Goal: Task Accomplishment & Management: Manage account settings

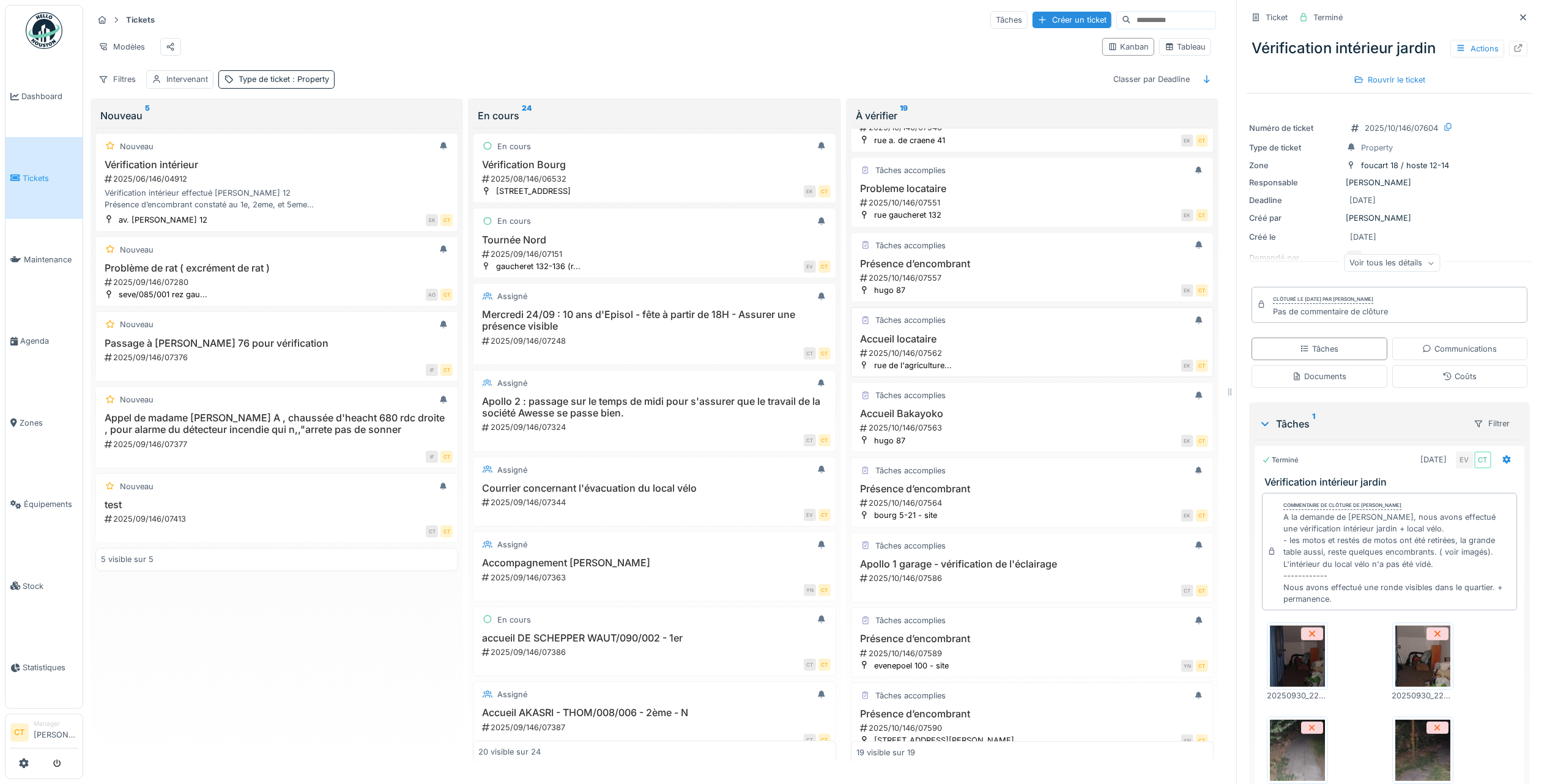
click at [1008, 359] on div "2025/10/146/07562" at bounding box center [1033, 353] width 349 height 12
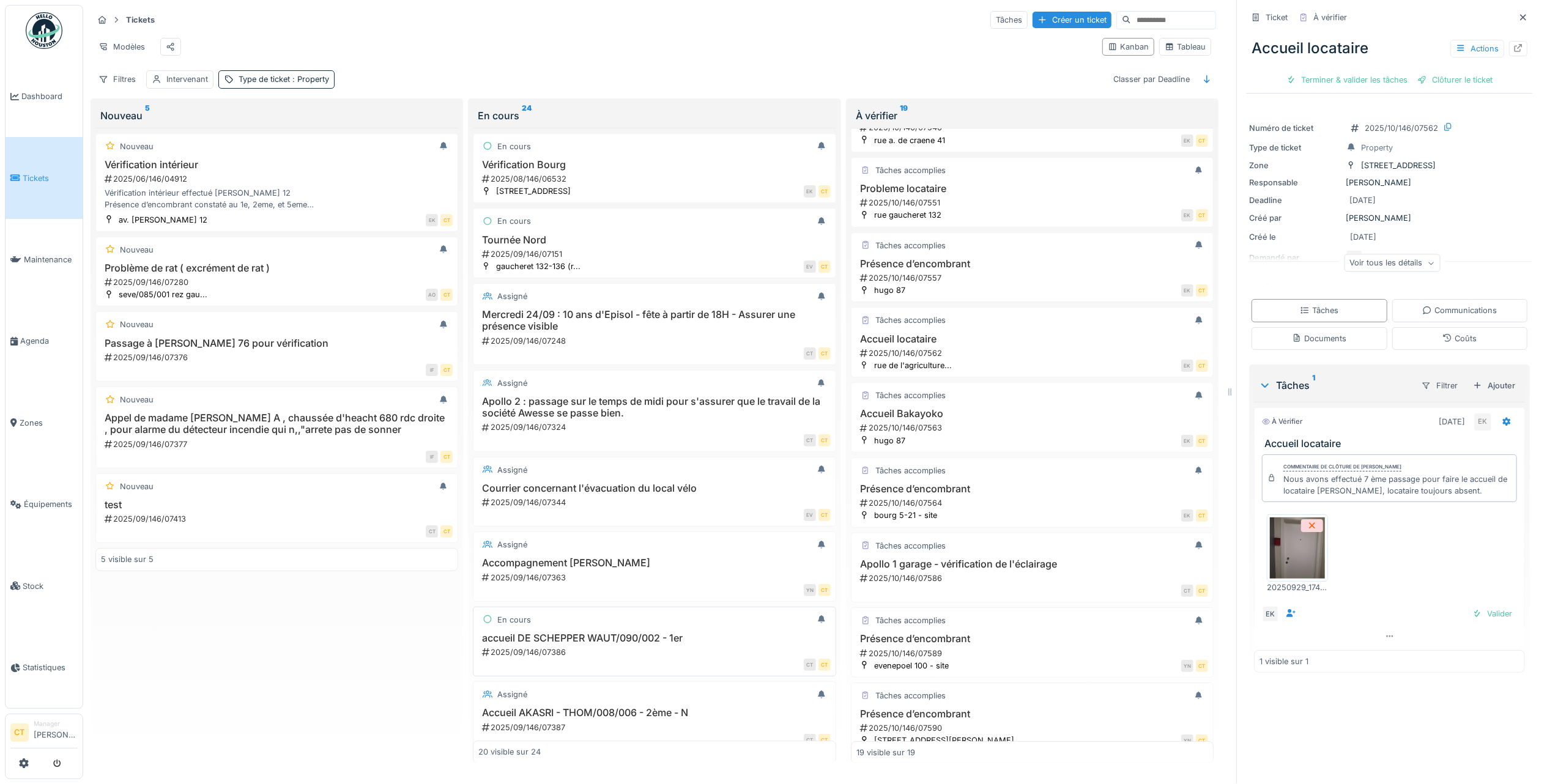
click at [608, 658] on div "2025/09/146/07386" at bounding box center [656, 652] width 349 height 12
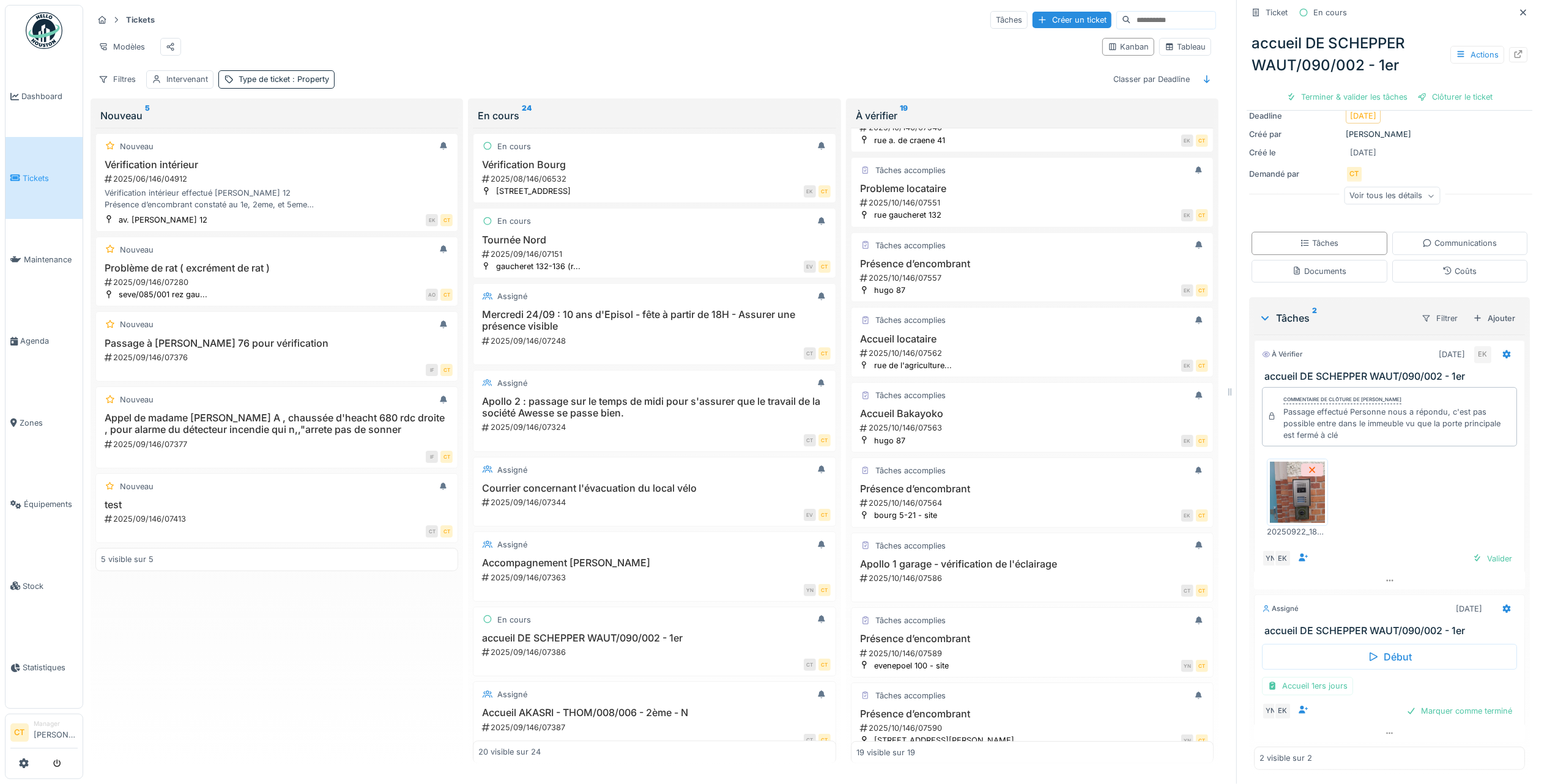
scroll to position [98, 0]
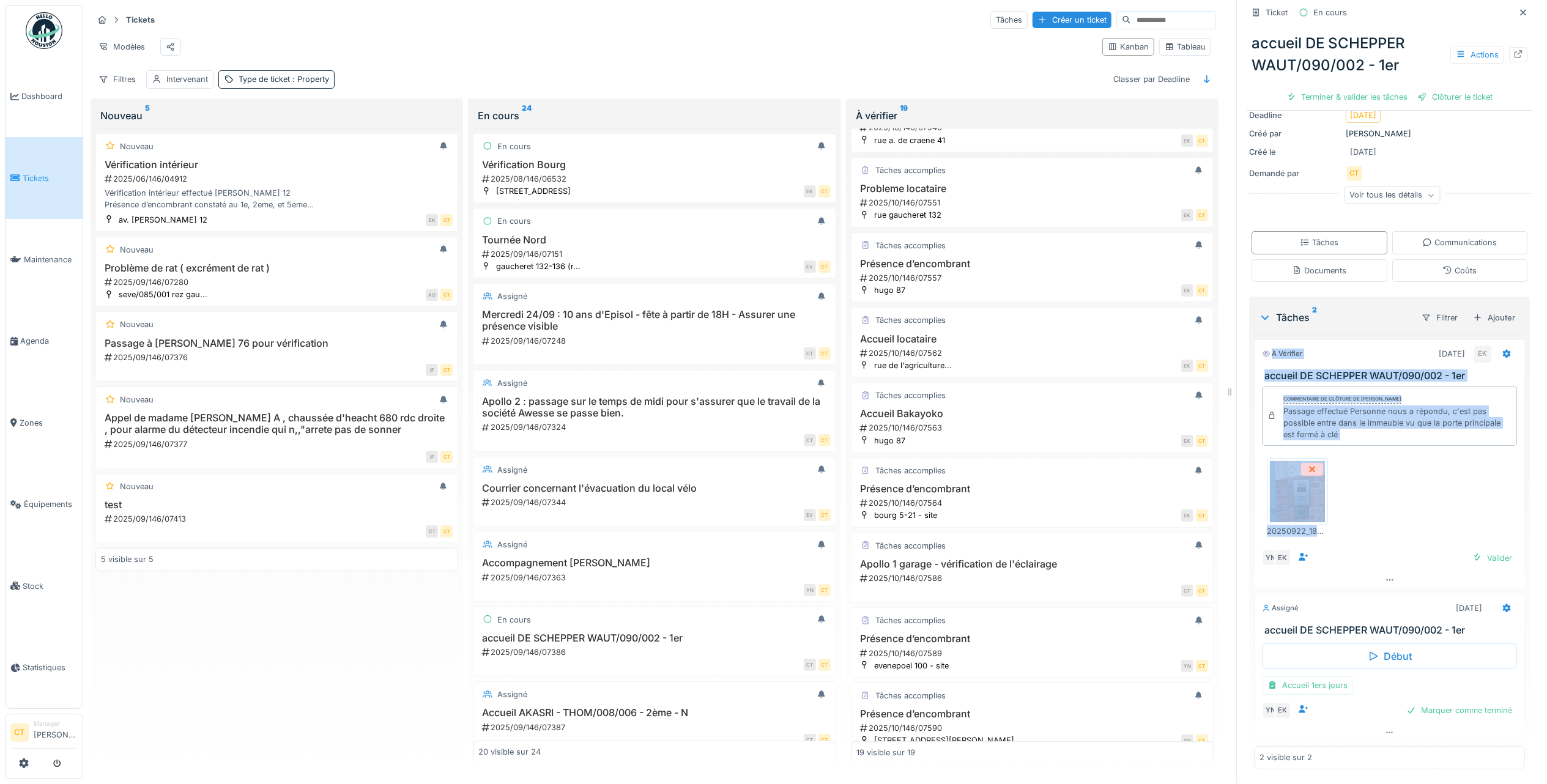
drag, startPoint x: 1381, startPoint y: 528, endPoint x: 1246, endPoint y: 348, distance: 225.0
click at [1254, 348] on div "À vérifier 26/09/2025 EK accueil DE SCHEPPER WAUT/090/002 - 1er Commentaire de …" at bounding box center [1389, 464] width 271 height 250
copy div "À vérifier 26/09/2025 EK accueil DE SCHEPPER WAUT/090/002 - 1er Commentaire de …"
click at [1322, 101] on div "Terminer & valider les tâches" at bounding box center [1347, 97] width 131 height 17
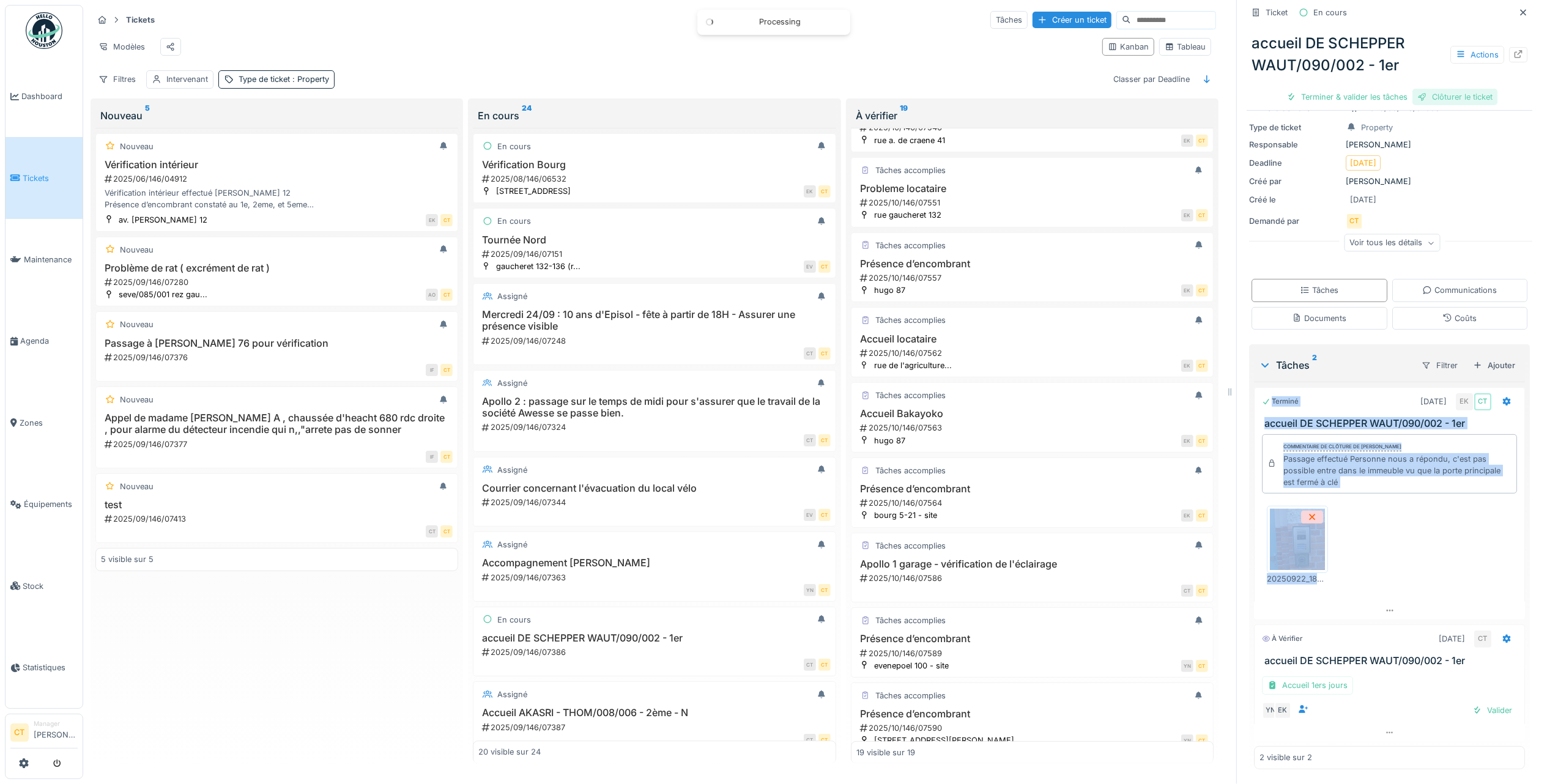
scroll to position [3, 0]
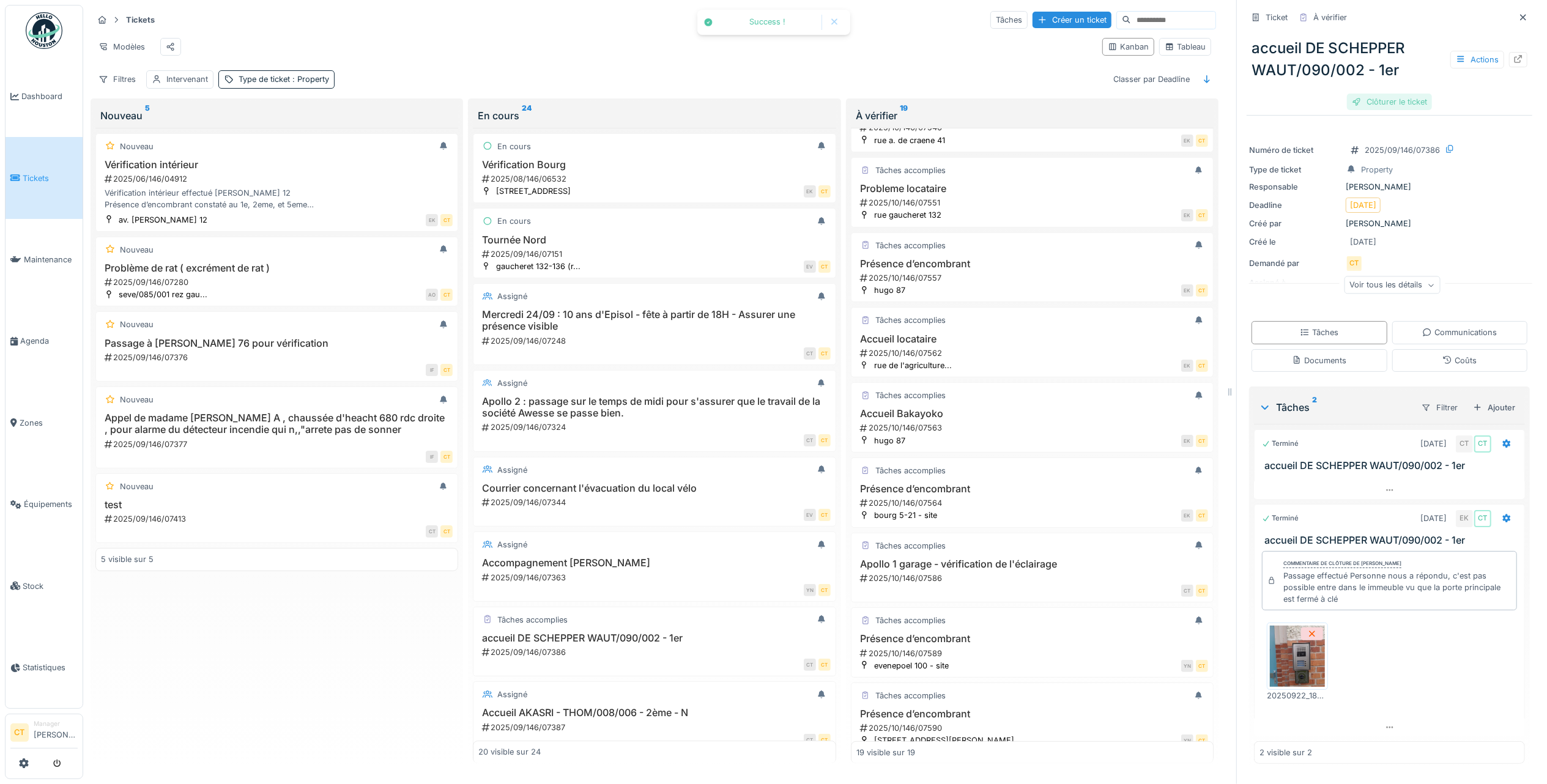
click at [1388, 96] on div "Clôturer le ticket" at bounding box center [1389, 102] width 85 height 17
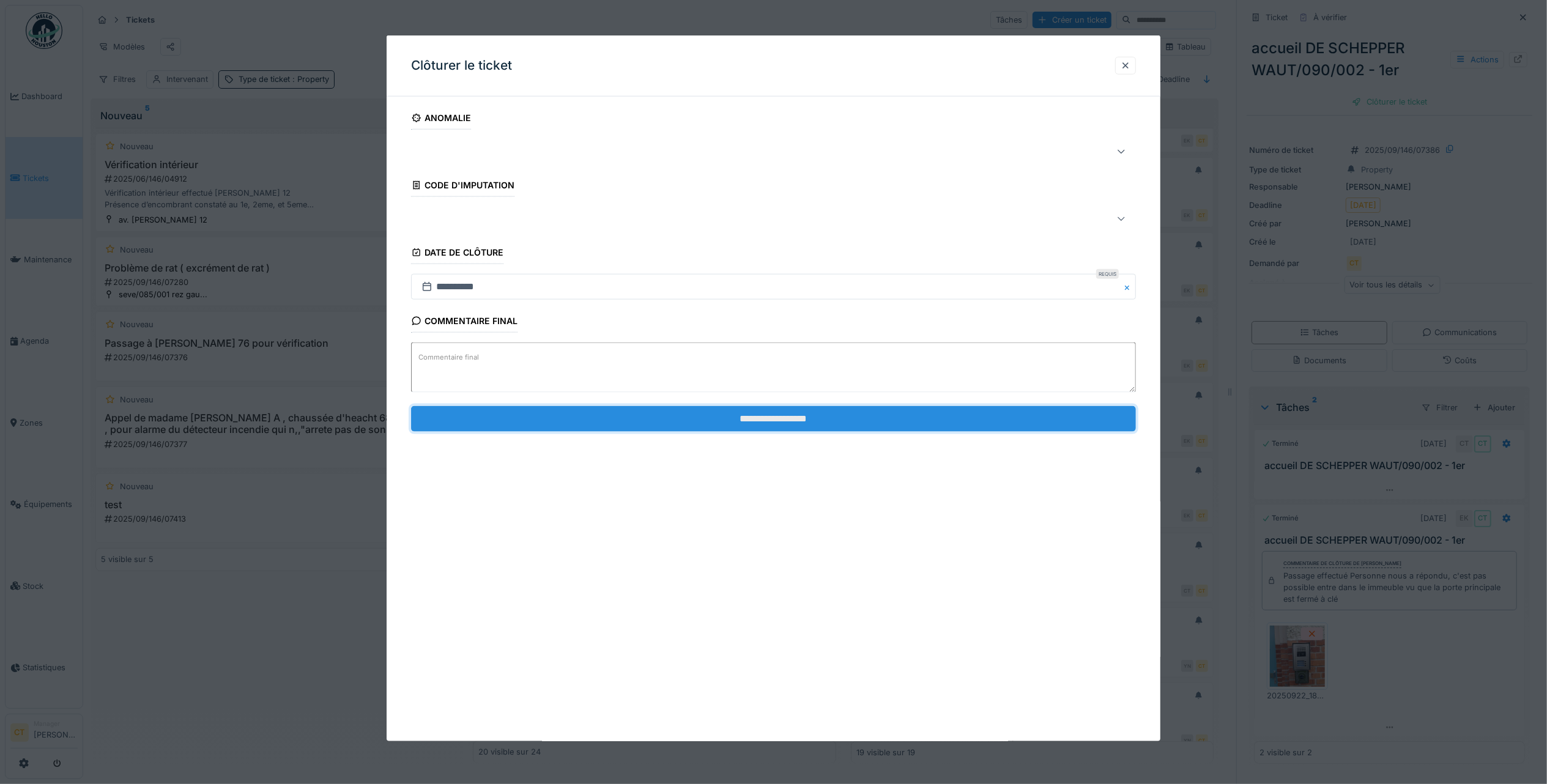
click at [1021, 419] on input "**********" at bounding box center [773, 418] width 725 height 26
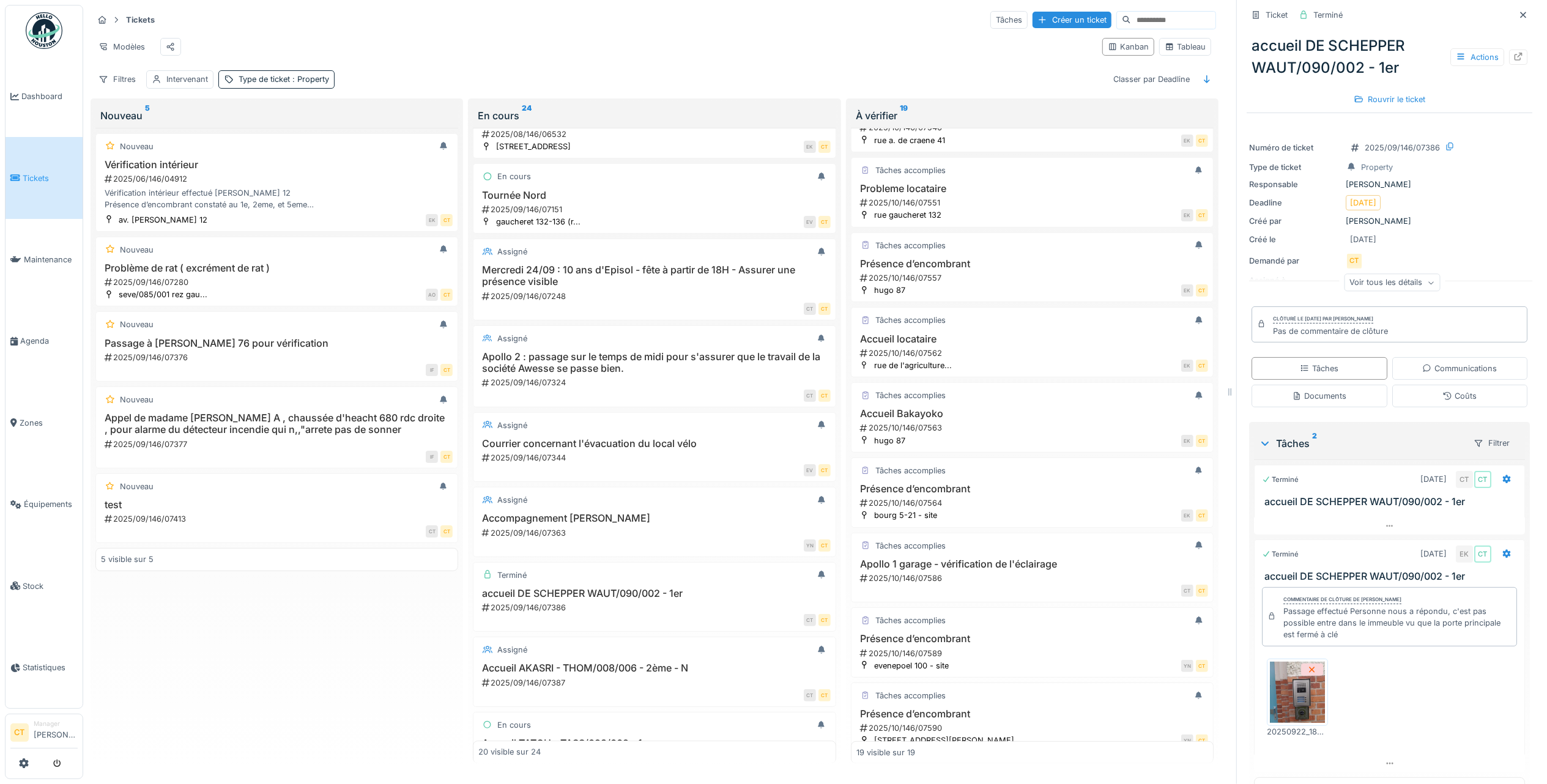
scroll to position [82, 0]
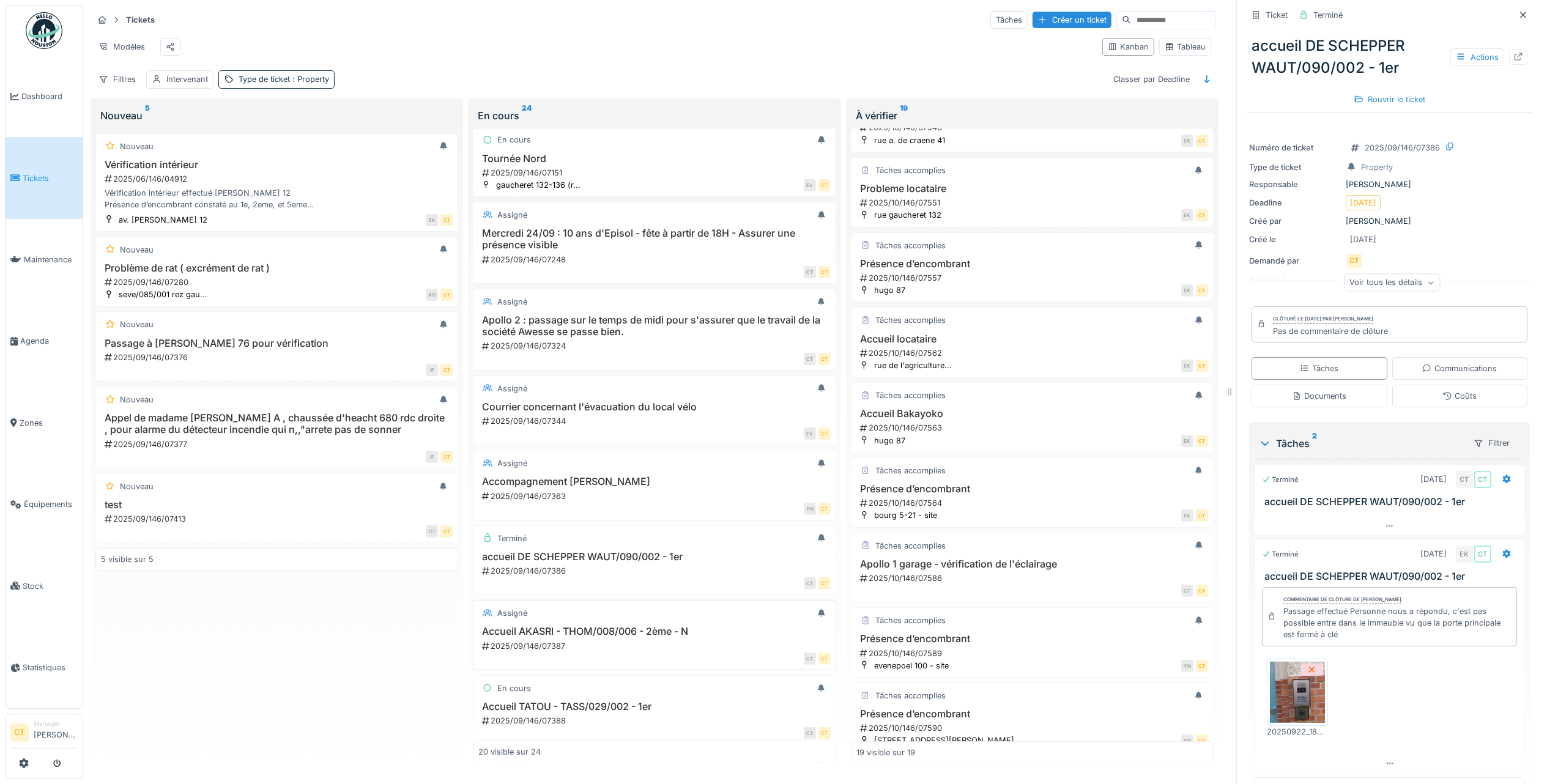
click at [622, 652] on div "2025/09/146/07387" at bounding box center [656, 646] width 349 height 12
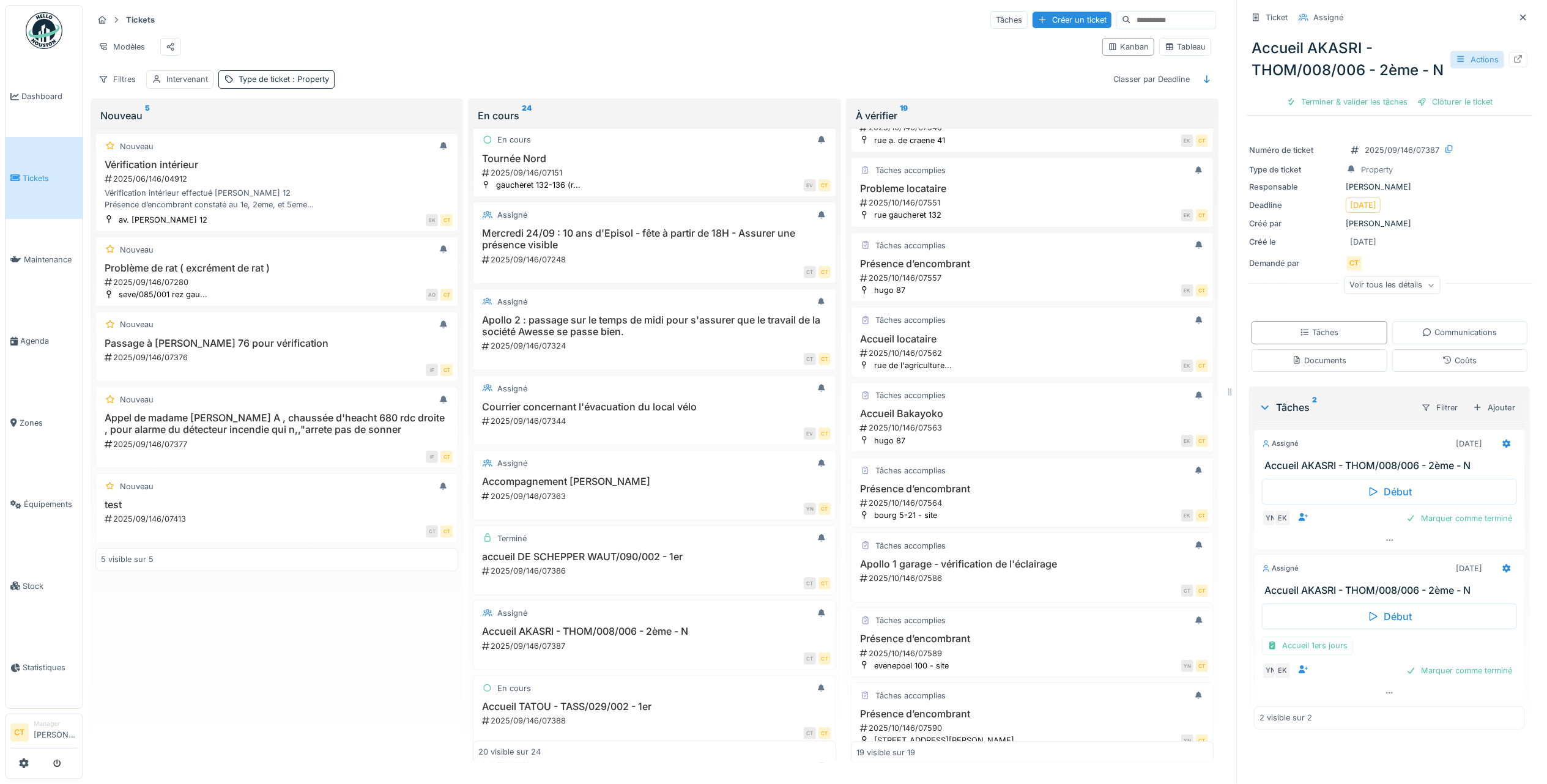
click at [1457, 69] on div "Actions" at bounding box center [1477, 60] width 54 height 18
click at [1412, 116] on div "Rapport d'intervention" at bounding box center [1388, 116] width 150 height 19
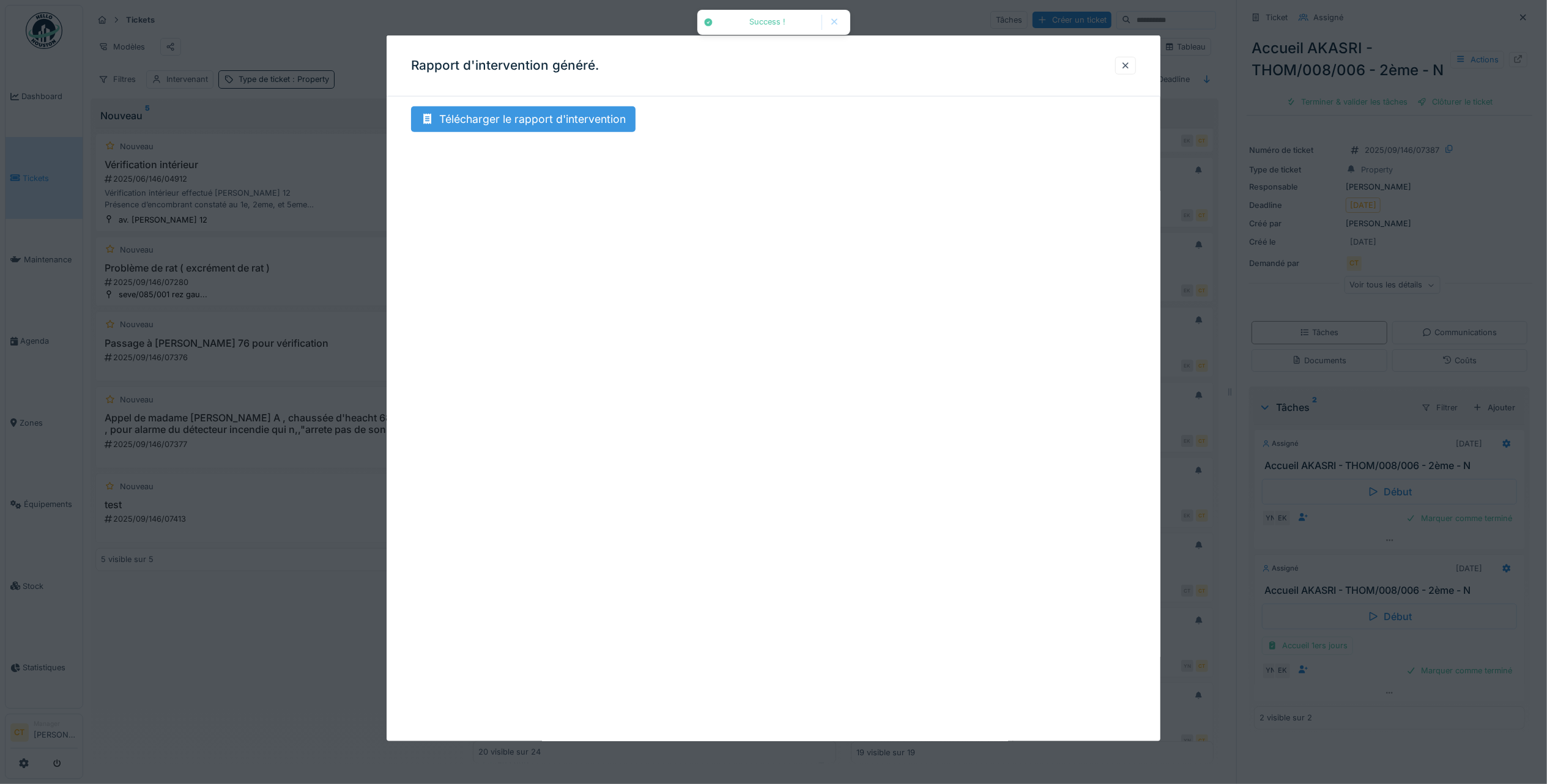
click at [512, 122] on div "Télécharger le rapport d'intervention" at bounding box center [523, 119] width 225 height 26
click at [1130, 64] on div at bounding box center [1125, 65] width 10 height 12
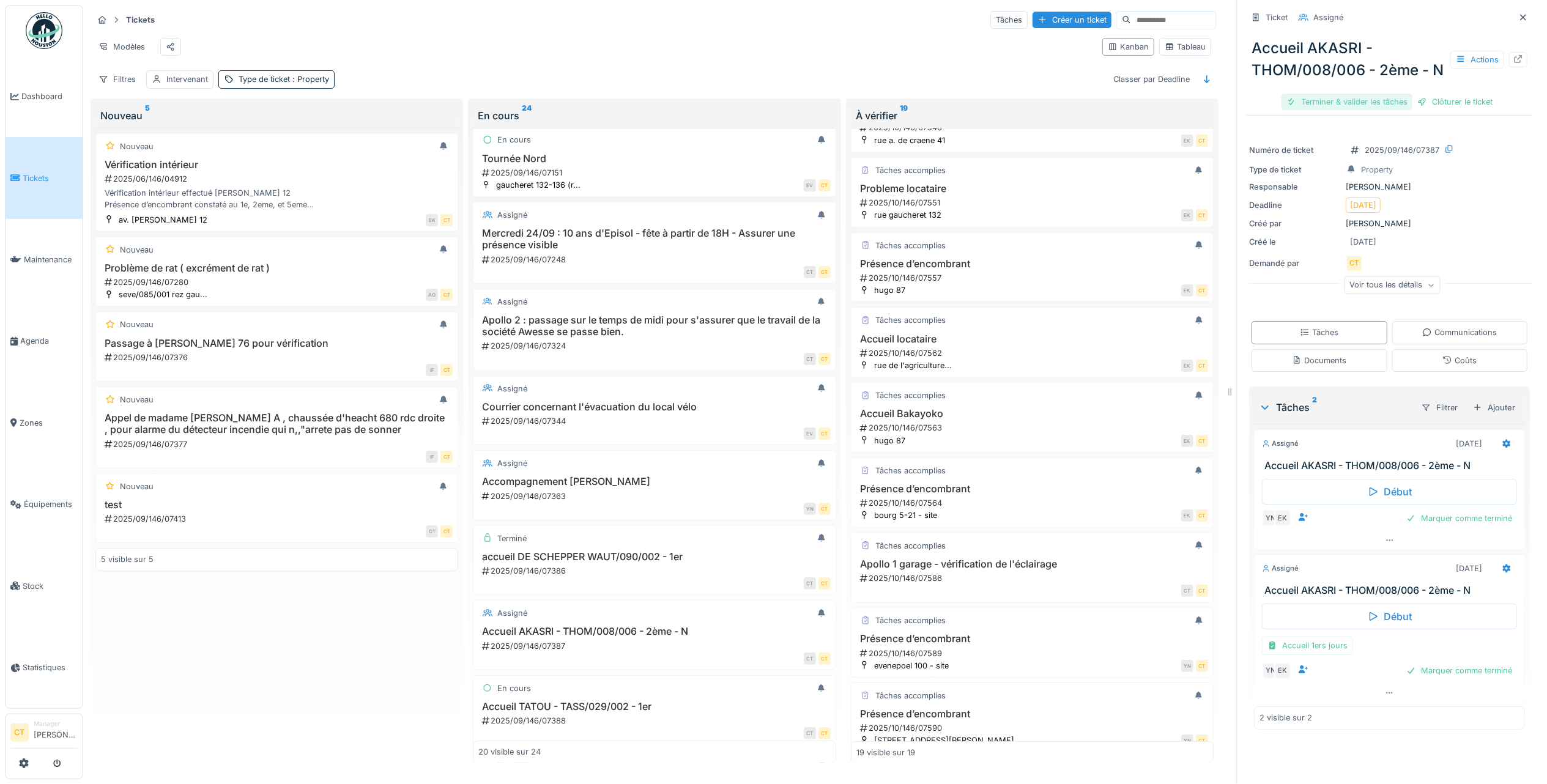
click at [1355, 110] on div "Terminer & valider les tâches" at bounding box center [1347, 102] width 131 height 17
click at [1444, 110] on div "Clôturer le ticket" at bounding box center [1455, 102] width 85 height 17
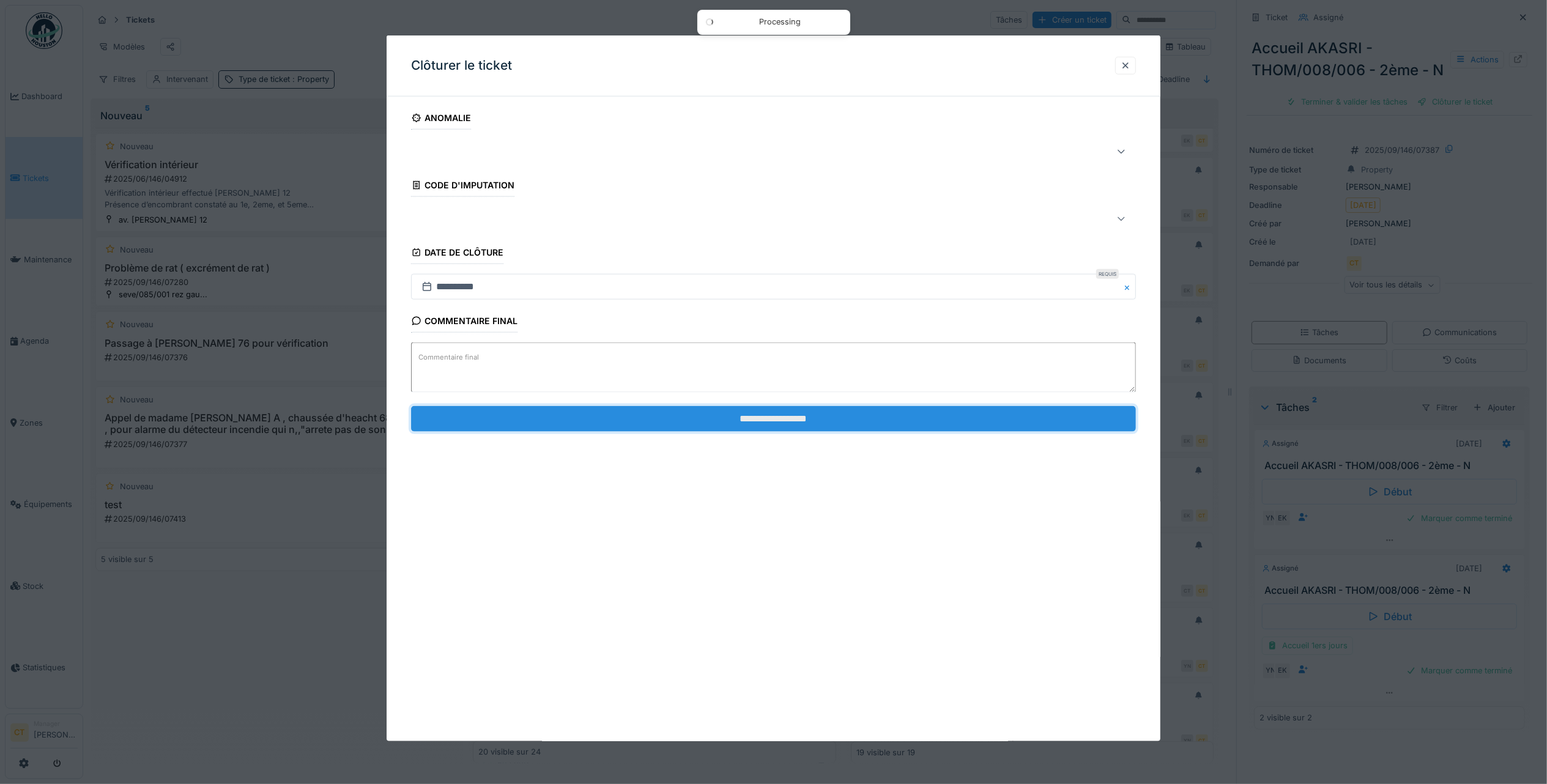
click at [1043, 424] on input "**********" at bounding box center [773, 418] width 725 height 26
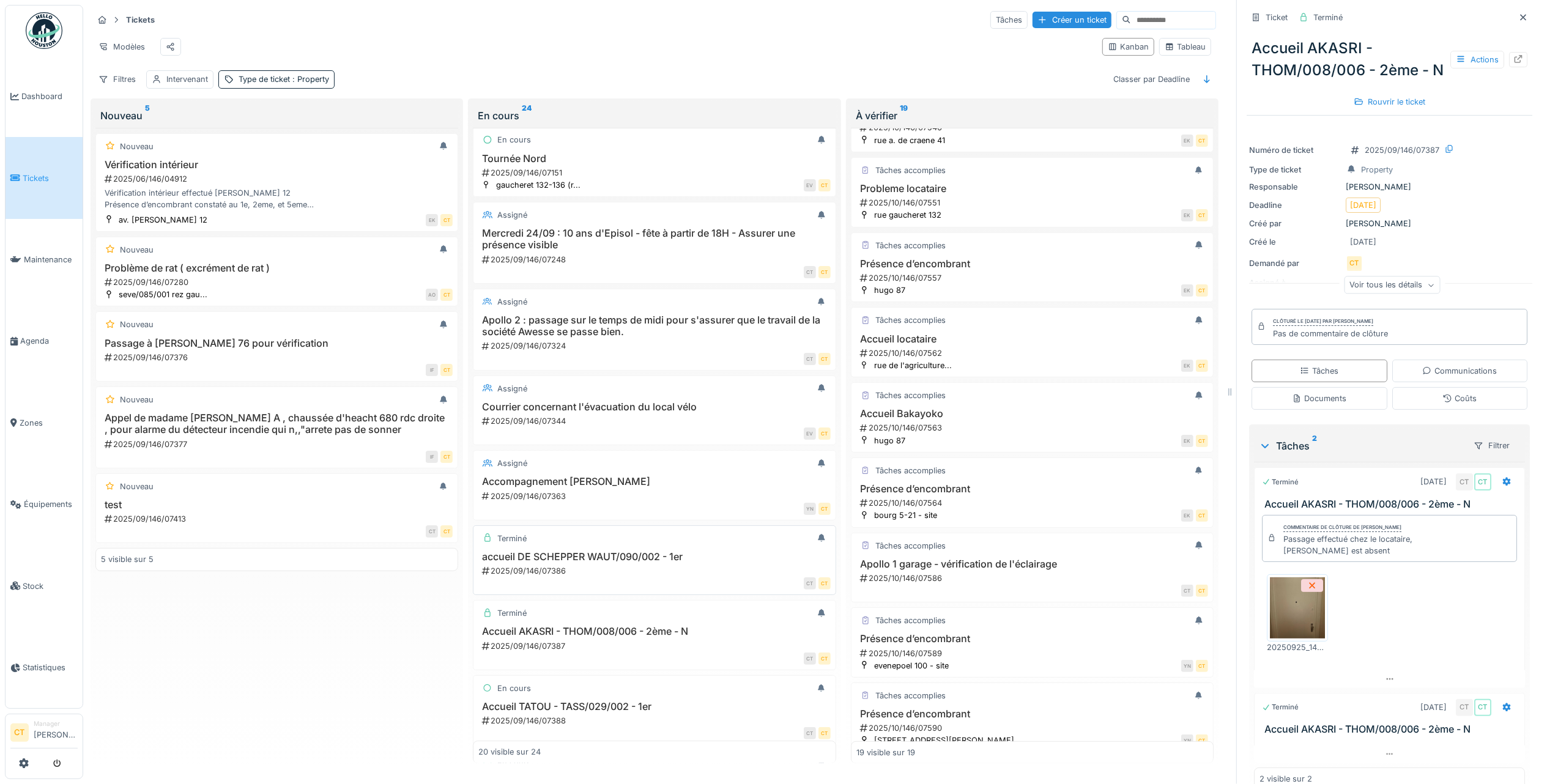
scroll to position [162, 0]
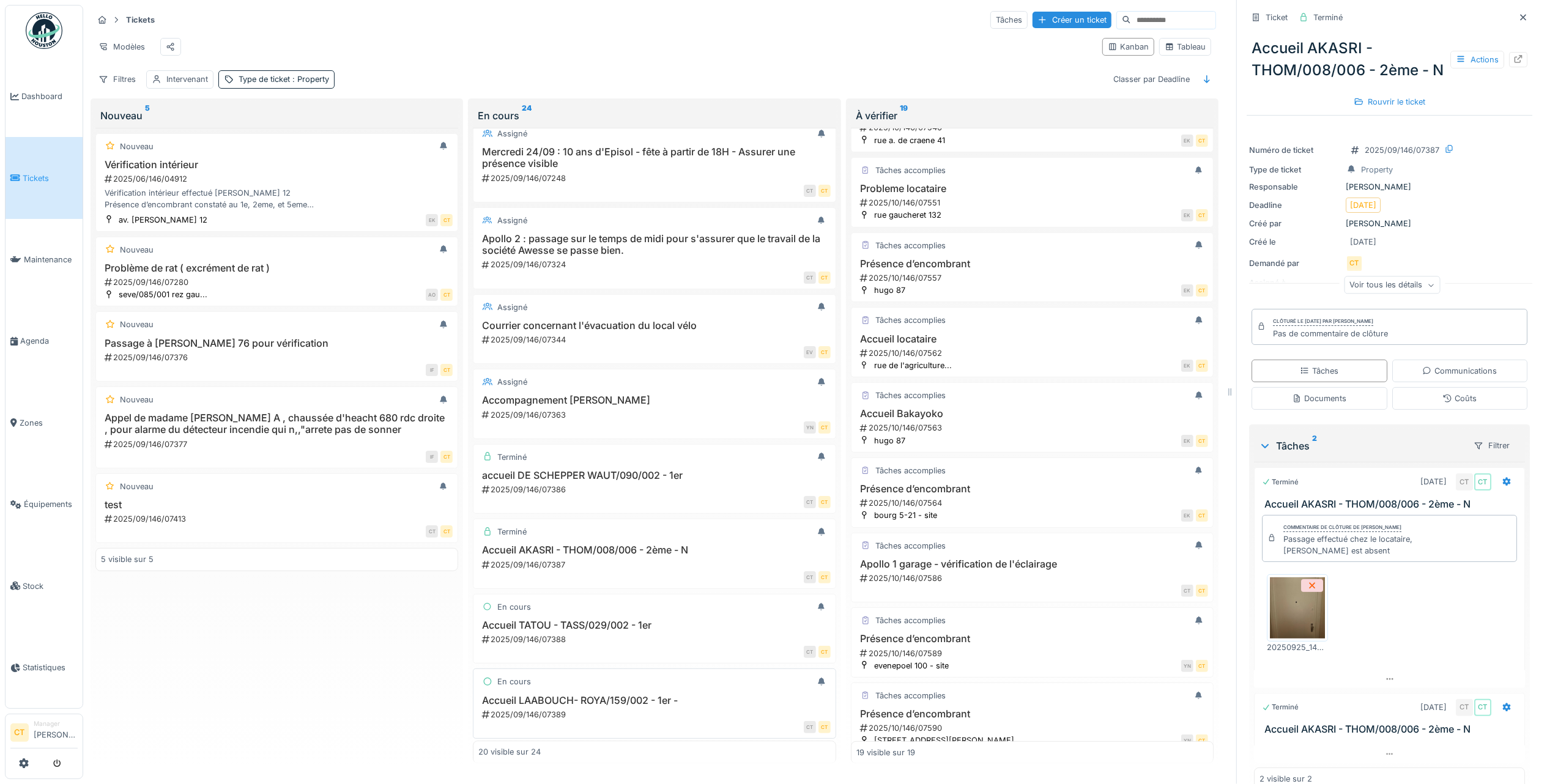
click at [616, 706] on h3 "Accueil LAABOUCH- ROYA/159/002 - 1er -" at bounding box center [654, 701] width 352 height 12
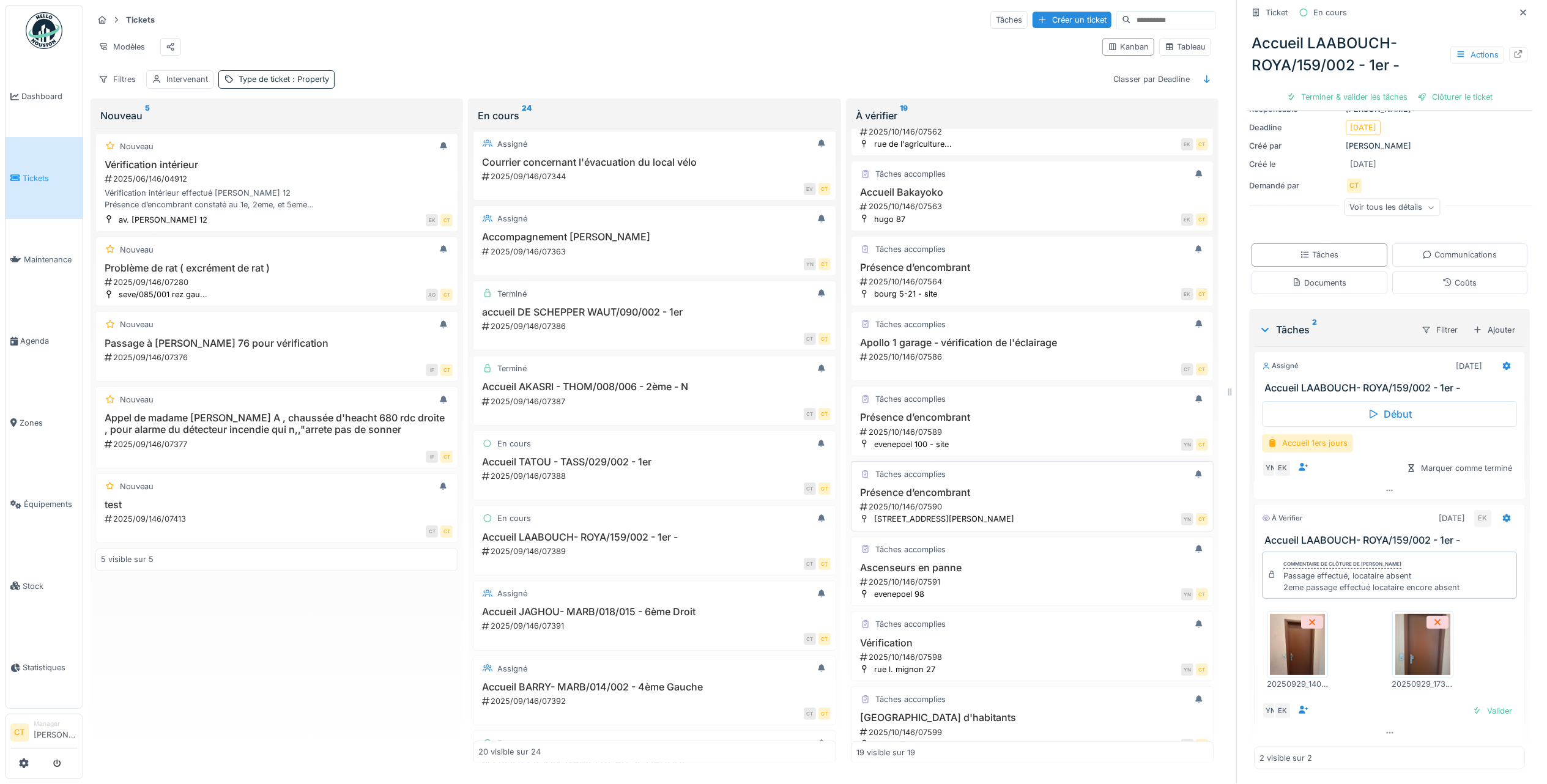
scroll to position [457, 0]
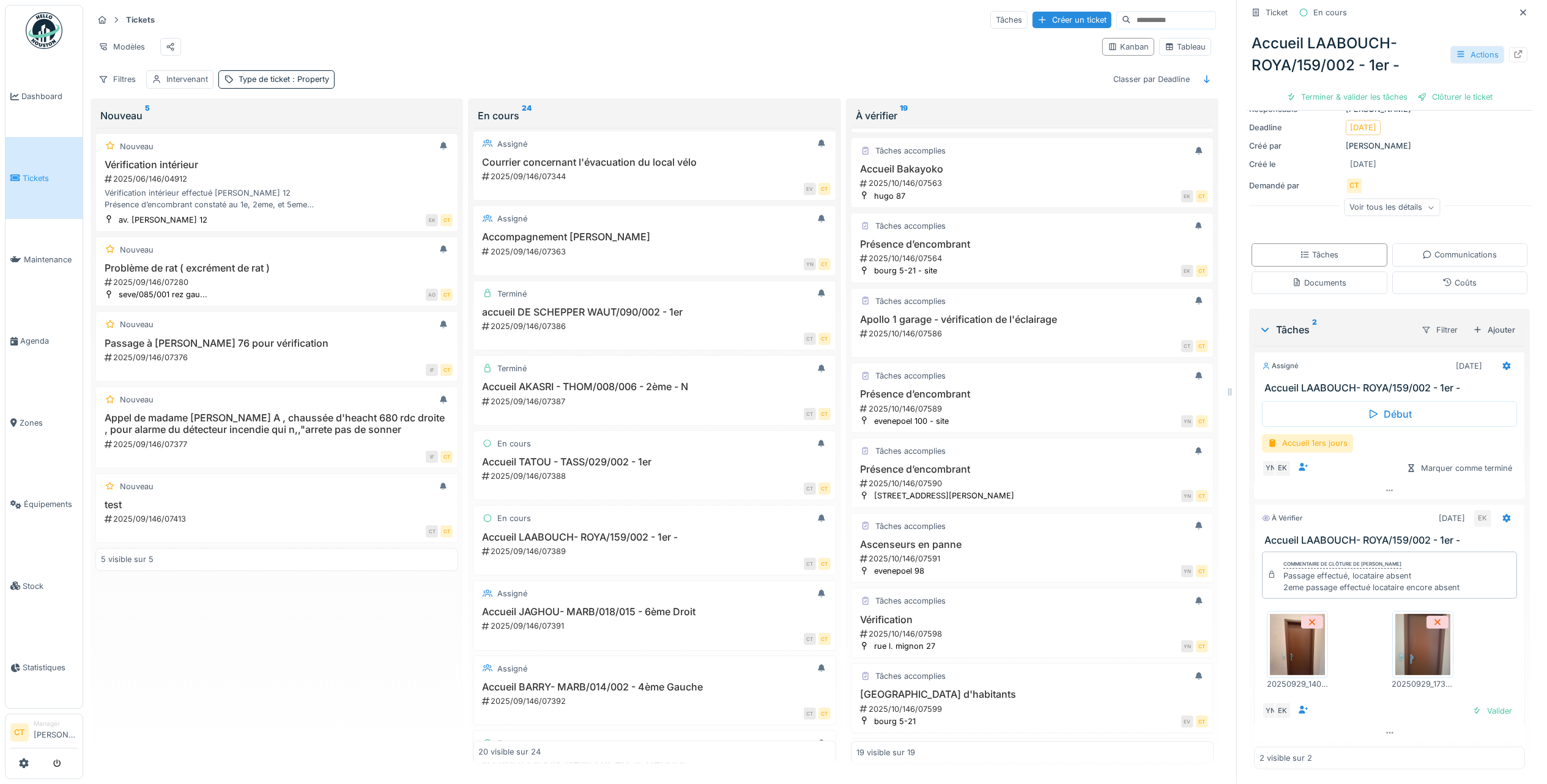
click at [1456, 54] on div "Actions" at bounding box center [1477, 55] width 54 height 18
click at [1412, 98] on div "Rapport d'intervention" at bounding box center [1388, 100] width 150 height 19
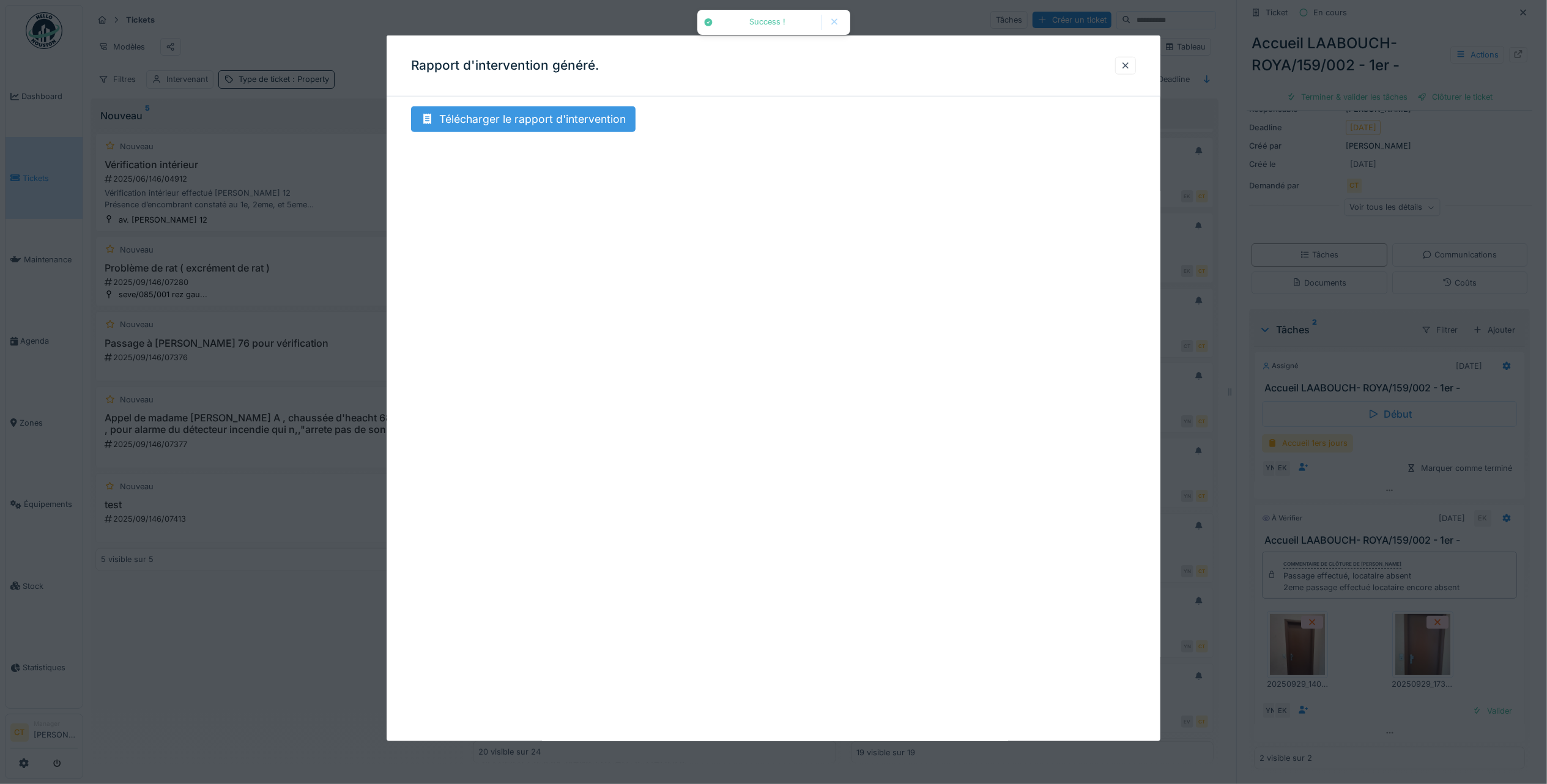
click at [558, 128] on div "Télécharger le rapport d'intervention" at bounding box center [523, 119] width 225 height 26
click at [1126, 58] on div at bounding box center [1125, 66] width 21 height 18
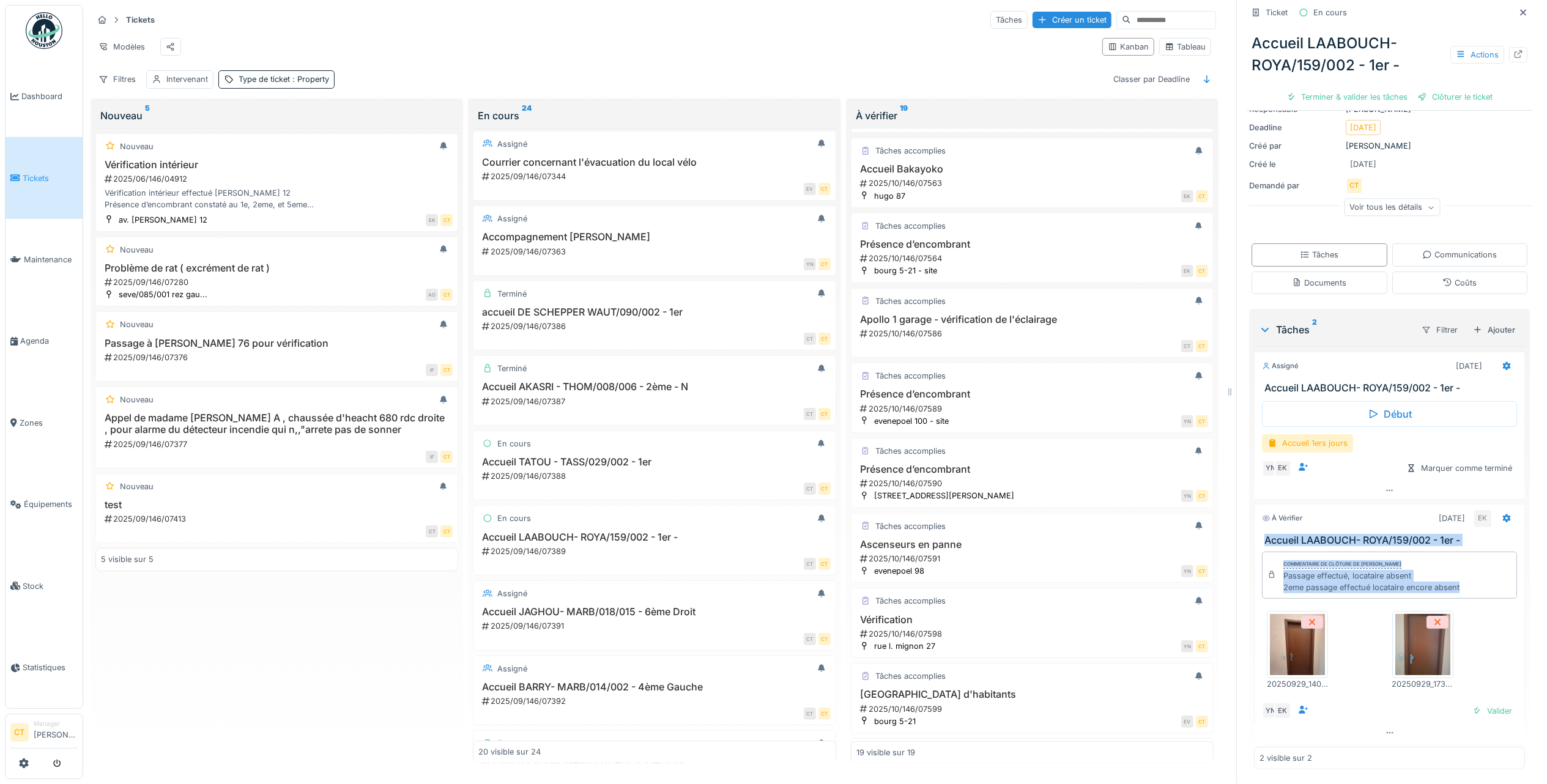
drag, startPoint x: 1478, startPoint y: 587, endPoint x: 1246, endPoint y: 536, distance: 237.5
click at [1254, 536] on div "À vérifier 26/09/2025 EK Accueil LAABOUCH- ROYA/159/002 - 1er - Commentaire de …" at bounding box center [1389, 623] width 271 height 238
copy div "Accueil LAABOUCH- ROYA/159/002 - 1er - Commentaire de clôture de Eljon Kola Pas…"
click at [1346, 100] on div "Terminer & valider les tâches" at bounding box center [1347, 97] width 131 height 17
click at [1428, 98] on div "Clôturer le ticket" at bounding box center [1455, 97] width 85 height 17
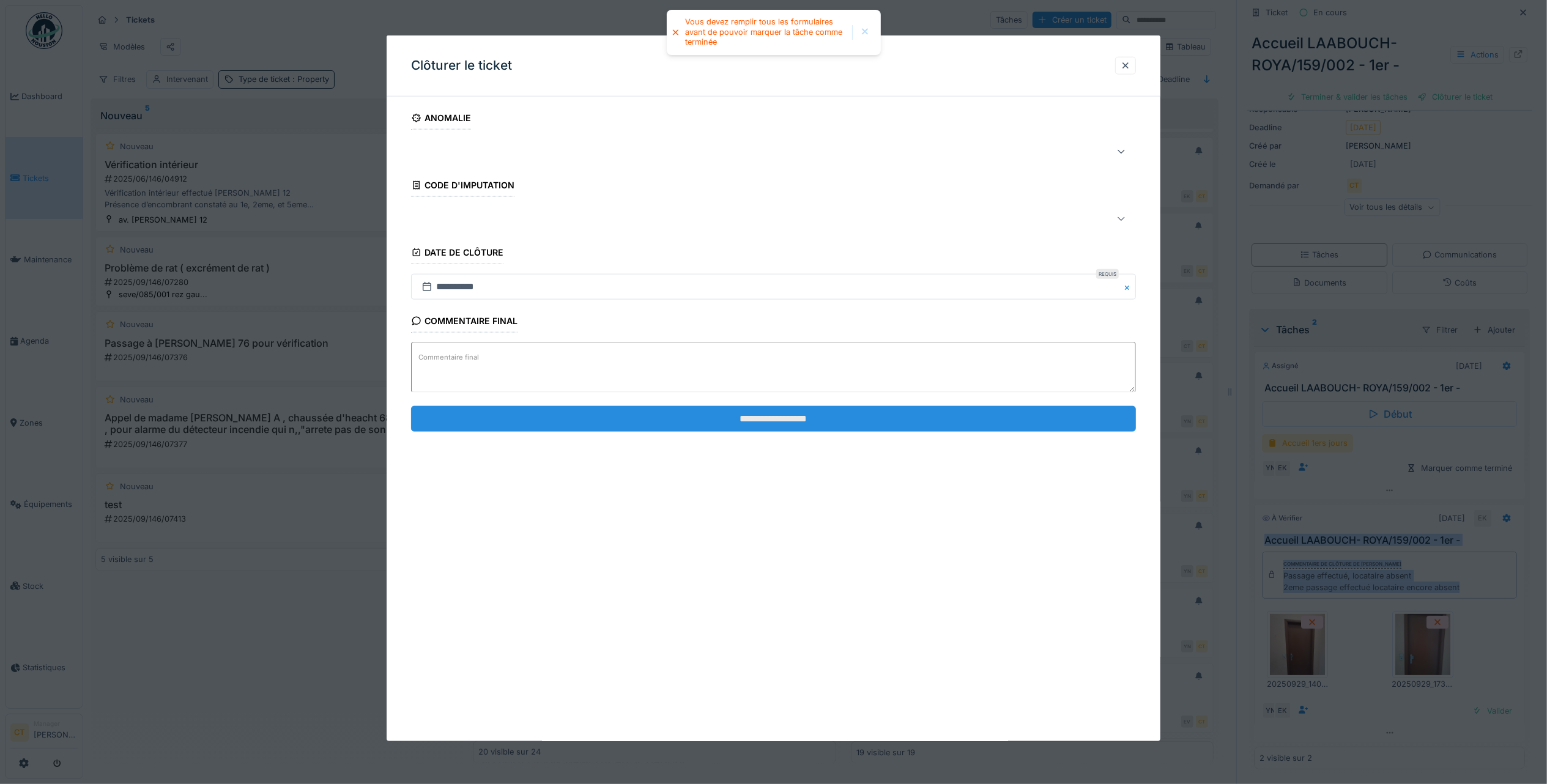
click at [1021, 416] on input "**********" at bounding box center [773, 418] width 725 height 26
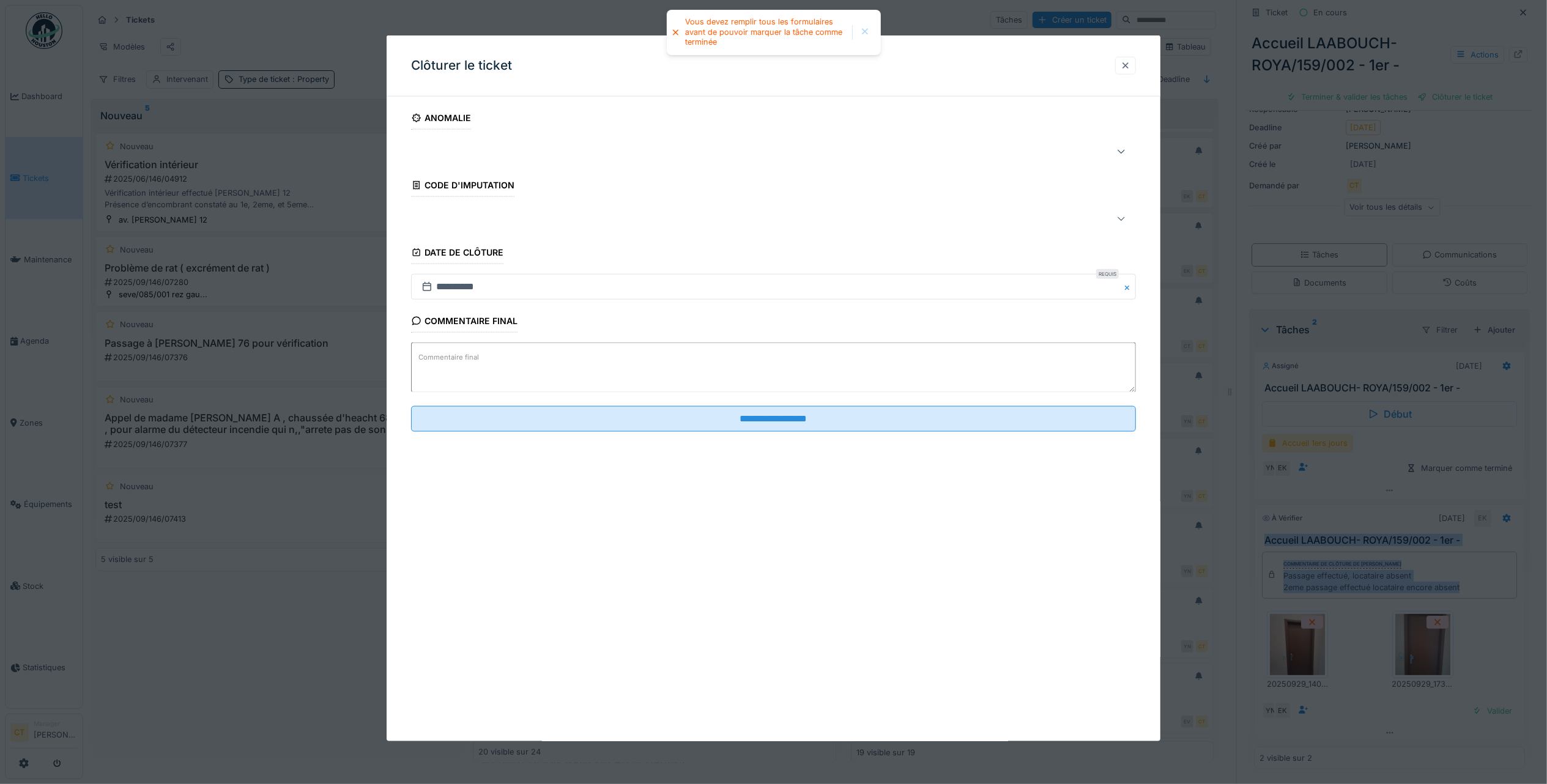
click at [1130, 70] on div at bounding box center [1125, 65] width 10 height 12
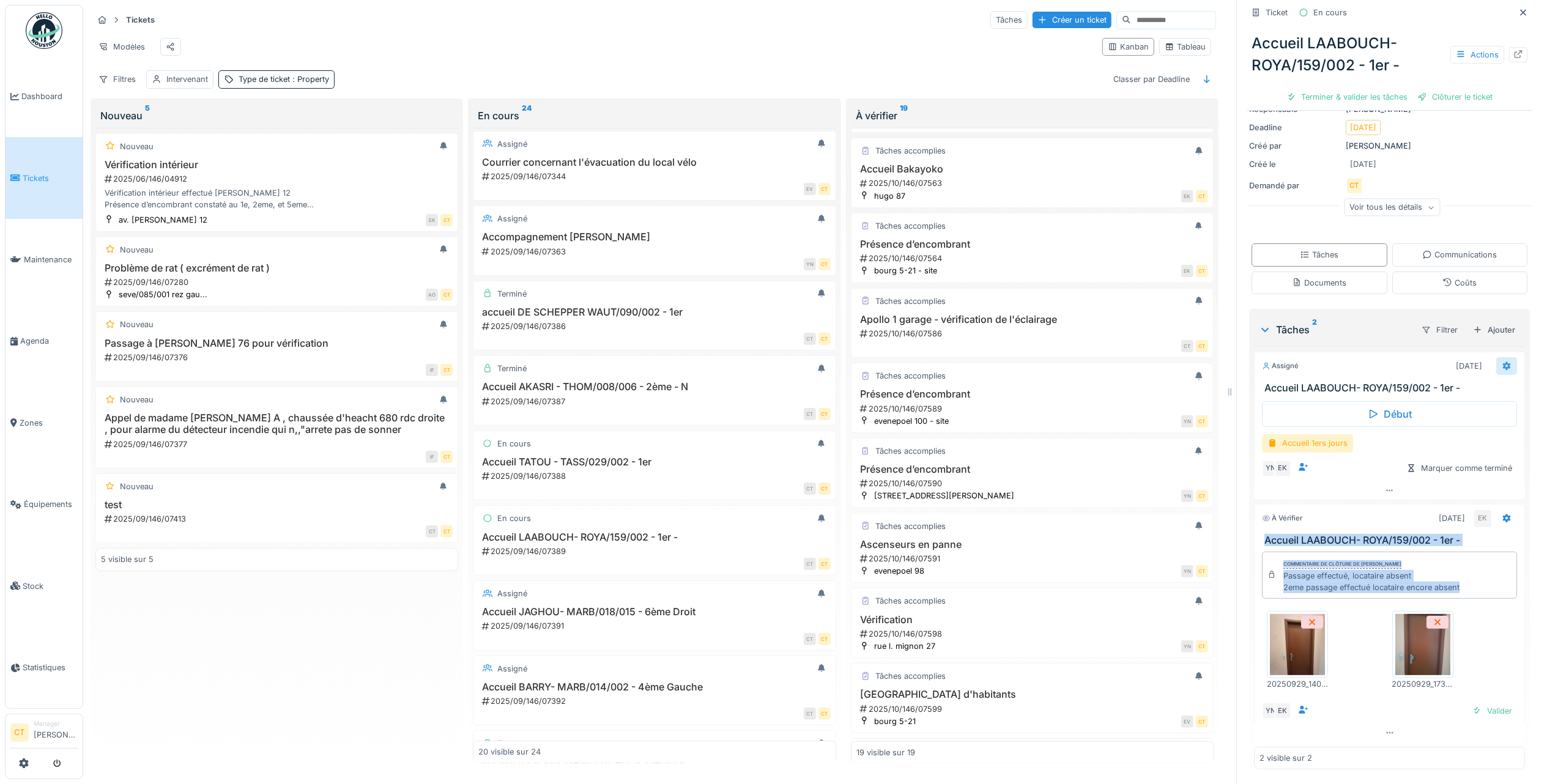
click at [1501, 363] on icon at bounding box center [1506, 366] width 10 height 8
click at [1426, 523] on div "Supprimer" at bounding box center [1411, 521] width 130 height 19
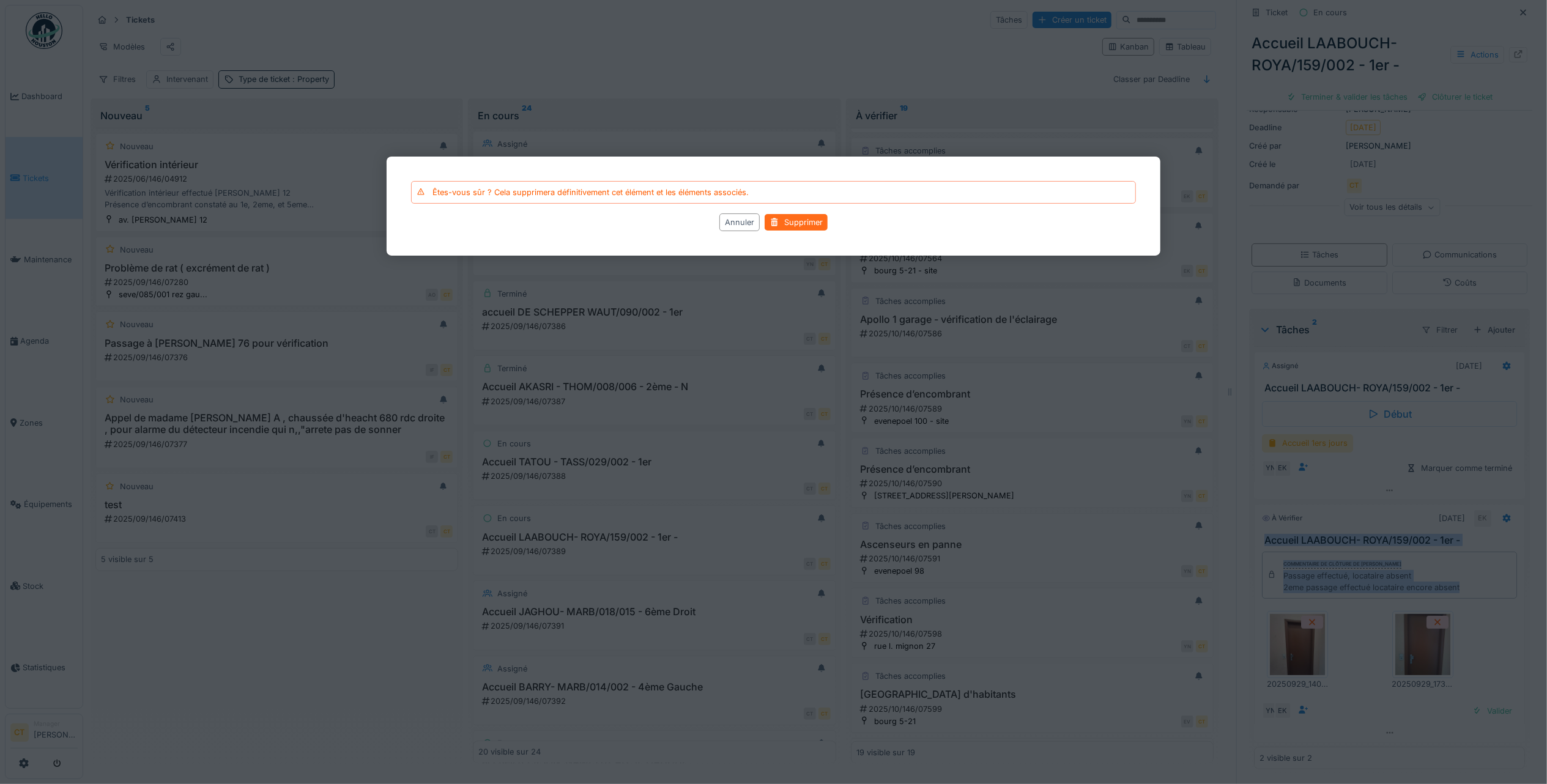
click at [798, 224] on div "Supprimer" at bounding box center [796, 223] width 63 height 17
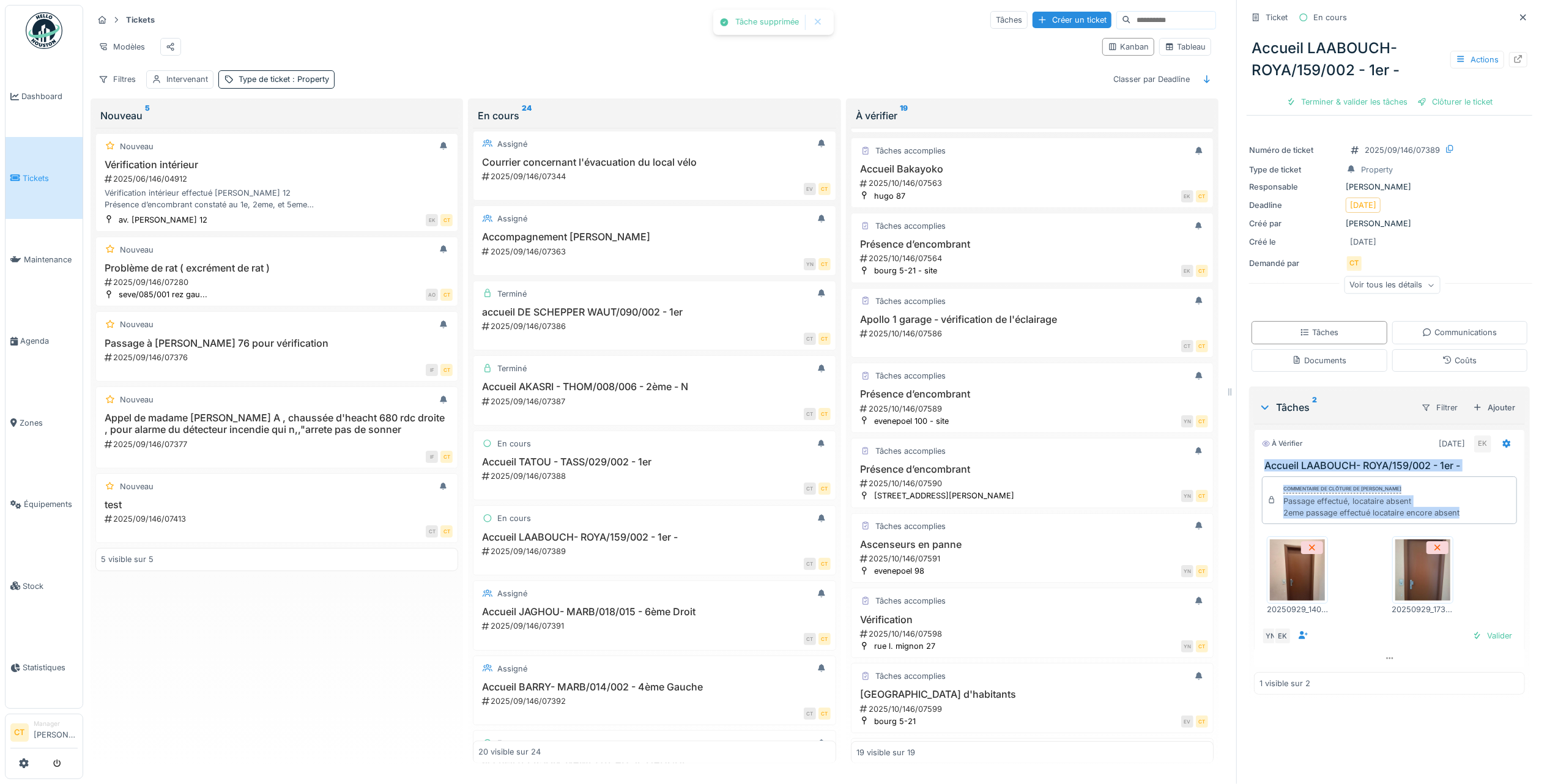
scroll to position [0, 0]
click at [1351, 100] on div "Terminer & valider les tâches" at bounding box center [1347, 102] width 131 height 17
click at [1434, 105] on div "Clôturer le ticket" at bounding box center [1455, 102] width 85 height 17
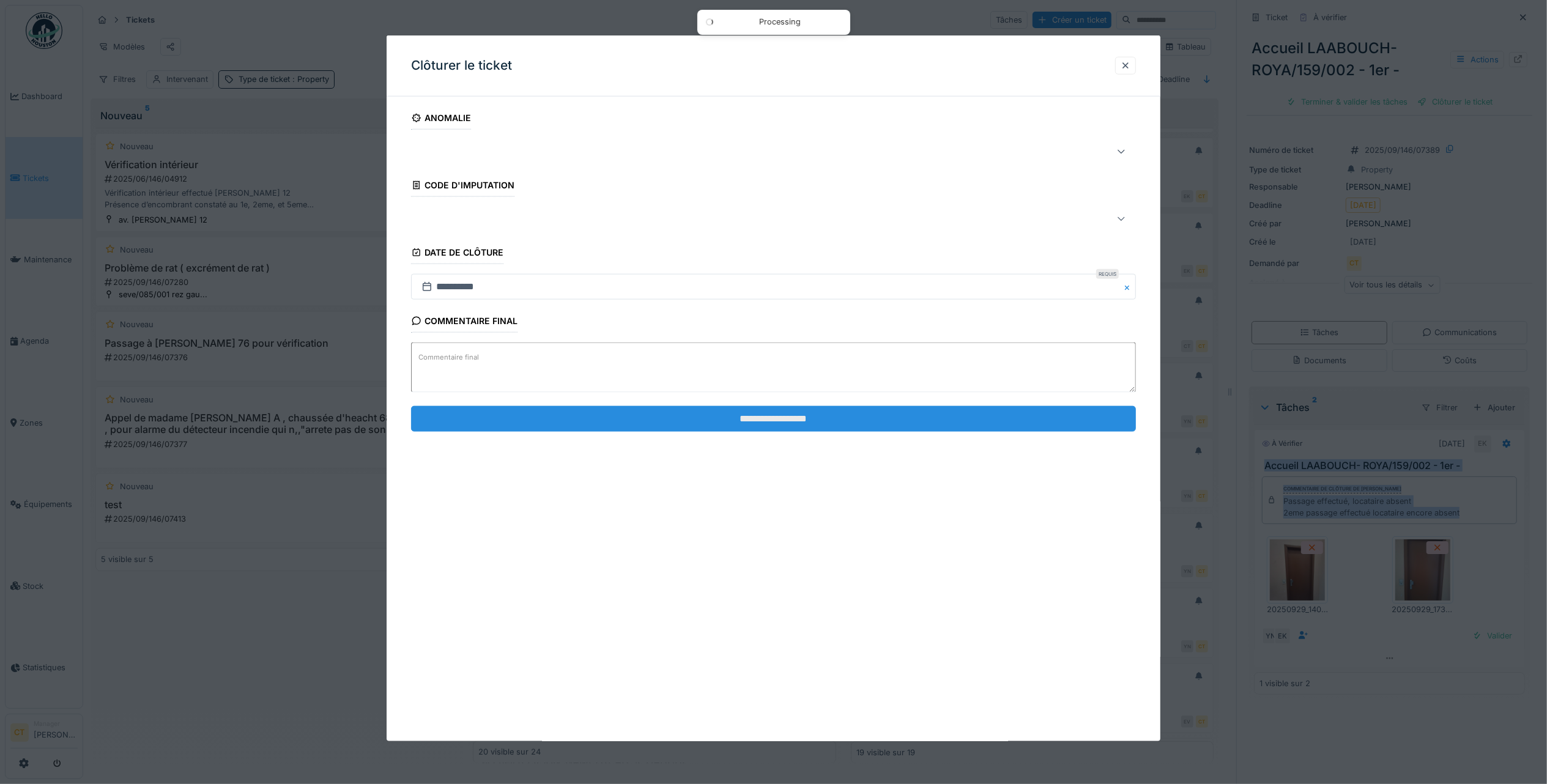
click at [921, 429] on input "**********" at bounding box center [773, 418] width 725 height 26
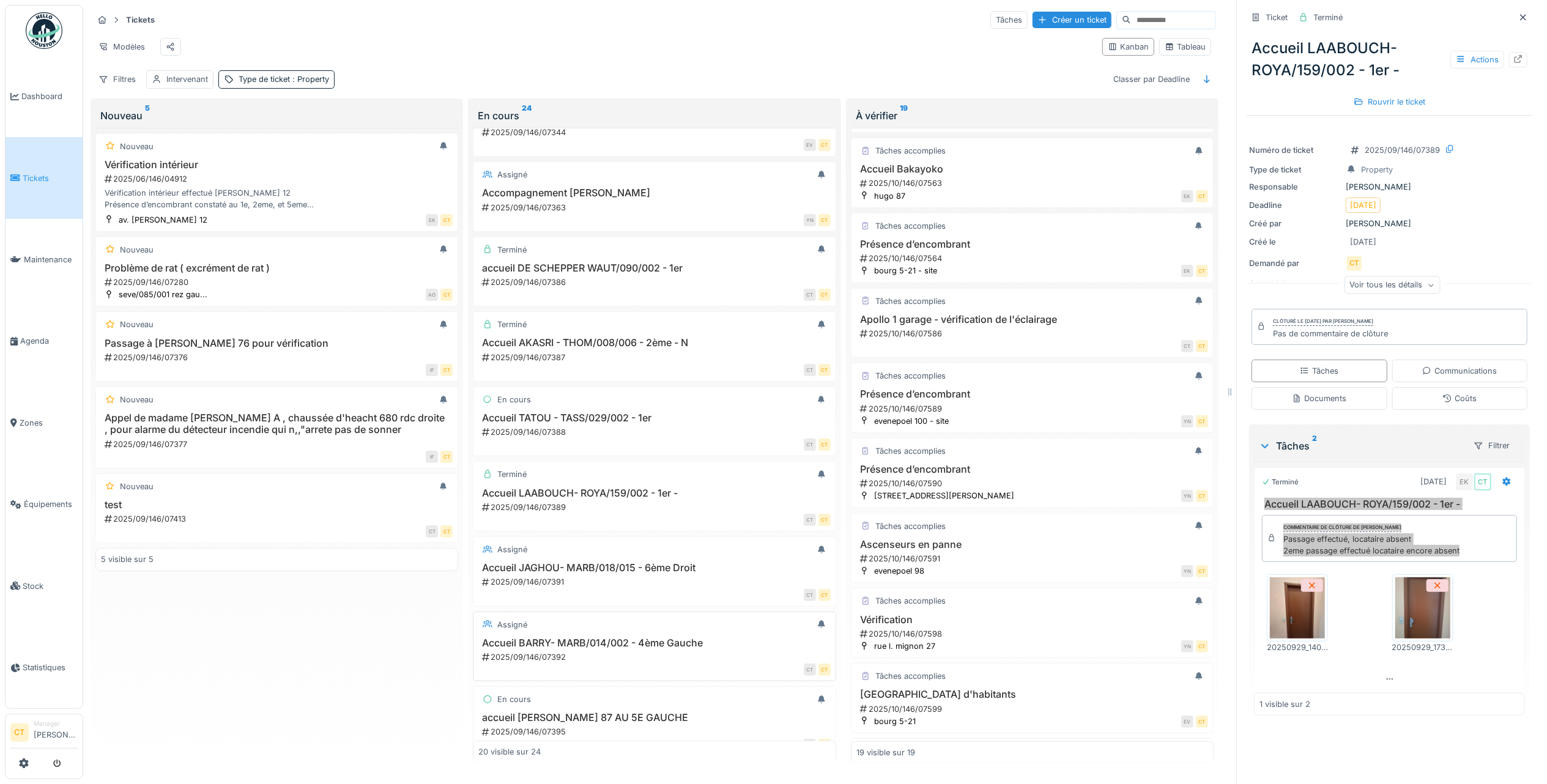
scroll to position [407, 0]
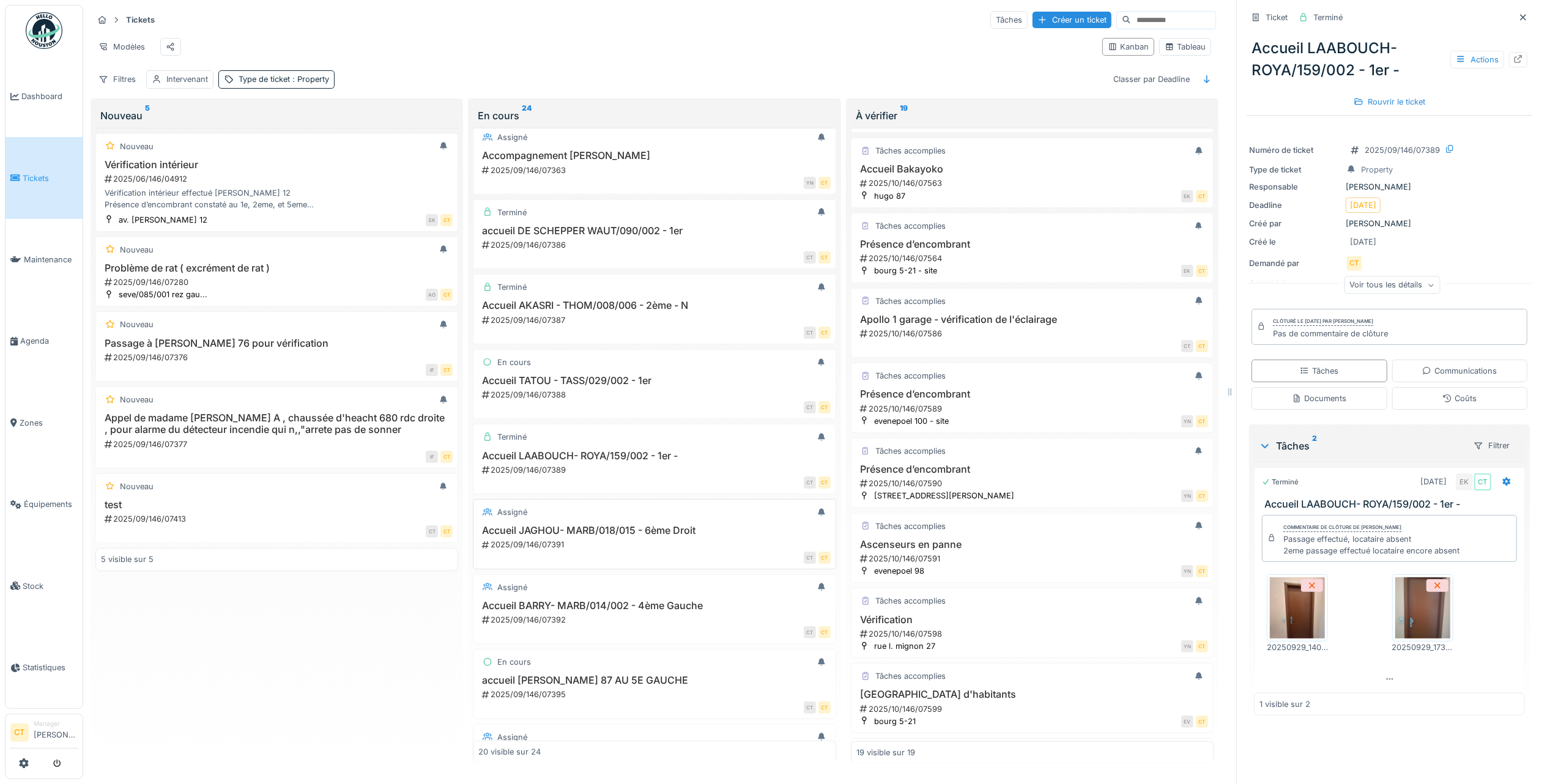
click at [629, 536] on h3 "Accueil JAGHOU- MARB/018/015 - 6ème Droit" at bounding box center [654, 530] width 352 height 12
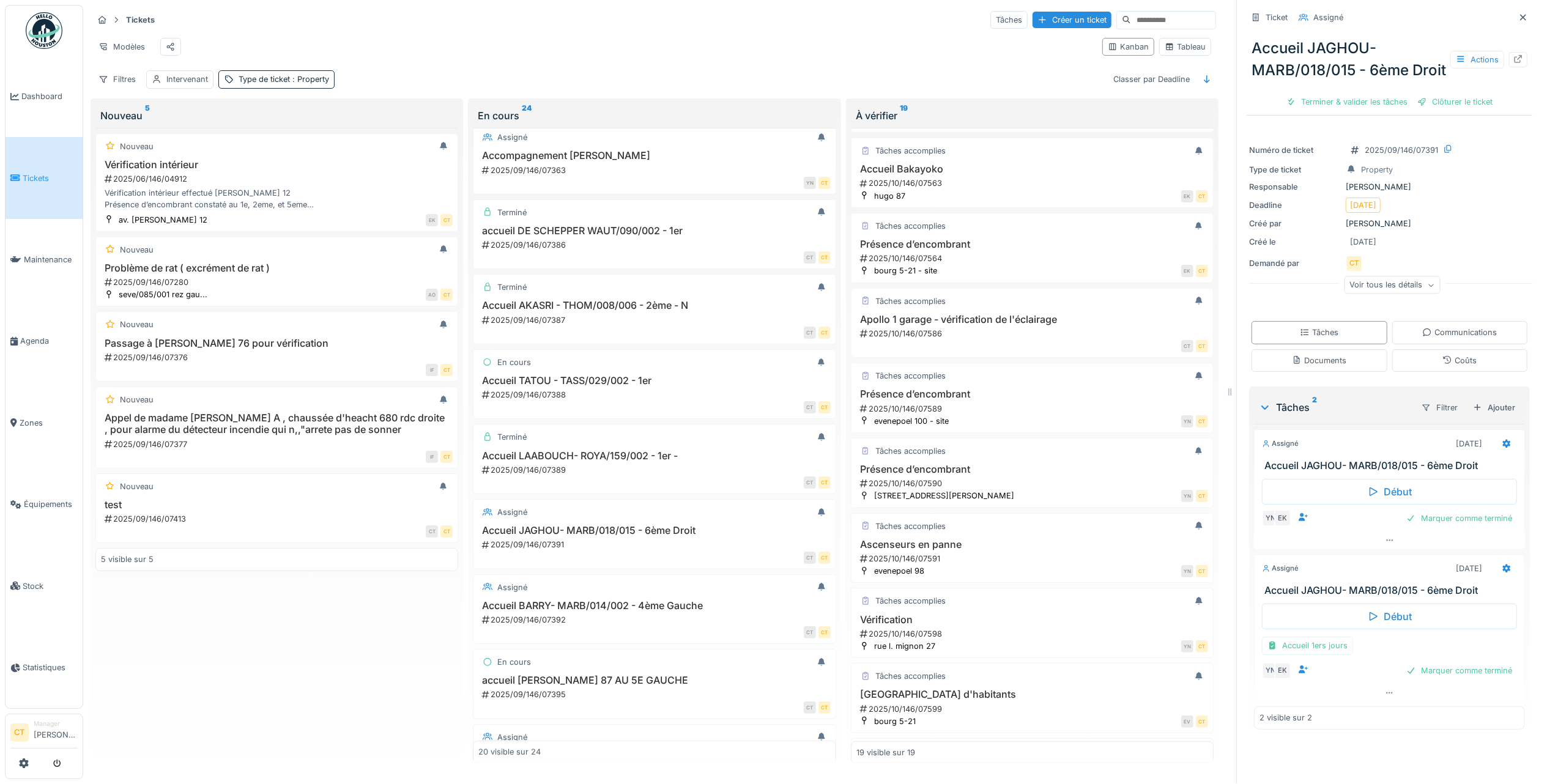
scroll to position [12, 0]
click at [1464, 55] on div "Actions" at bounding box center [1477, 60] width 54 height 18
click at [1415, 107] on div "Rapport d'intervention" at bounding box center [1388, 116] width 150 height 19
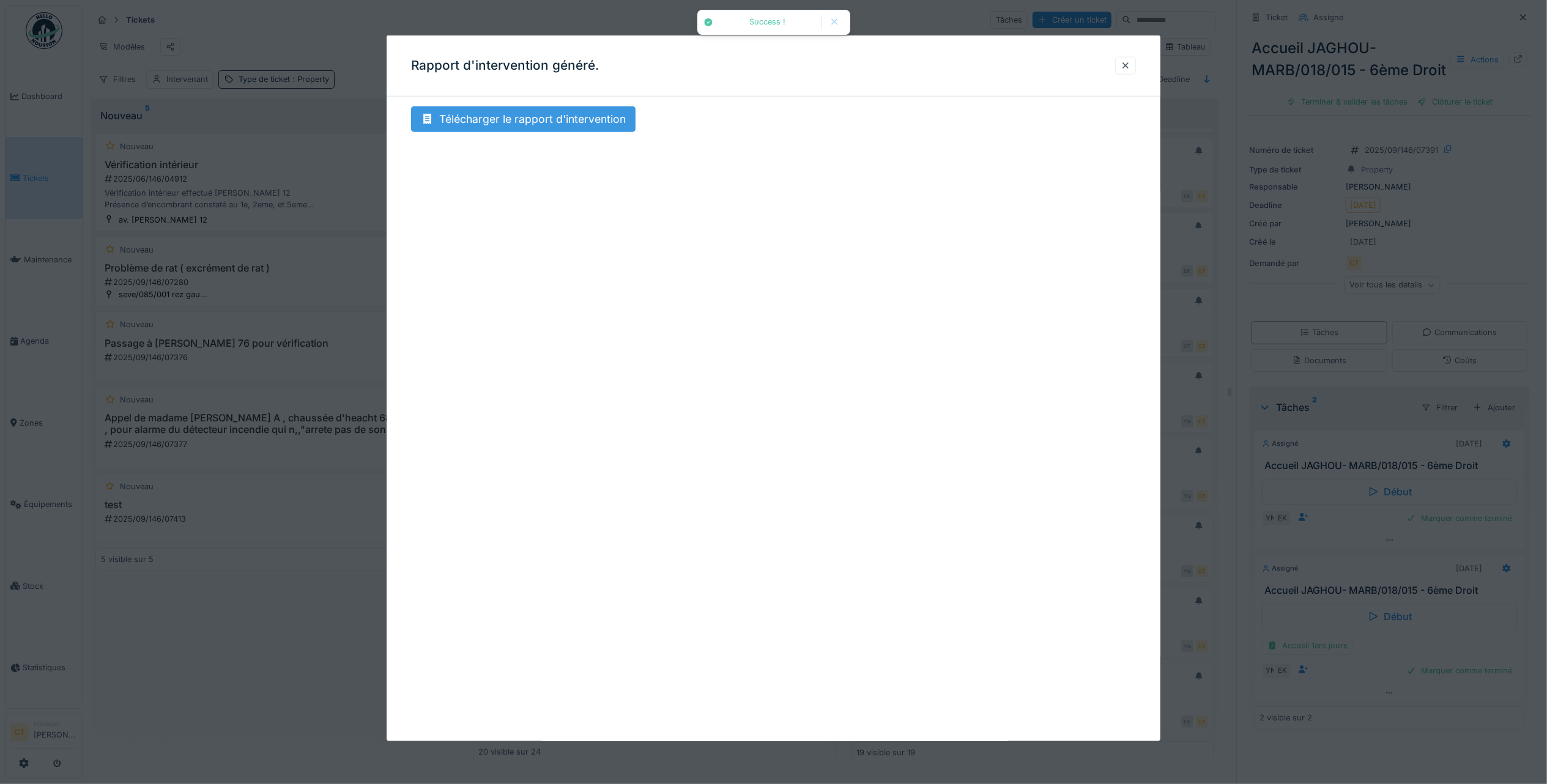
click at [587, 120] on div "Télécharger le rapport d'intervention" at bounding box center [523, 119] width 225 height 26
drag, startPoint x: 1136, startPoint y: 62, endPoint x: 572, endPoint y: 173, distance: 574.8
click at [1130, 62] on div at bounding box center [1125, 65] width 10 height 12
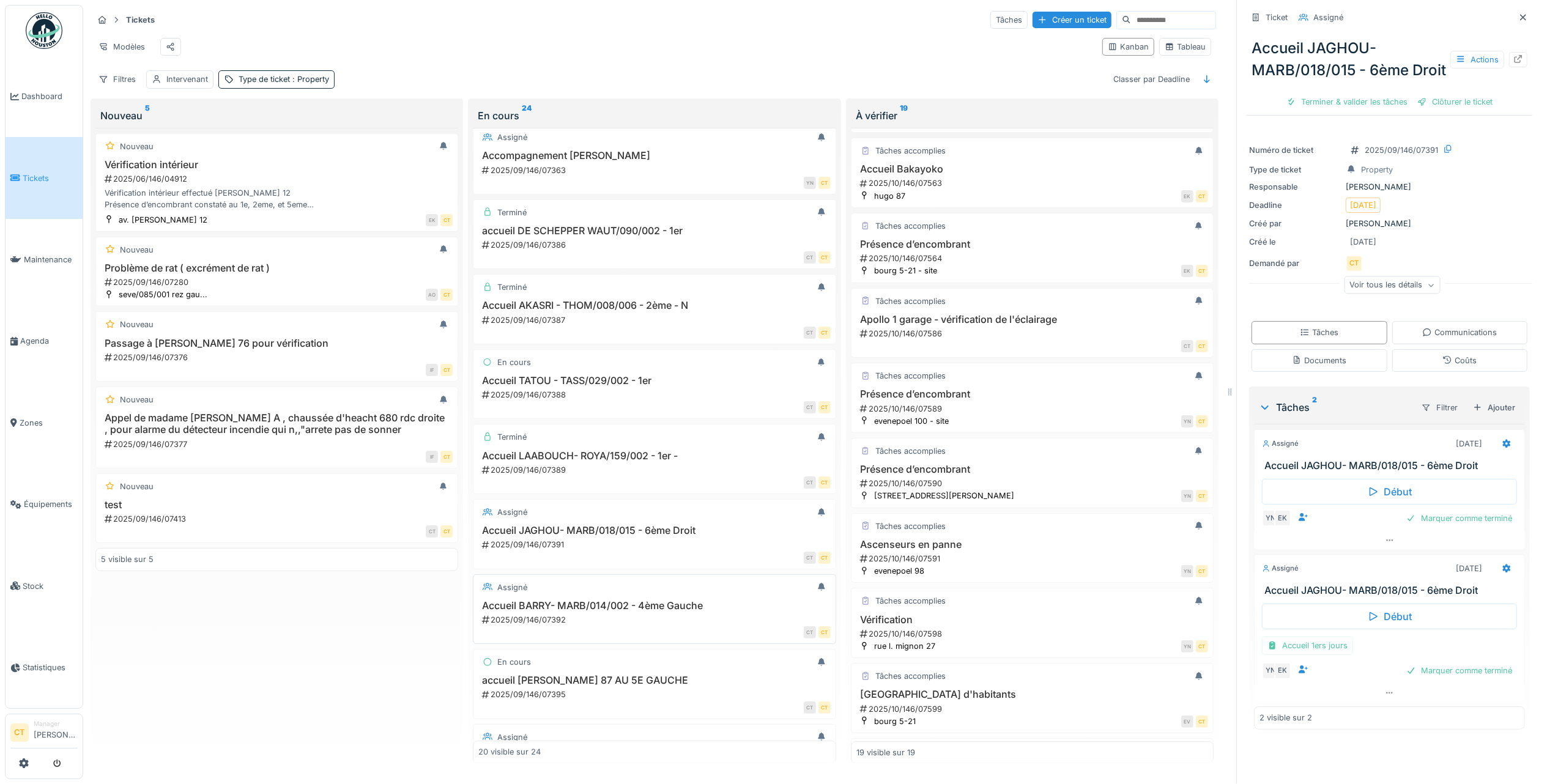
click at [649, 611] on h3 "Accueil BARRY- MARB/014/002 - 4ème Gauche" at bounding box center [654, 605] width 352 height 12
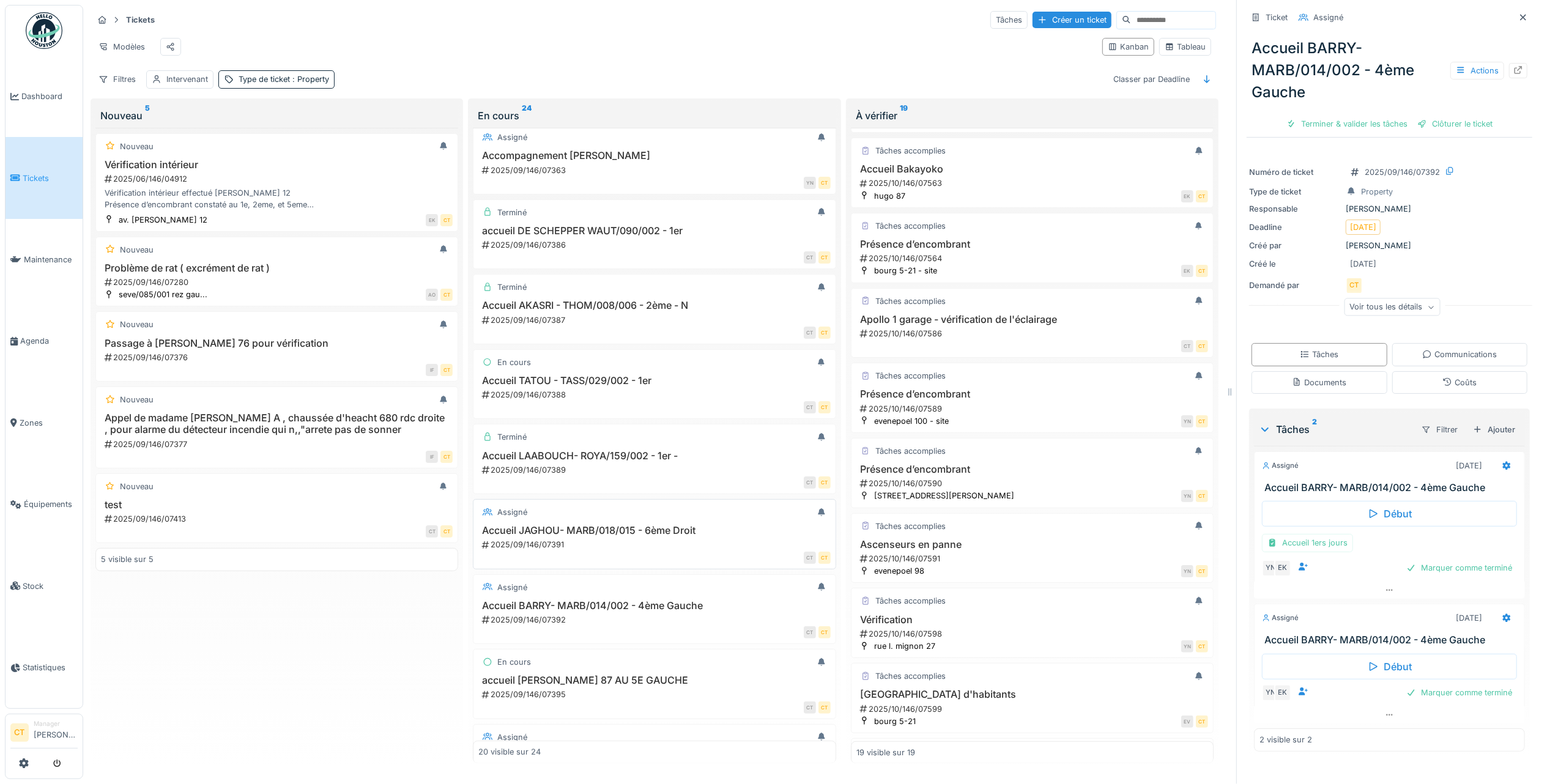
click at [620, 536] on h3 "Accueil JAGHOU- MARB/018/015 - 6ème Droit" at bounding box center [654, 530] width 352 height 12
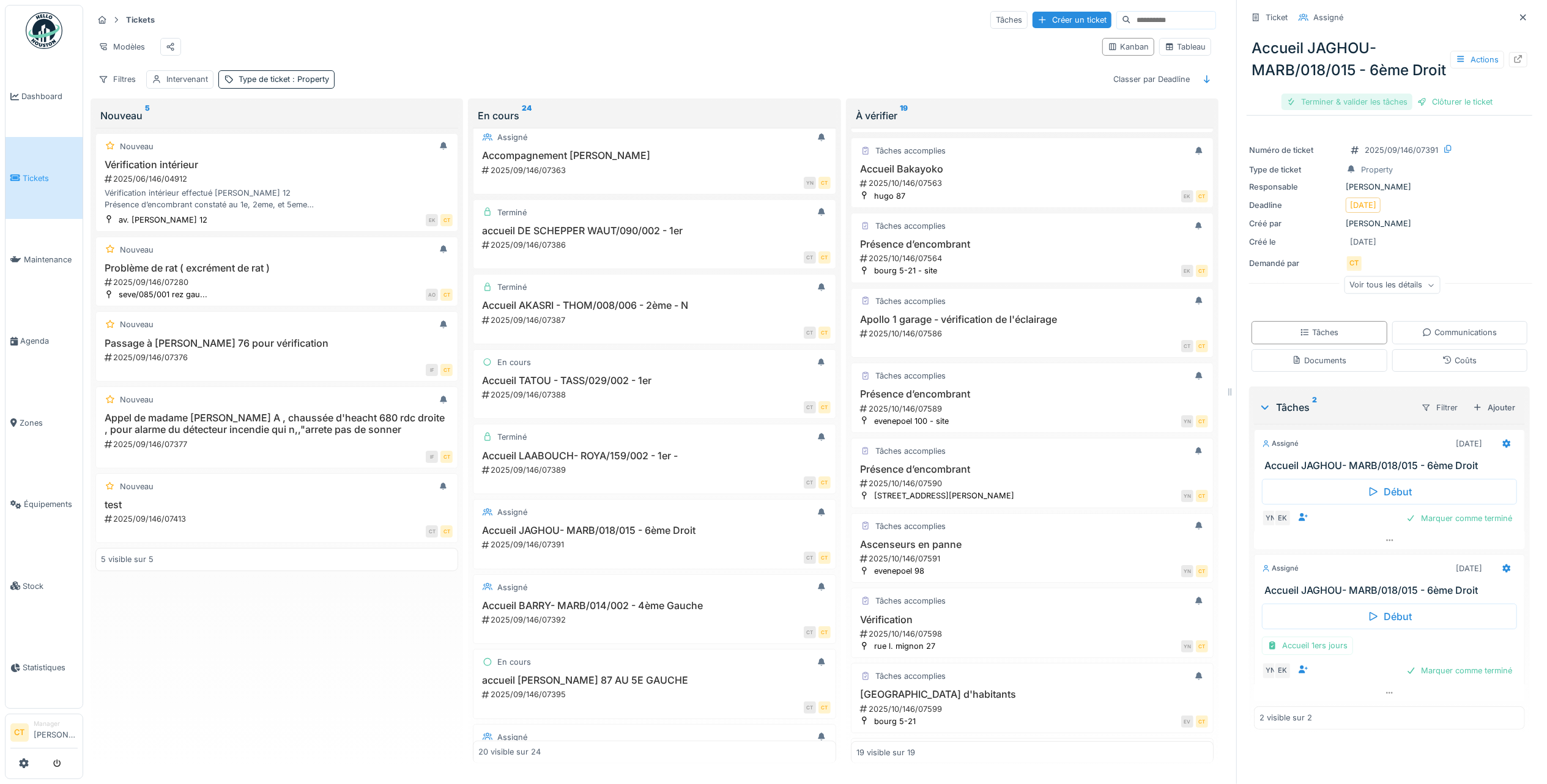
click at [1349, 110] on div "Terminer & valider les tâches" at bounding box center [1347, 102] width 131 height 17
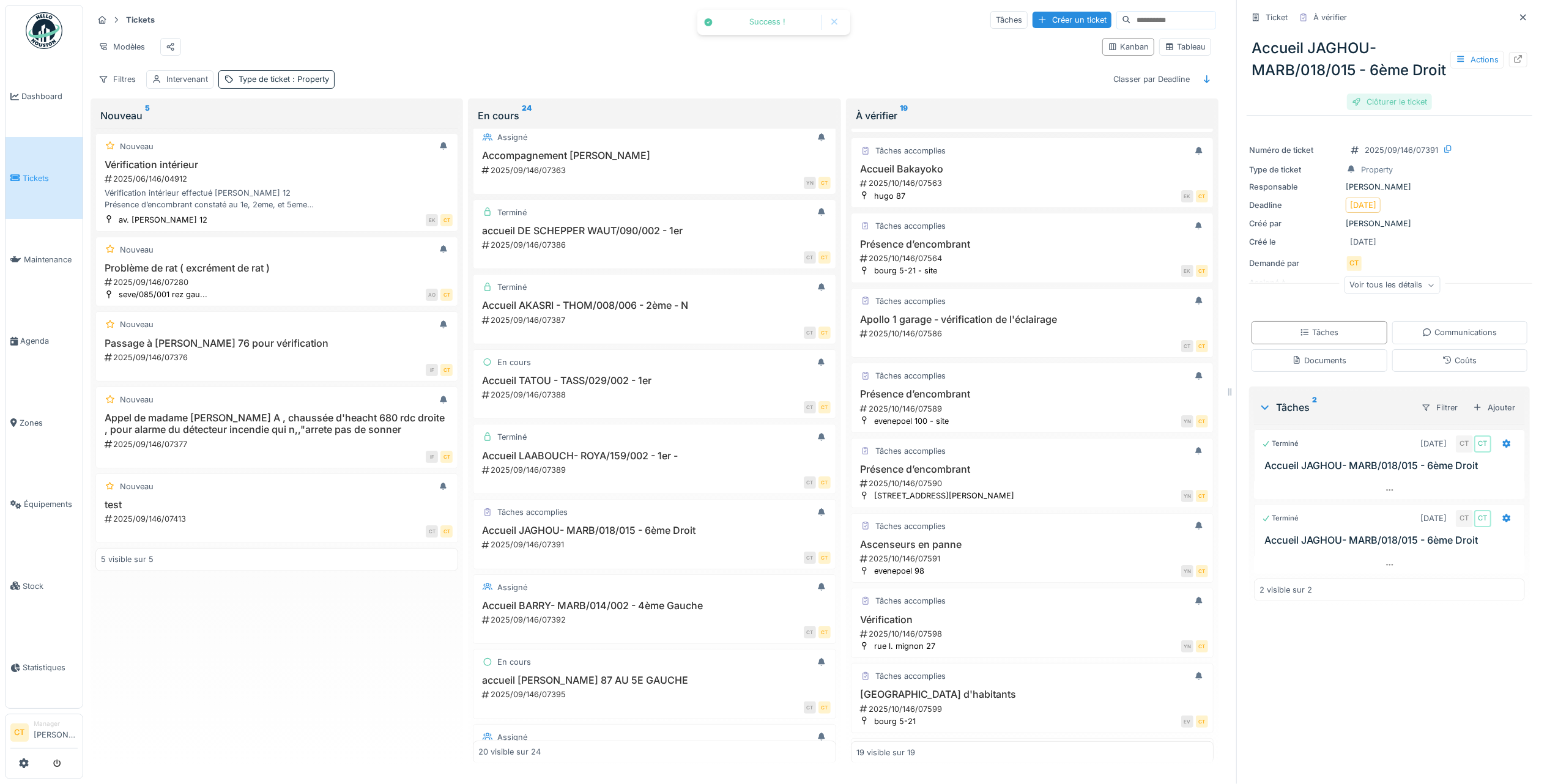
click at [1400, 110] on div "Clôturer le ticket" at bounding box center [1389, 102] width 85 height 17
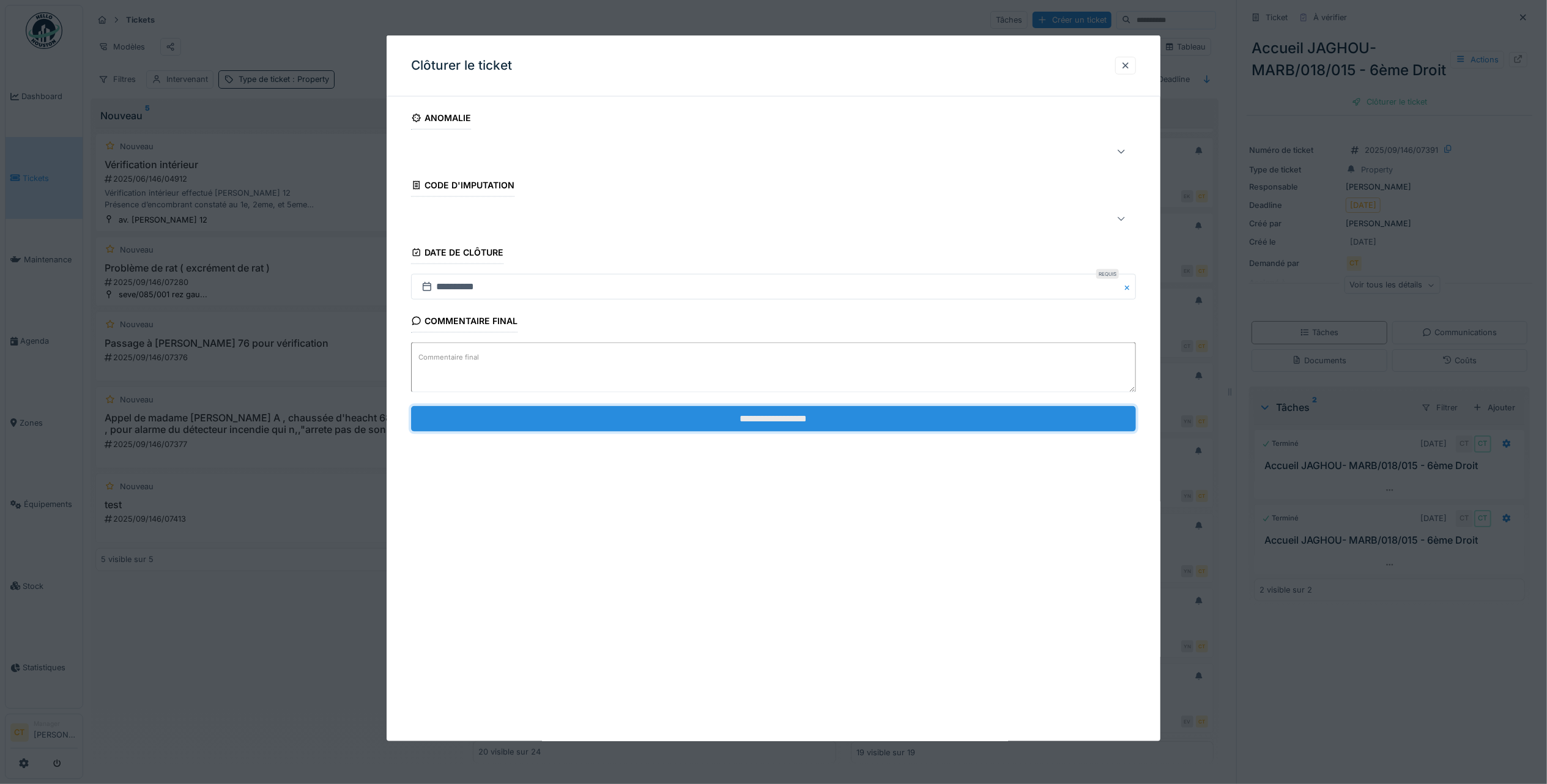
click at [1030, 424] on input "**********" at bounding box center [773, 418] width 725 height 26
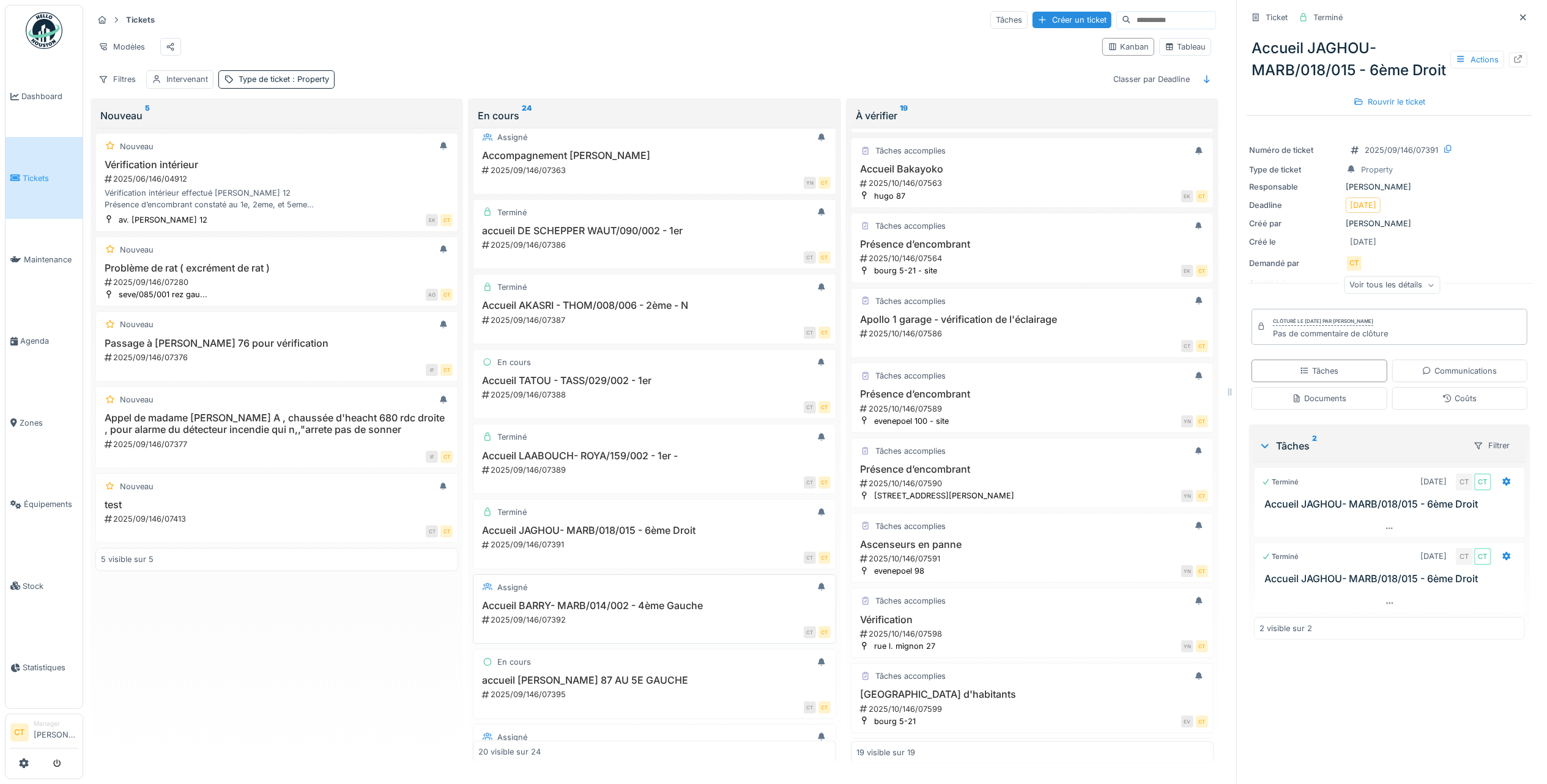
click at [626, 623] on div "2025/09/146/07392" at bounding box center [656, 620] width 349 height 12
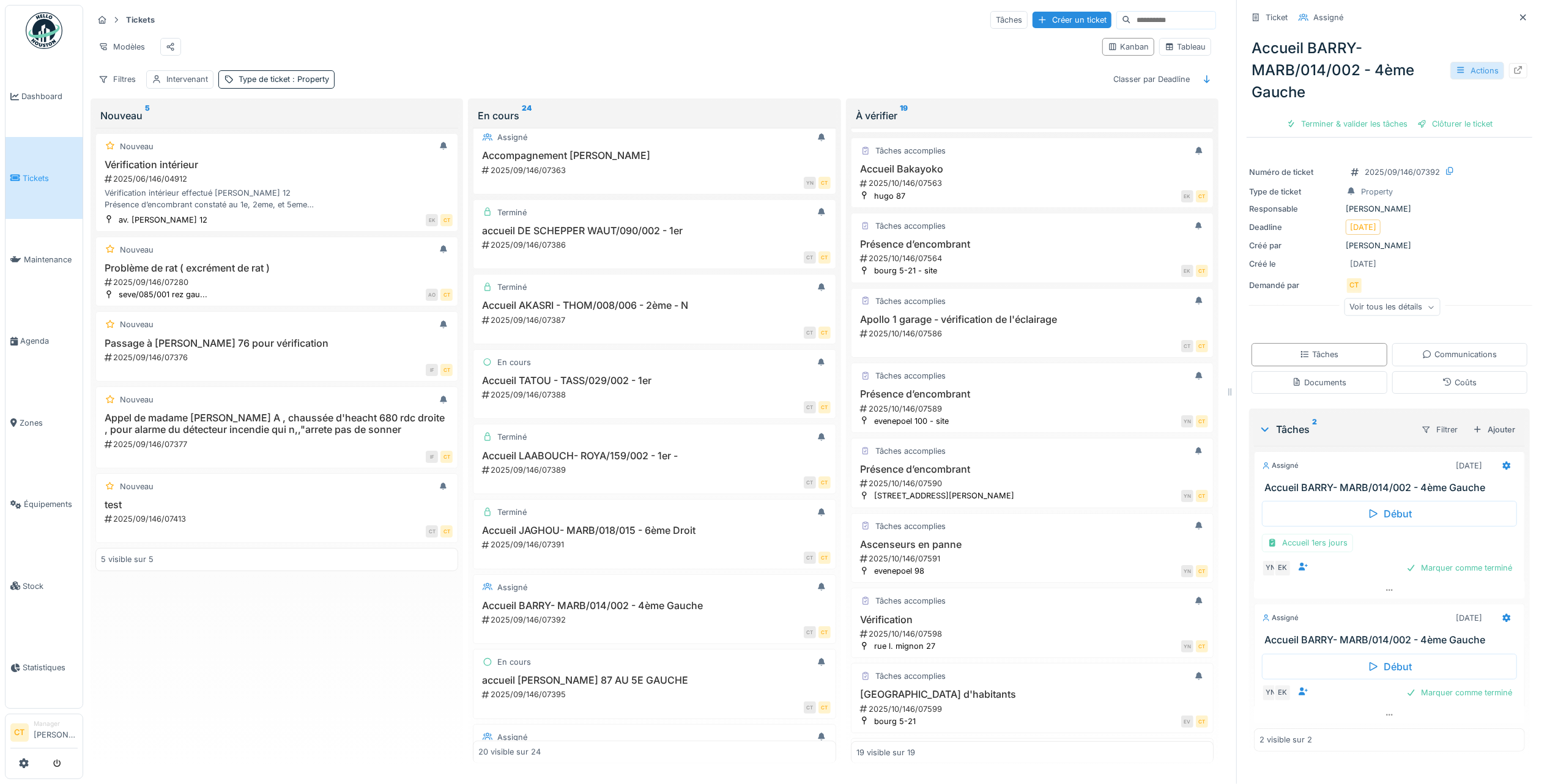
click at [1458, 62] on div "Actions" at bounding box center [1477, 71] width 54 height 18
click at [1417, 107] on div "Rapport d'intervention" at bounding box center [1388, 116] width 150 height 19
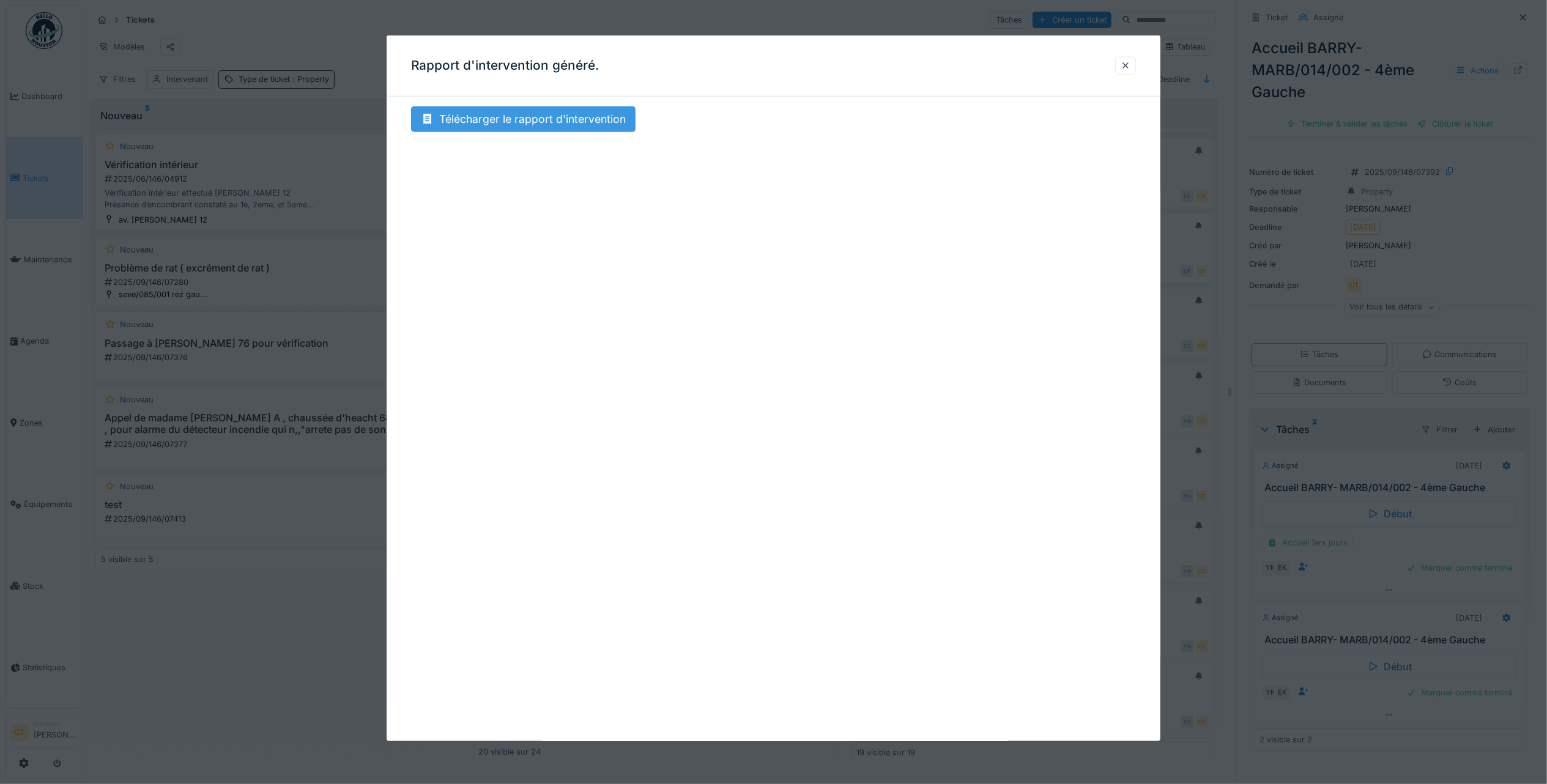
click at [522, 121] on div "Télécharger le rapport d'intervention" at bounding box center [523, 119] width 225 height 26
drag, startPoint x: 1132, startPoint y: 64, endPoint x: 1556, endPoint y: 378, distance: 527.6
click at [1130, 64] on div at bounding box center [1125, 65] width 10 height 12
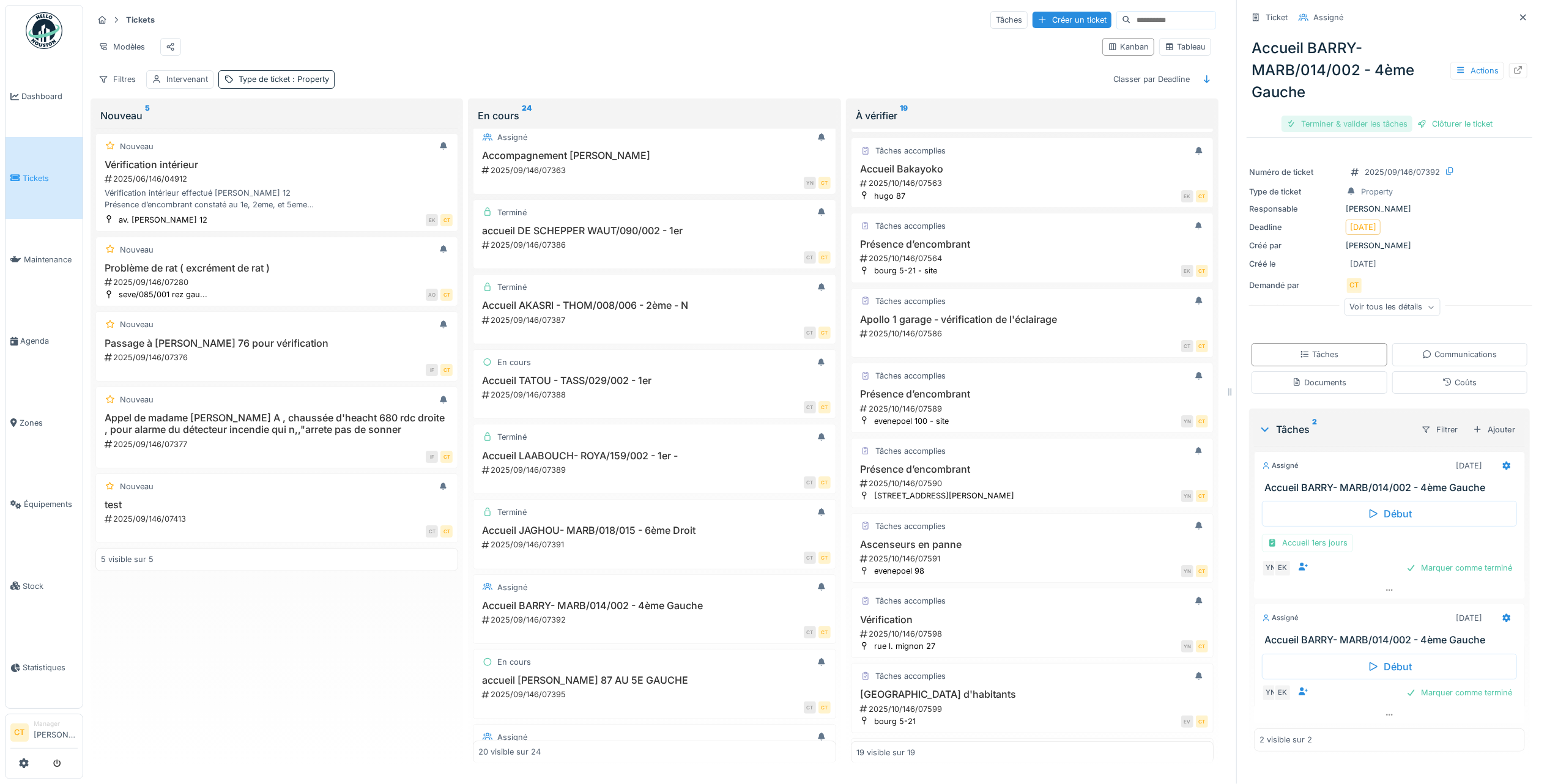
click at [1344, 116] on div "Terminer & valider les tâches" at bounding box center [1347, 124] width 131 height 17
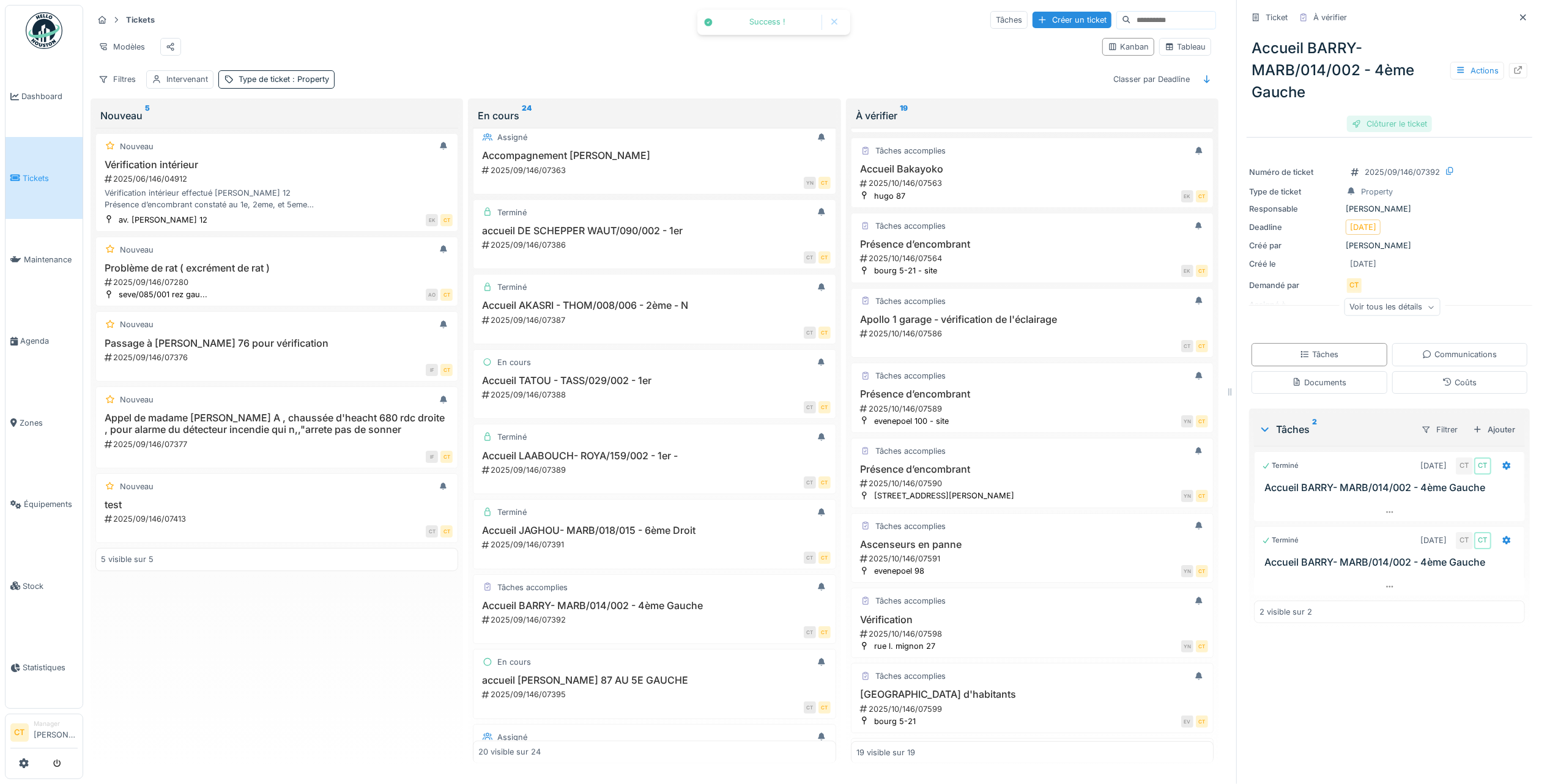
click at [1382, 116] on div "Clôturer le ticket" at bounding box center [1389, 124] width 85 height 17
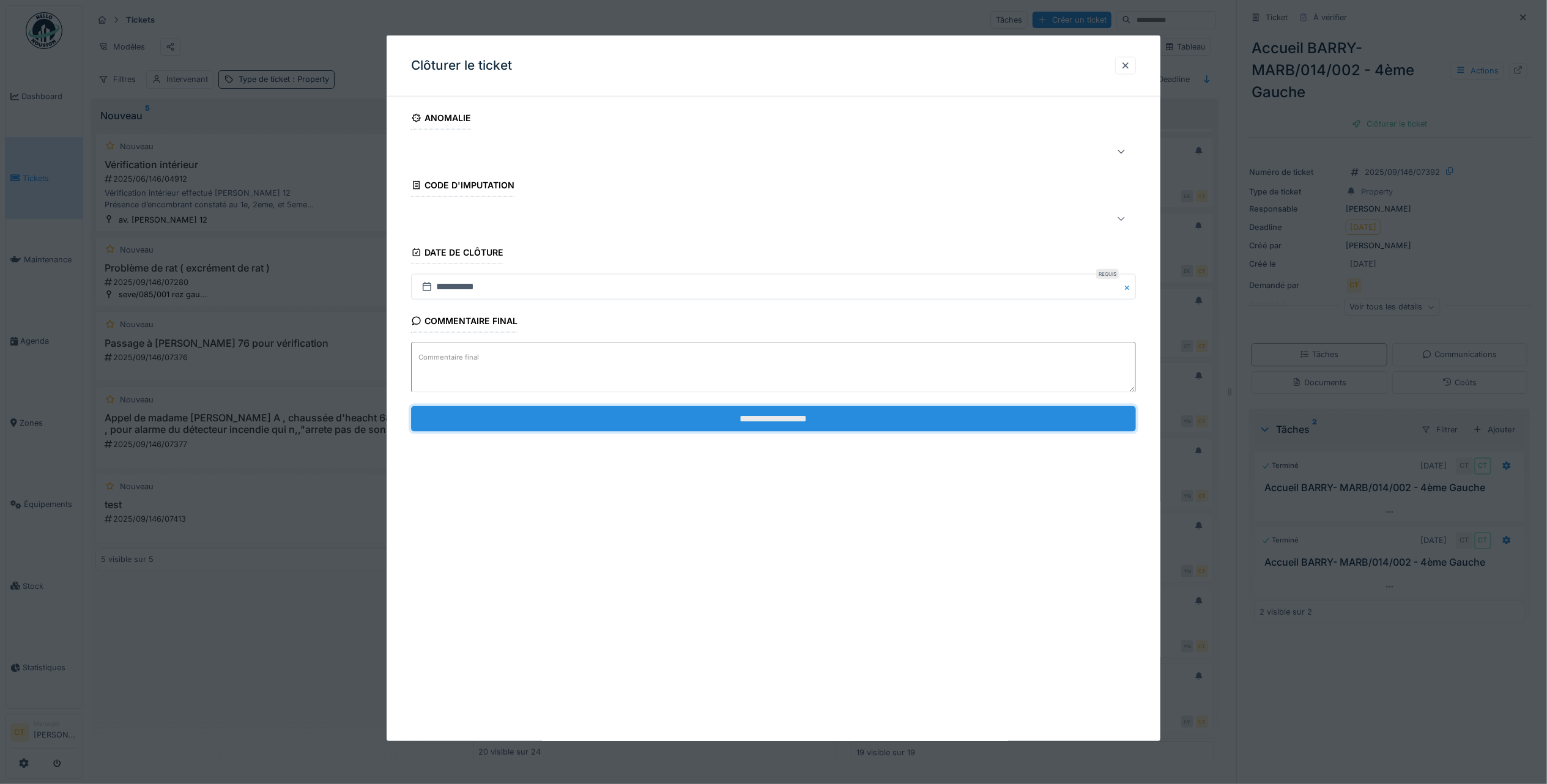
click at [961, 414] on input "**********" at bounding box center [773, 418] width 725 height 26
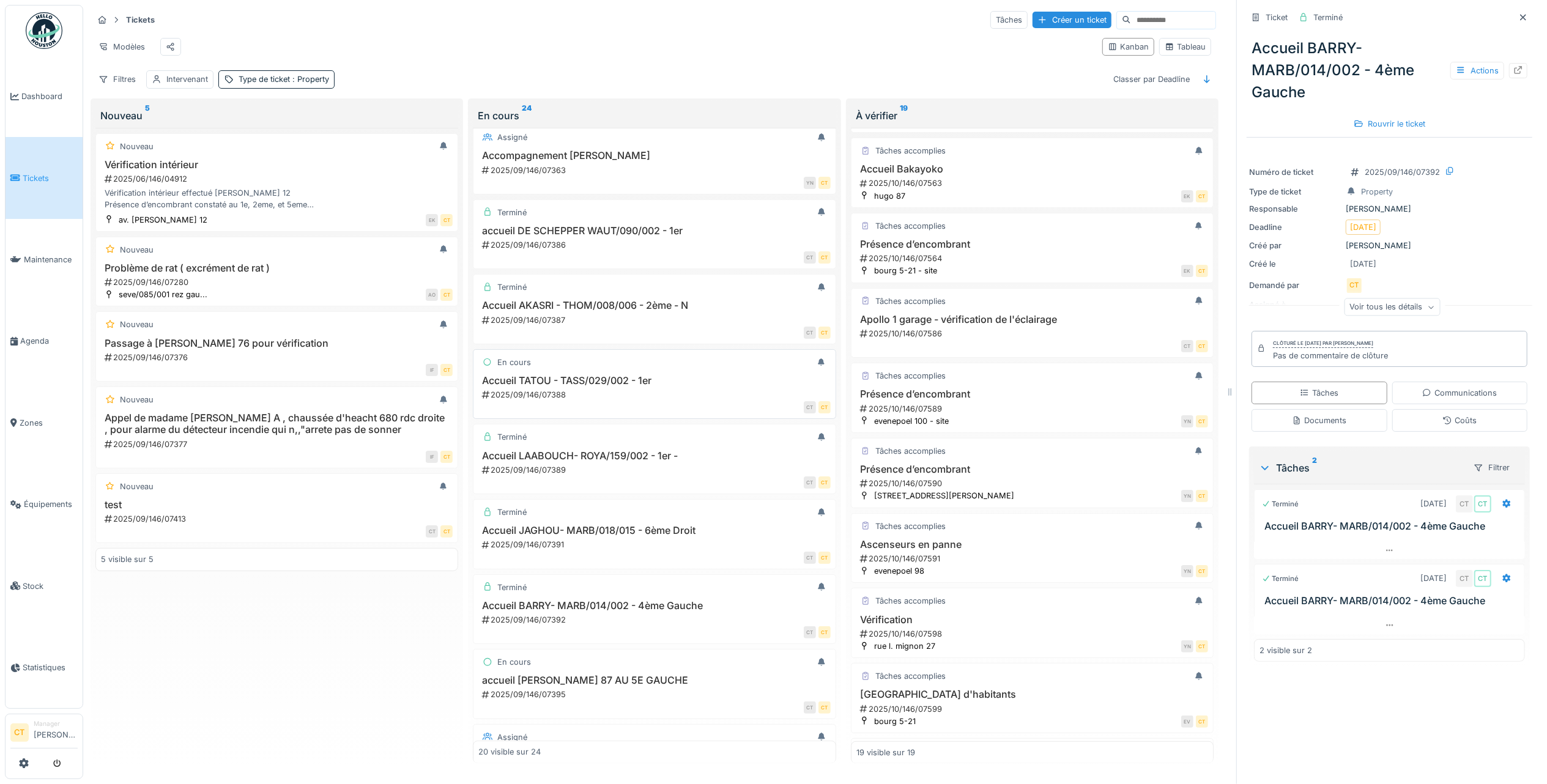
click at [602, 387] on h3 "Accueil TATOU - TASS/029/002 - 1er" at bounding box center [654, 381] width 352 height 12
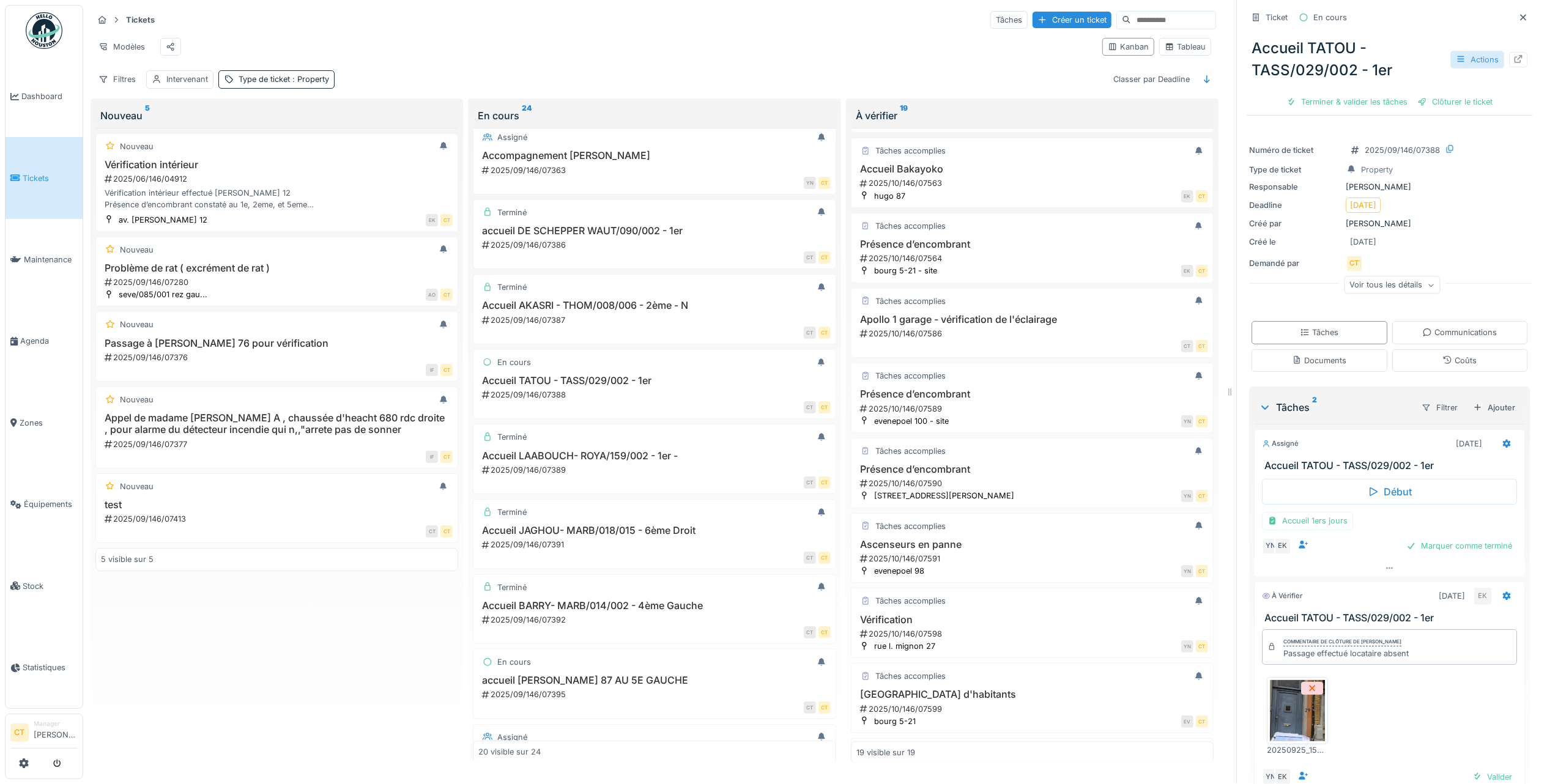
click at [1451, 51] on div "Actions" at bounding box center [1477, 60] width 54 height 18
click at [1404, 96] on div "Rapport d'intervention" at bounding box center [1388, 105] width 150 height 19
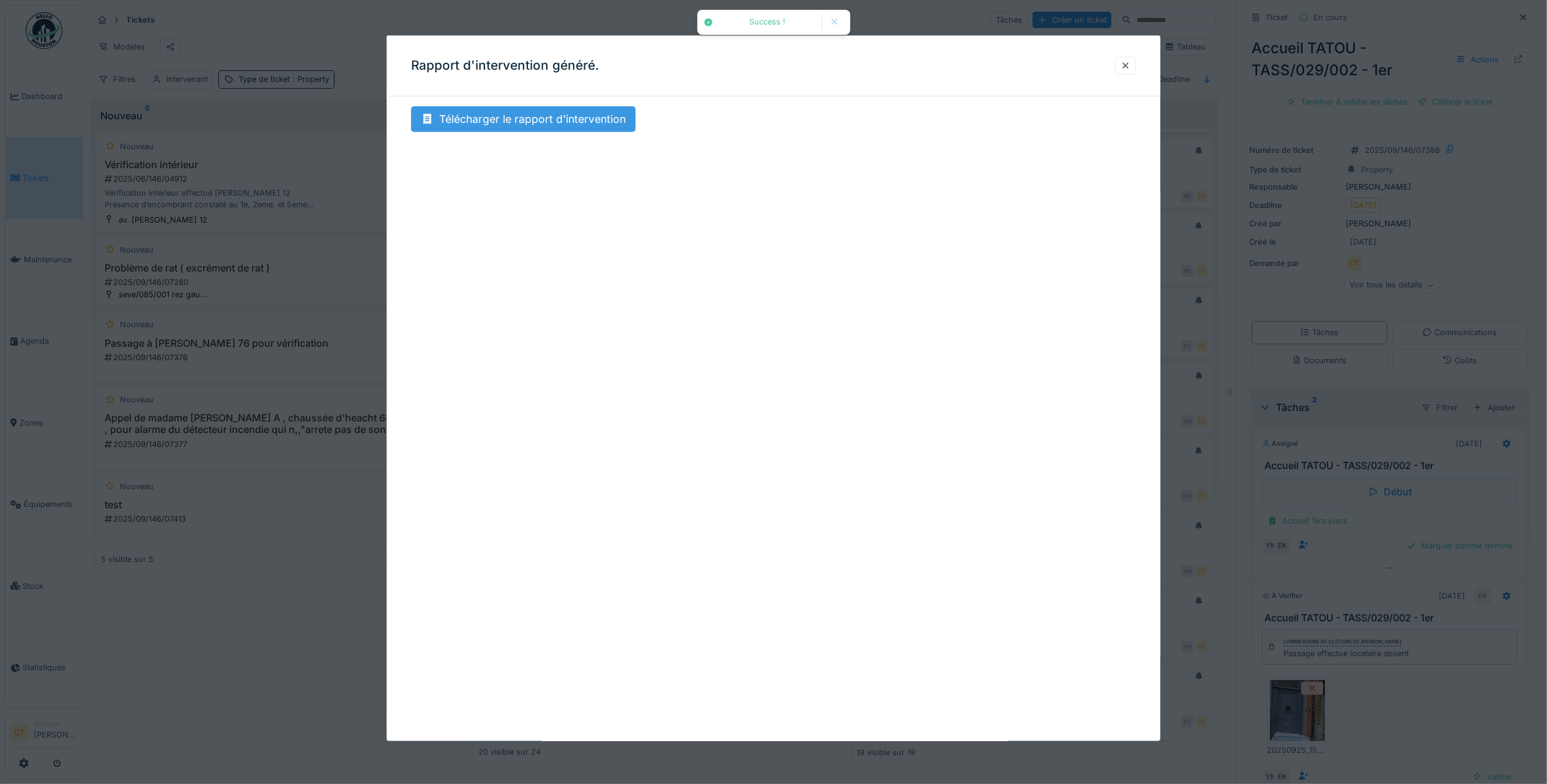
click at [579, 123] on div "Télécharger le rapport d'intervention" at bounding box center [523, 119] width 225 height 26
click at [1126, 65] on div at bounding box center [1125, 65] width 10 height 12
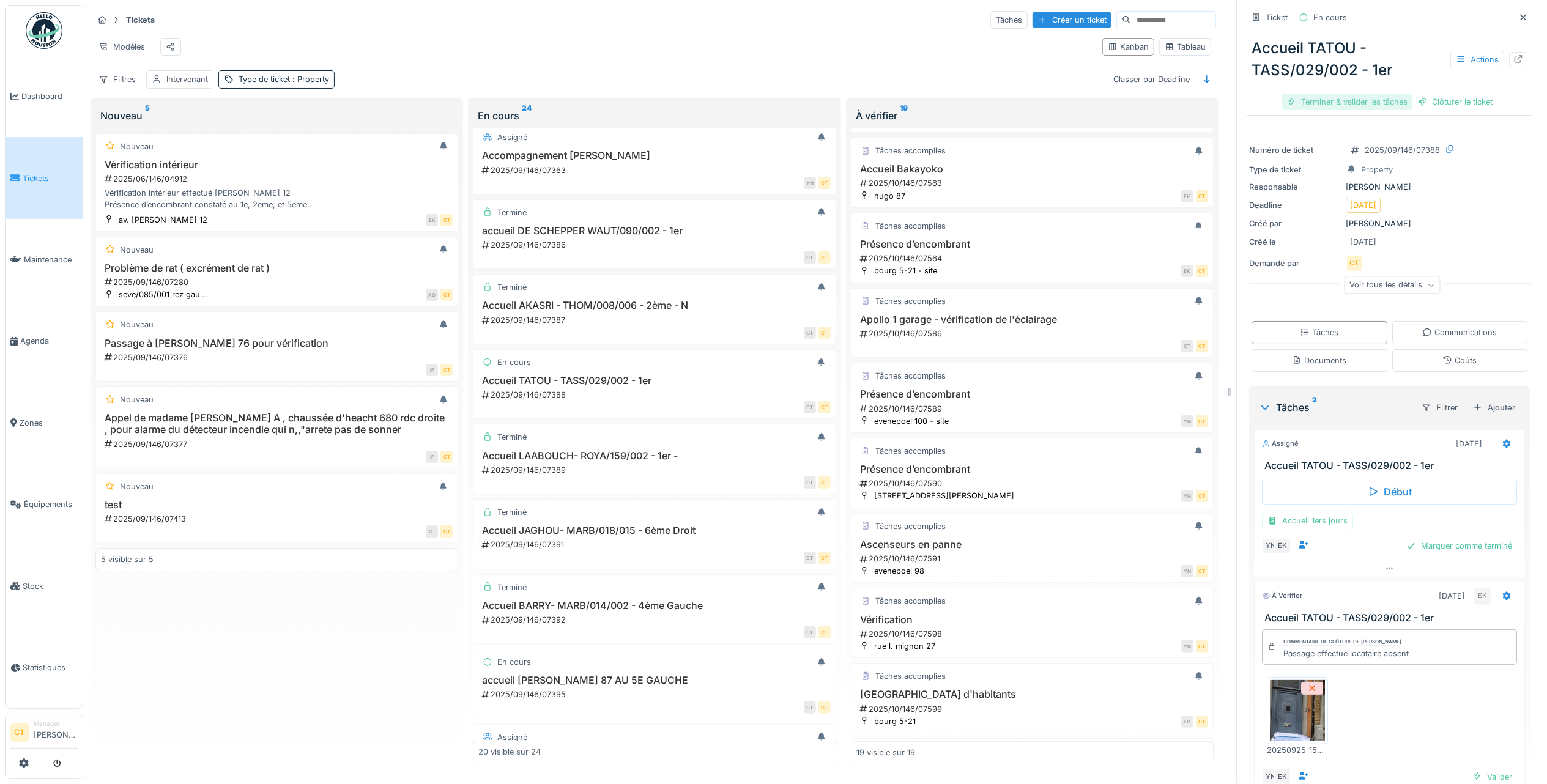
click at [1309, 94] on div "Terminer & valider les tâches" at bounding box center [1347, 102] width 131 height 17
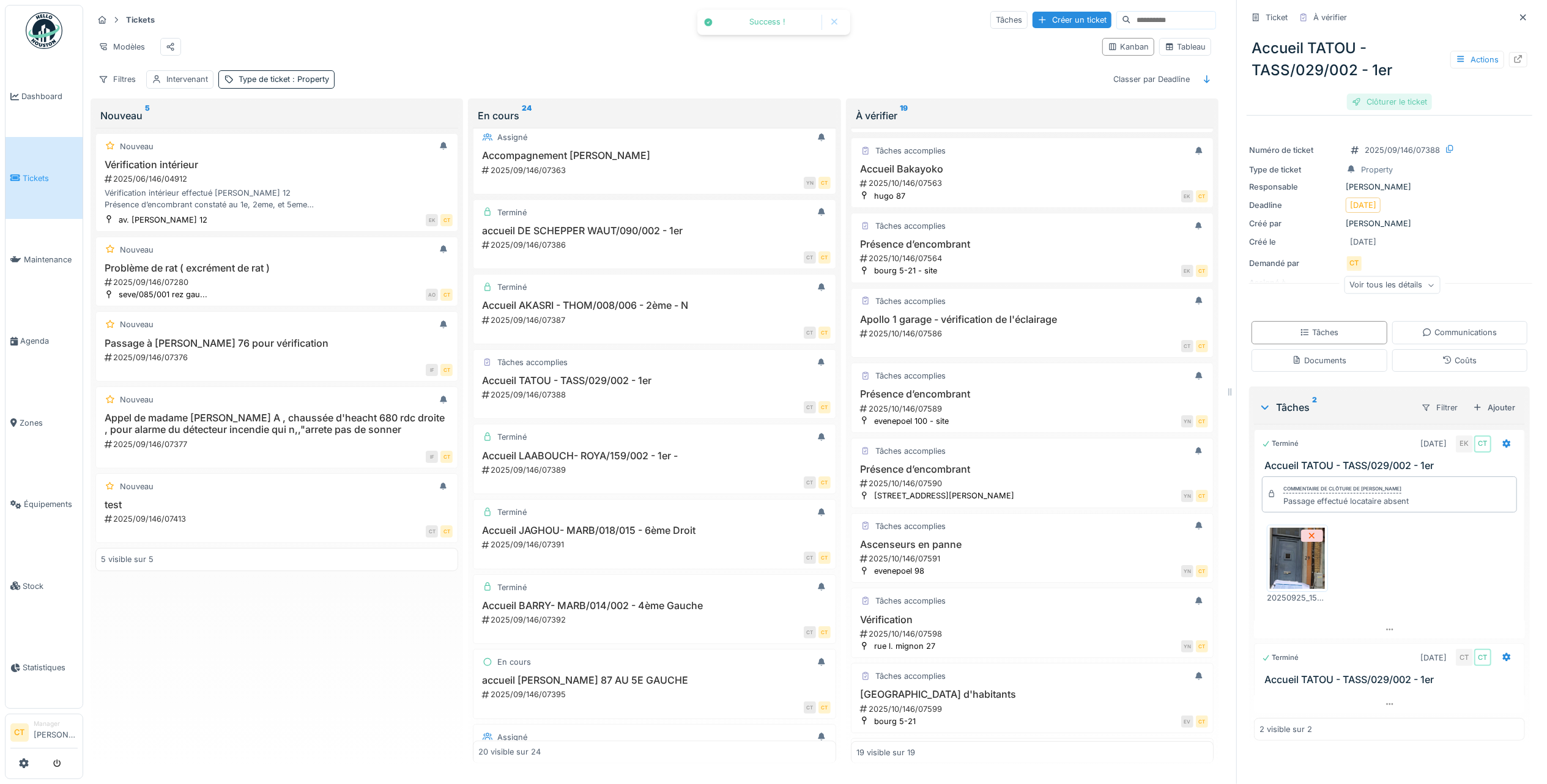
click at [1394, 94] on div "Clôturer le ticket" at bounding box center [1389, 102] width 85 height 17
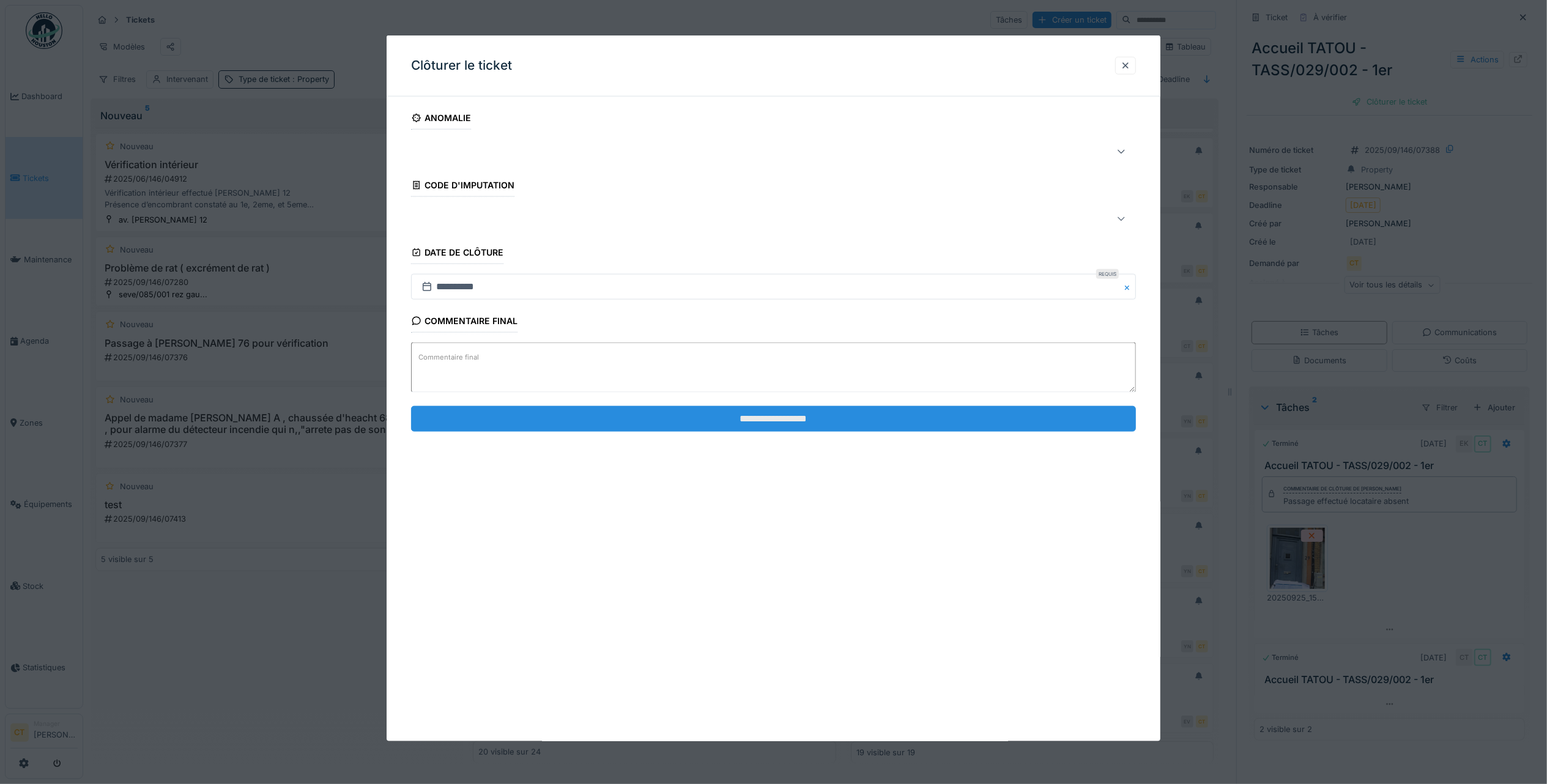
click at [1058, 424] on input "**********" at bounding box center [773, 418] width 725 height 26
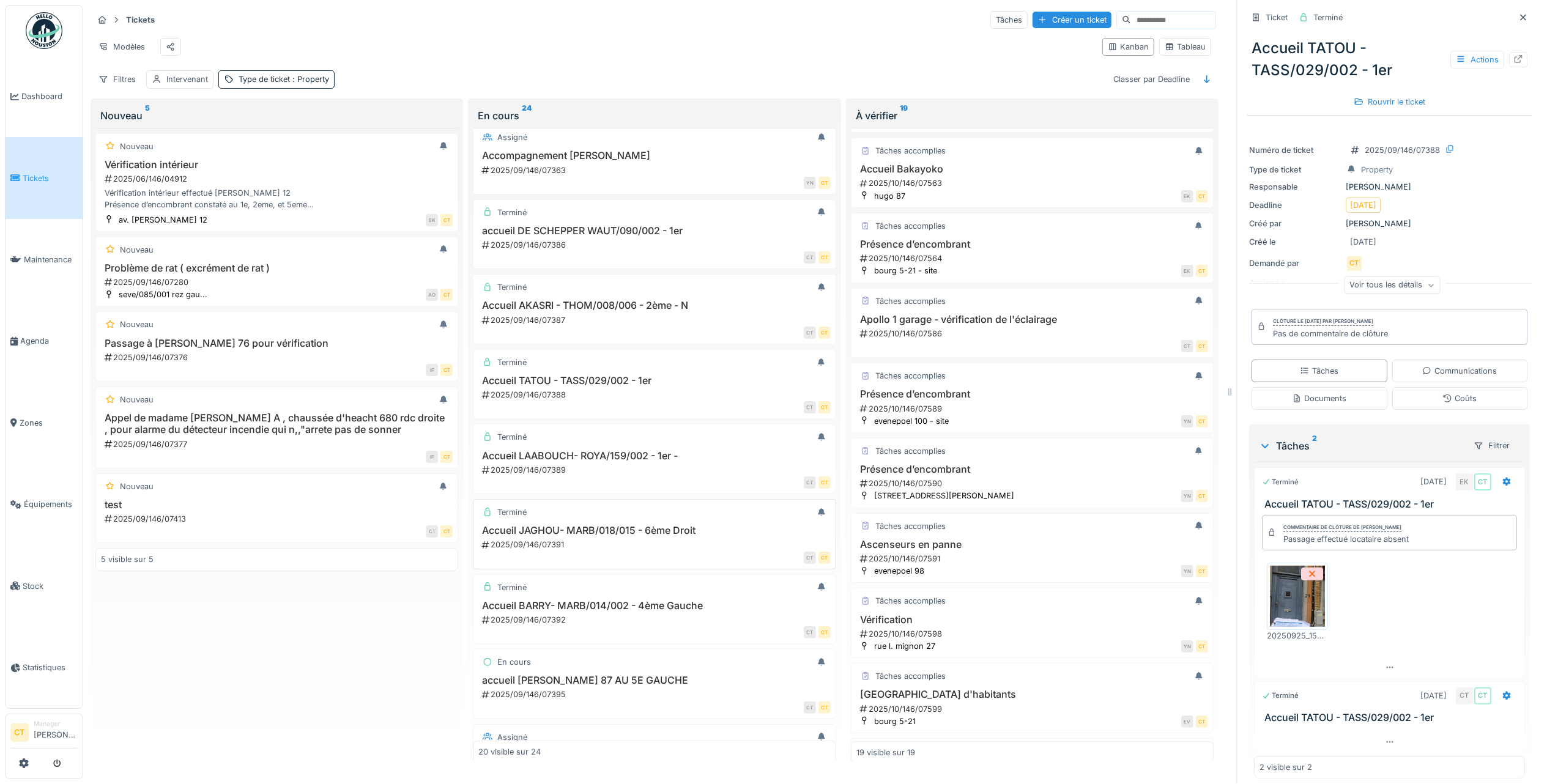
click at [645, 546] on div "2025/09/146/07391" at bounding box center [656, 544] width 349 height 12
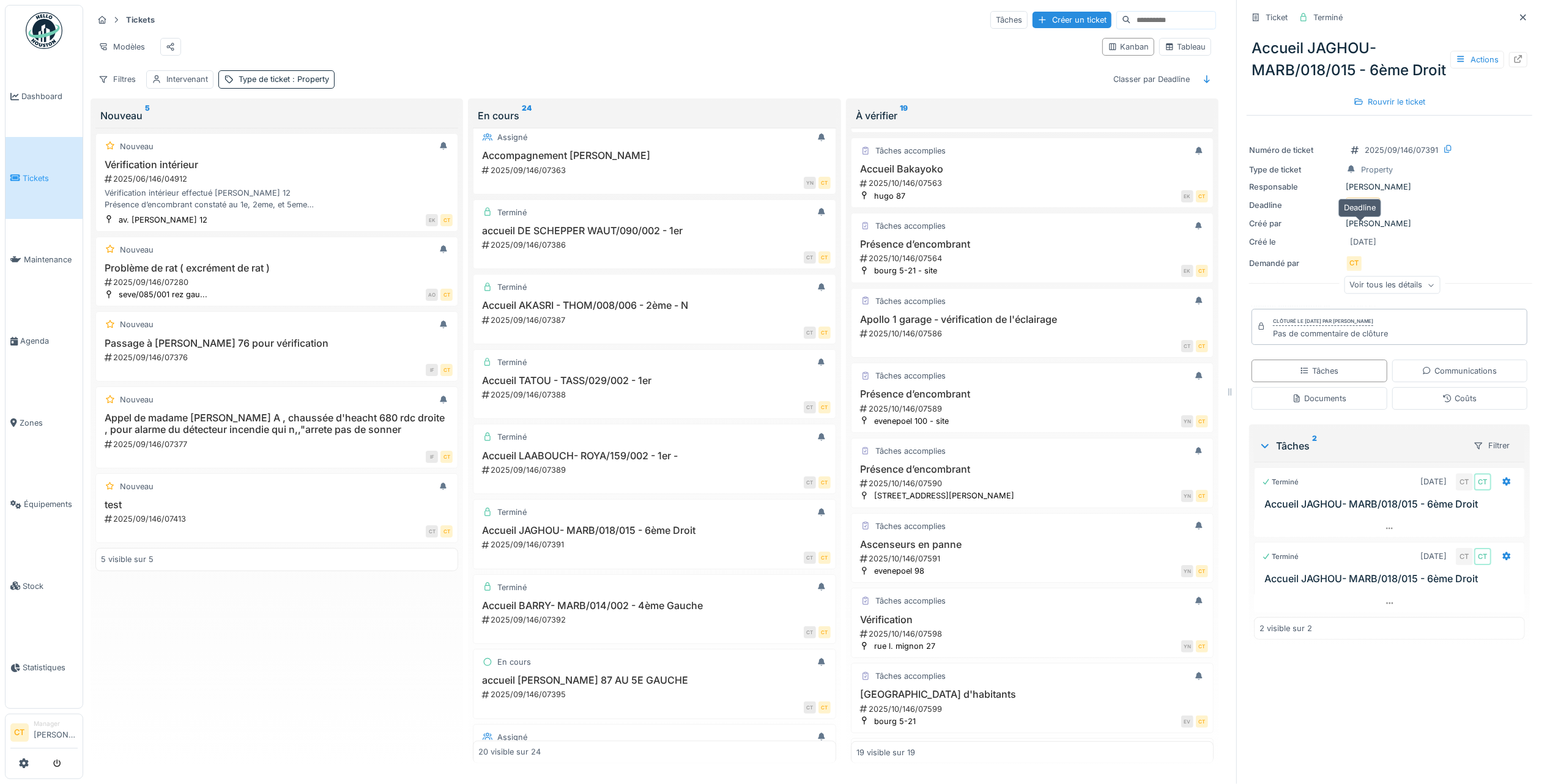
click at [1365, 211] on div "[DATE]" at bounding box center [1363, 205] width 26 height 12
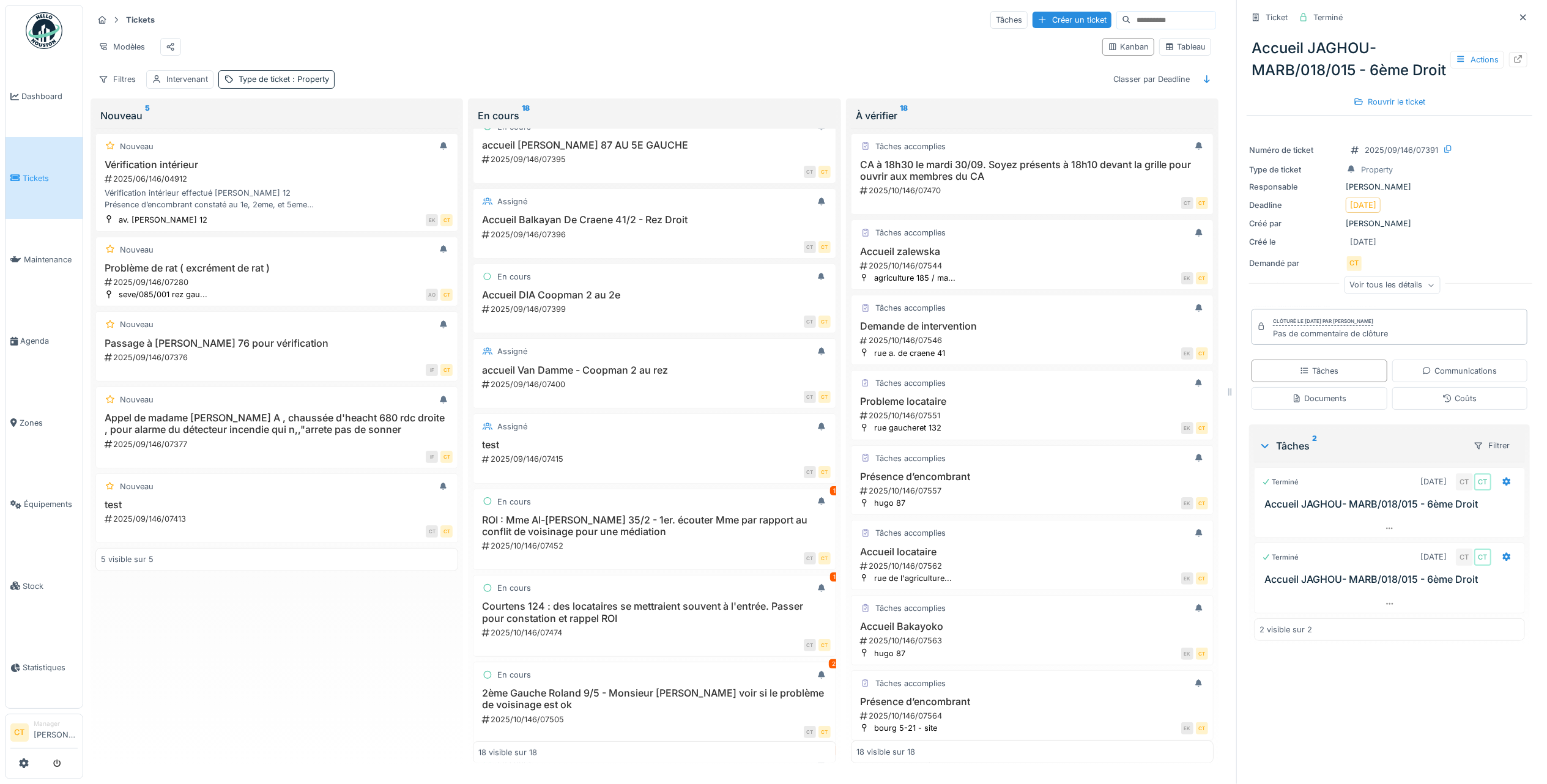
scroll to position [571, 0]
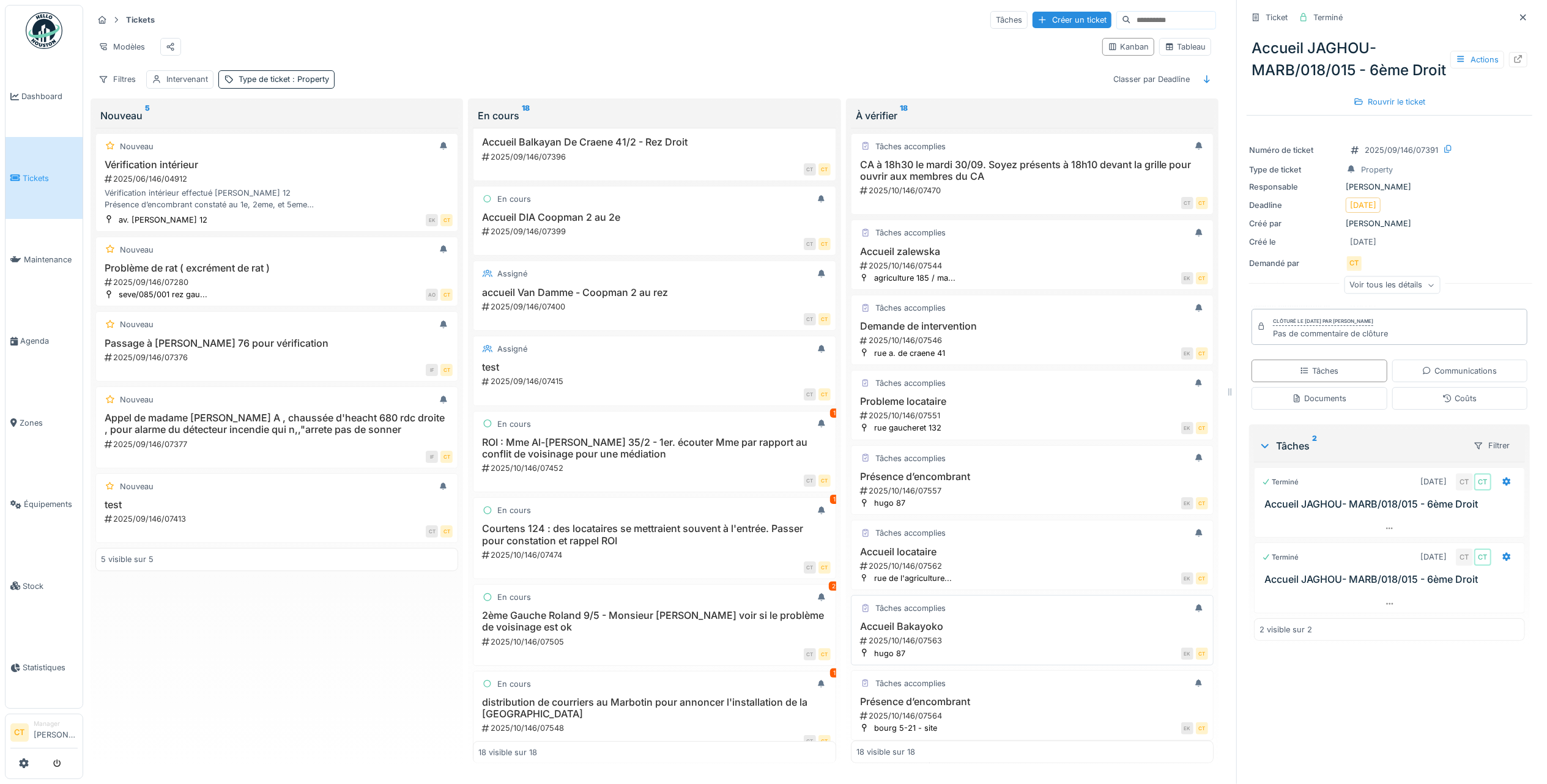
click at [992, 647] on div "2025/10/146/07563" at bounding box center [1033, 641] width 349 height 12
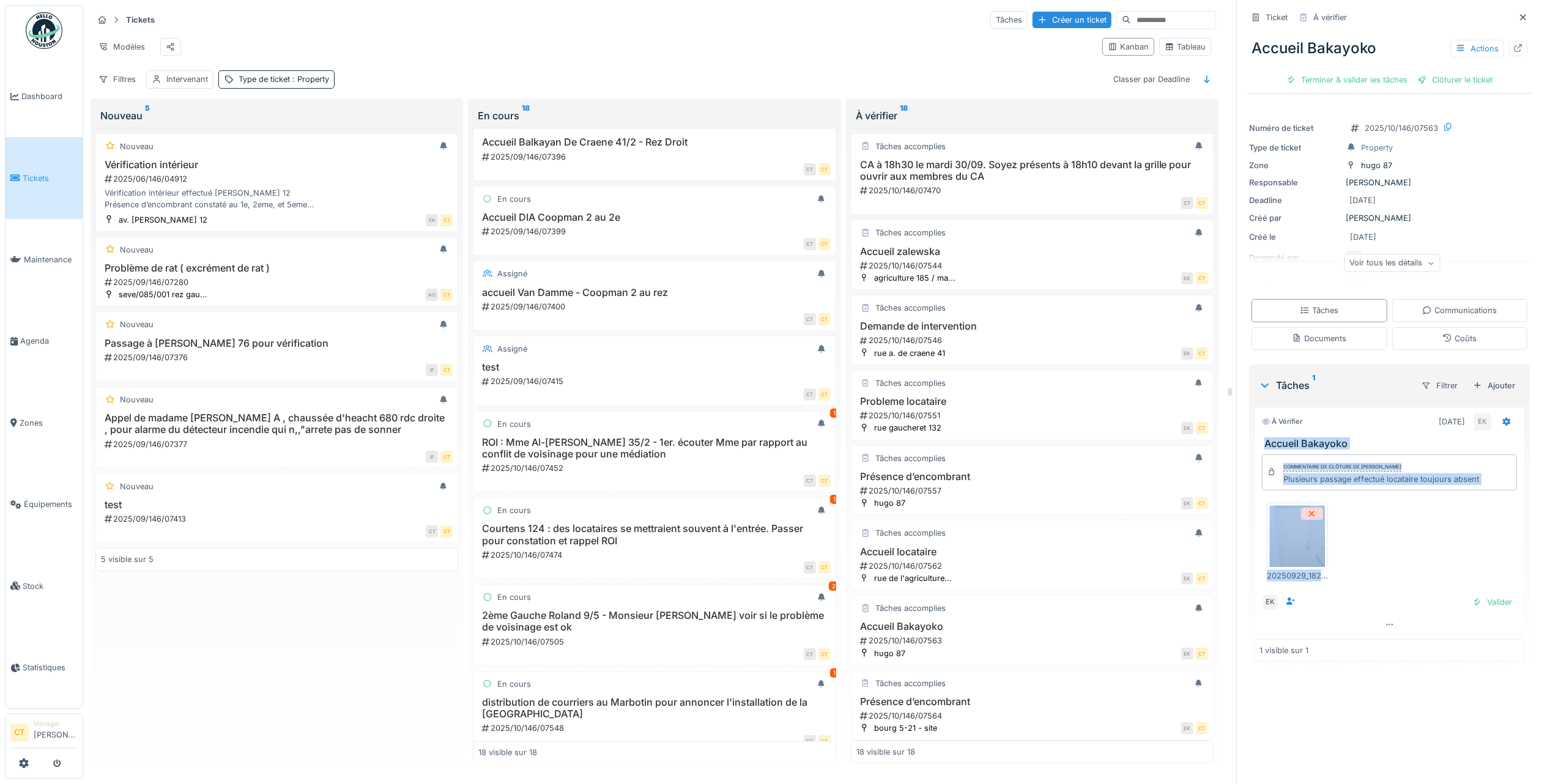
drag, startPoint x: 1393, startPoint y: 565, endPoint x: 1245, endPoint y: 435, distance: 197.0
click at [1254, 435] on div "À vérifier 29/09/2025 EK Accueil Bakayoko Commentaire de clôture de Eljon Kola …" at bounding box center [1389, 520] width 271 height 227
copy div "Accueil Bakayoko Commentaire de clôture de Eljon Kola Plusieurs passage effectu…"
click at [1349, 71] on div "Terminer & valider les tâches" at bounding box center [1347, 80] width 131 height 17
click at [1395, 71] on div "Clôturer le ticket" at bounding box center [1389, 80] width 85 height 17
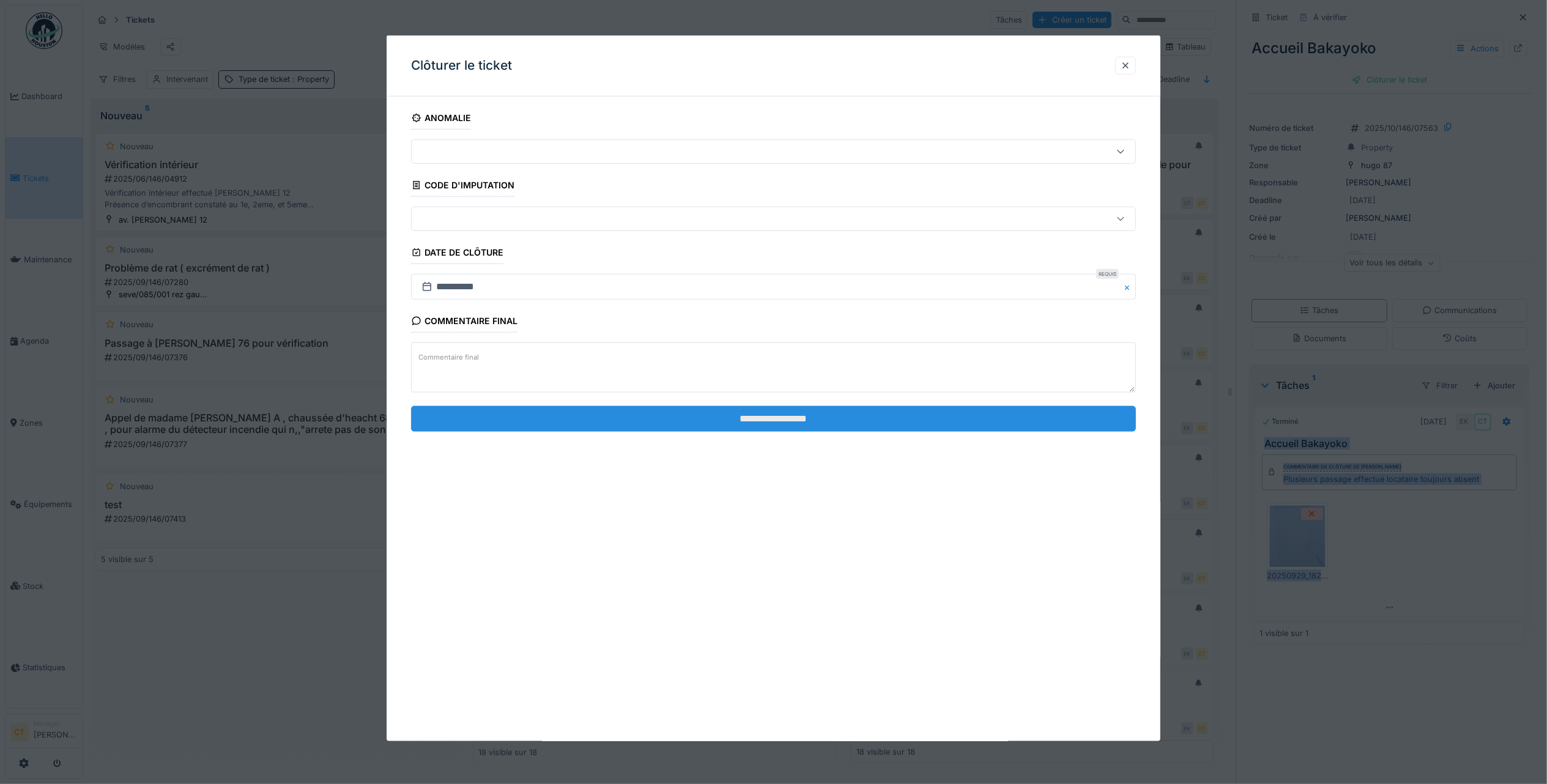
click at [615, 428] on input "**********" at bounding box center [773, 418] width 725 height 26
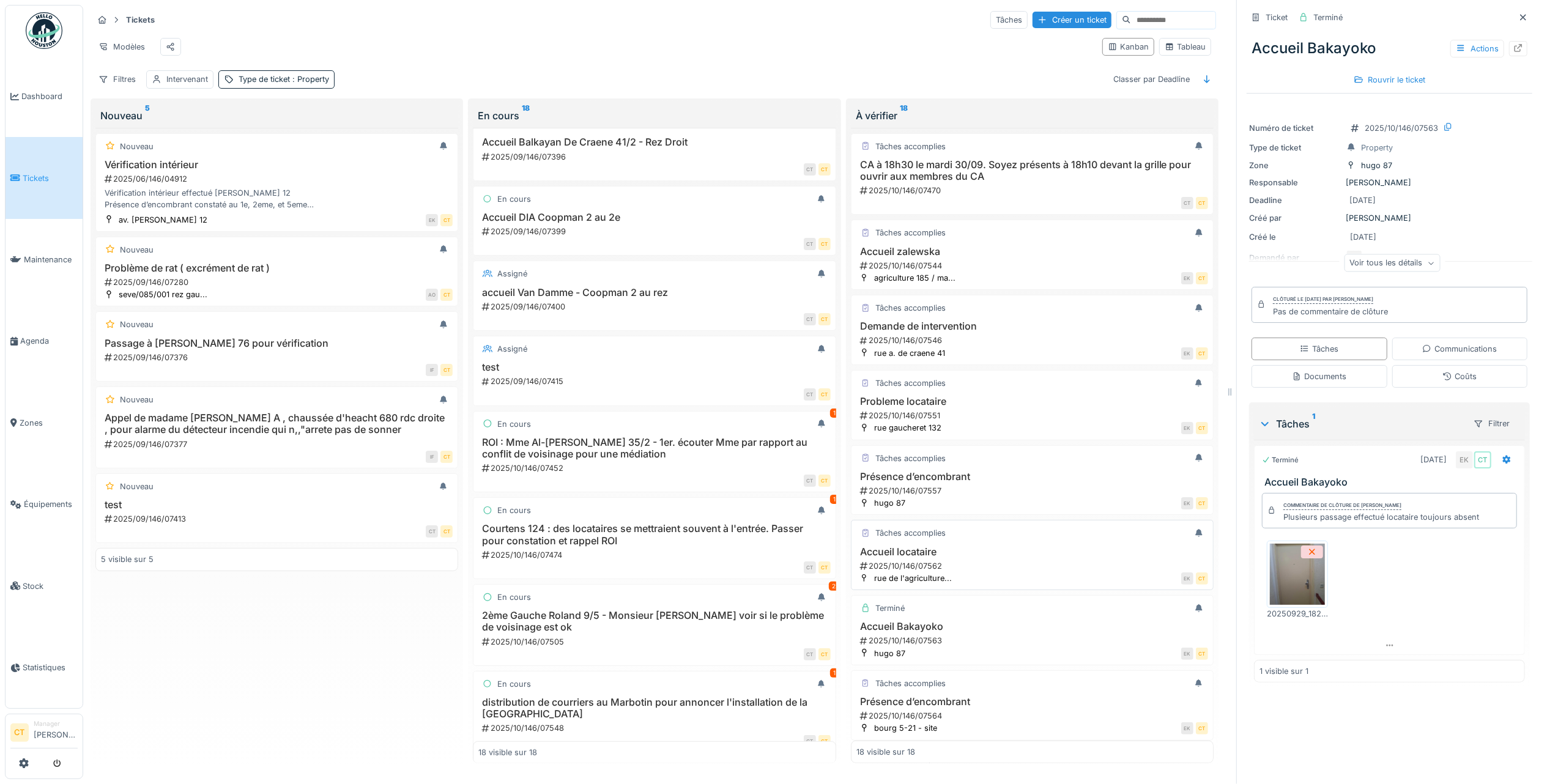
click at [974, 570] on div "2025/10/146/07562" at bounding box center [1033, 566] width 349 height 12
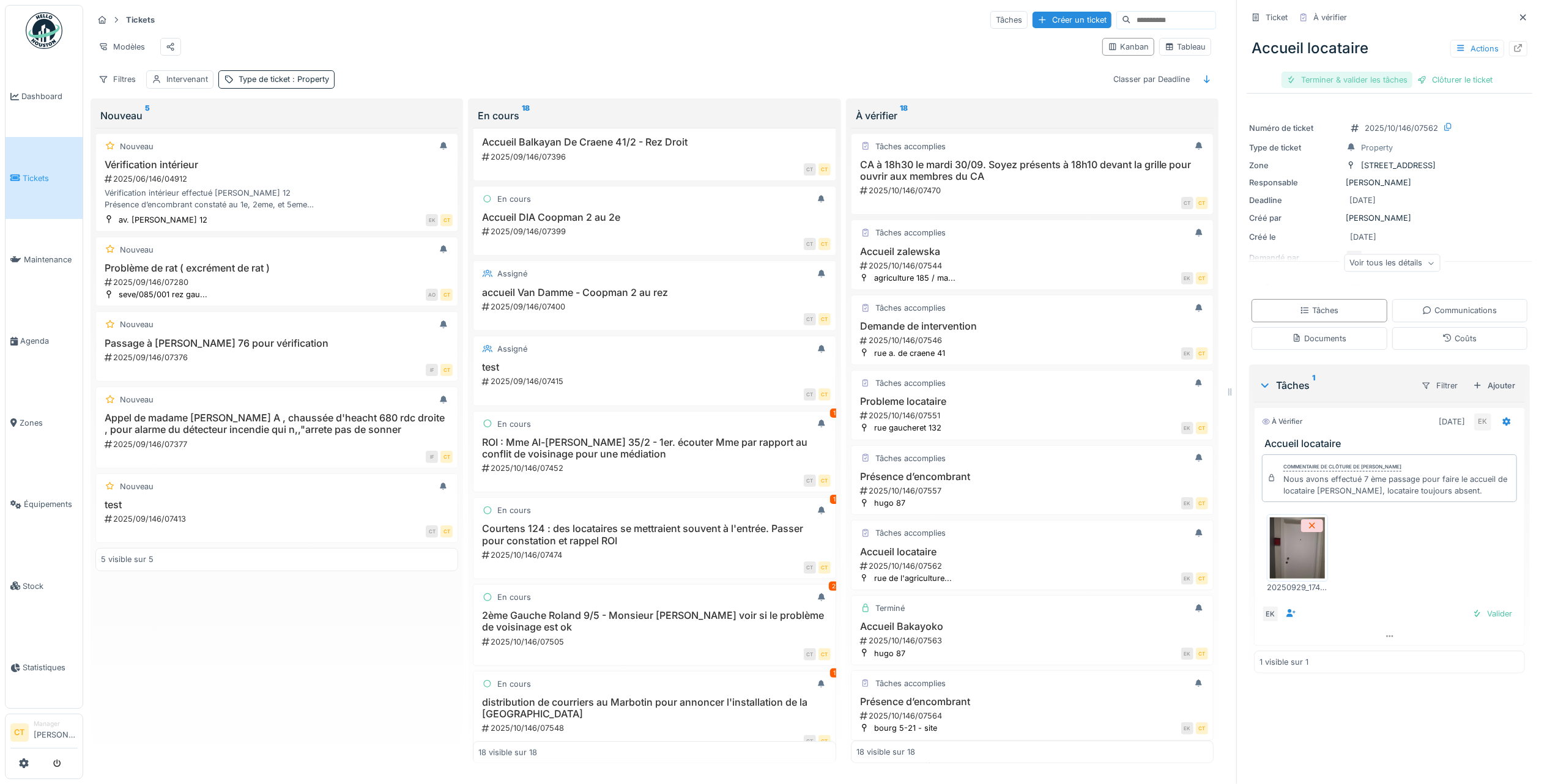
click at [1331, 80] on div "Terminer & valider les tâches" at bounding box center [1347, 80] width 131 height 17
click at [1374, 78] on div "Clôturer le ticket" at bounding box center [1389, 80] width 85 height 17
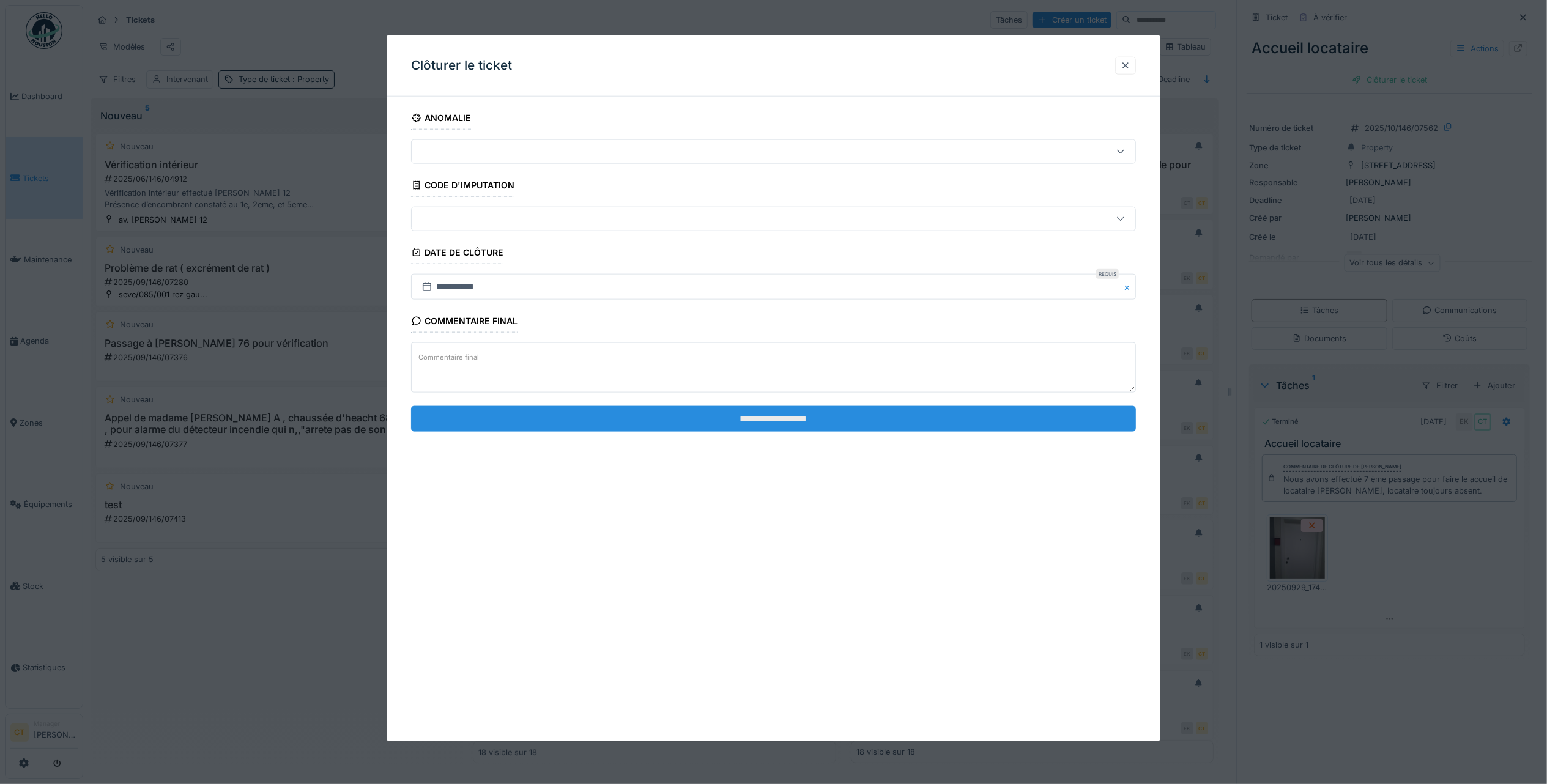
click at [995, 424] on input "**********" at bounding box center [773, 418] width 725 height 26
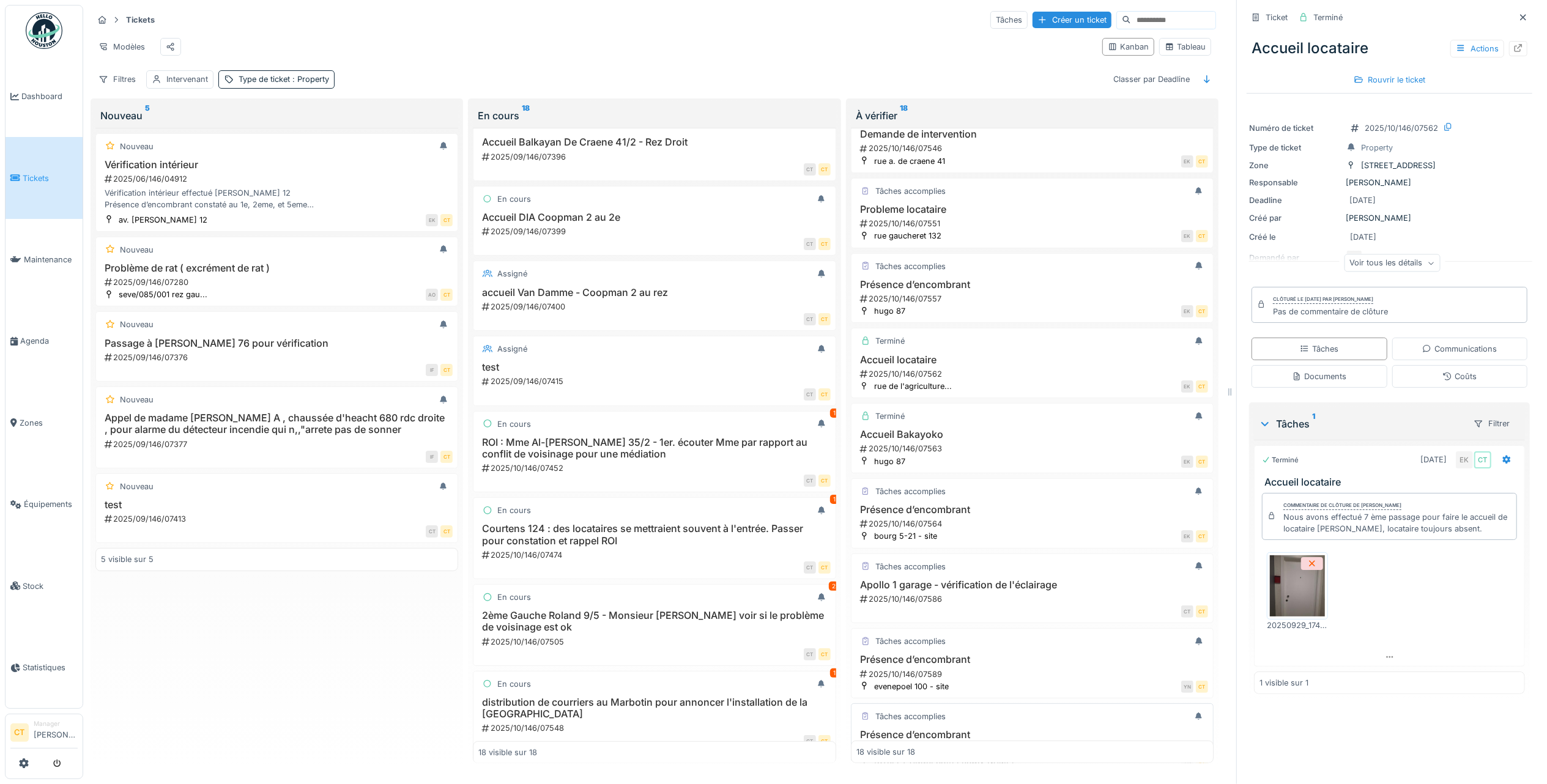
scroll to position [135, 0]
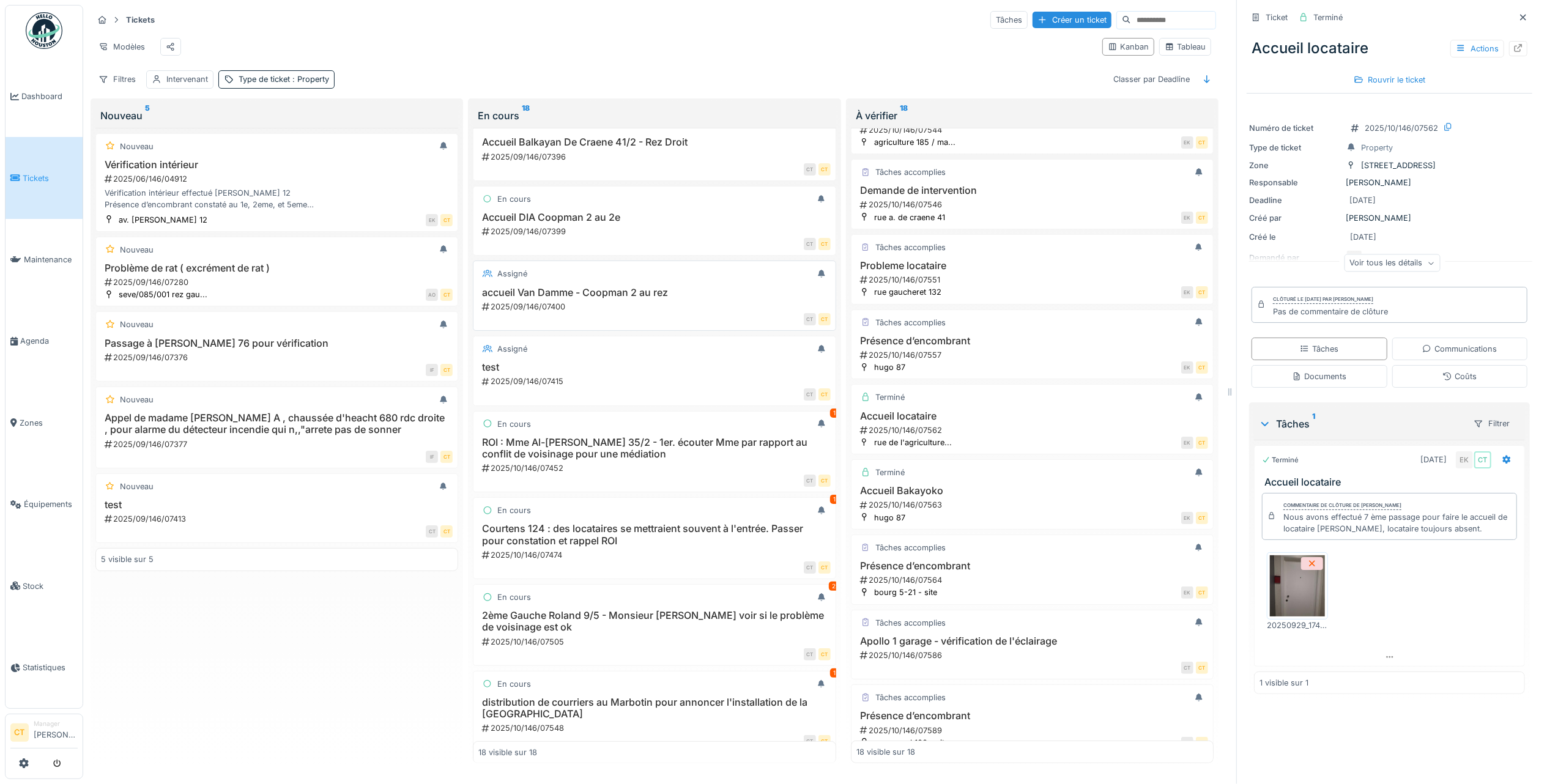
click at [607, 319] on div "CT CT" at bounding box center [658, 319] width 343 height 13
click at [600, 299] on h3 "accueil Van Damme - Coopman 2 au rez" at bounding box center [654, 293] width 352 height 12
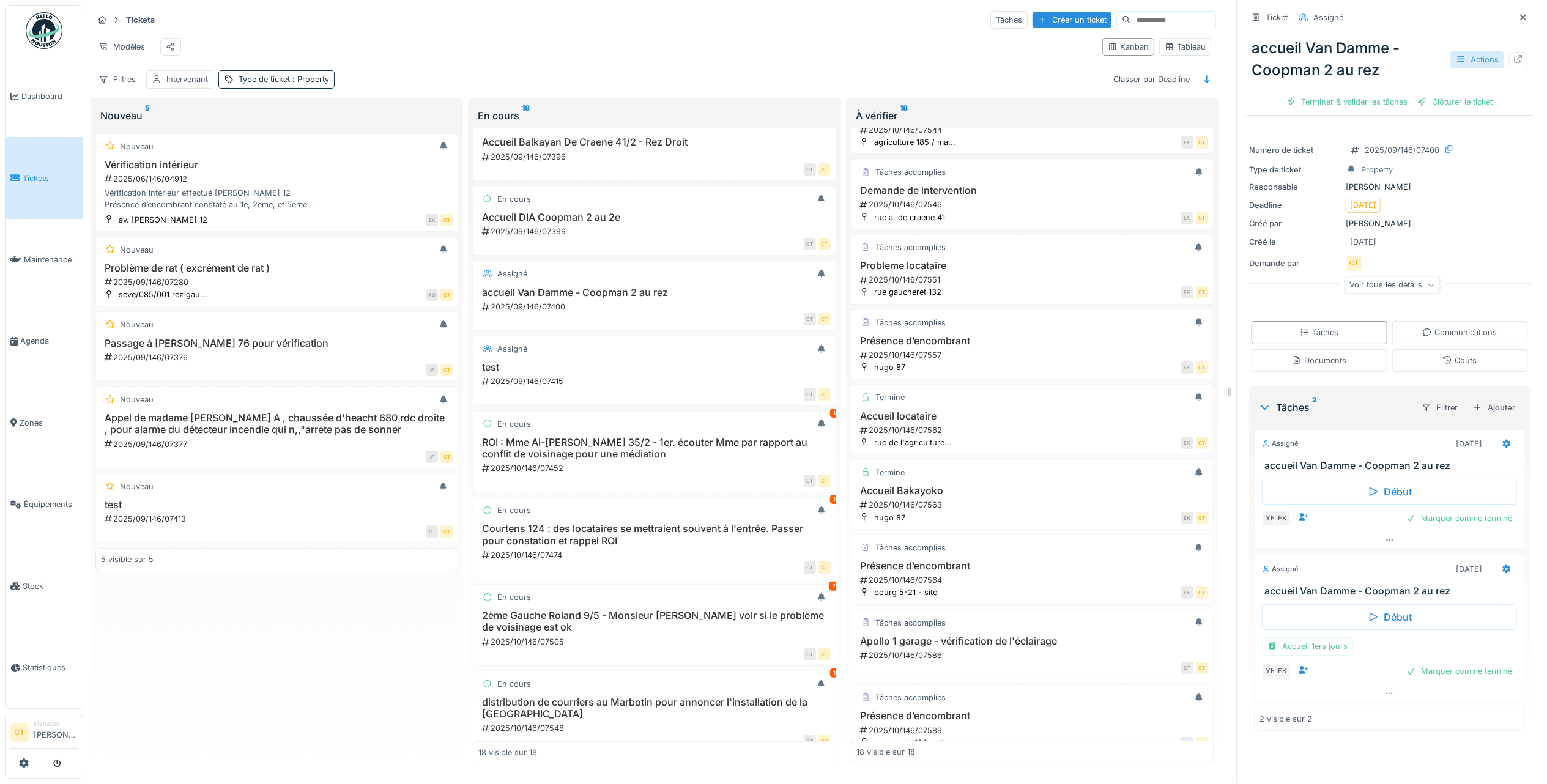
click at [1458, 51] on div "Actions" at bounding box center [1477, 60] width 54 height 18
click at [1418, 96] on div "Rapport d'intervention" at bounding box center [1388, 105] width 150 height 19
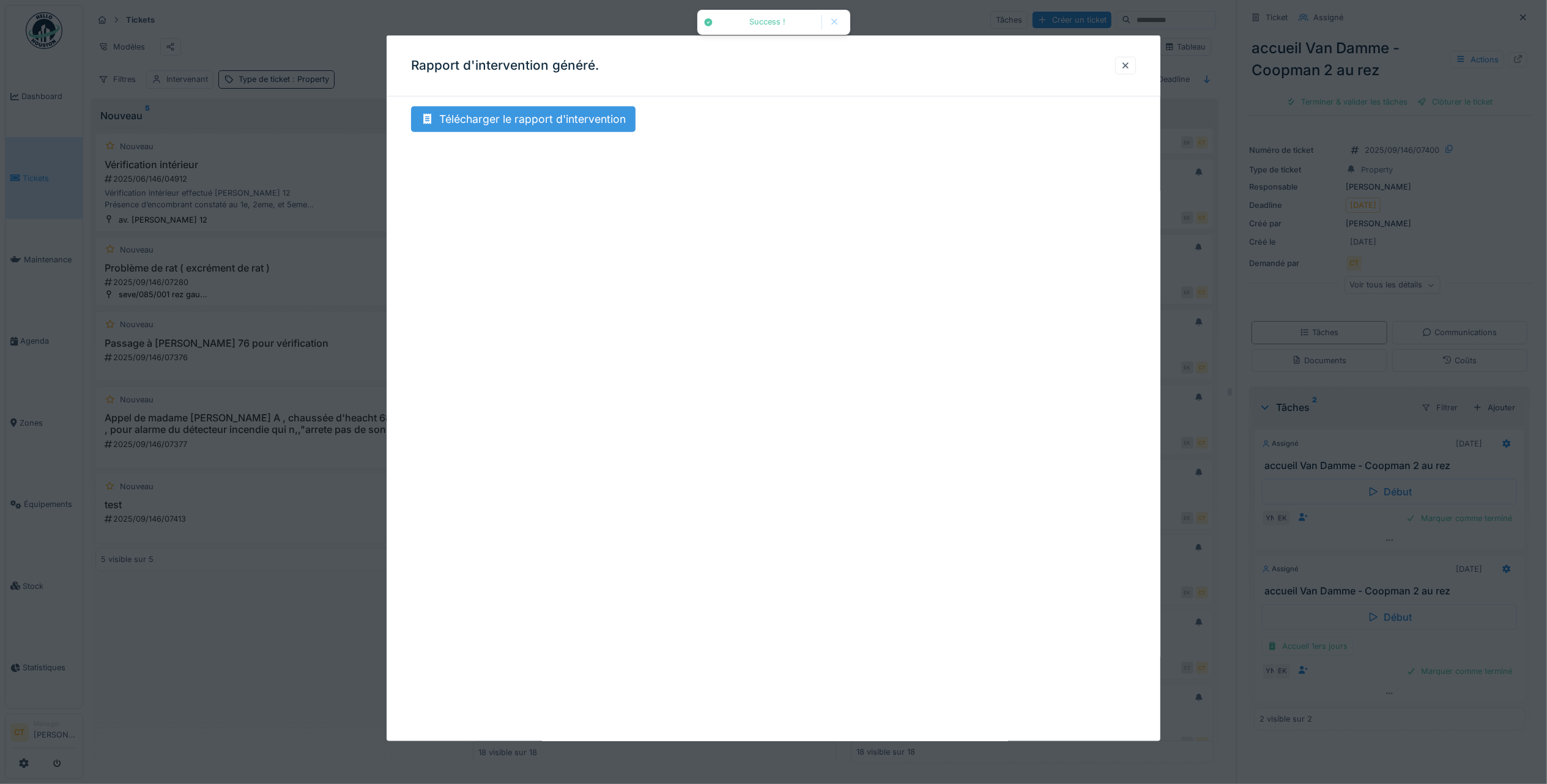
click at [534, 125] on div "Télécharger le rapport d'intervention" at bounding box center [523, 119] width 225 height 26
click at [1130, 64] on div at bounding box center [1125, 65] width 10 height 12
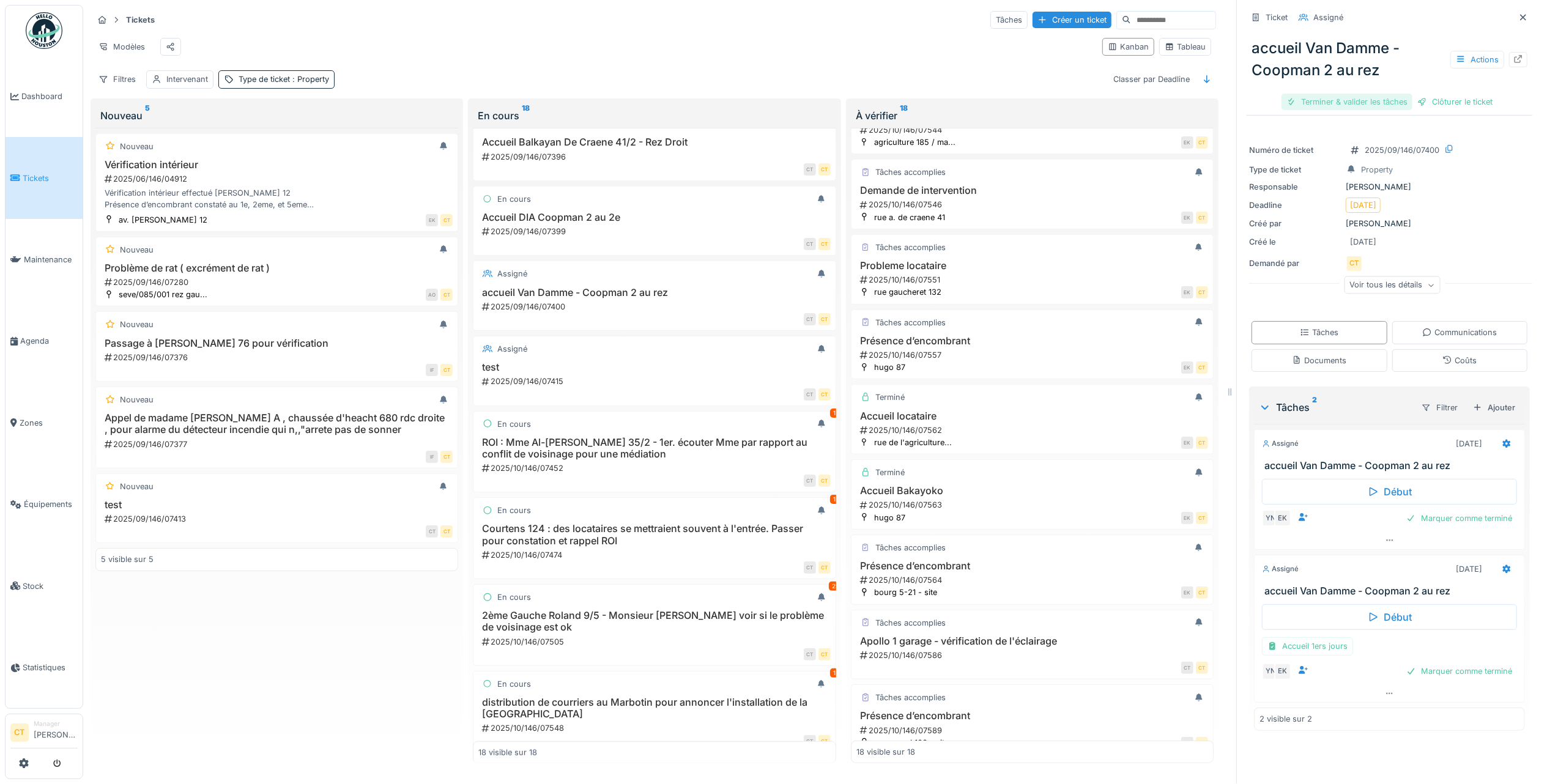
click at [1329, 94] on div "Terminer & valider les tâches" at bounding box center [1347, 102] width 131 height 17
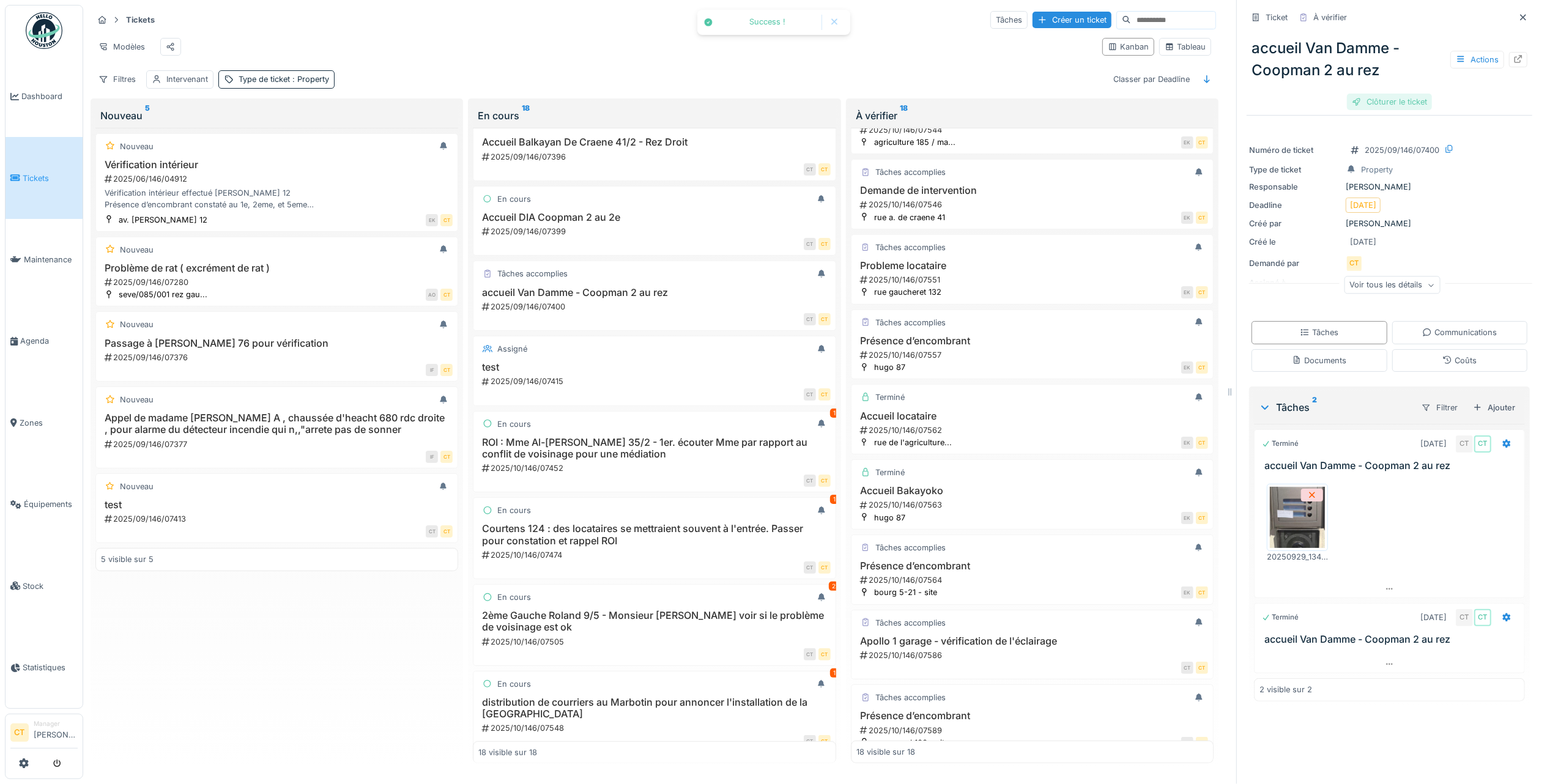
click at [1368, 94] on div "Clôturer le ticket" at bounding box center [1389, 102] width 85 height 17
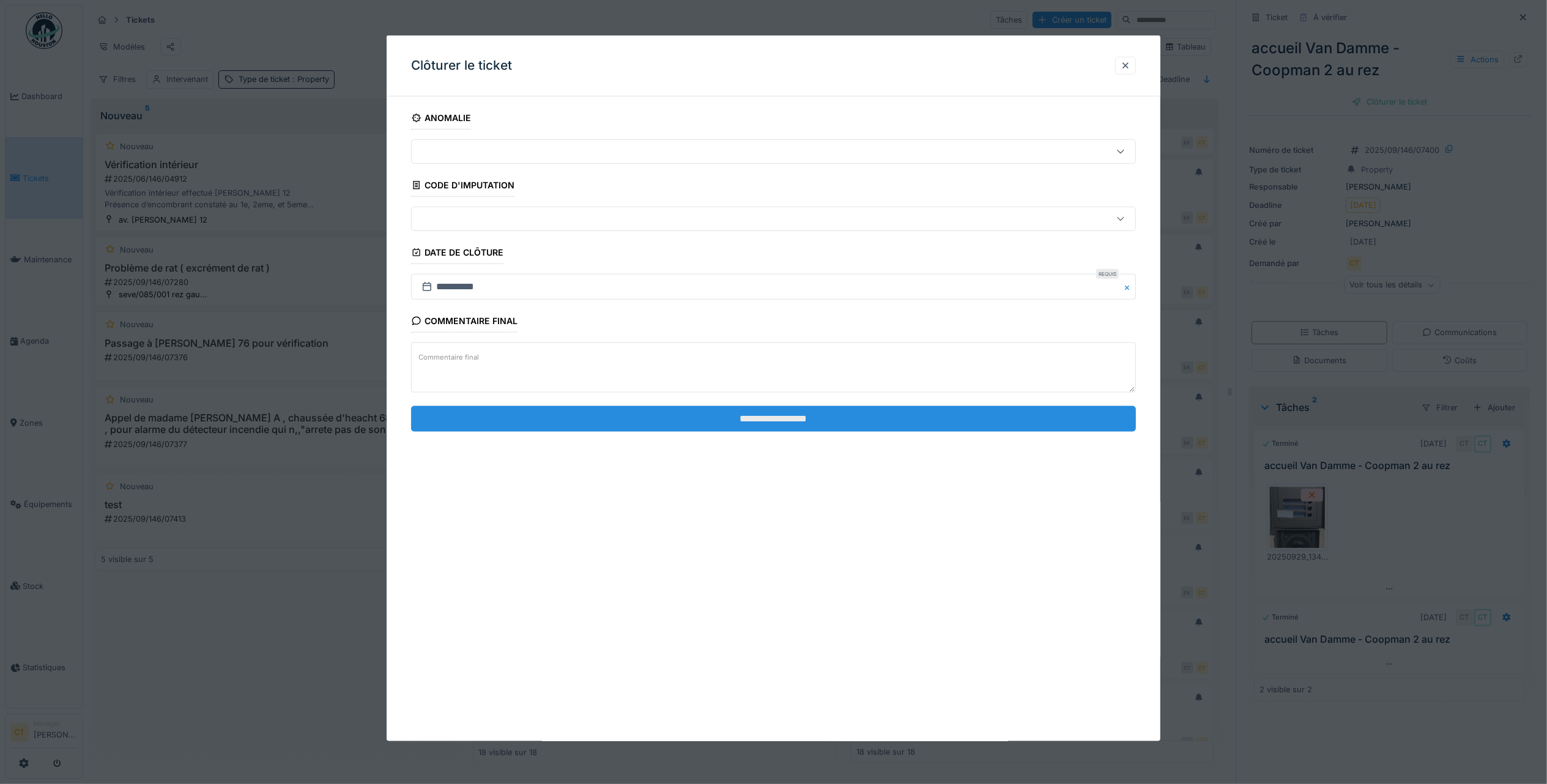
click at [788, 424] on input "**********" at bounding box center [773, 418] width 725 height 26
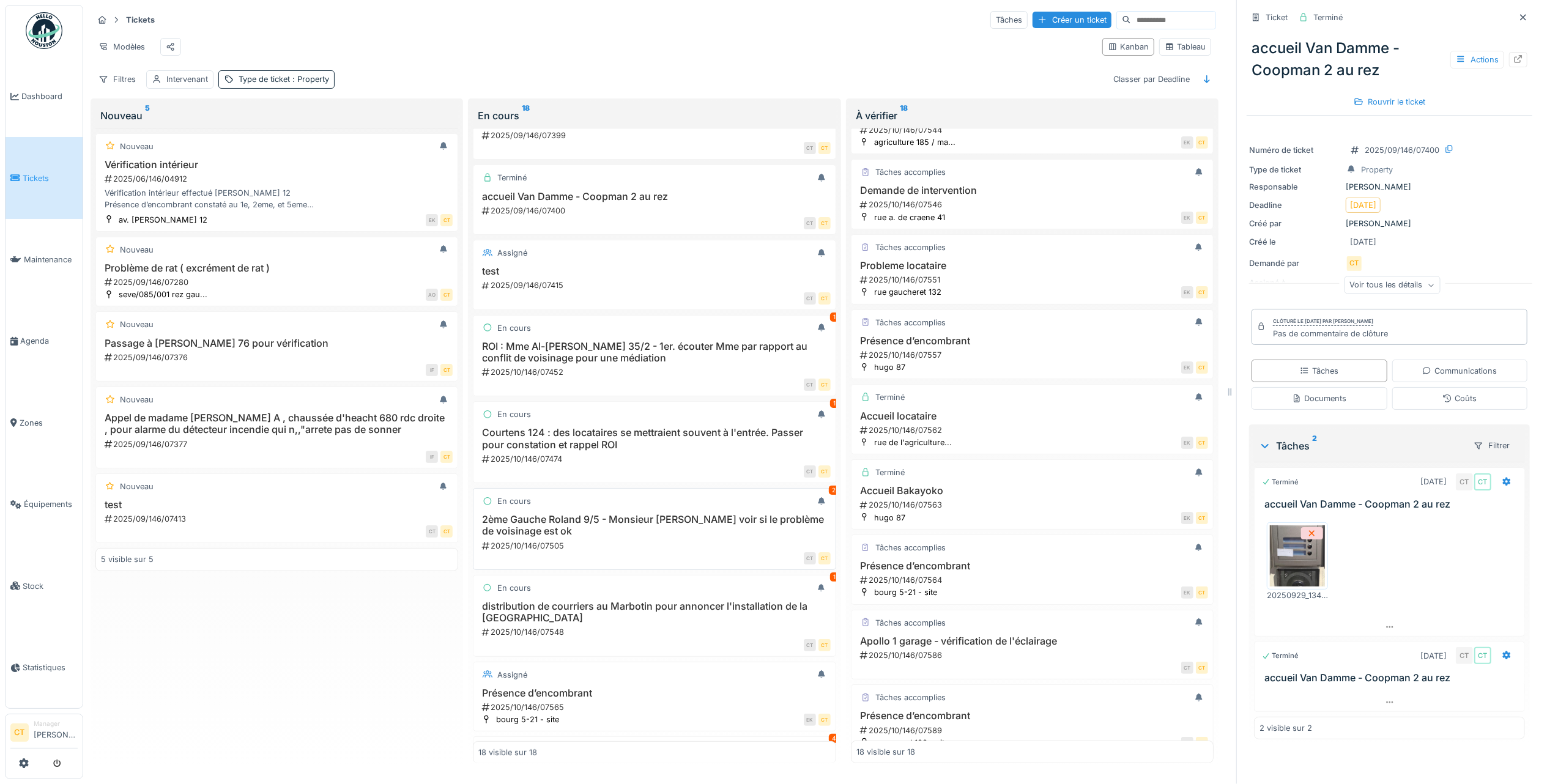
scroll to position [439, 0]
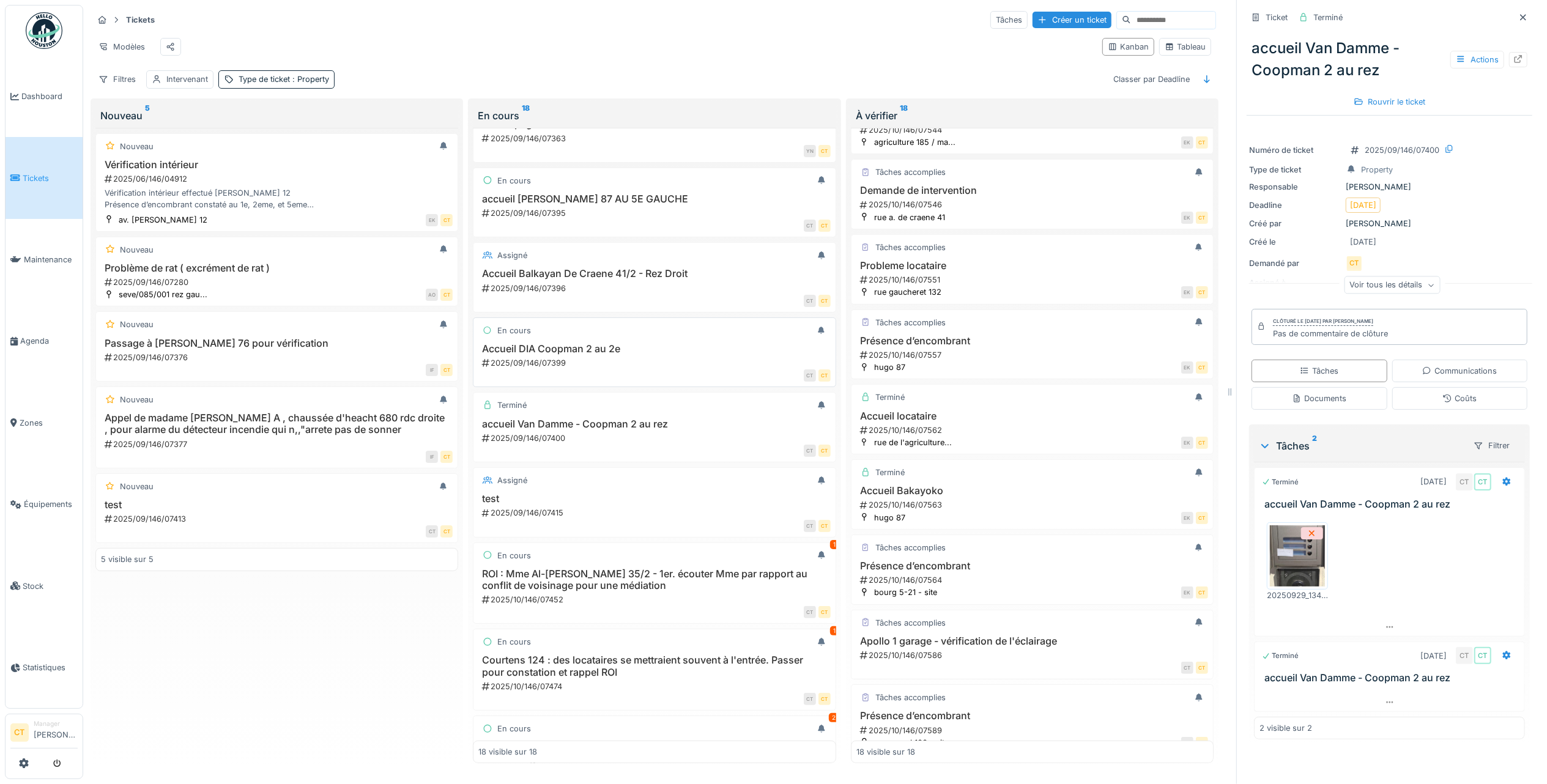
click at [631, 369] on div "2025/09/146/07399" at bounding box center [656, 363] width 349 height 12
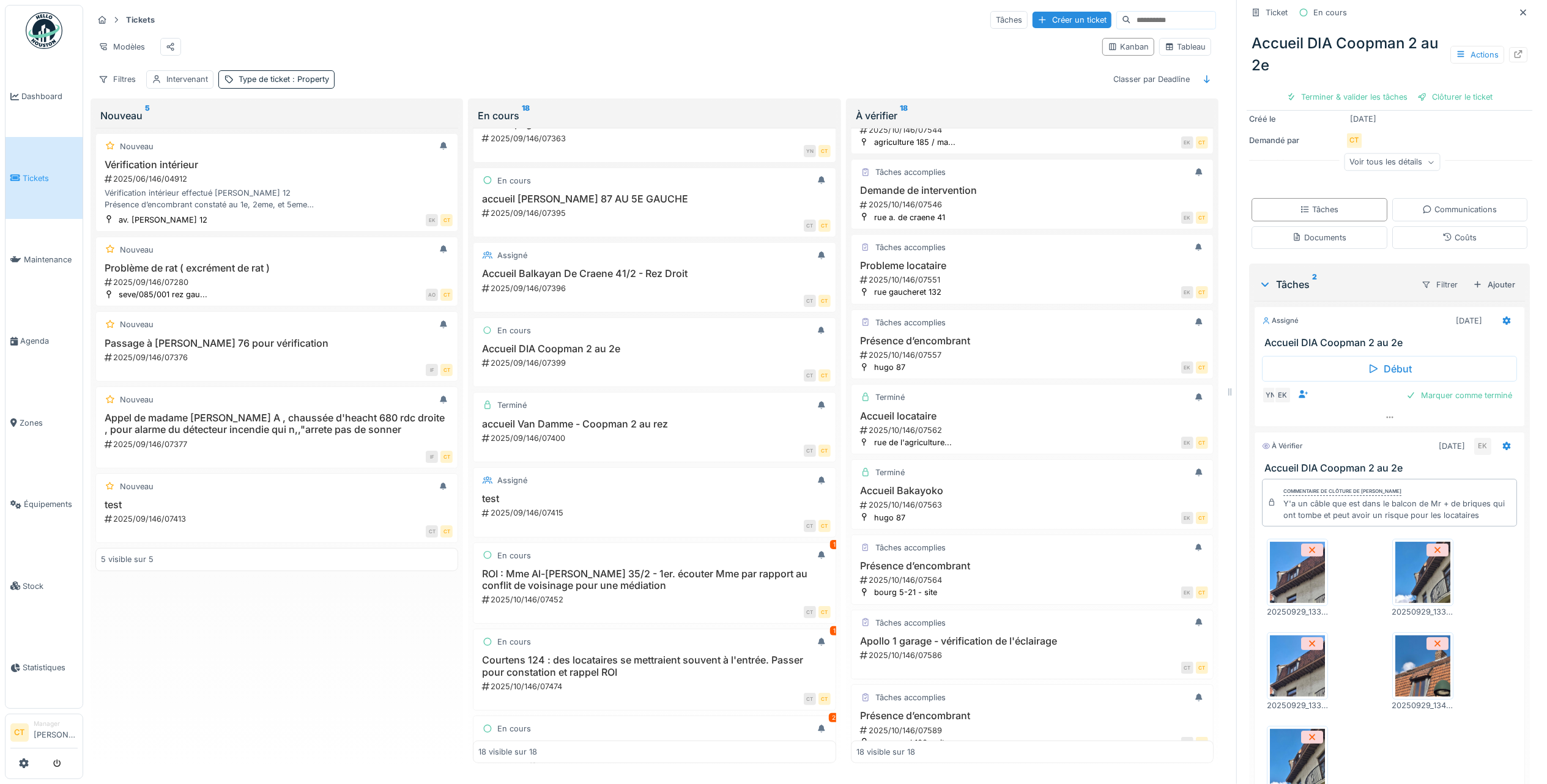
scroll to position [162, 0]
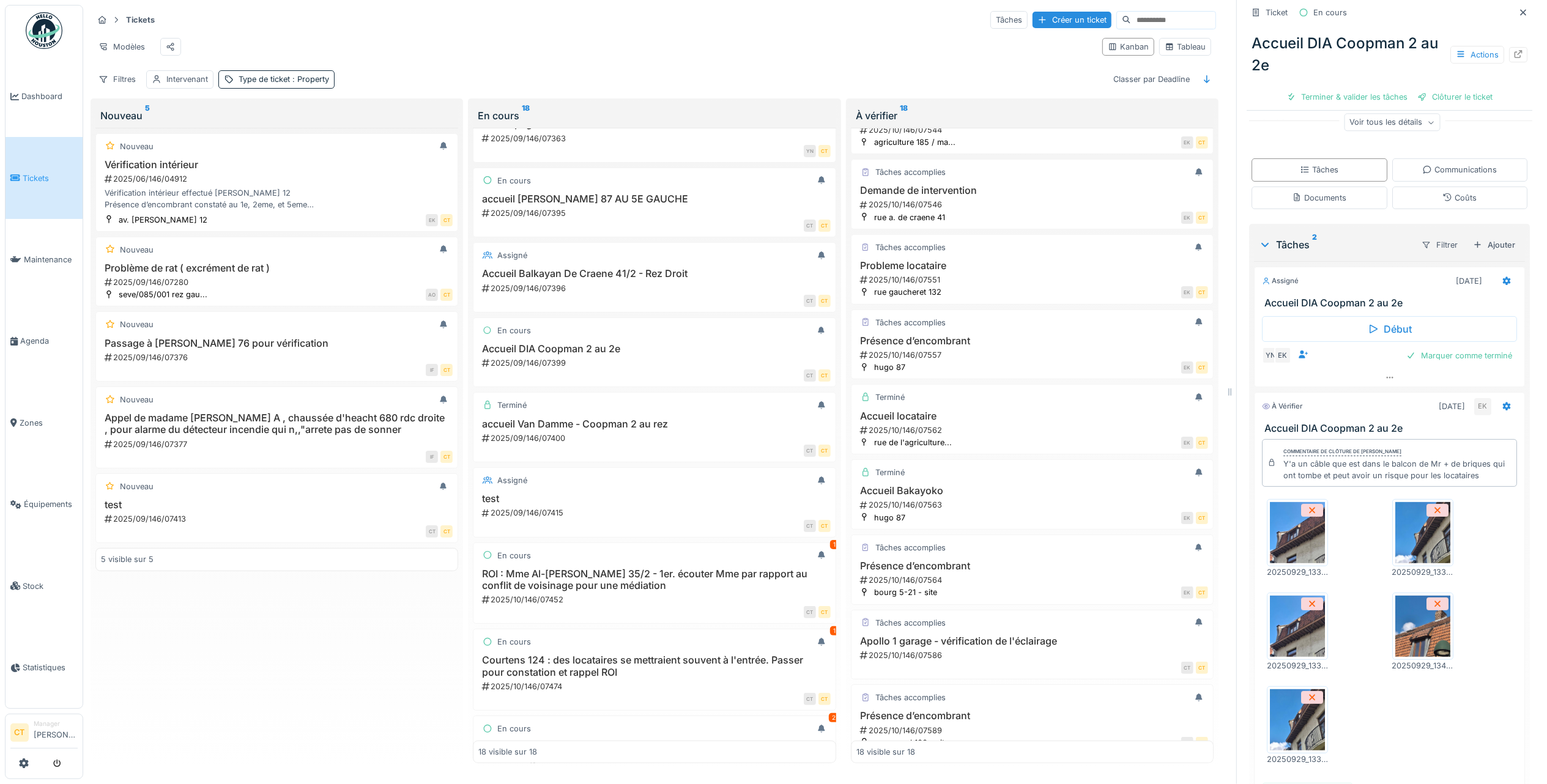
click at [1300, 527] on img at bounding box center [1297, 532] width 55 height 61
click at [1455, 46] on div "Actions" at bounding box center [1477, 55] width 54 height 18
click at [1388, 91] on div "Rapport d'intervention" at bounding box center [1388, 100] width 150 height 19
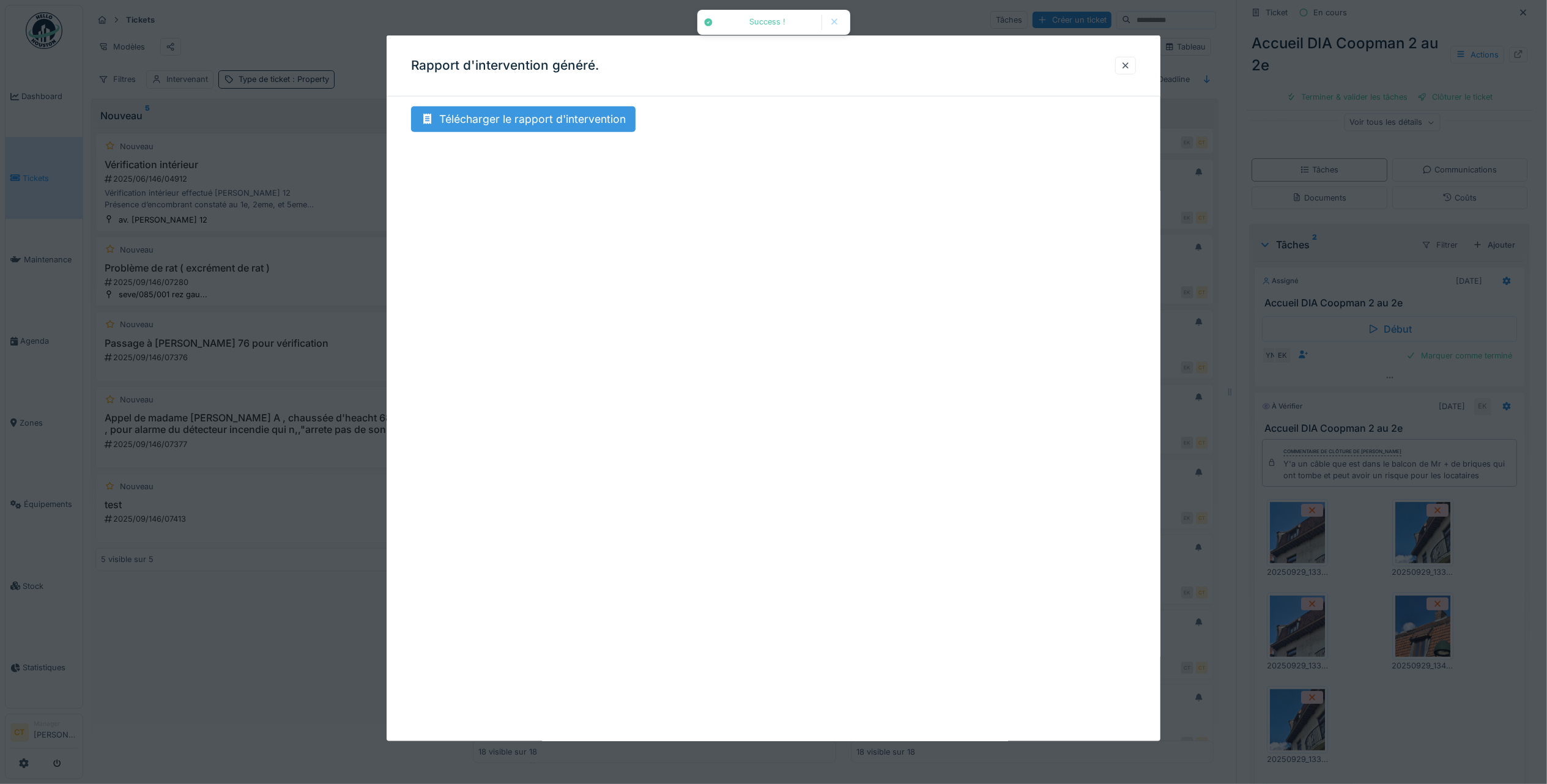
click at [590, 128] on div "Télécharger le rapport d'intervention" at bounding box center [523, 119] width 225 height 26
click at [1130, 69] on div at bounding box center [1125, 65] width 10 height 12
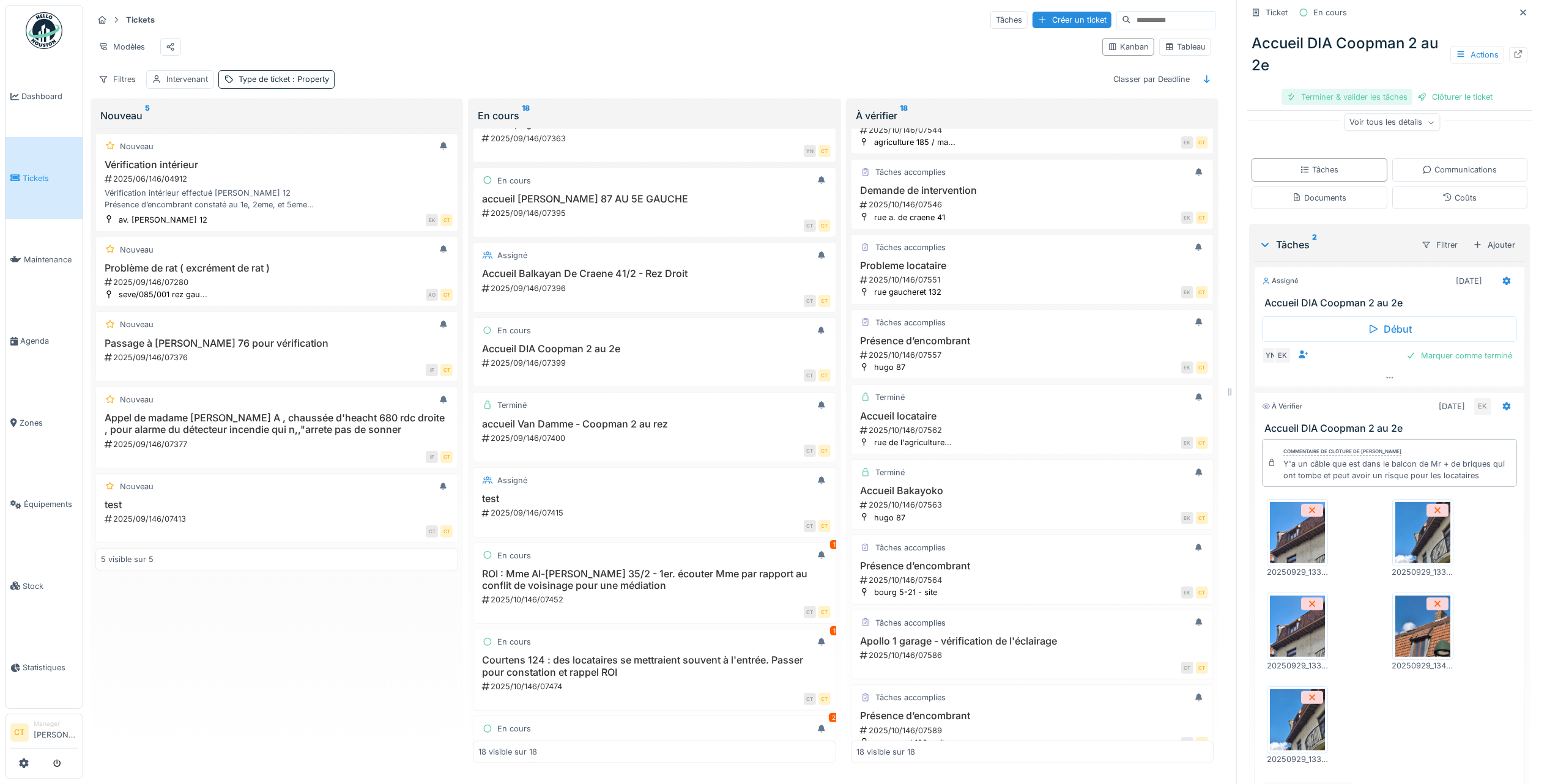
drag, startPoint x: 1360, startPoint y: 82, endPoint x: 1354, endPoint y: 80, distance: 6.3
click at [1359, 89] on div "Terminer & valider les tâches" at bounding box center [1347, 97] width 131 height 17
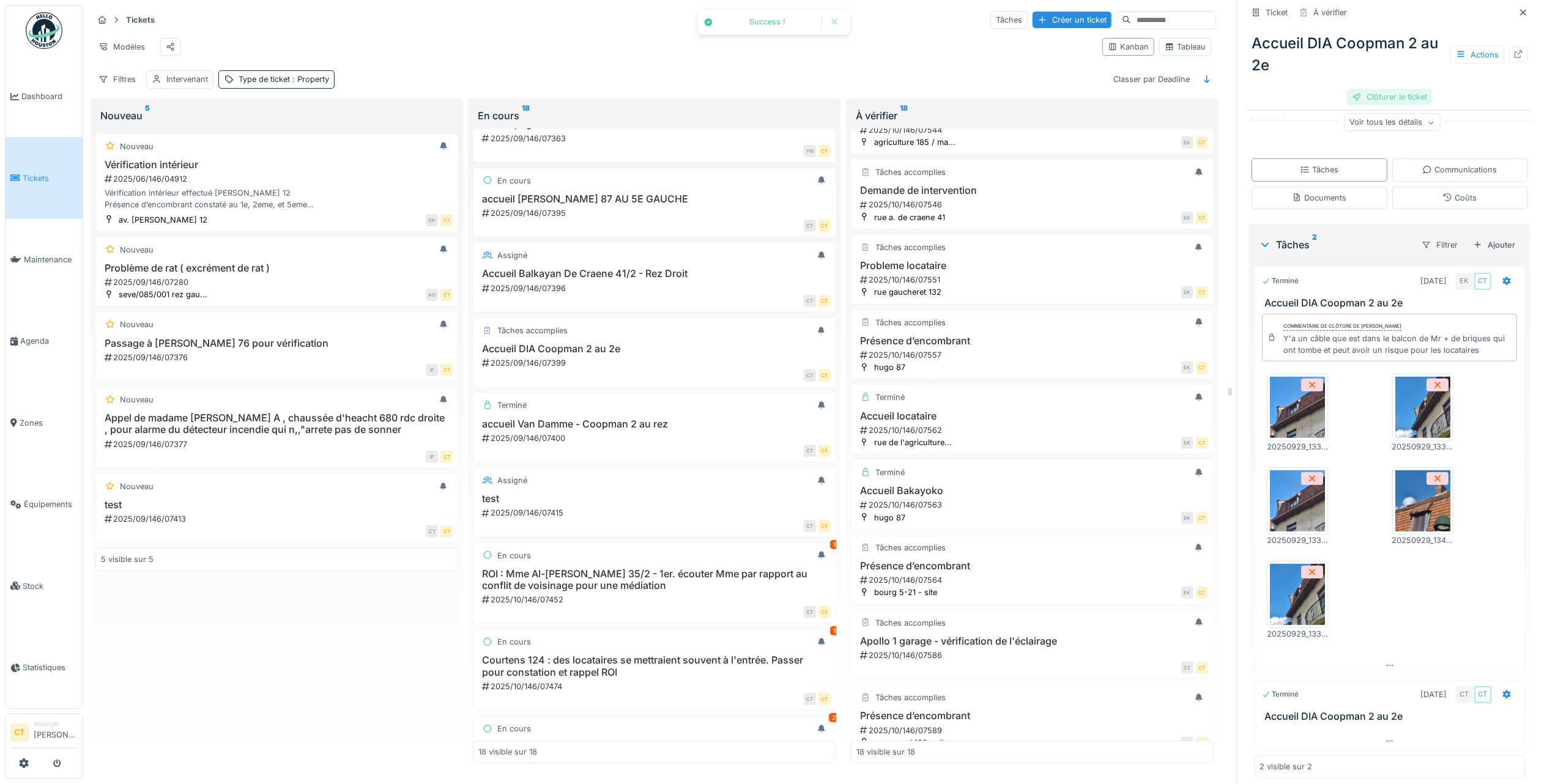
click at [1391, 89] on div "Clôturer le ticket" at bounding box center [1389, 97] width 85 height 17
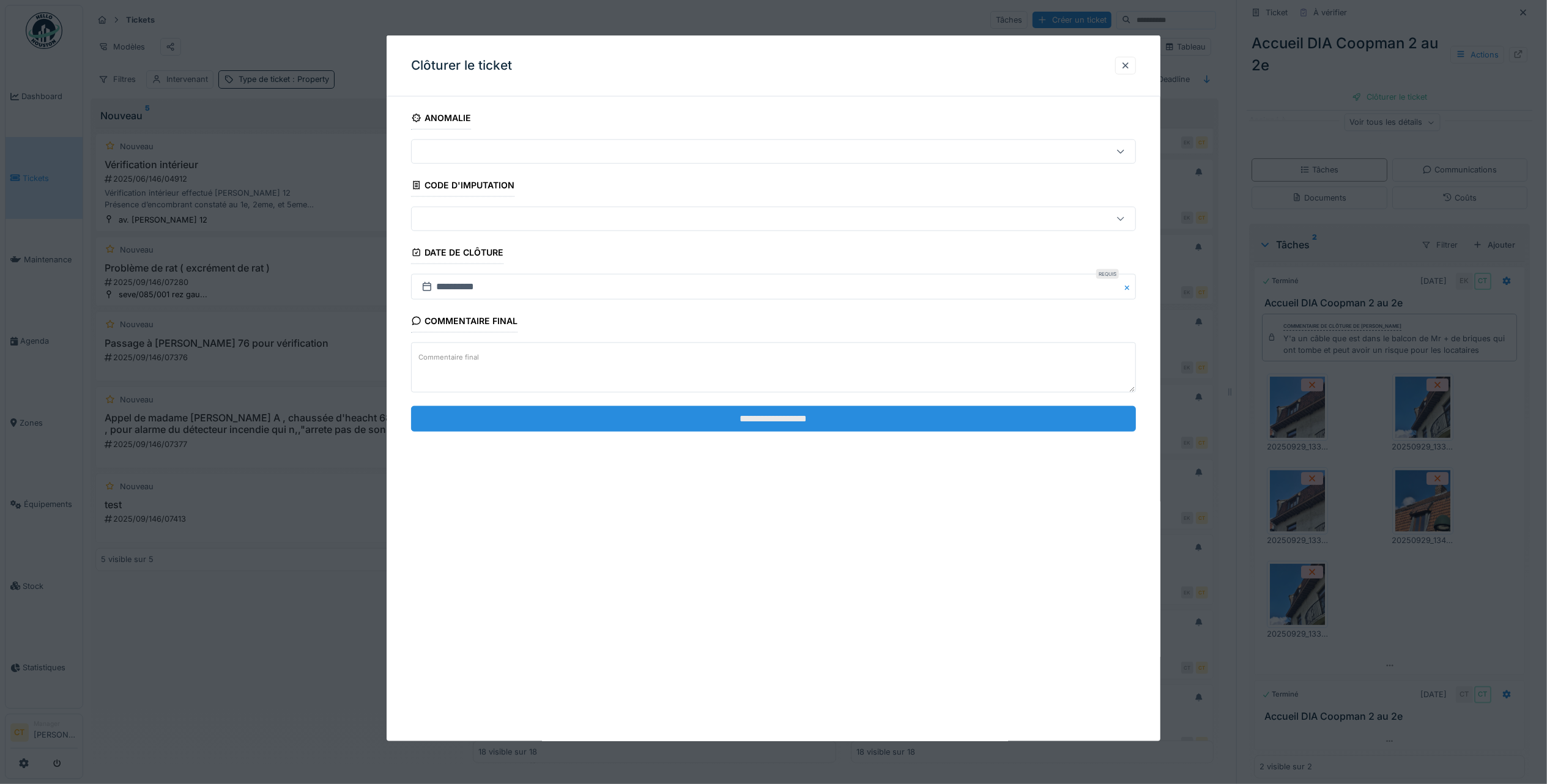
click at [1035, 417] on input "**********" at bounding box center [773, 418] width 725 height 26
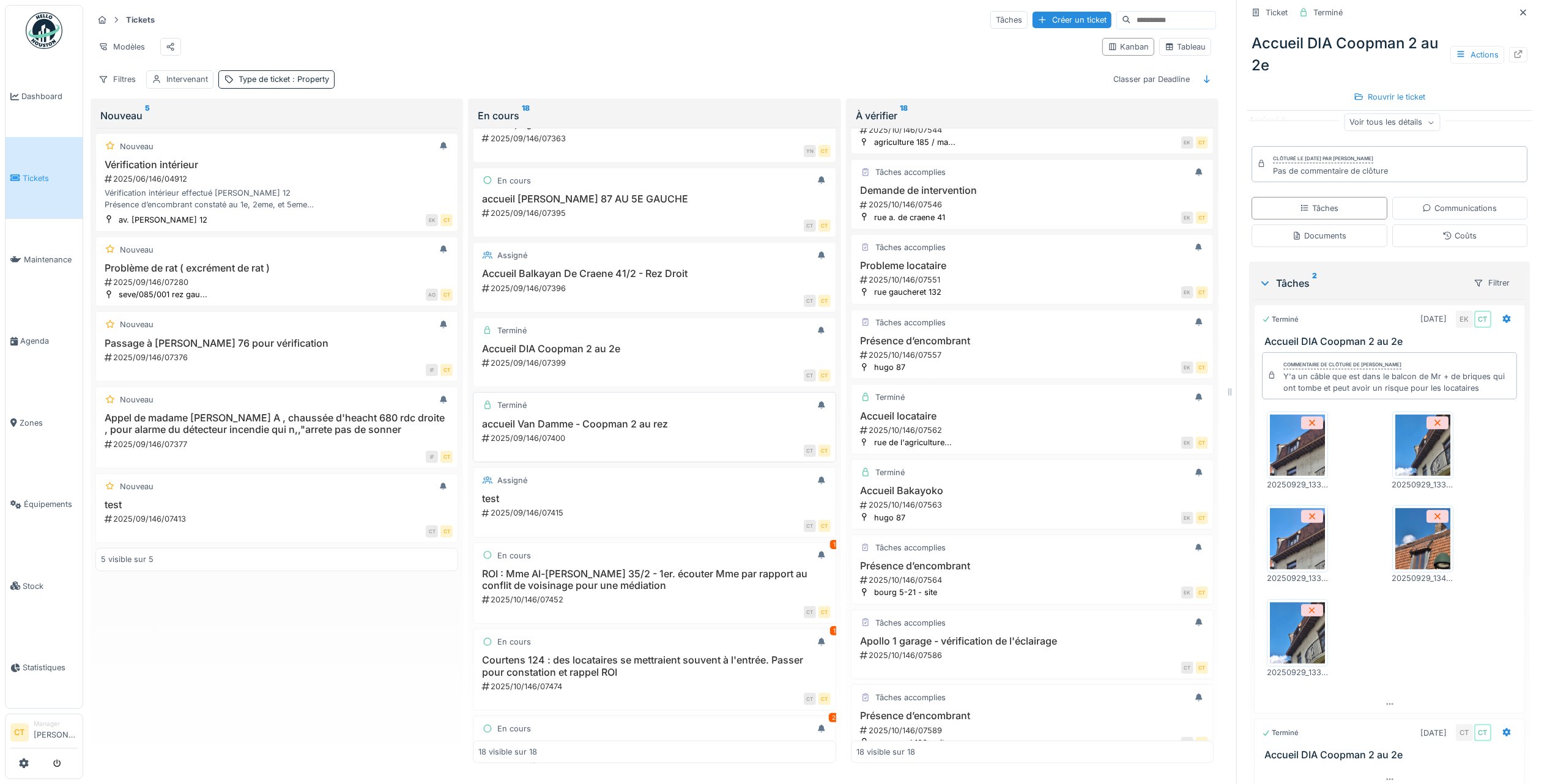
scroll to position [358, 0]
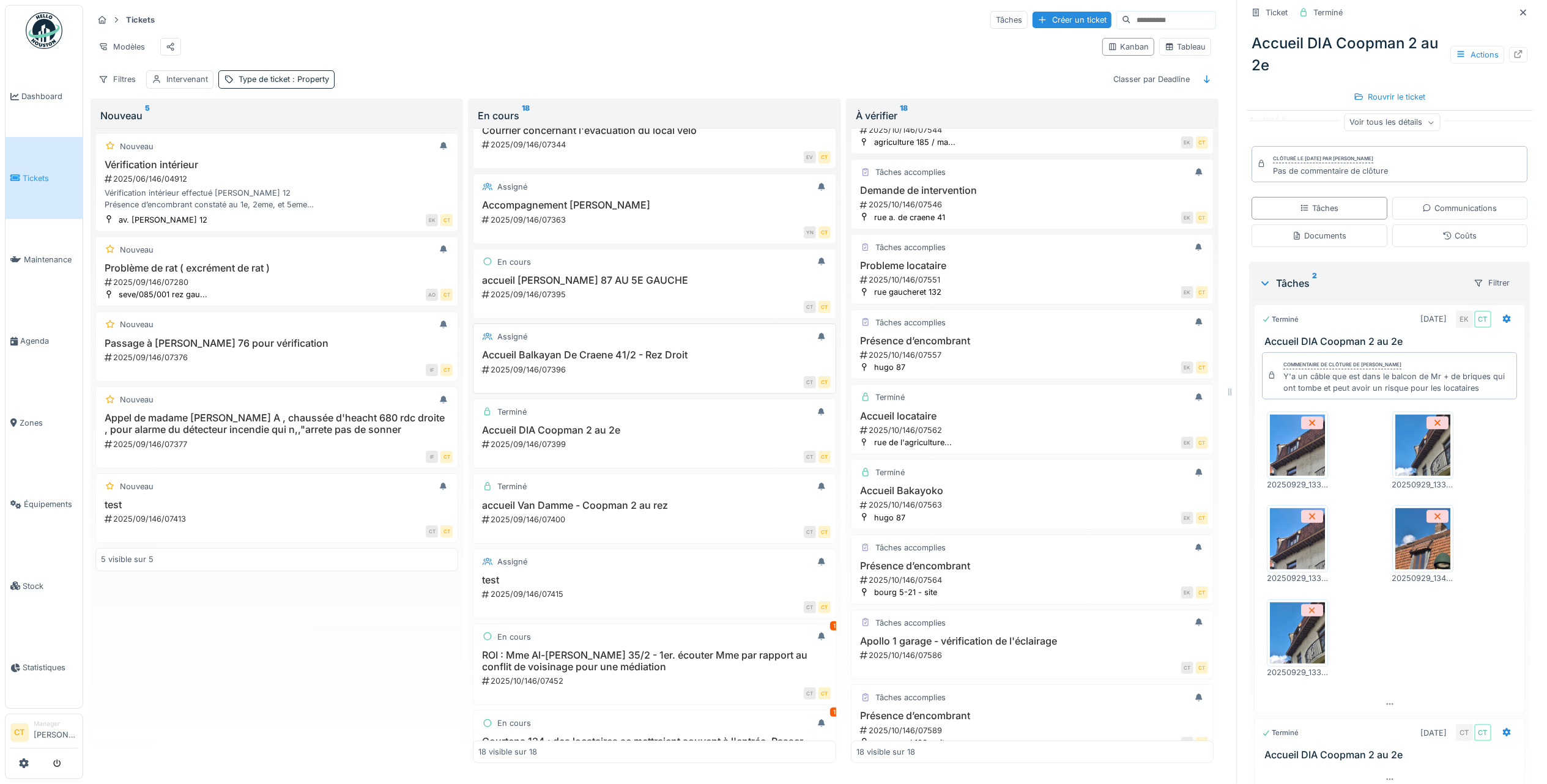
drag, startPoint x: 613, startPoint y: 375, endPoint x: 624, endPoint y: 375, distance: 11.0
click at [613, 374] on div "2025/09/146/07396" at bounding box center [656, 370] width 349 height 12
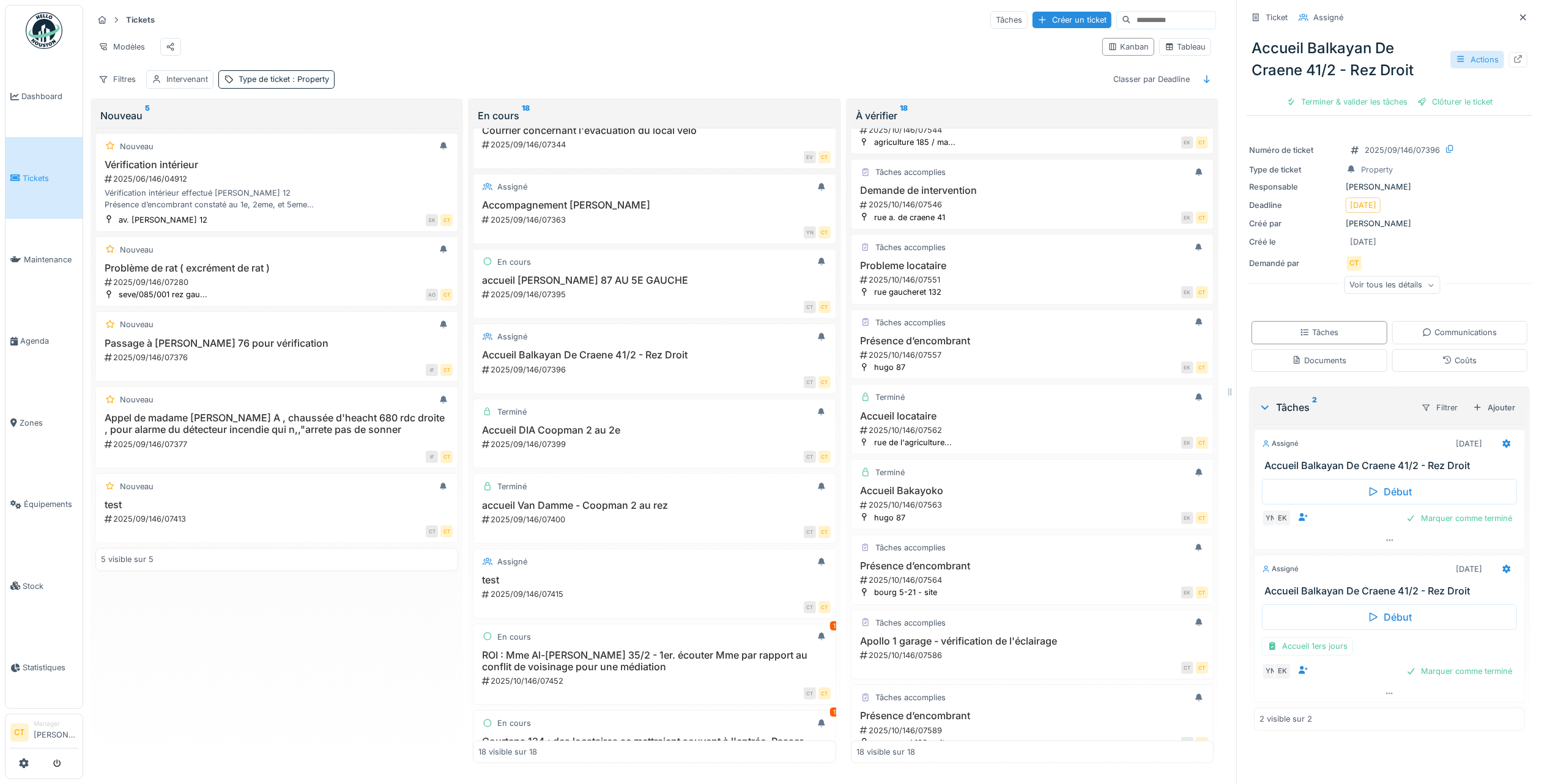
click at [1468, 51] on div "Actions" at bounding box center [1477, 60] width 54 height 18
click at [1425, 96] on div "Rapport d'intervention" at bounding box center [1388, 105] width 150 height 19
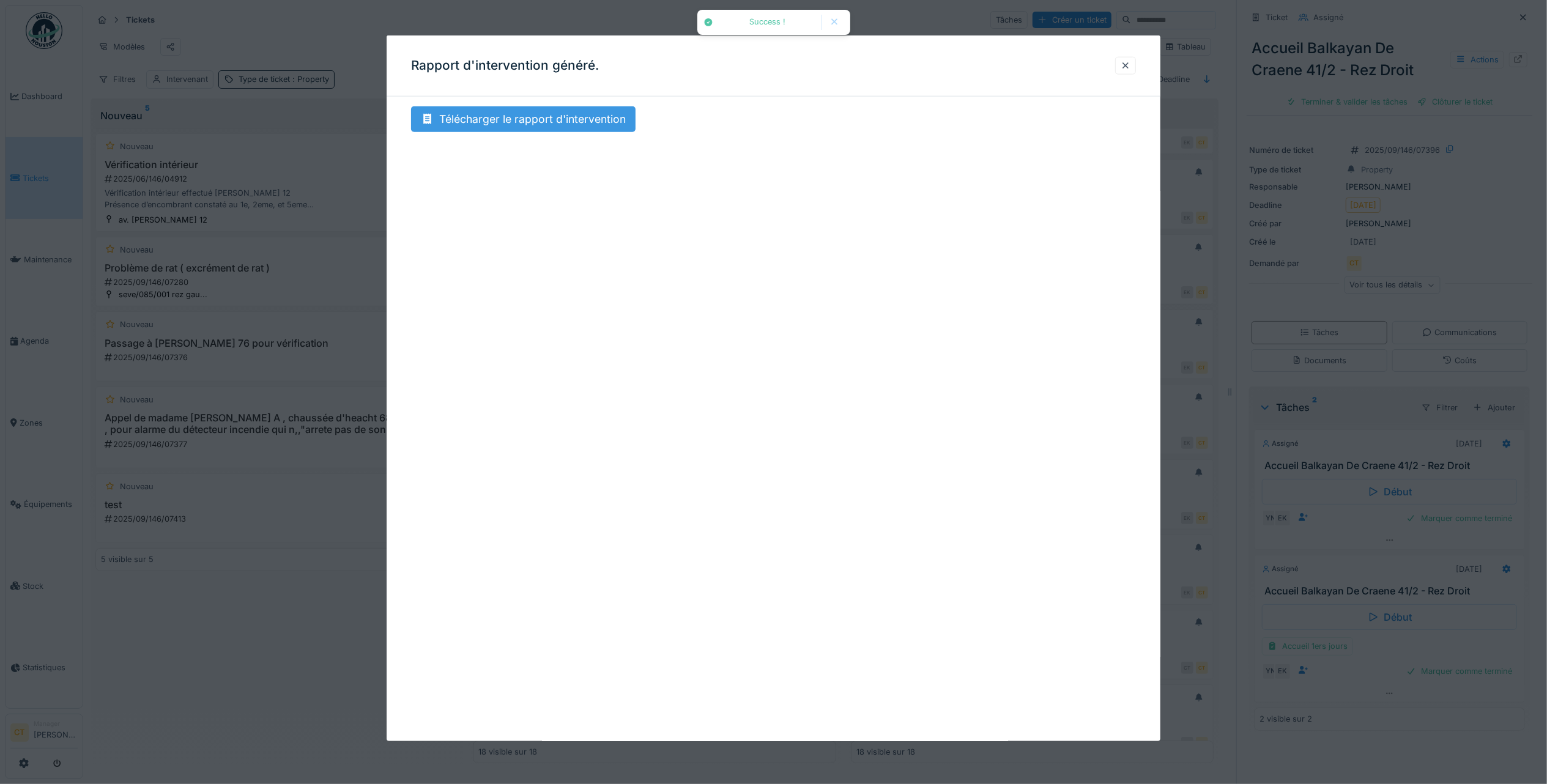
click at [600, 123] on div "Télécharger le rapport d'intervention" at bounding box center [523, 119] width 225 height 26
click at [1128, 62] on div at bounding box center [1125, 65] width 10 height 12
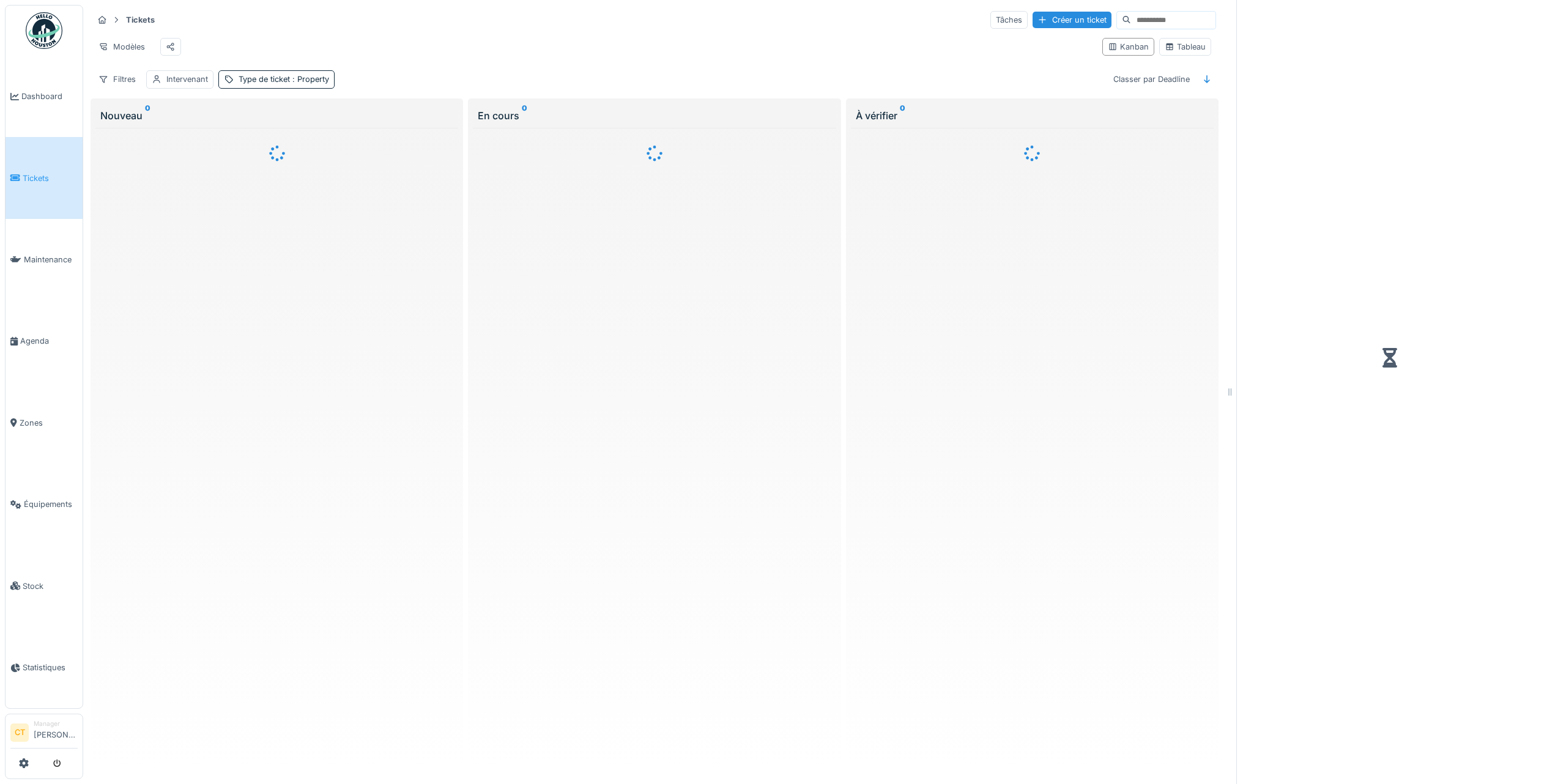
scroll to position [12, 0]
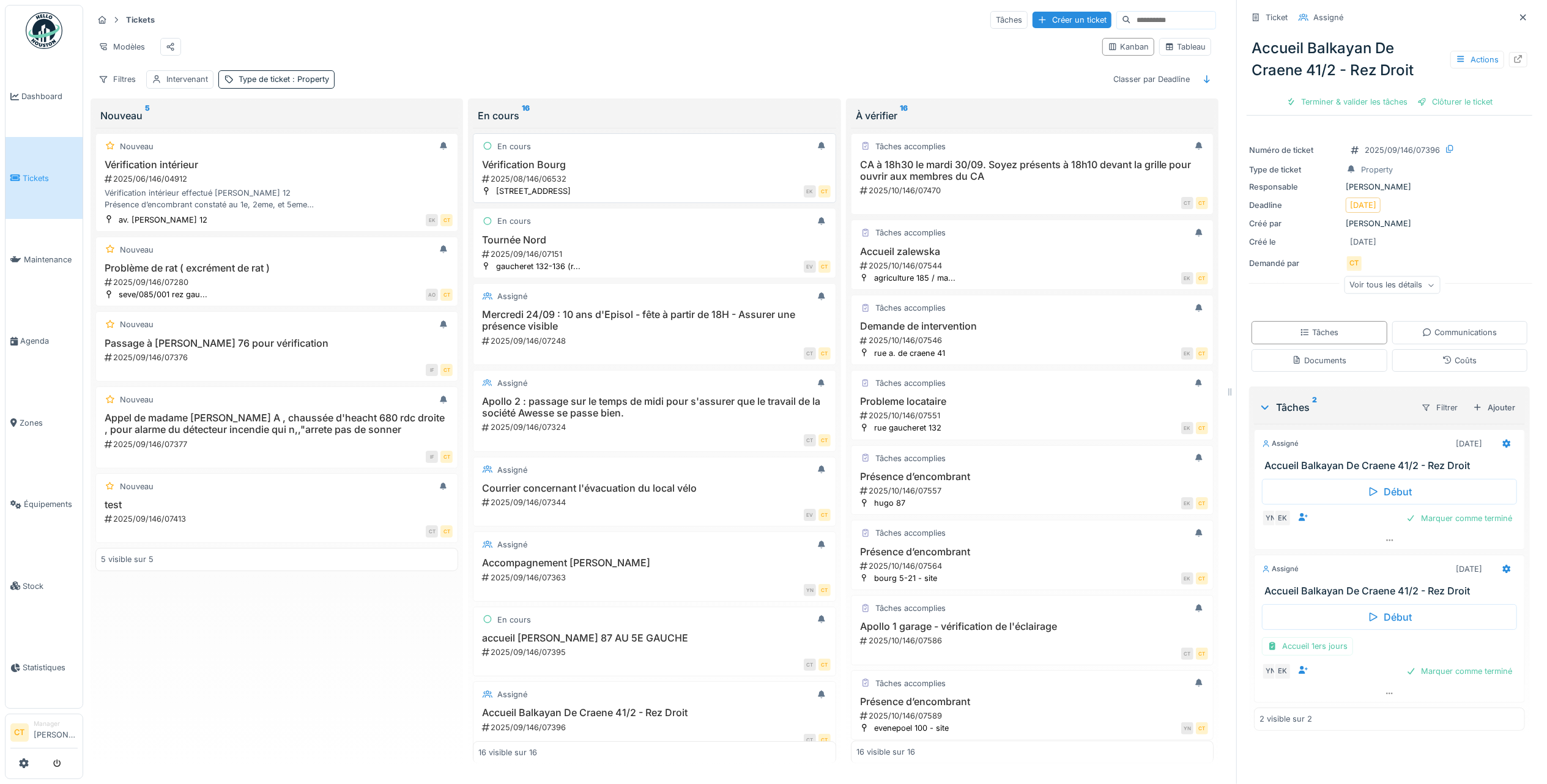
click at [640, 177] on div "2025/08/146/06532" at bounding box center [656, 179] width 349 height 12
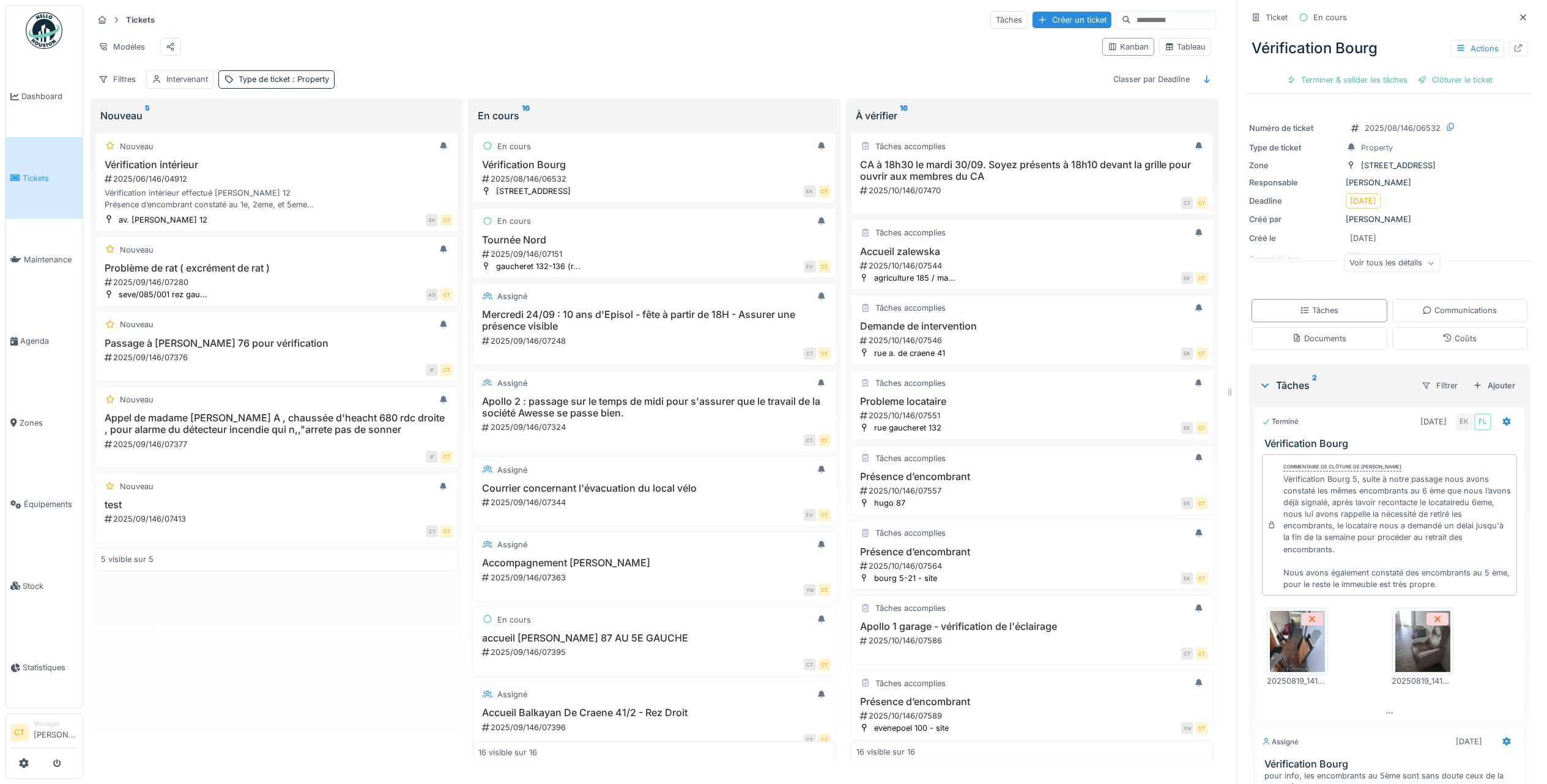
scroll to position [135, 0]
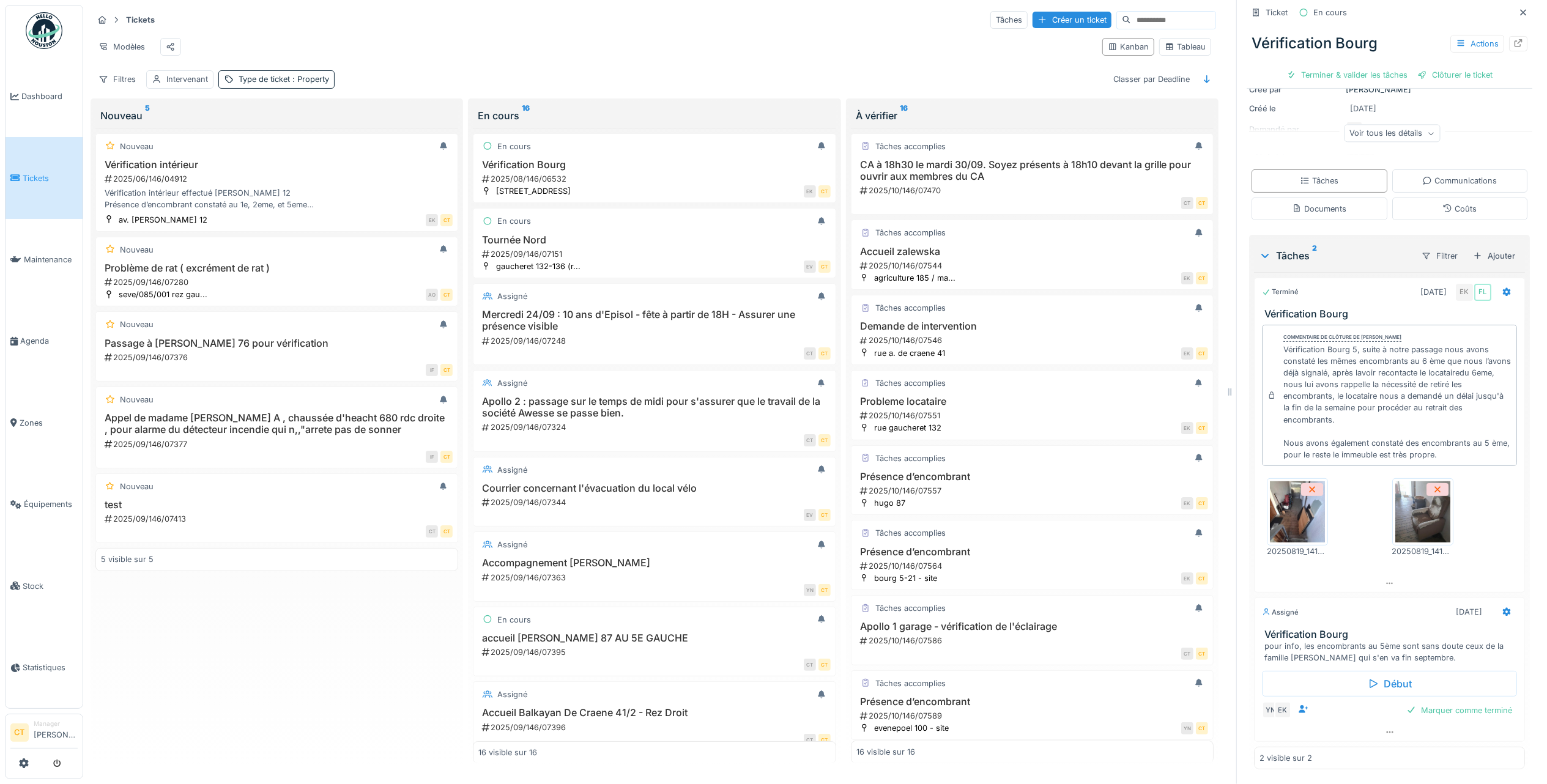
drag, startPoint x: 1337, startPoint y: 67, endPoint x: 1372, endPoint y: 80, distance: 37.3
click at [1336, 67] on div "Terminer & valider les tâches" at bounding box center [1347, 75] width 131 height 17
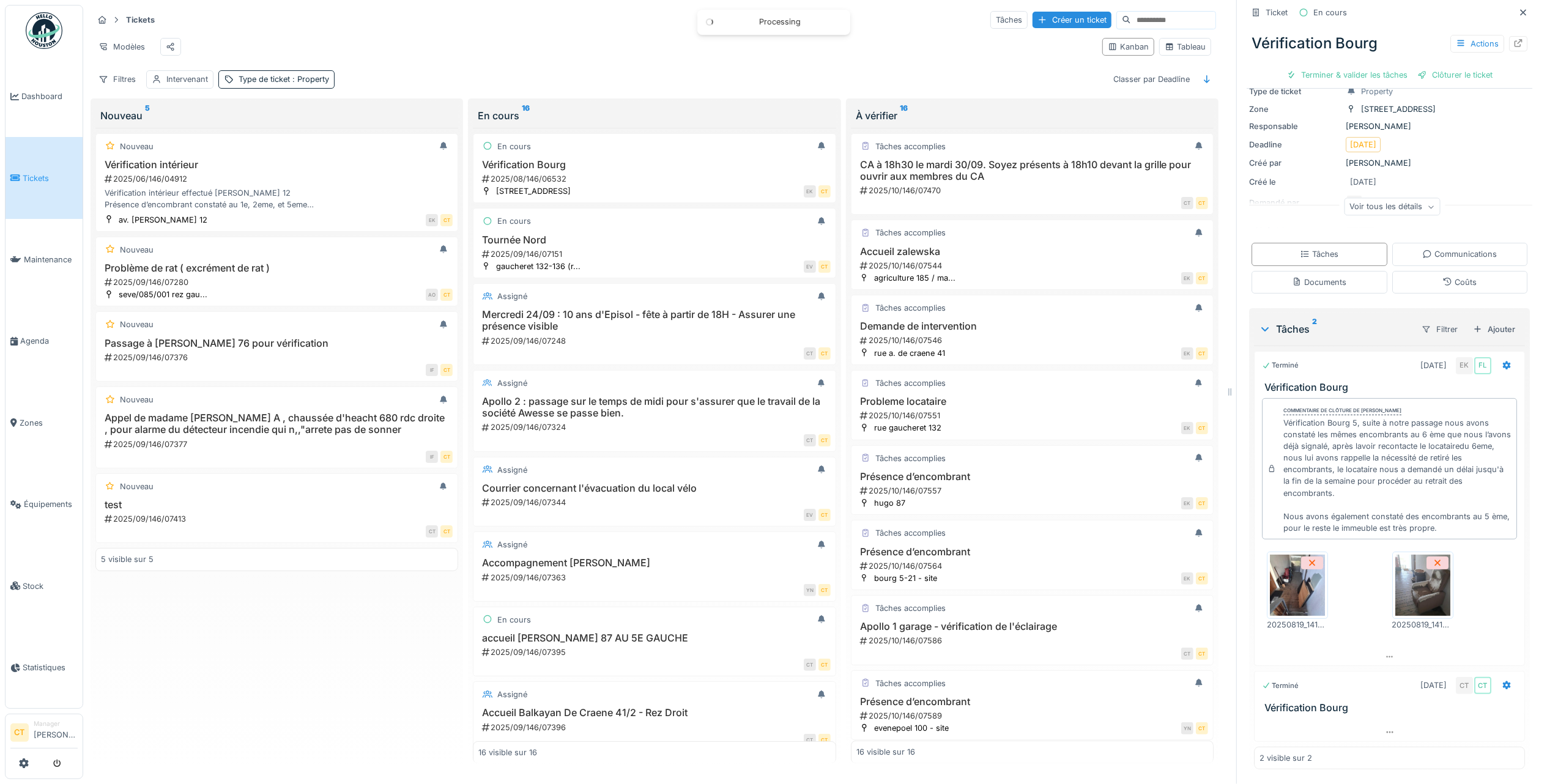
scroll to position [62, 0]
click at [1401, 67] on div "Clôturer le ticket" at bounding box center [1389, 75] width 85 height 17
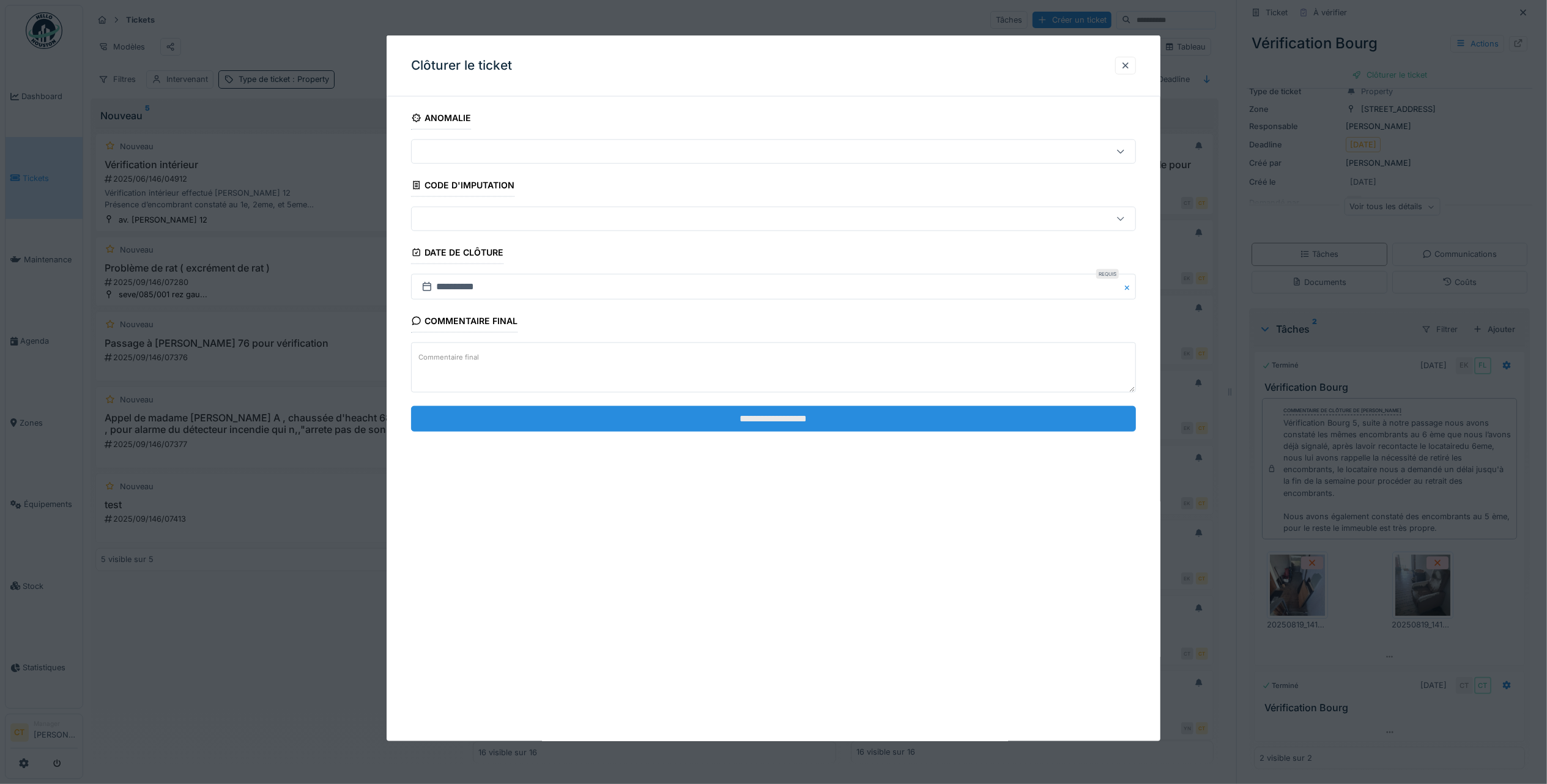
click at [959, 421] on input "**********" at bounding box center [773, 418] width 725 height 26
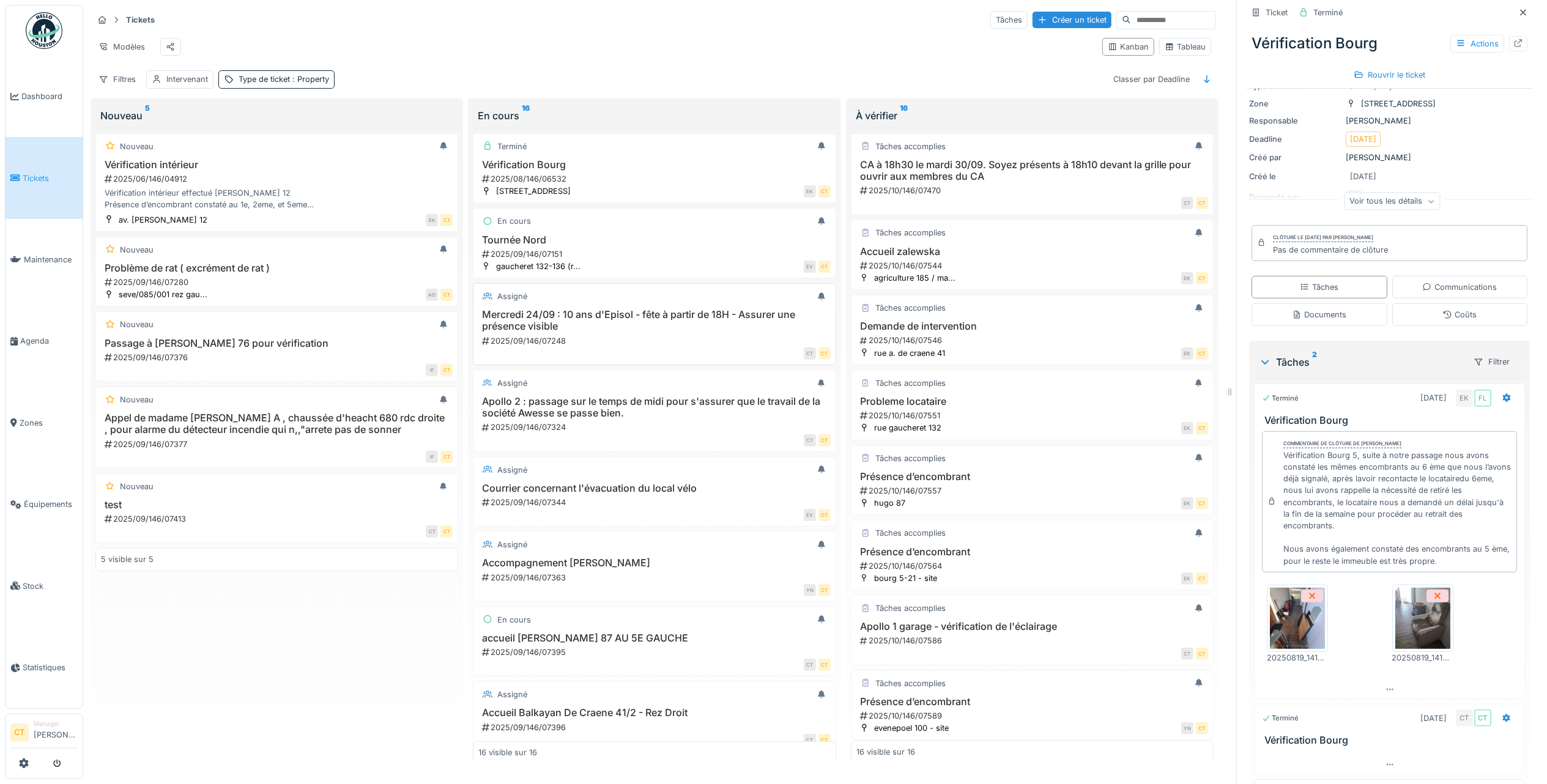
click at [605, 332] on h3 "Mercredi 24/09 : 10 ans d'Episol - fête à partir de 18H - Assurer une présence …" at bounding box center [654, 320] width 352 height 23
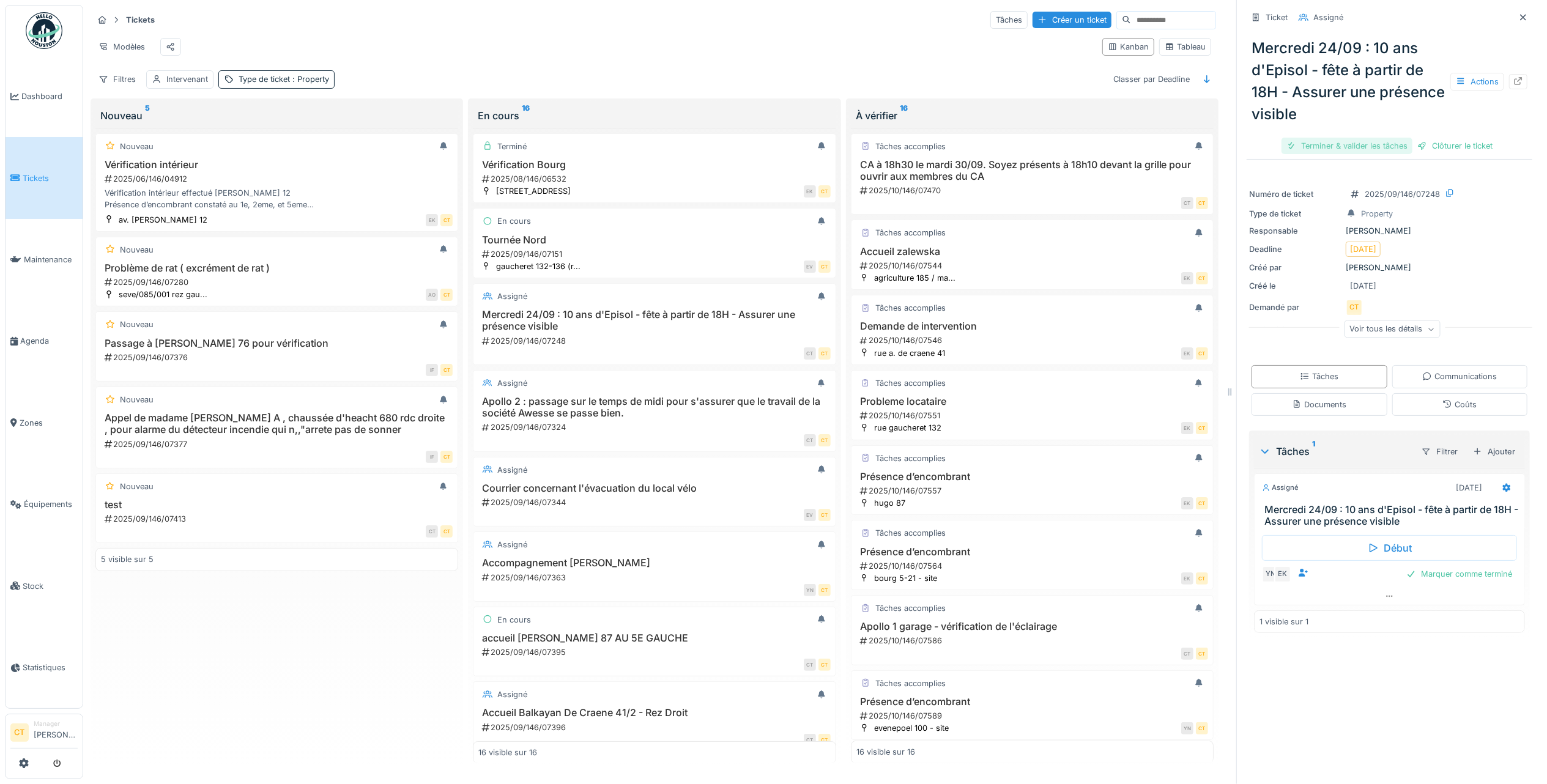
click at [1343, 137] on div "Terminer & valider les tâches" at bounding box center [1347, 146] width 131 height 17
click at [1361, 137] on div "Clôturer le ticket" at bounding box center [1389, 146] width 85 height 17
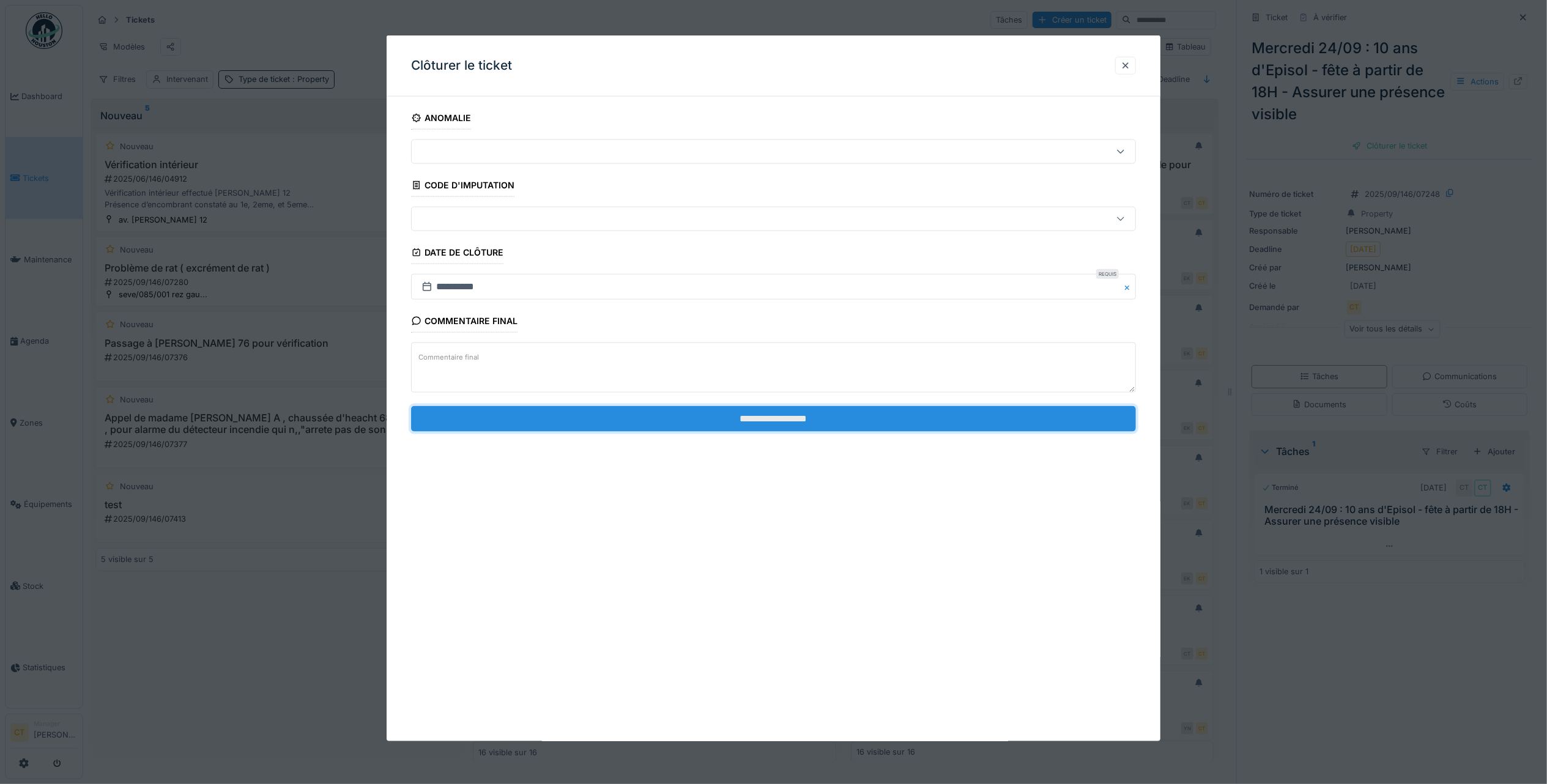
click at [981, 423] on input "**********" at bounding box center [773, 418] width 725 height 26
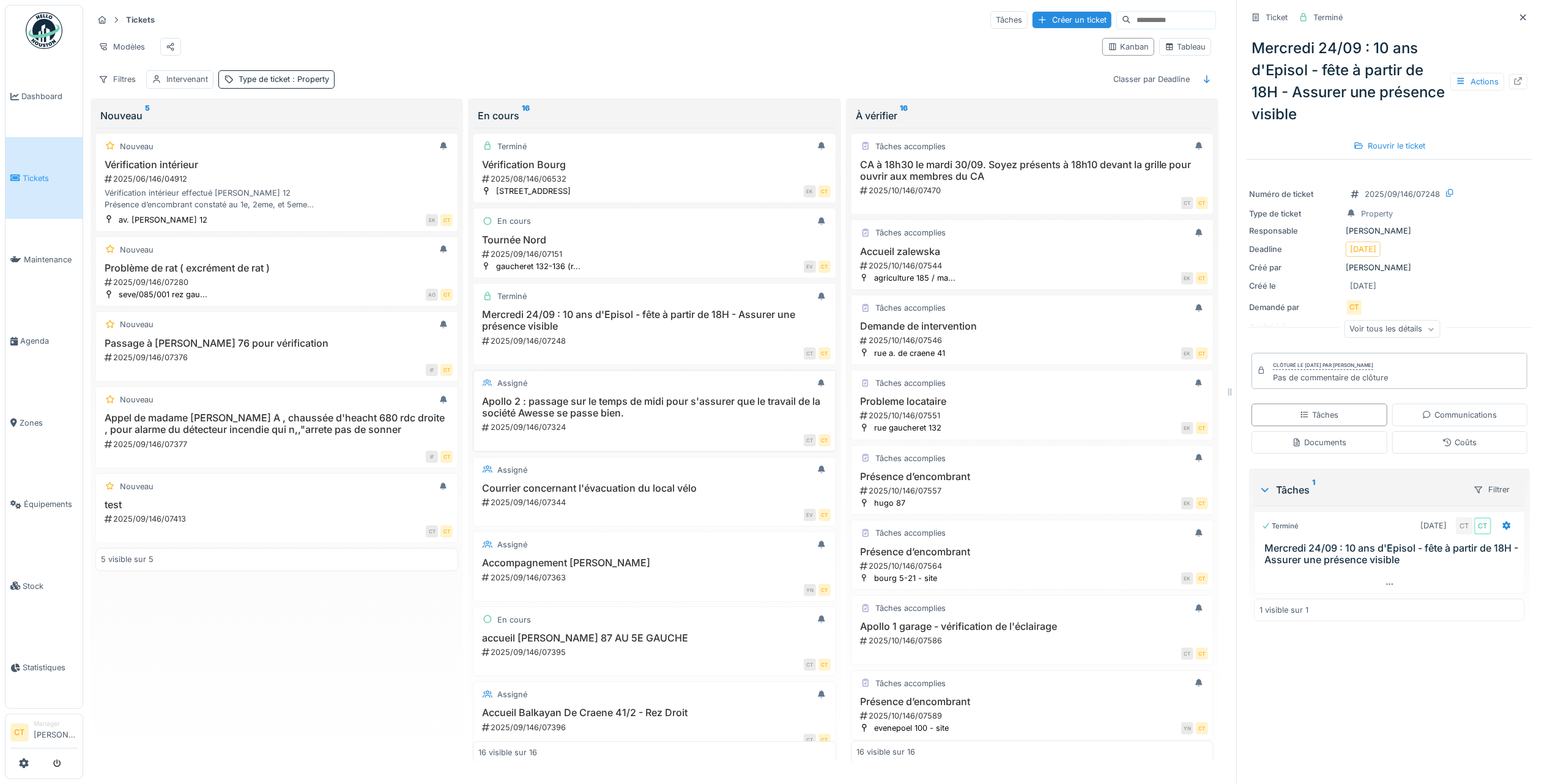
click at [597, 407] on h3 "Apollo 2 : passage sur le temps de midi pour s'assurer que le travail de la soc…" at bounding box center [654, 407] width 352 height 23
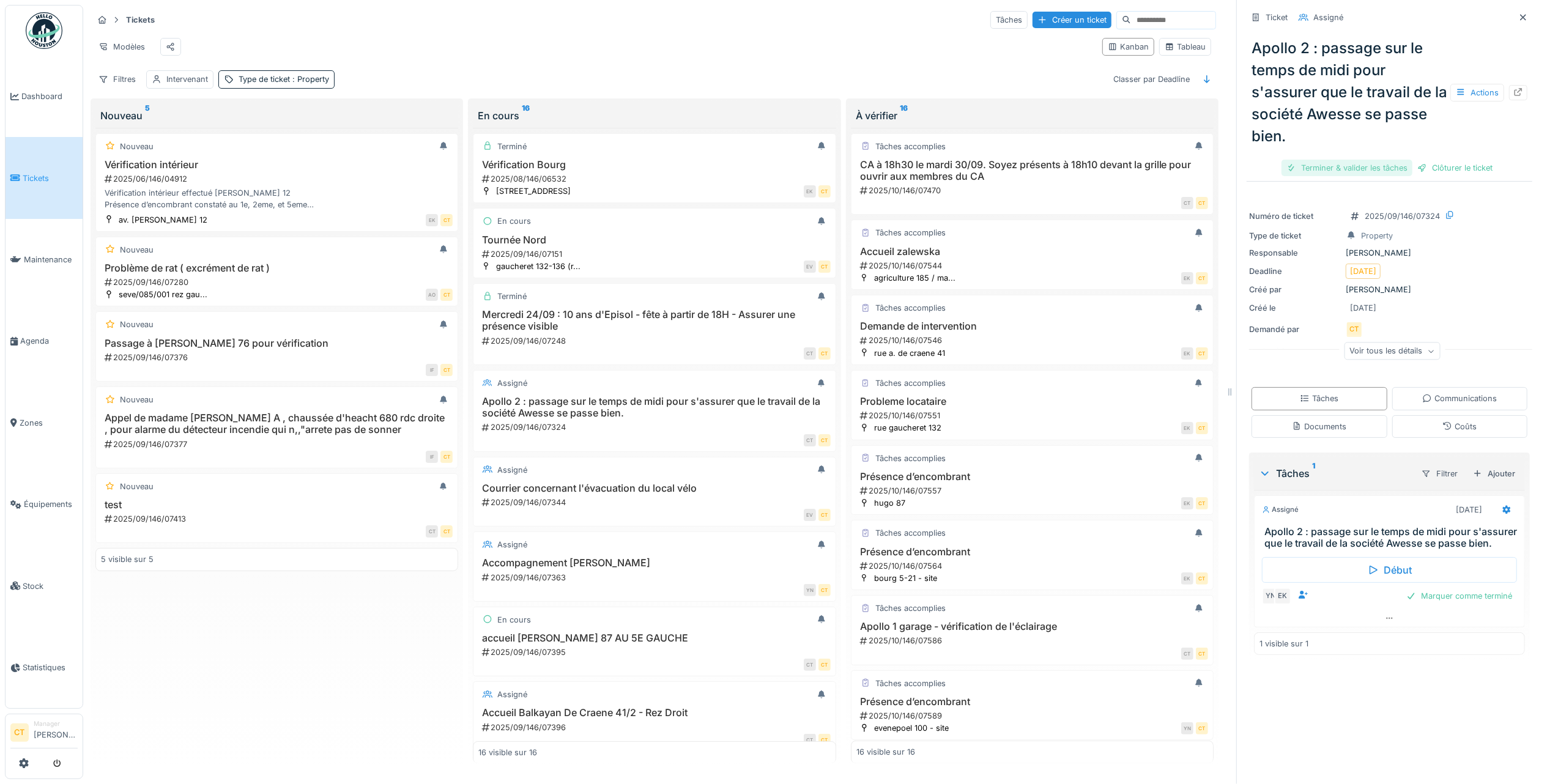
click at [1320, 160] on div "Terminer & valider les tâches" at bounding box center [1347, 168] width 131 height 17
click at [1387, 160] on div "Clôturer le ticket" at bounding box center [1389, 168] width 85 height 17
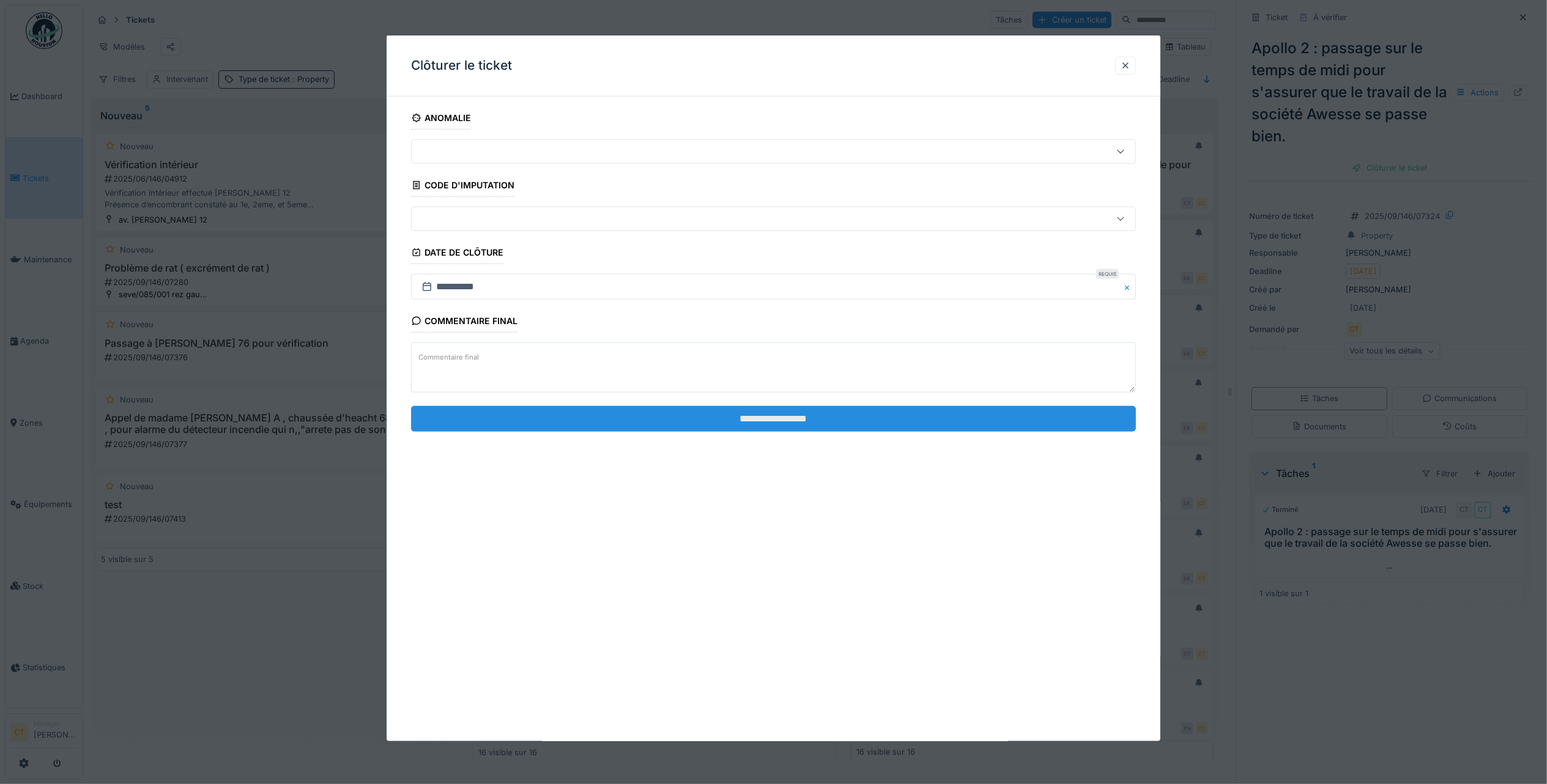
click at [825, 429] on input "**********" at bounding box center [773, 418] width 725 height 26
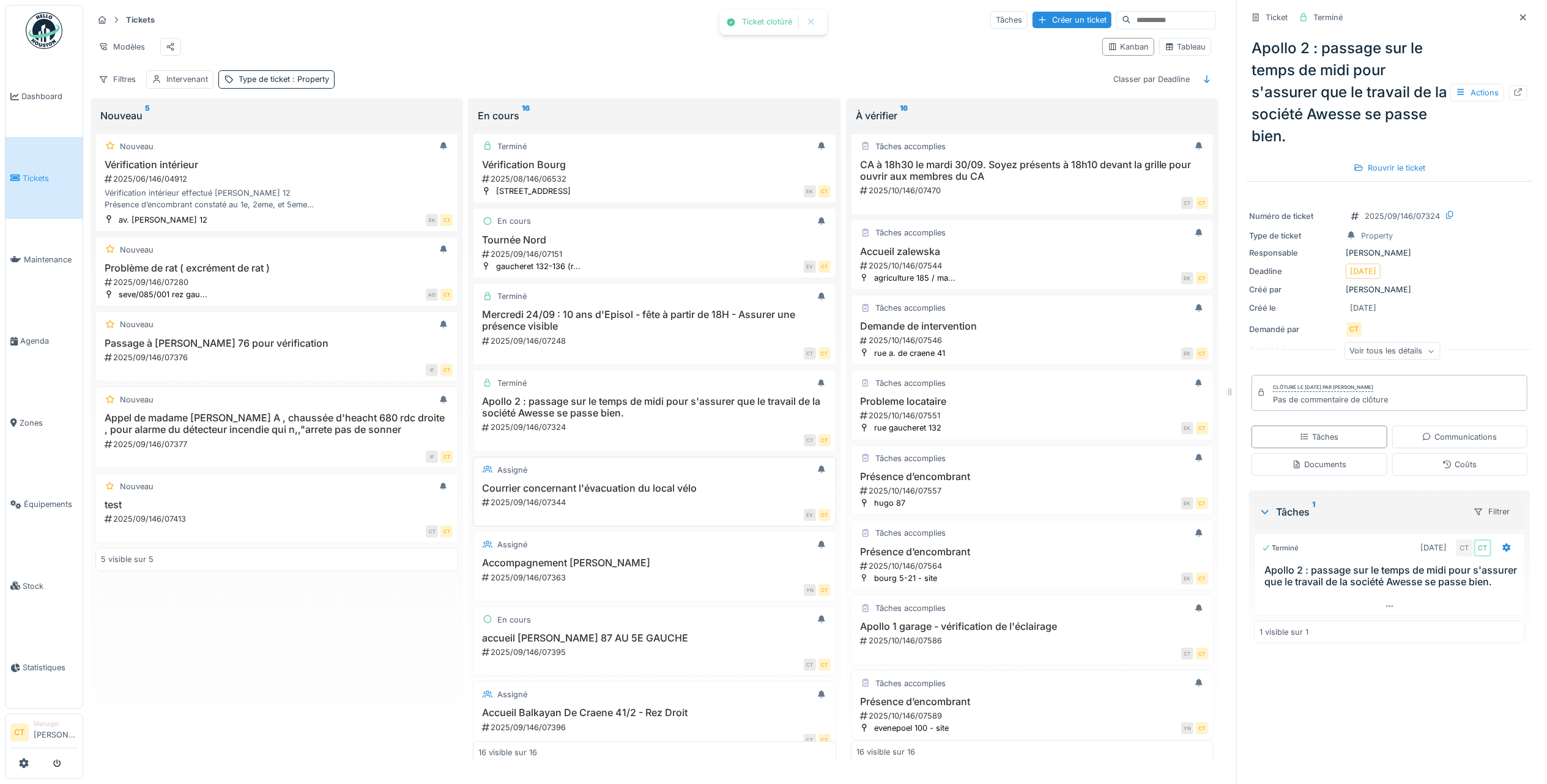
click at [602, 500] on div "Courrier concernant l'évacuation du local vélo 2025/09/146/07344" at bounding box center [654, 495] width 352 height 26
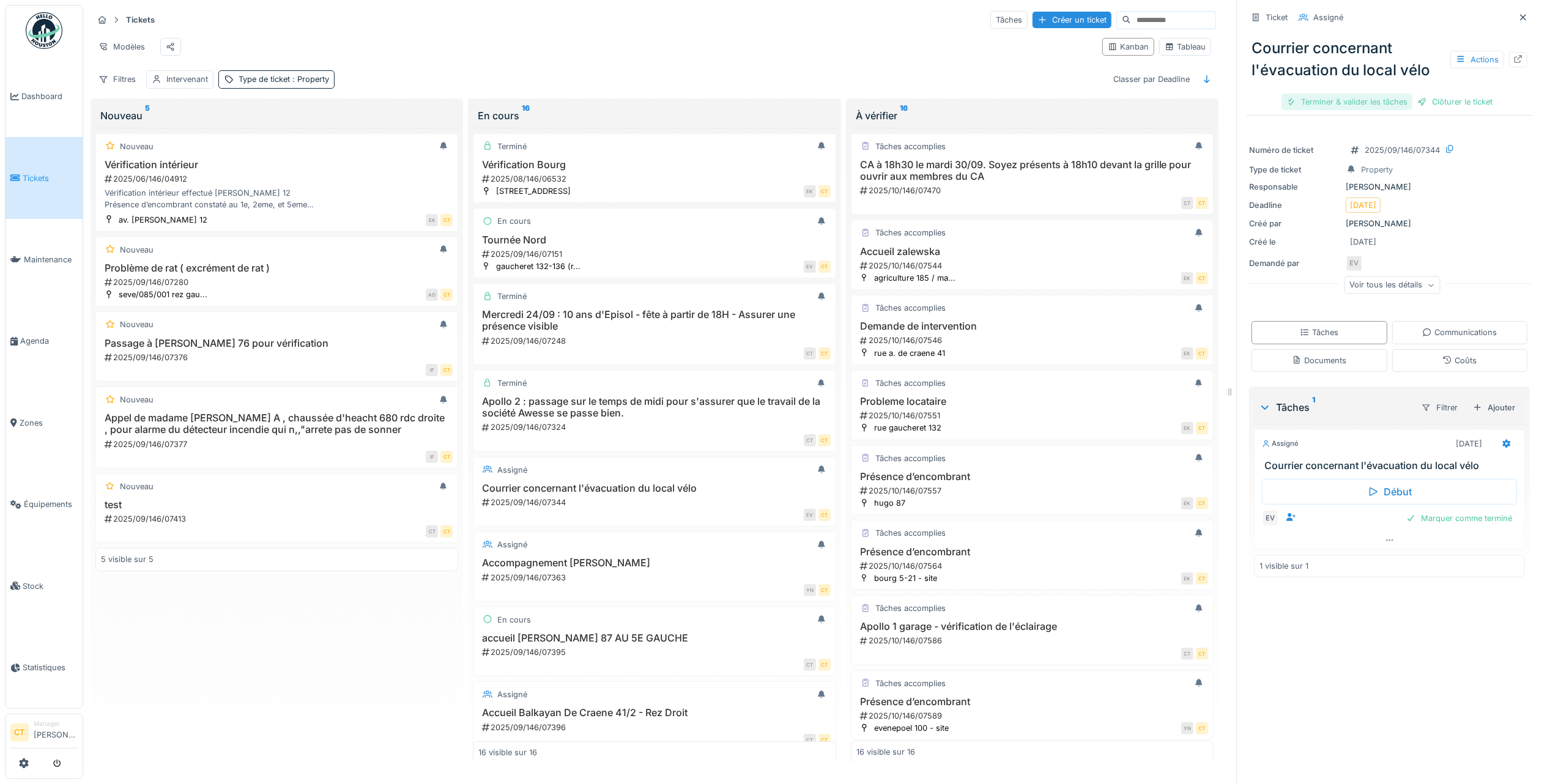
click at [1324, 96] on div "Terminer & valider les tâches" at bounding box center [1347, 102] width 131 height 17
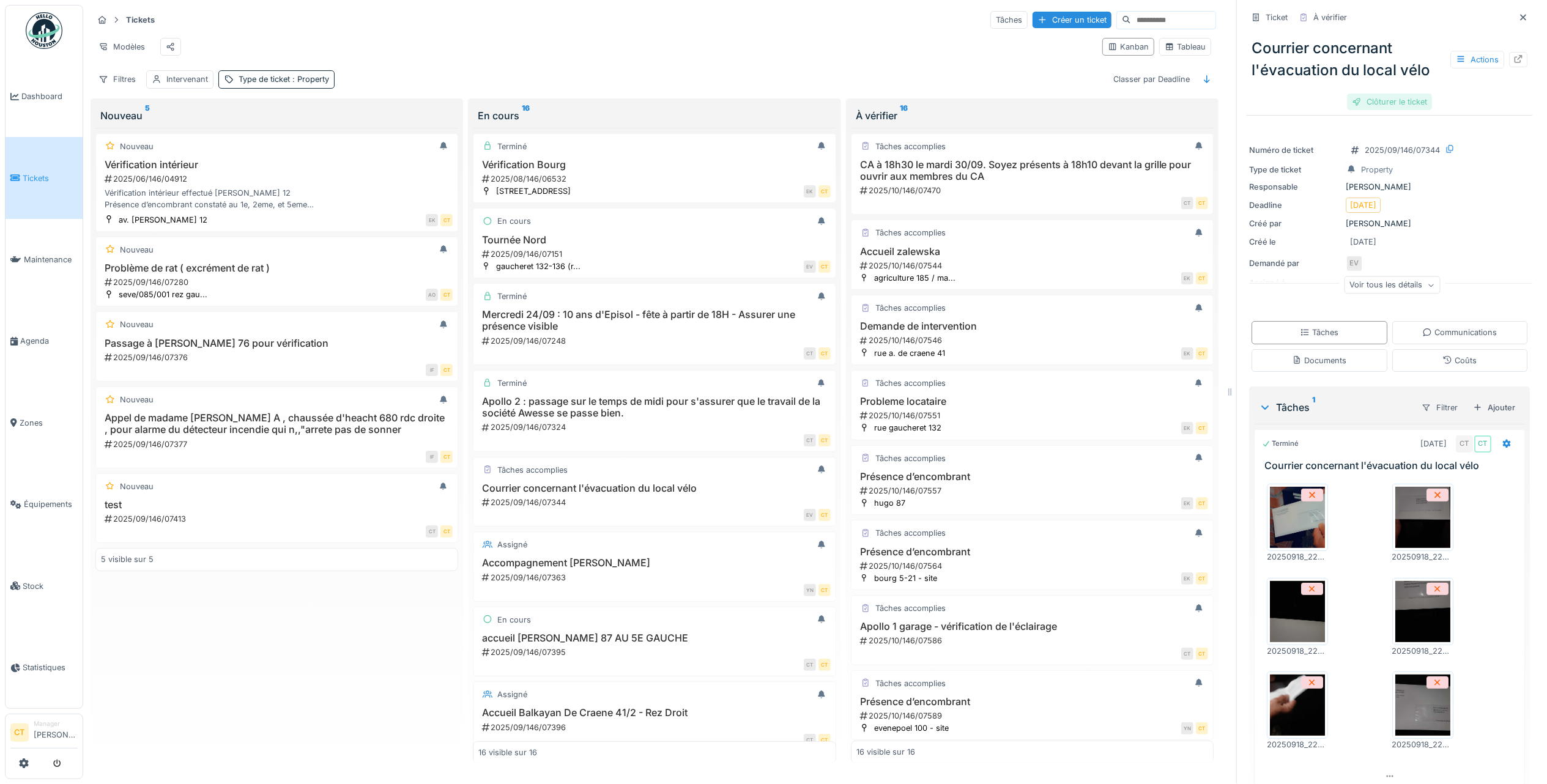
click at [1388, 94] on div "Clôturer le ticket" at bounding box center [1389, 102] width 85 height 17
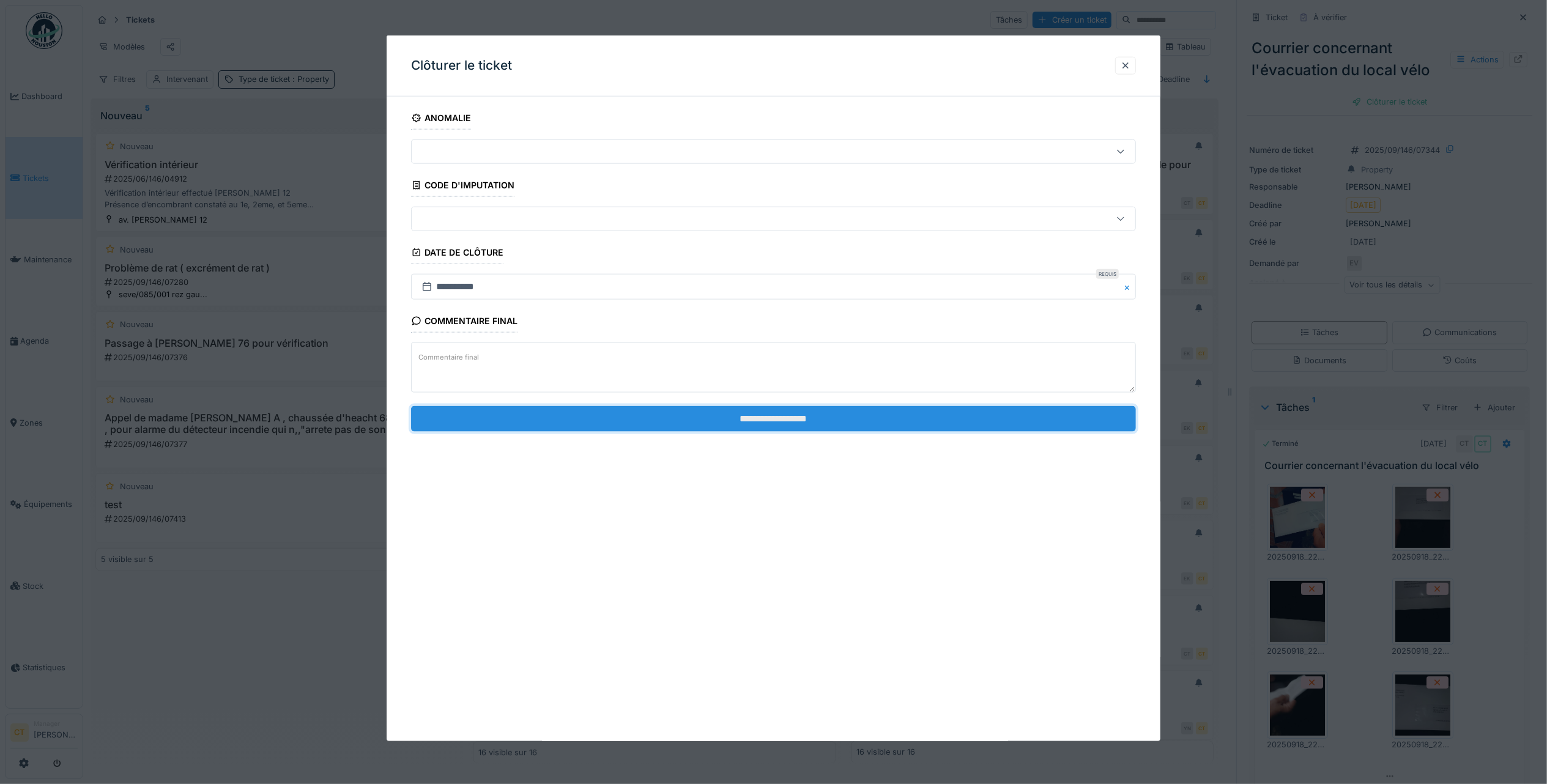
click at [892, 416] on input "**********" at bounding box center [773, 418] width 725 height 26
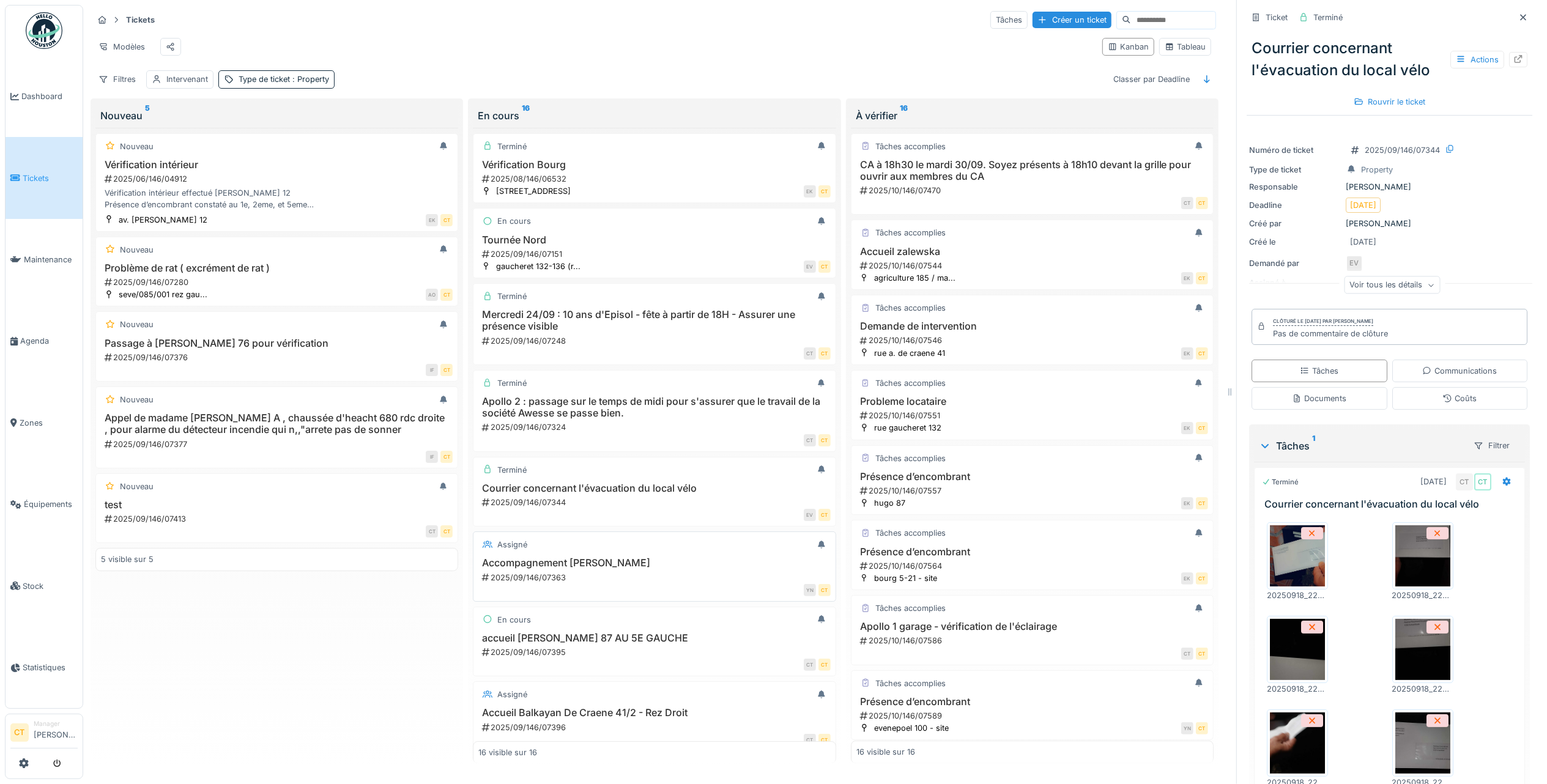
click at [602, 576] on div "2025/09/146/07363" at bounding box center [656, 577] width 349 height 12
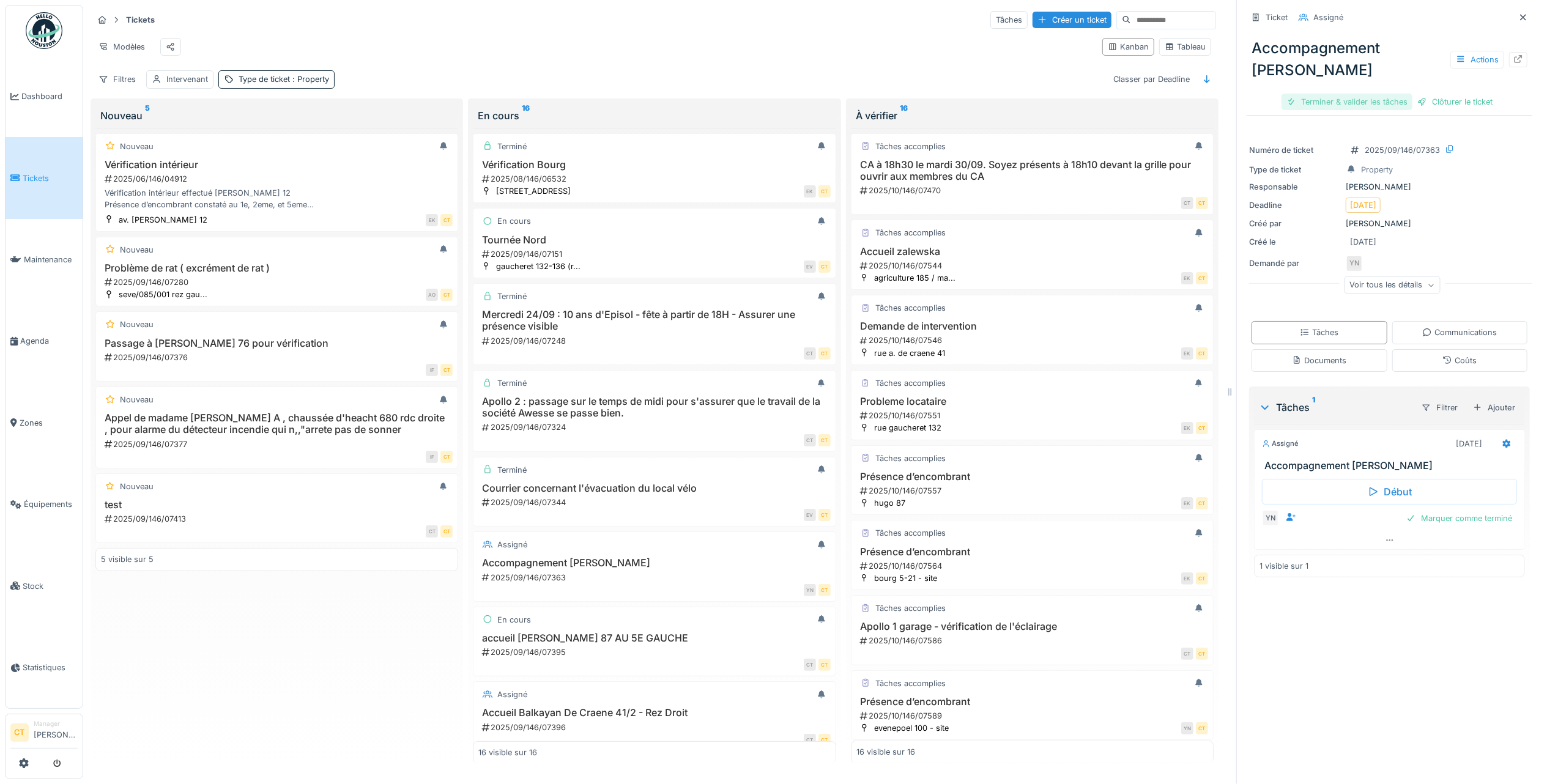
click at [1355, 94] on div "Terminer & valider les tâches" at bounding box center [1347, 102] width 131 height 17
click at [1361, 94] on div "Clôturer le ticket" at bounding box center [1389, 102] width 85 height 17
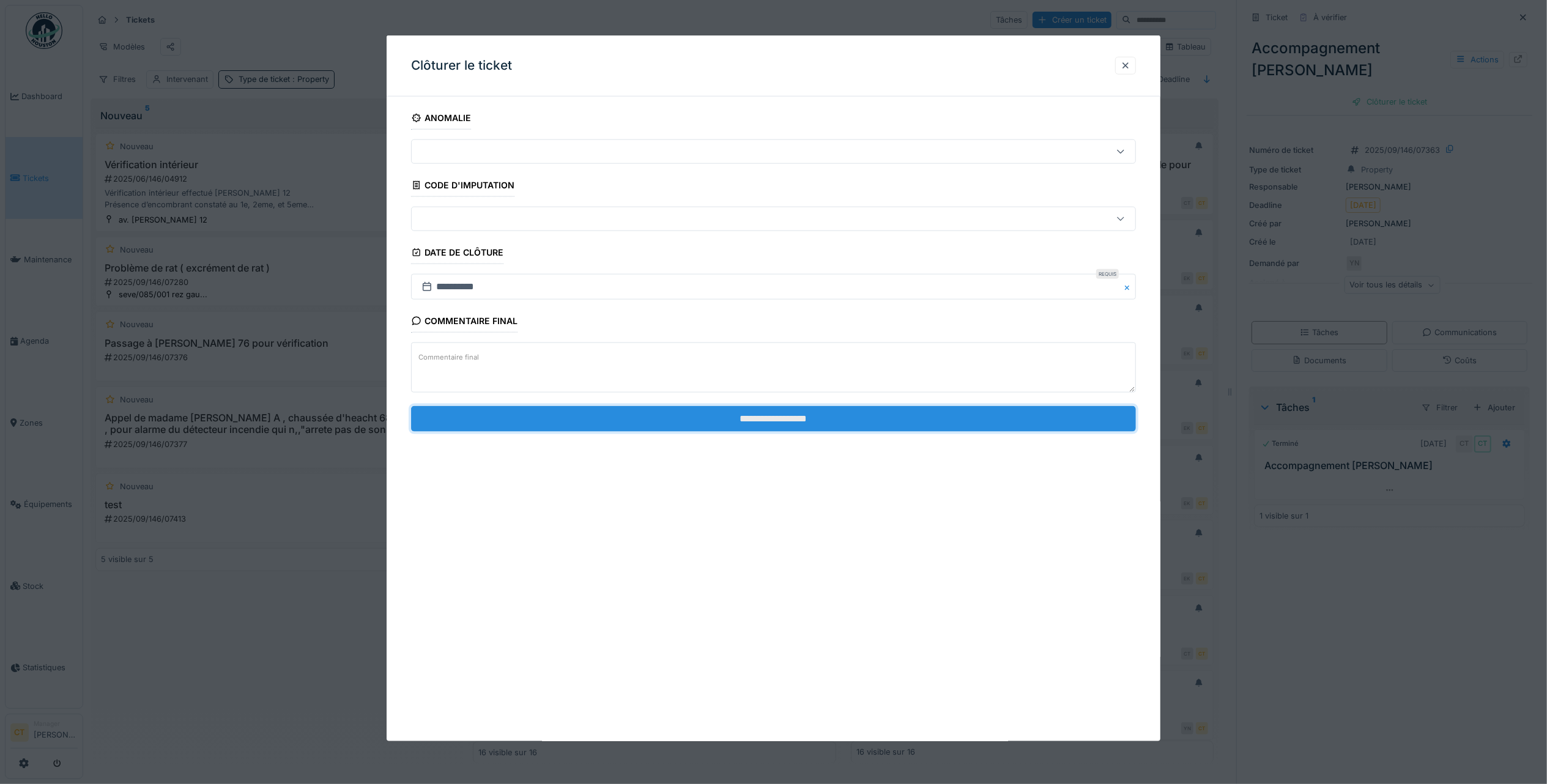
click at [971, 426] on input "**********" at bounding box center [773, 418] width 725 height 26
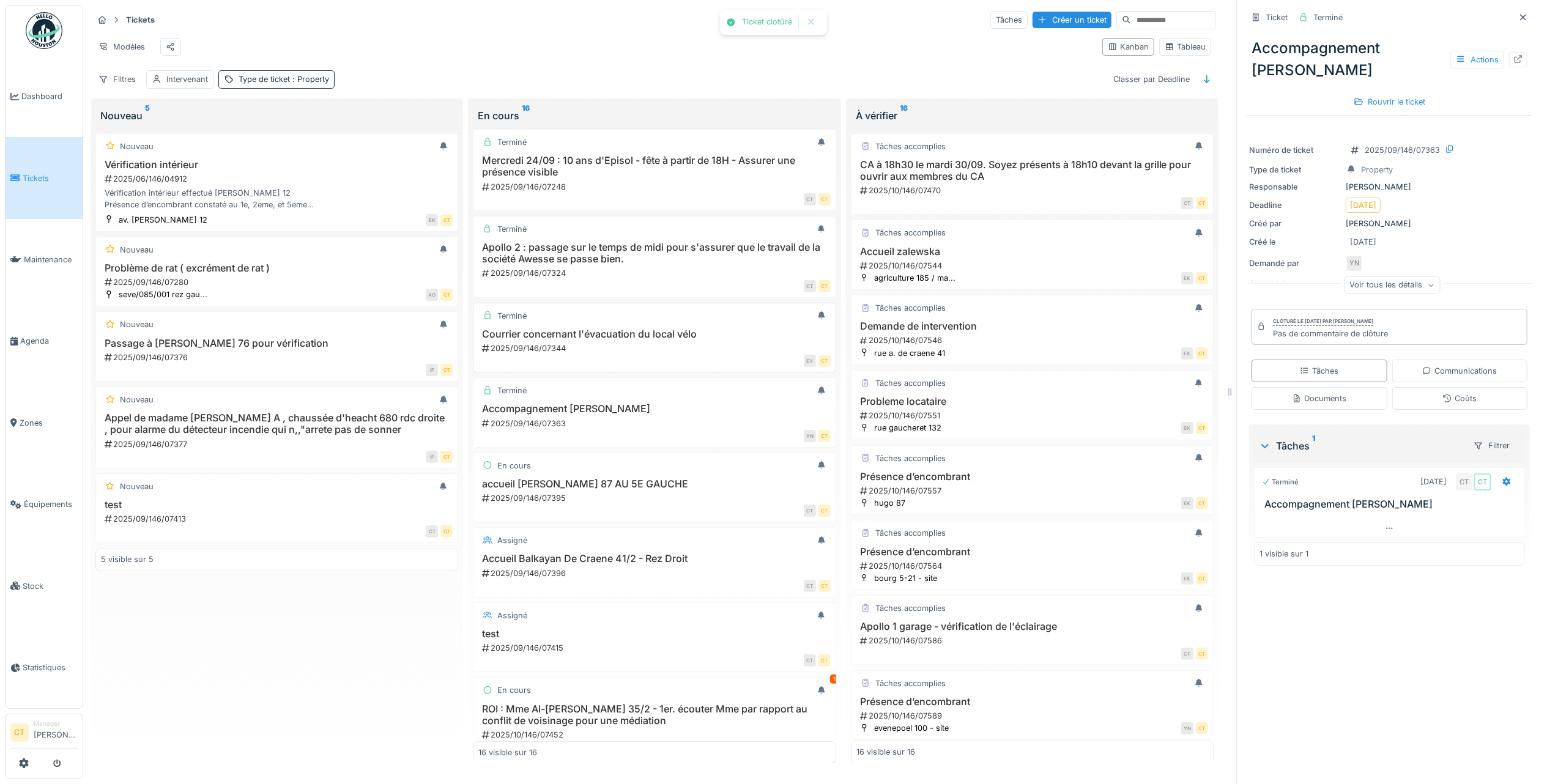
scroll to position [162, 0]
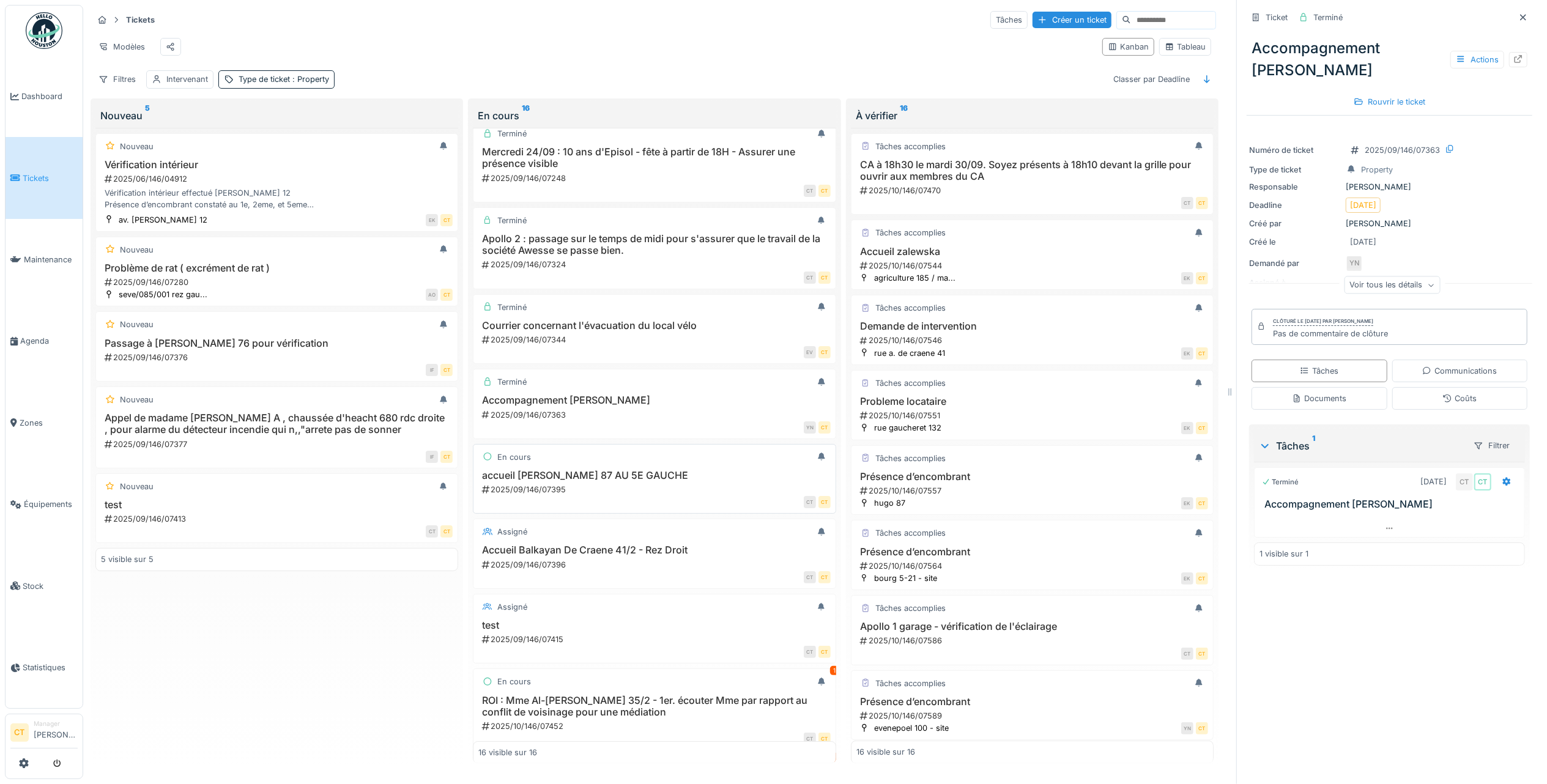
click at [654, 487] on div "accueil BAKAYOKO HUGO 87 AU 5E GAUCHE 2025/09/146/07395" at bounding box center [654, 482] width 352 height 26
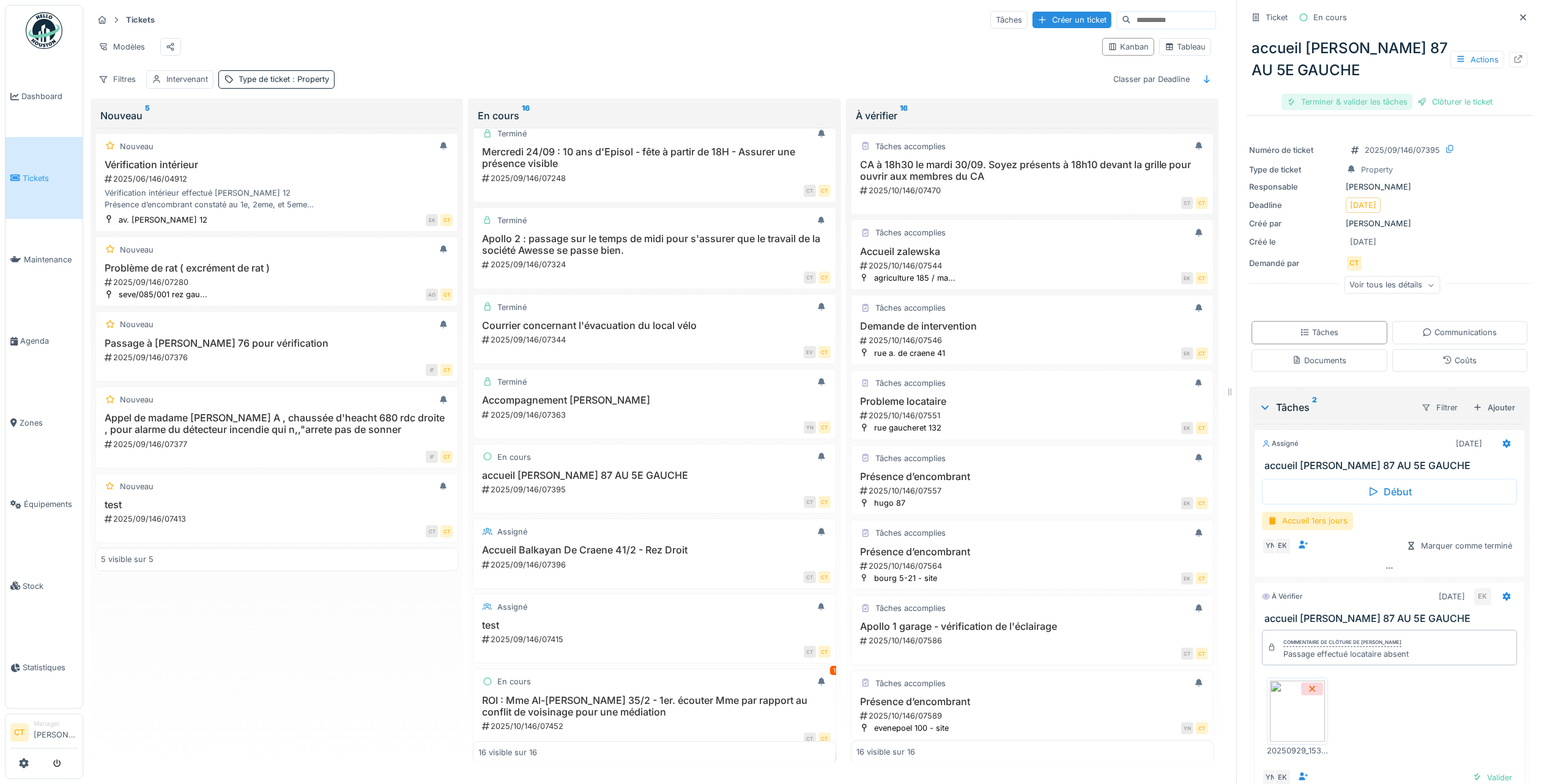
click at [1298, 94] on div "Terminer & valider les tâches" at bounding box center [1347, 102] width 131 height 17
click at [1451, 94] on div "Clôturer le ticket" at bounding box center [1455, 102] width 85 height 17
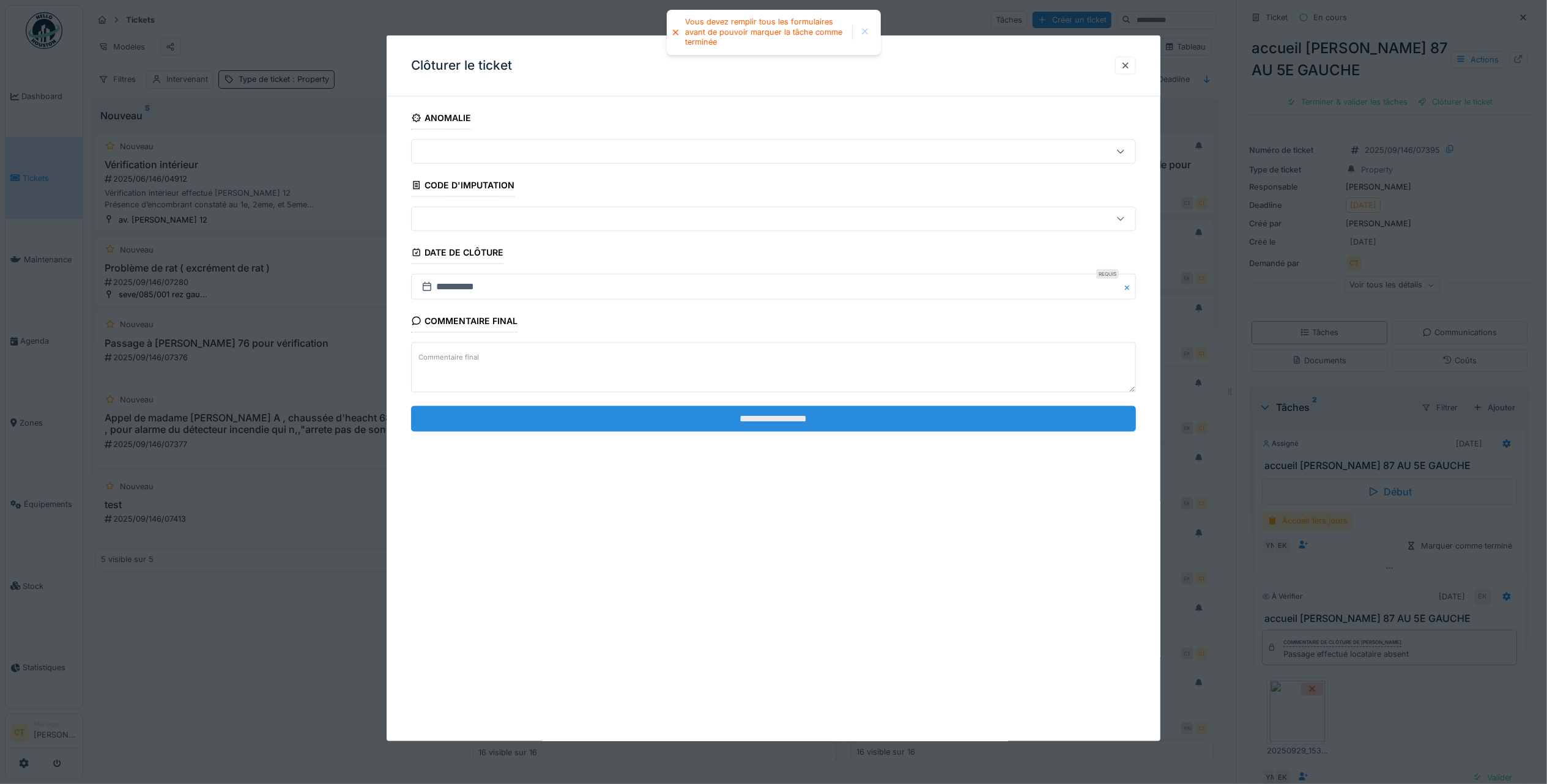
click at [1035, 424] on input "**********" at bounding box center [773, 418] width 725 height 26
click at [1018, 423] on input "**********" at bounding box center [773, 418] width 725 height 26
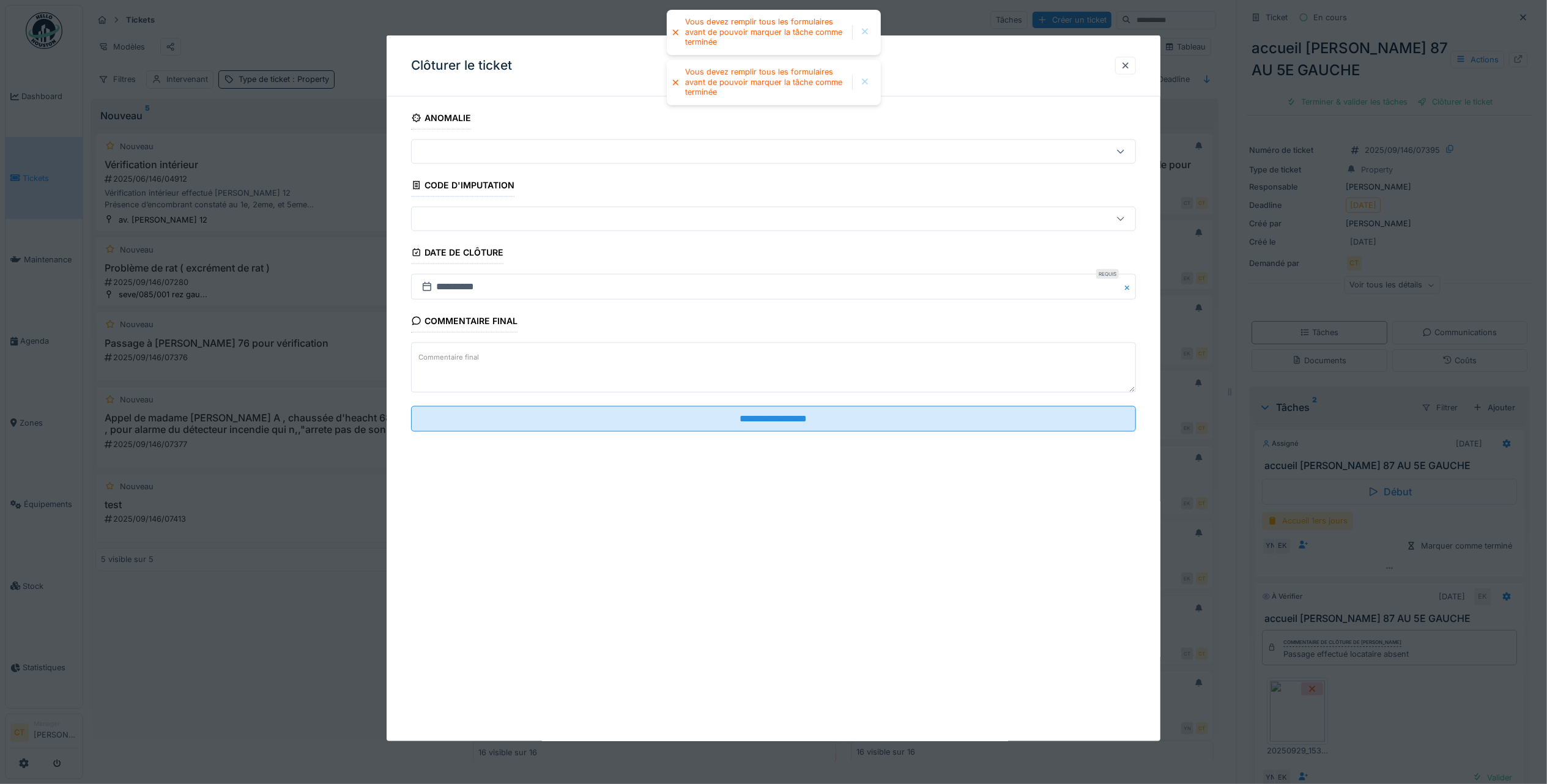
click at [1136, 64] on div at bounding box center [1125, 66] width 21 height 18
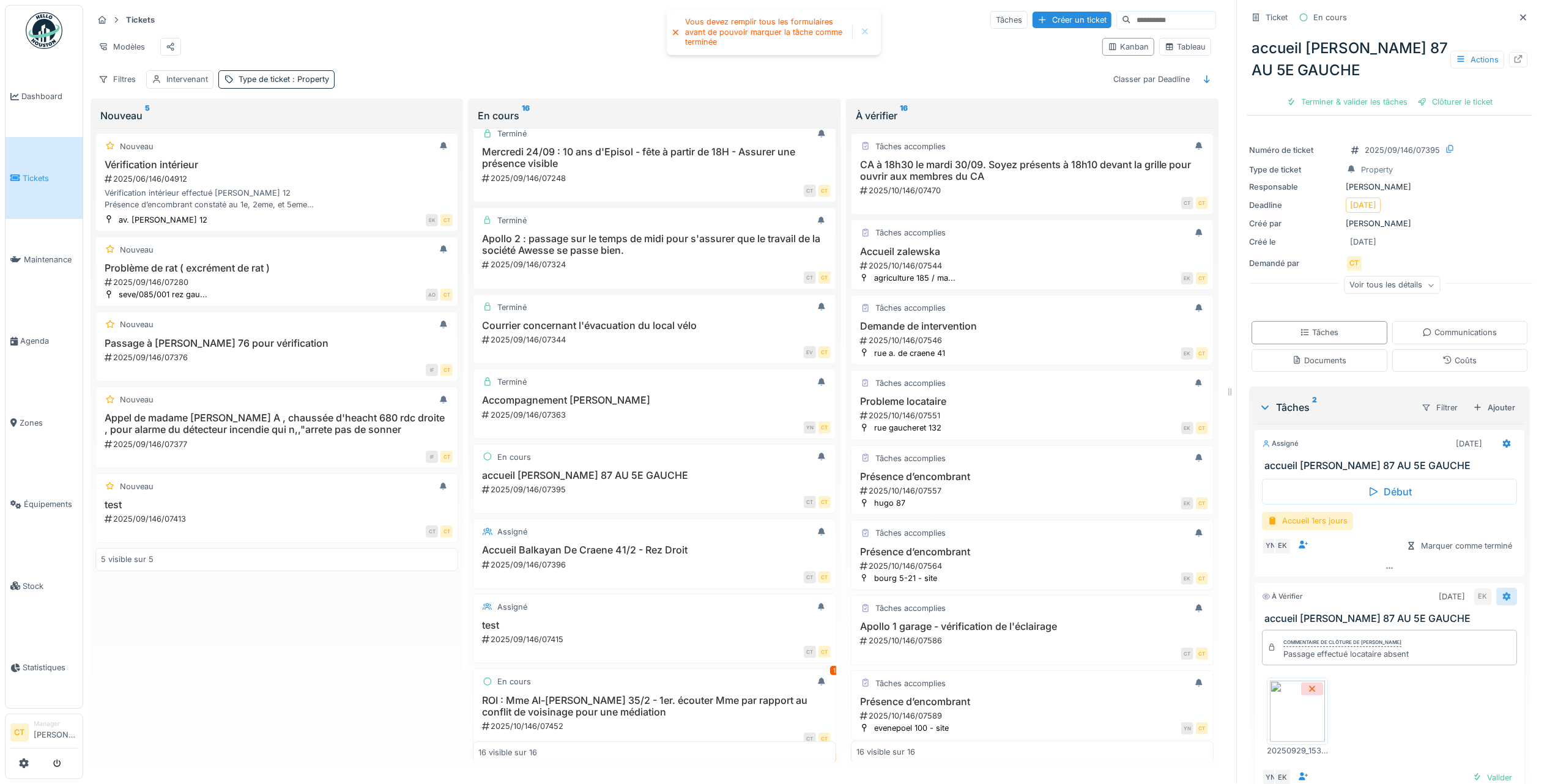
click at [1501, 593] on icon at bounding box center [1506, 597] width 10 height 8
click at [1410, 736] on div "Supprimer" at bounding box center [1411, 744] width 130 height 19
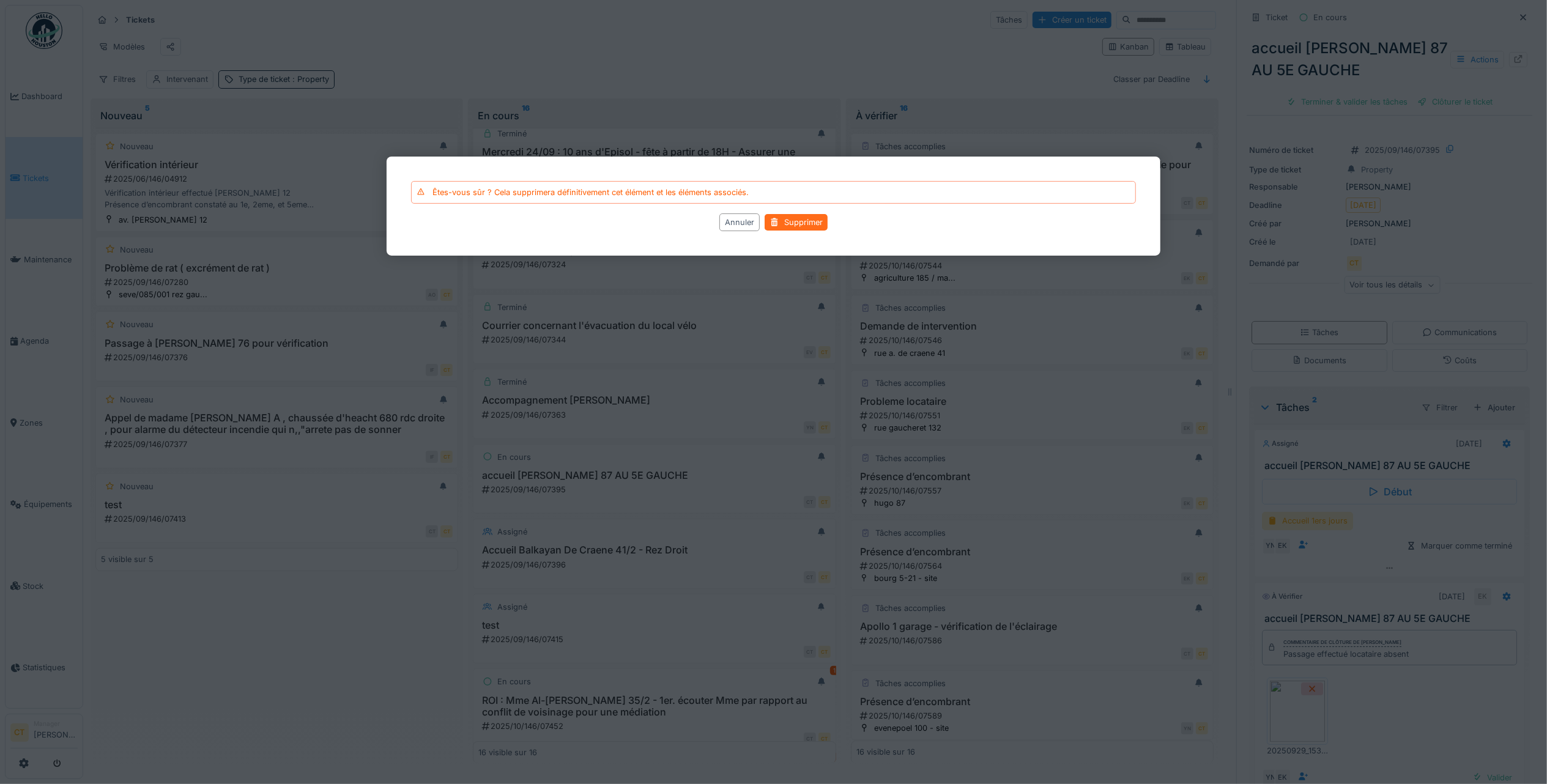
click at [821, 225] on div "Supprimer" at bounding box center [796, 223] width 63 height 17
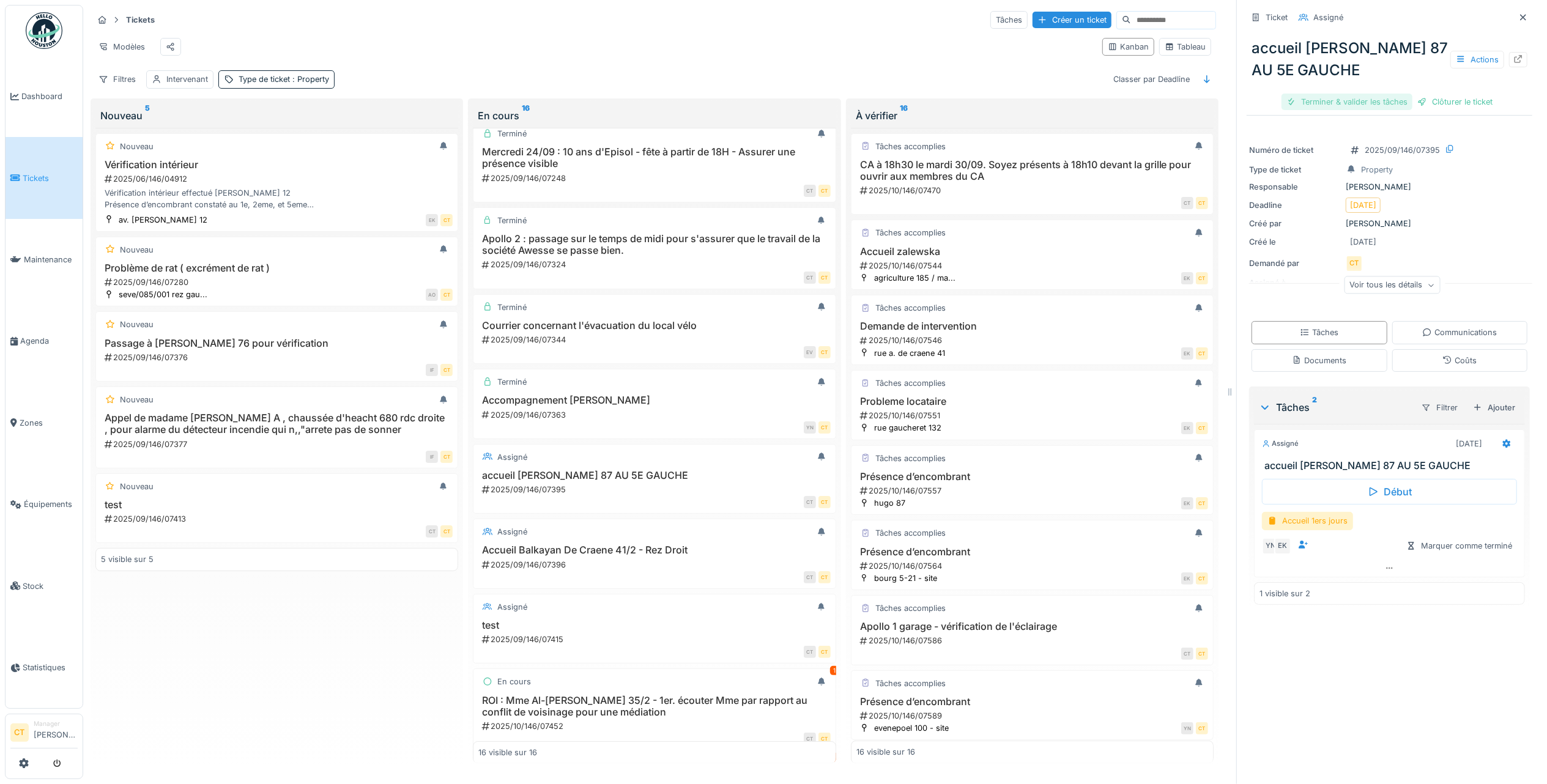
click at [1312, 94] on div "Terminer & valider les tâches" at bounding box center [1347, 102] width 131 height 17
click at [1455, 94] on div "Clôturer le ticket" at bounding box center [1455, 102] width 85 height 17
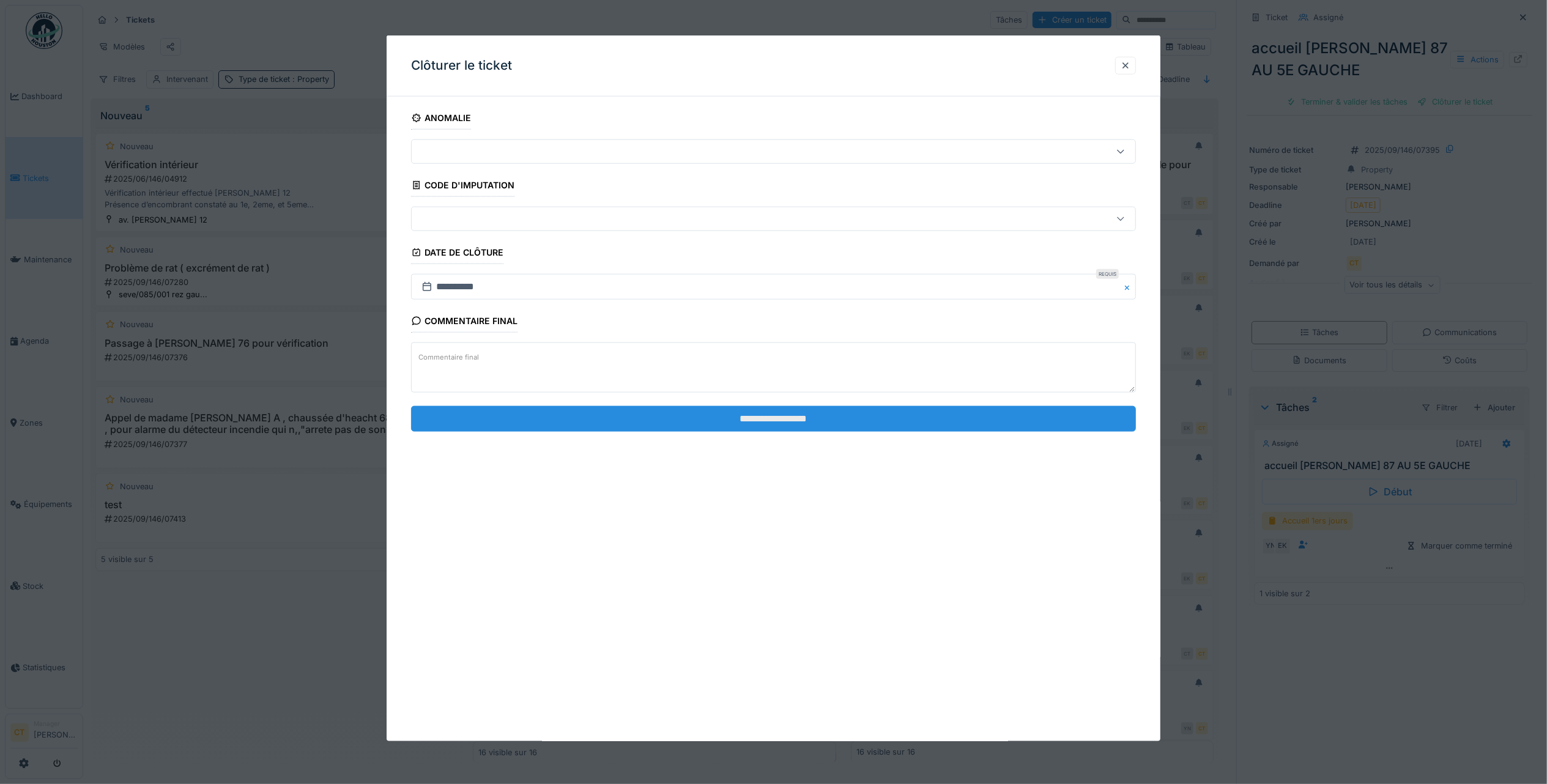
click at [950, 418] on input "**********" at bounding box center [773, 418] width 725 height 26
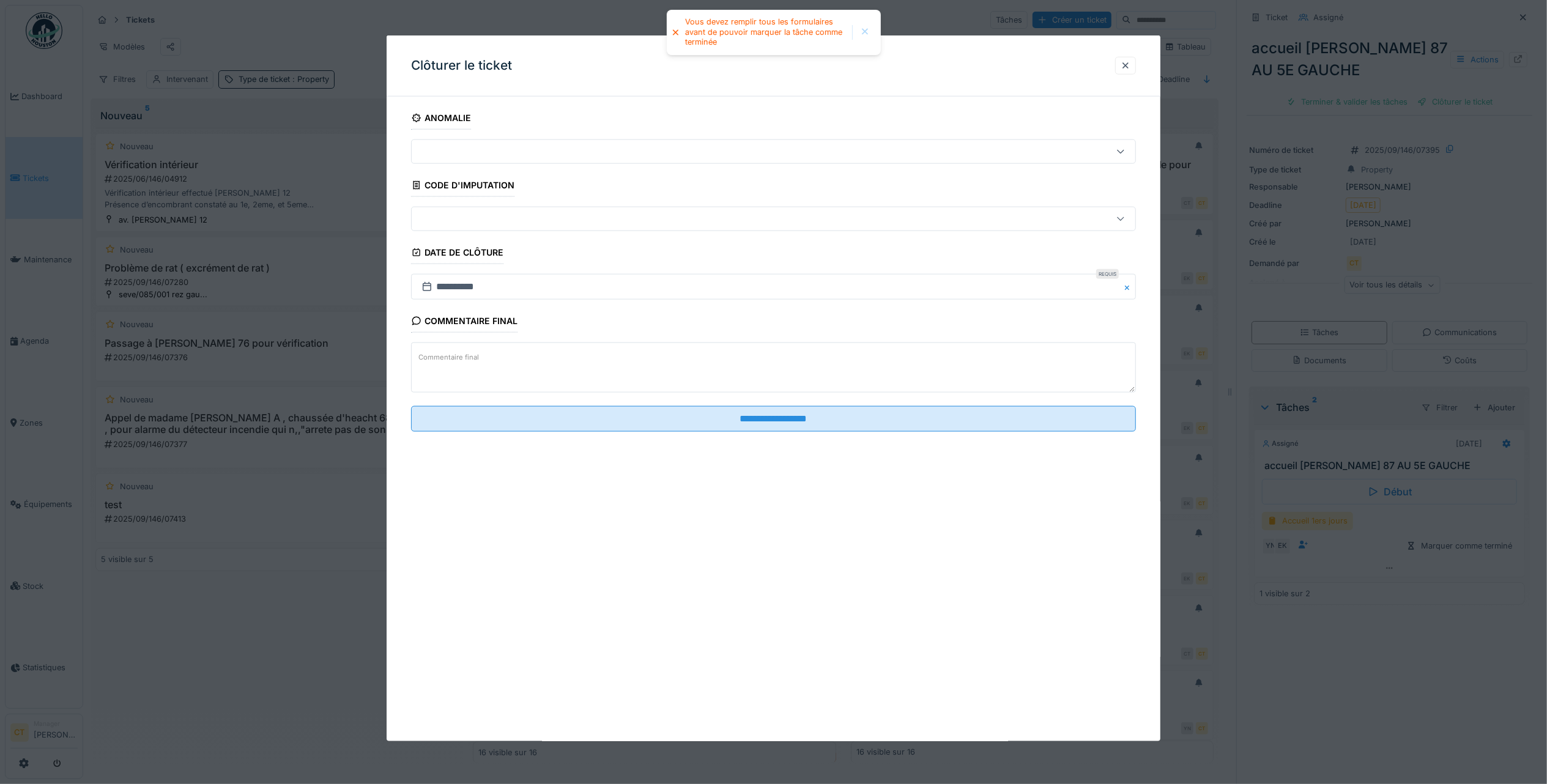
click at [1483, 436] on div at bounding box center [773, 392] width 1547 height 784
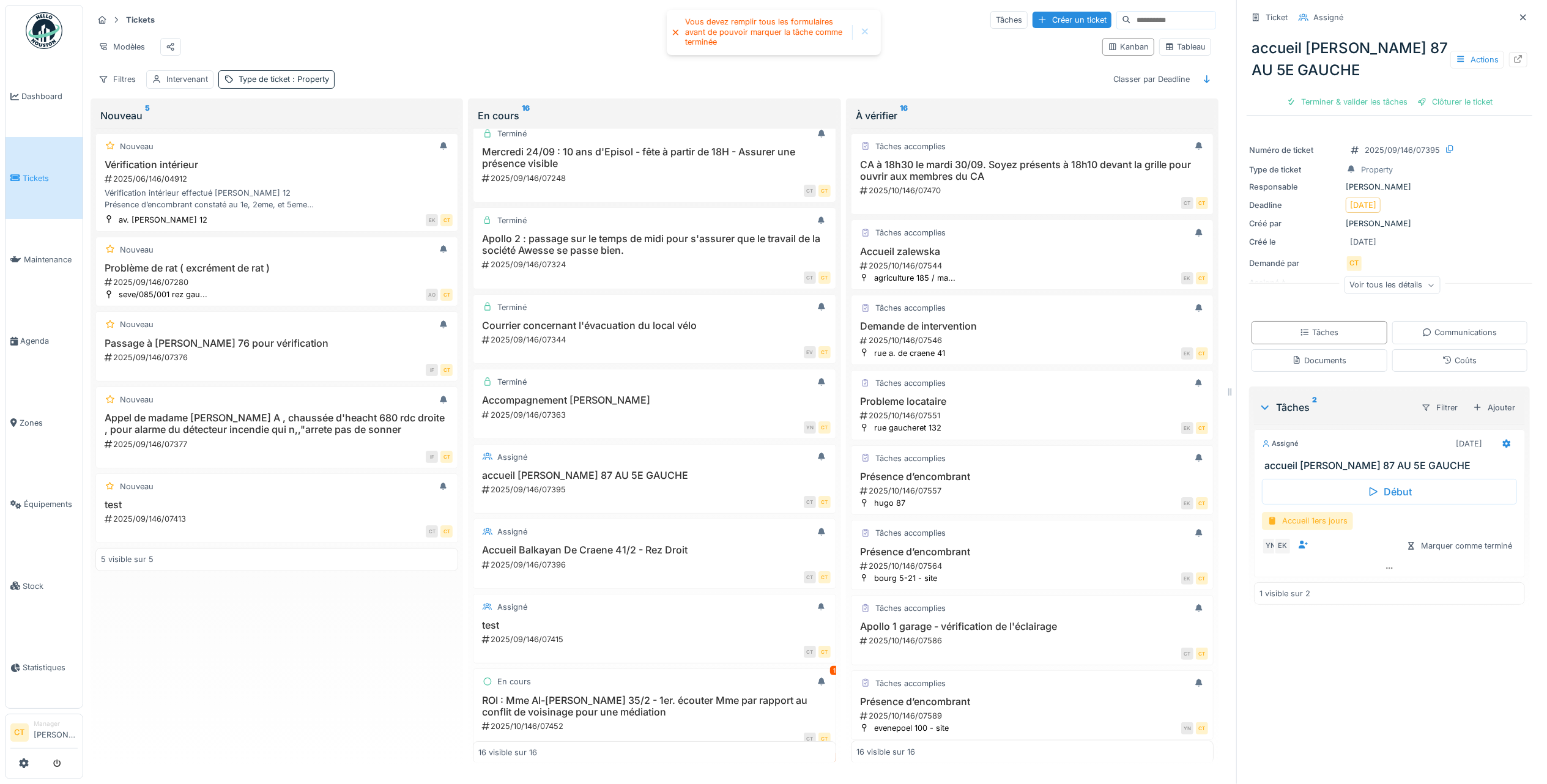
click at [1290, 512] on div "Accueil 1ers jours" at bounding box center [1307, 521] width 91 height 18
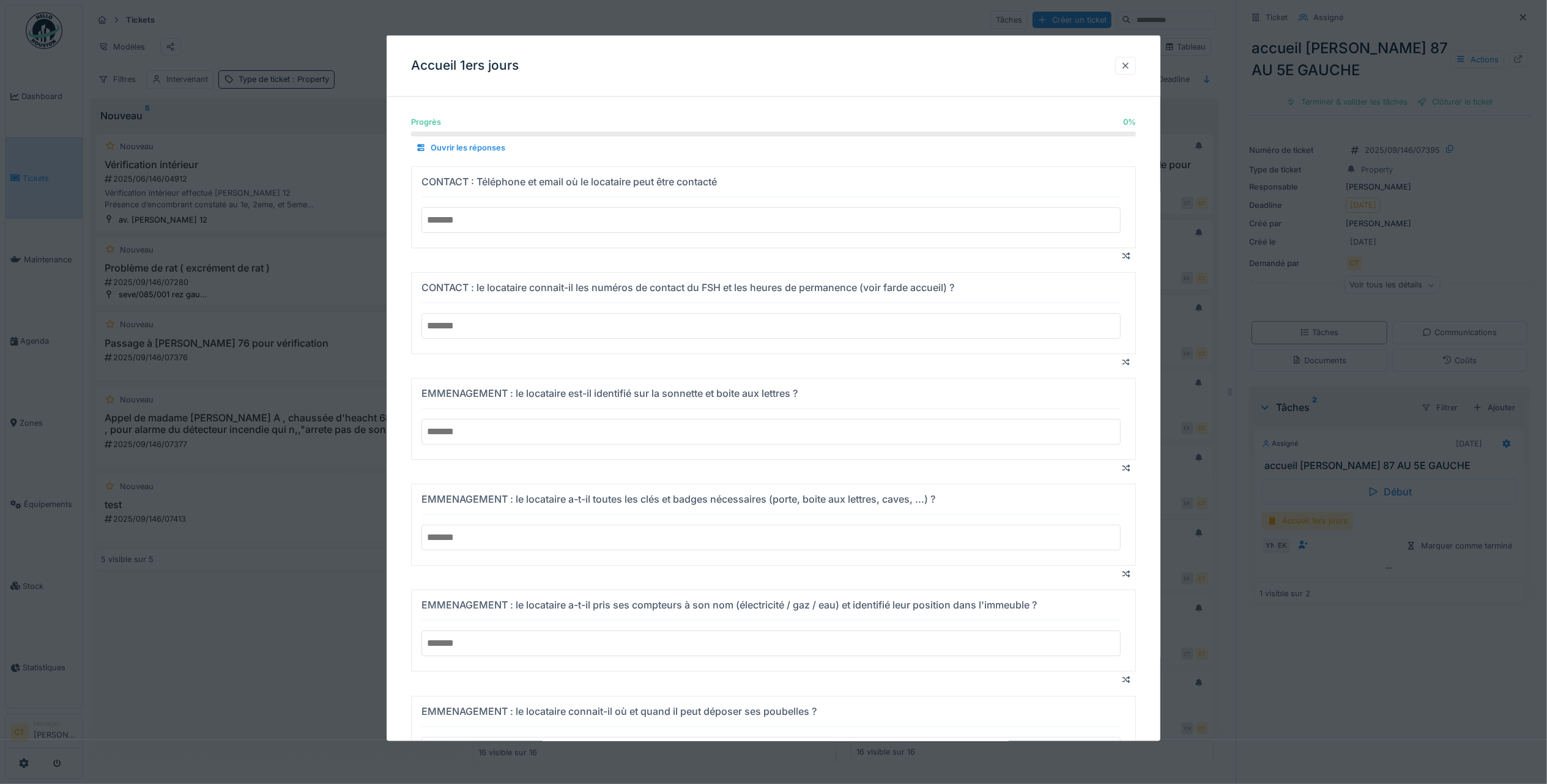
click at [1130, 58] on div at bounding box center [1125, 66] width 21 height 18
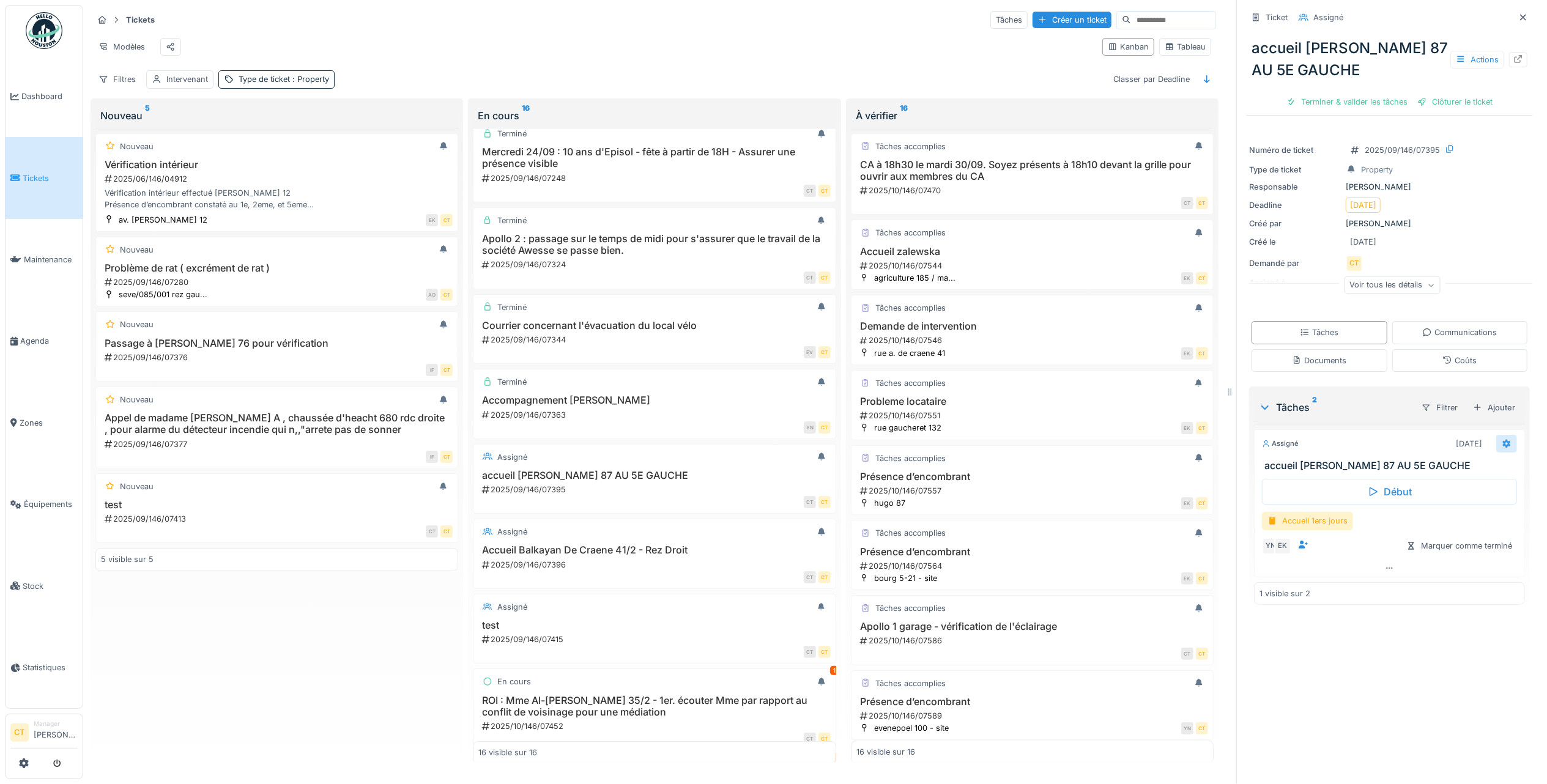
click at [1501, 440] on icon at bounding box center [1506, 444] width 10 height 8
click at [1406, 598] on div "Supprimer" at bounding box center [1411, 607] width 130 height 19
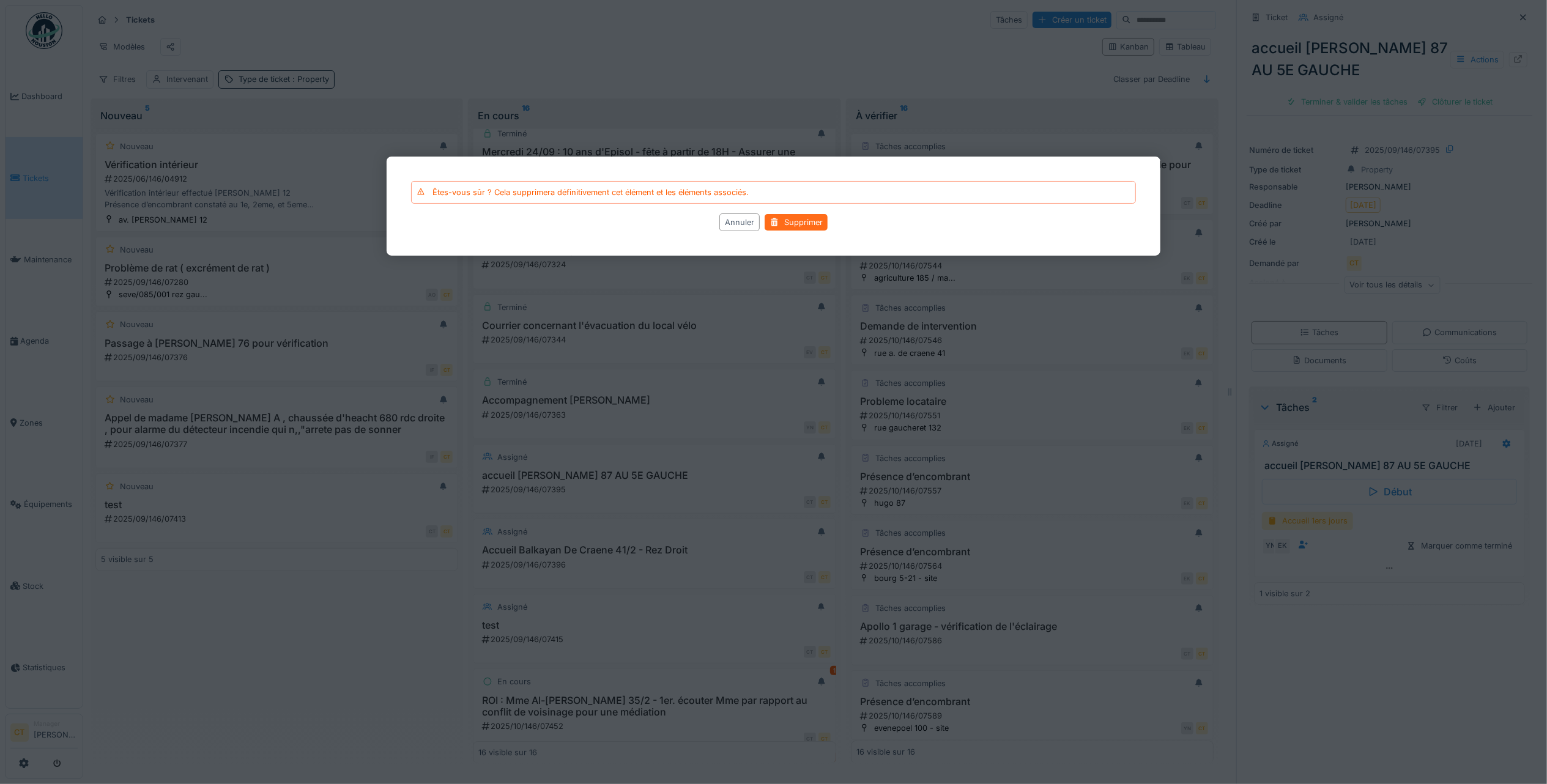
click at [807, 219] on div "Supprimer" at bounding box center [796, 223] width 63 height 17
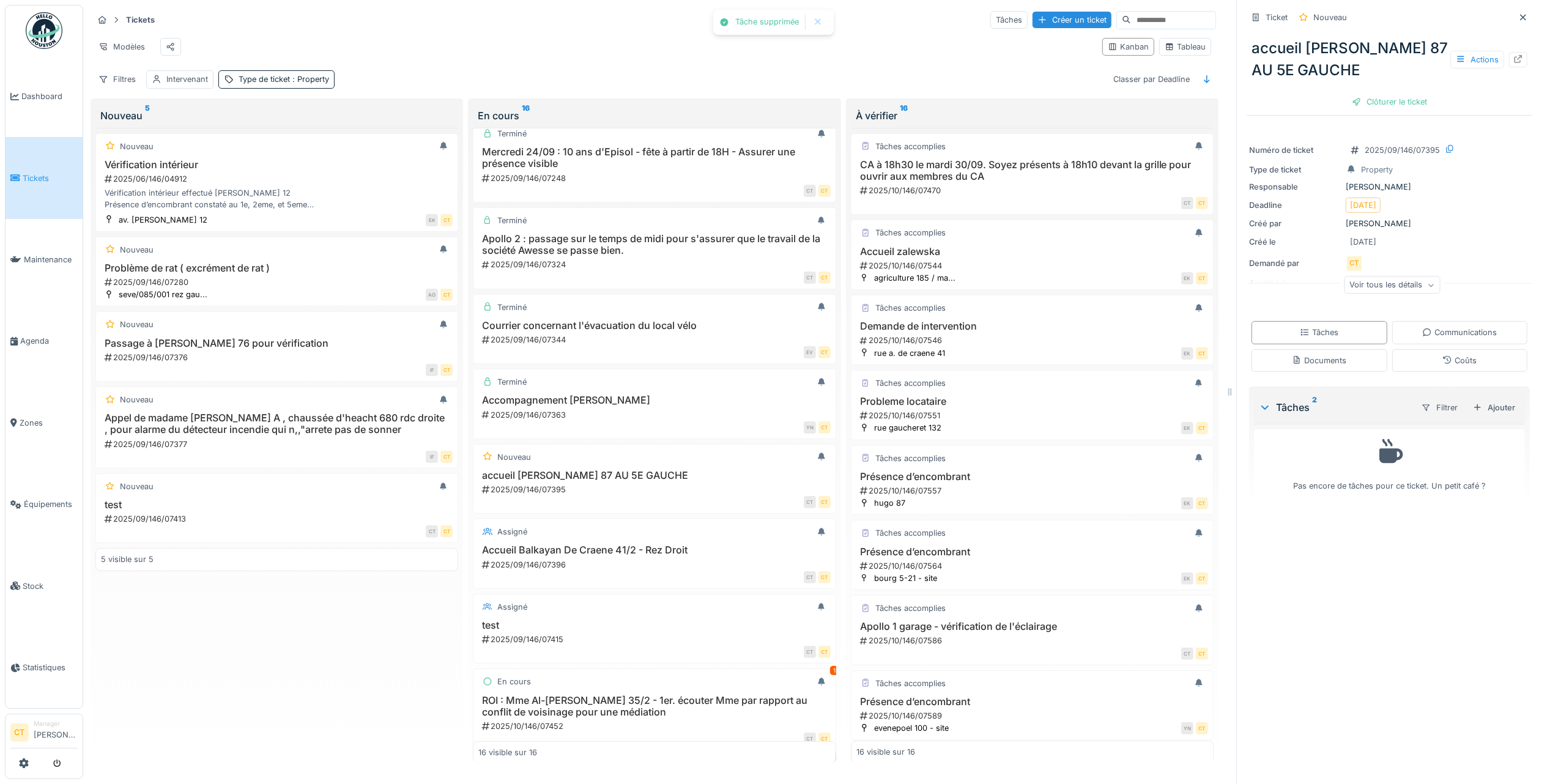
drag, startPoint x: 1375, startPoint y: 85, endPoint x: 1377, endPoint y: 103, distance: 18.1
click at [1376, 94] on div "Clôturer le ticket" at bounding box center [1389, 102] width 85 height 17
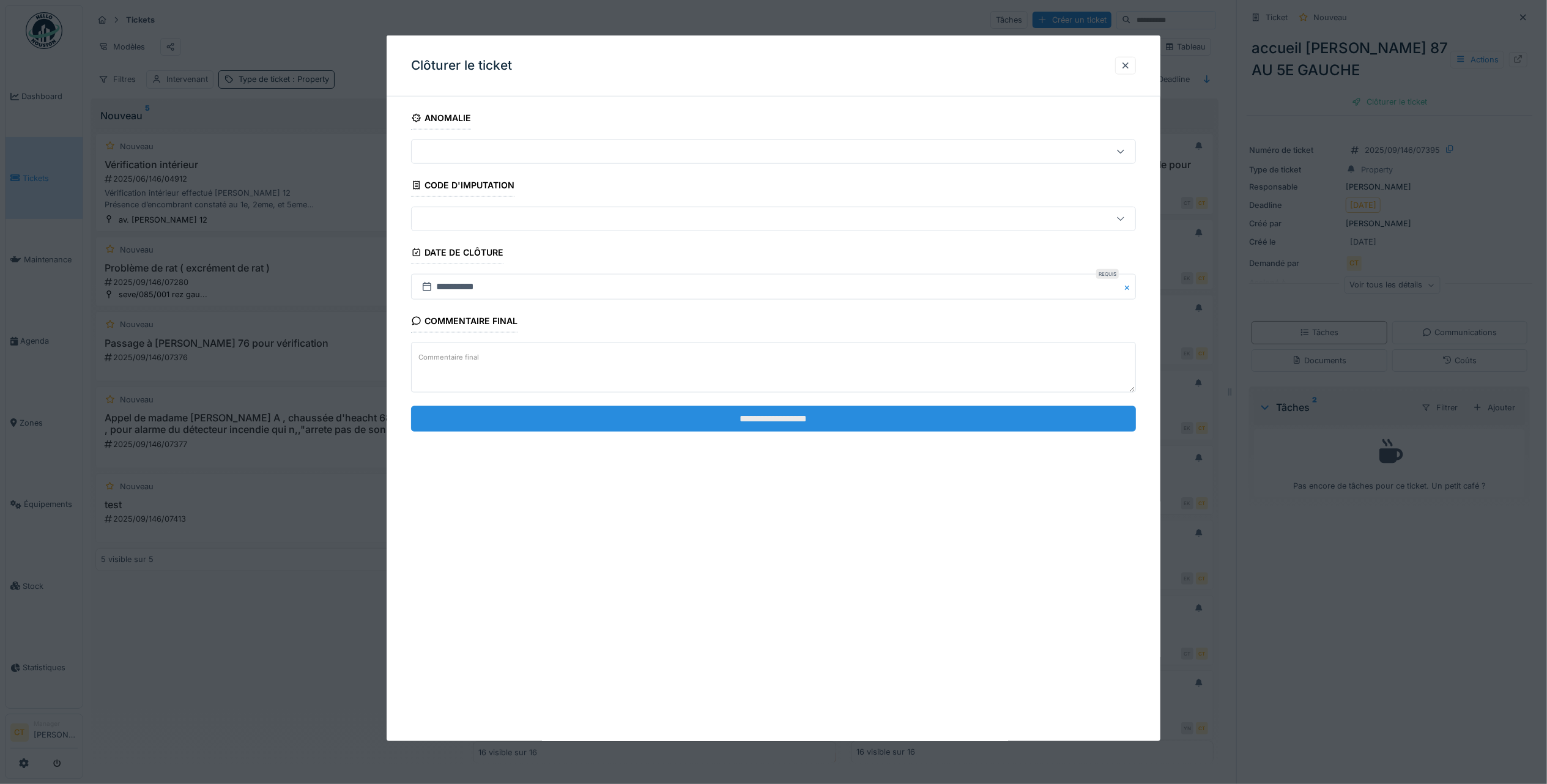
click at [920, 426] on input "**********" at bounding box center [773, 418] width 725 height 26
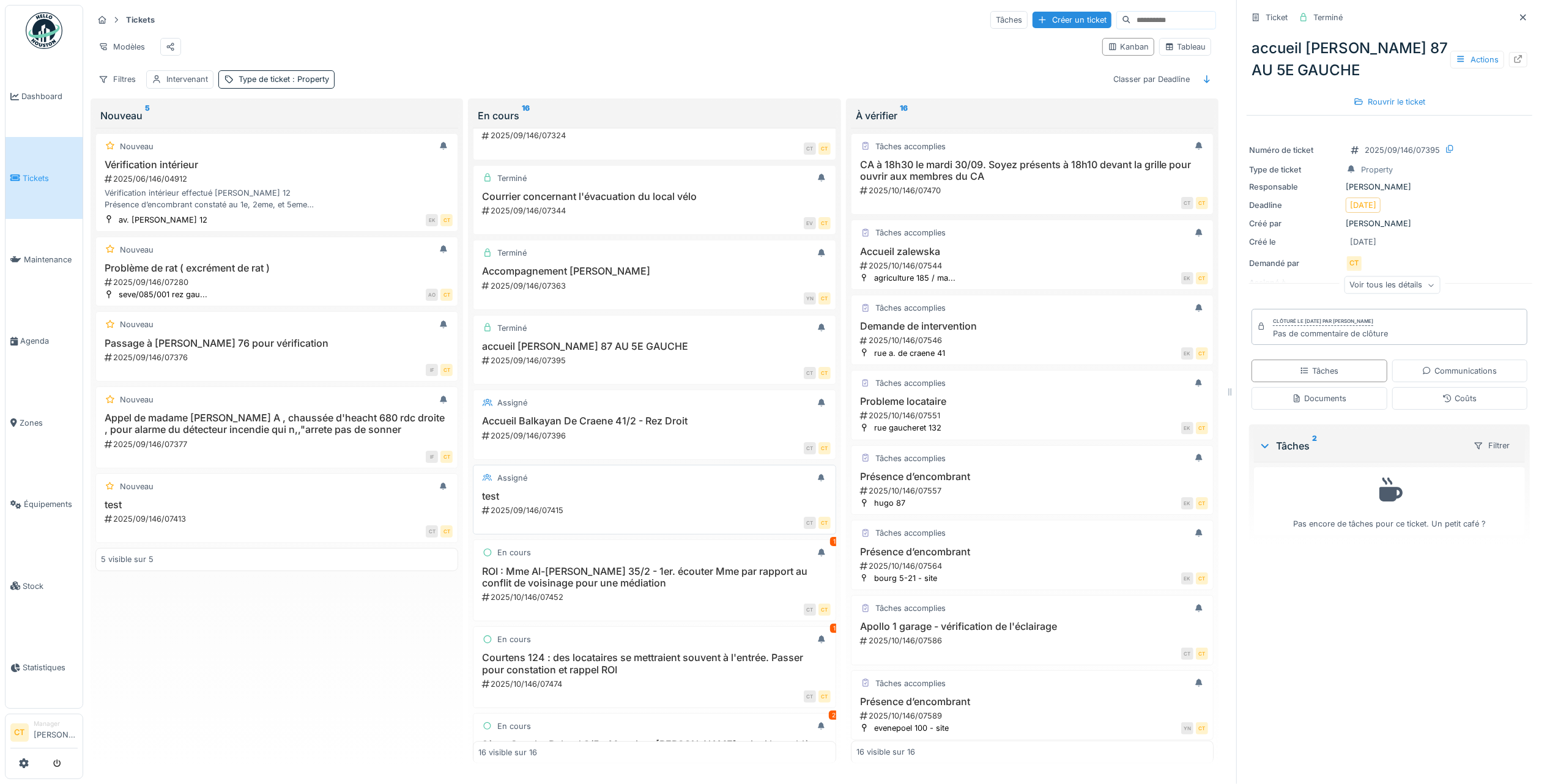
scroll to position [326, 0]
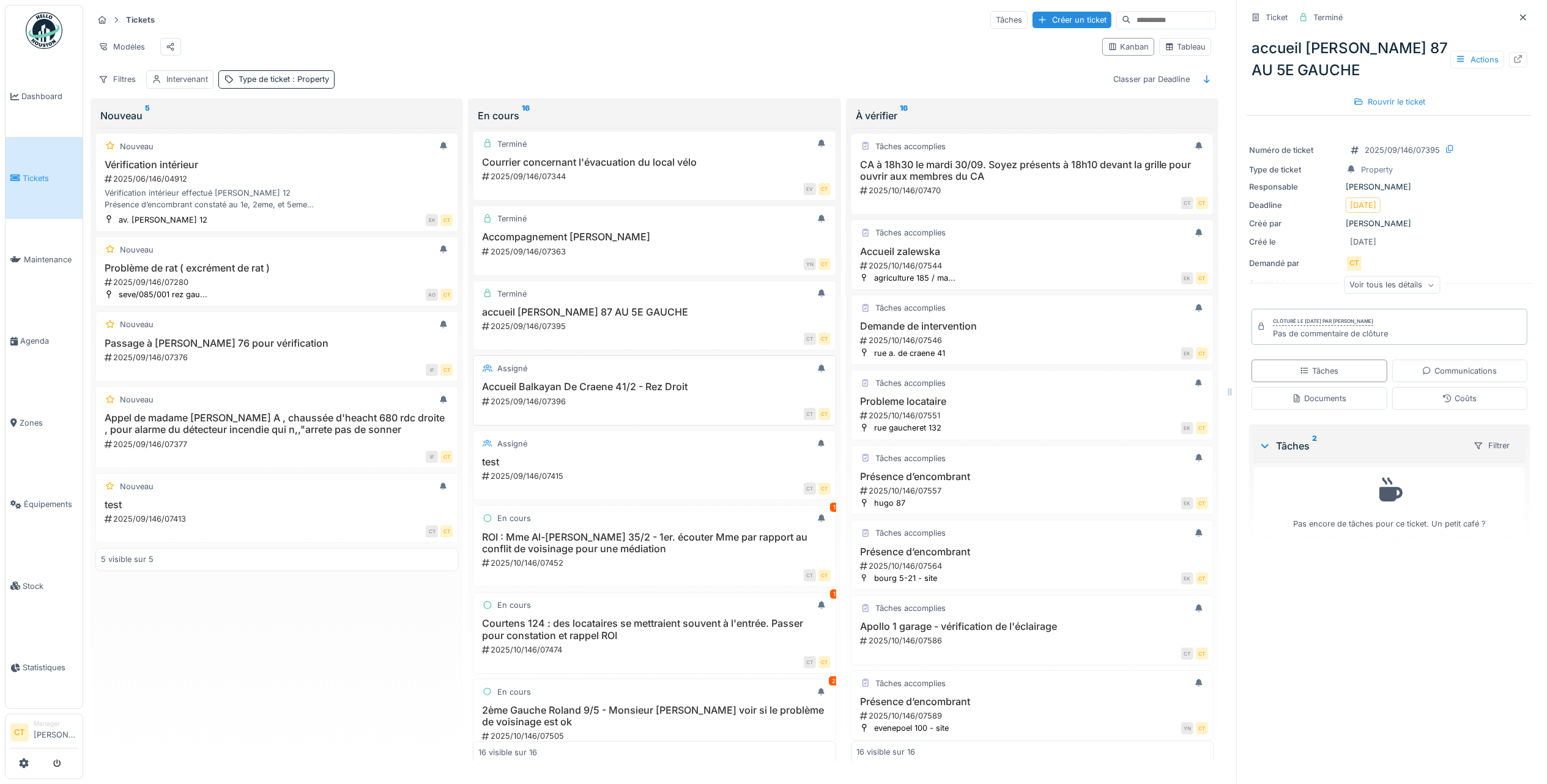
click at [660, 392] on h3 "Accueil Balkayan De Craene 41/2 - Rez Droit" at bounding box center [654, 387] width 352 height 12
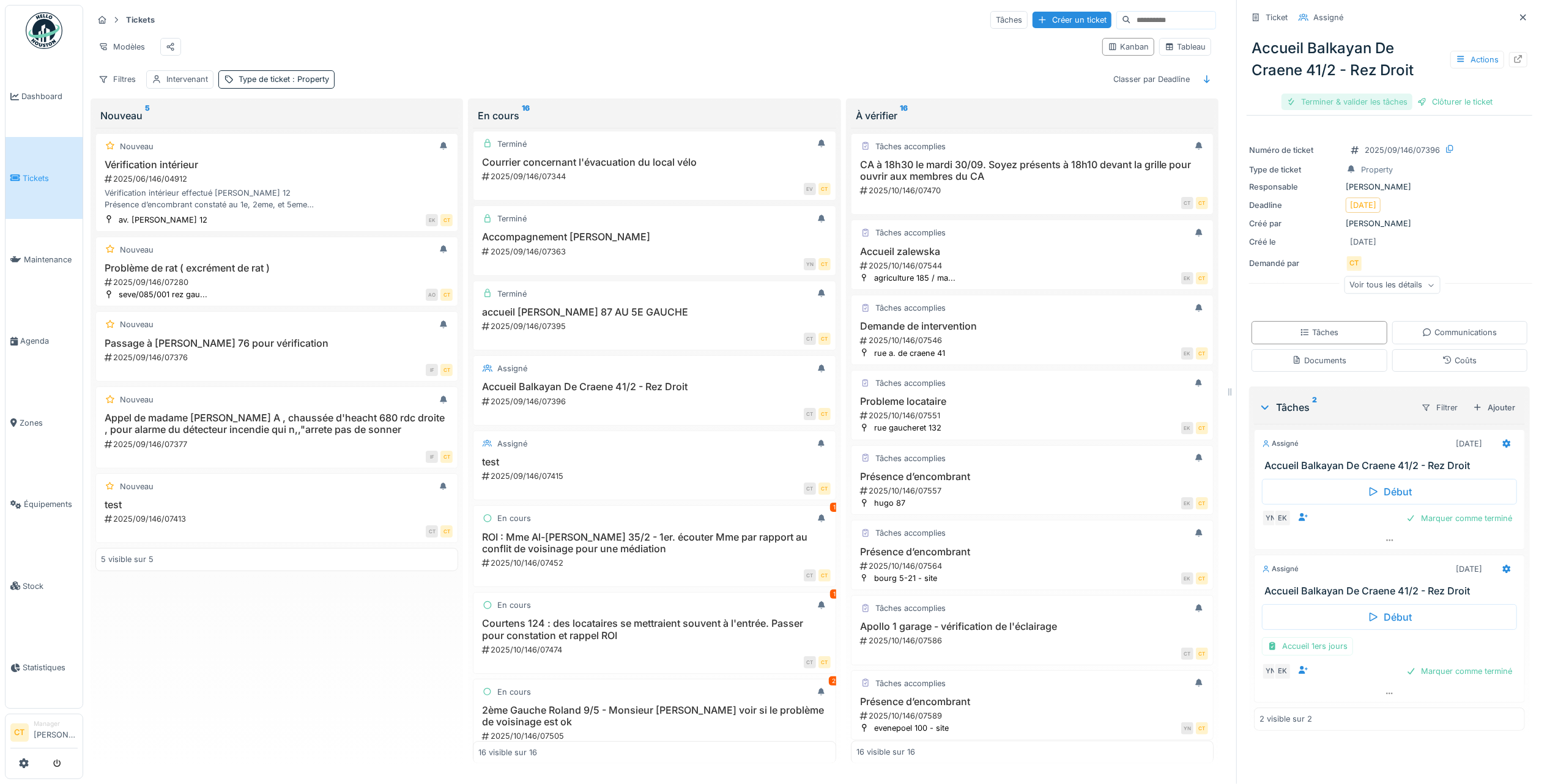
drag, startPoint x: 1331, startPoint y: 88, endPoint x: 1349, endPoint y: 93, distance: 18.7
click at [1331, 94] on div "Terminer & valider les tâches" at bounding box center [1347, 102] width 131 height 17
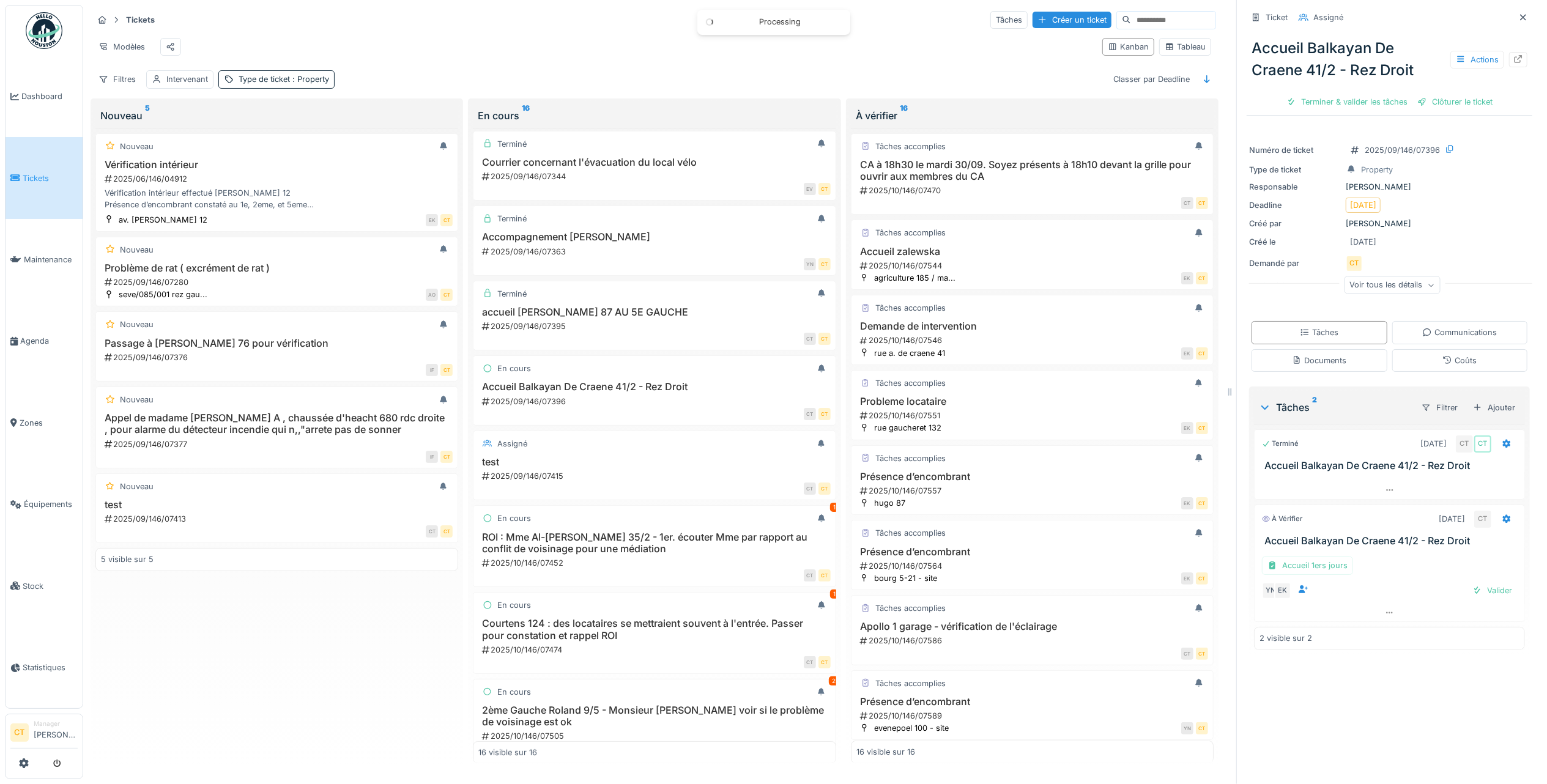
click at [1451, 94] on div "Clôturer le ticket" at bounding box center [1455, 102] width 85 height 17
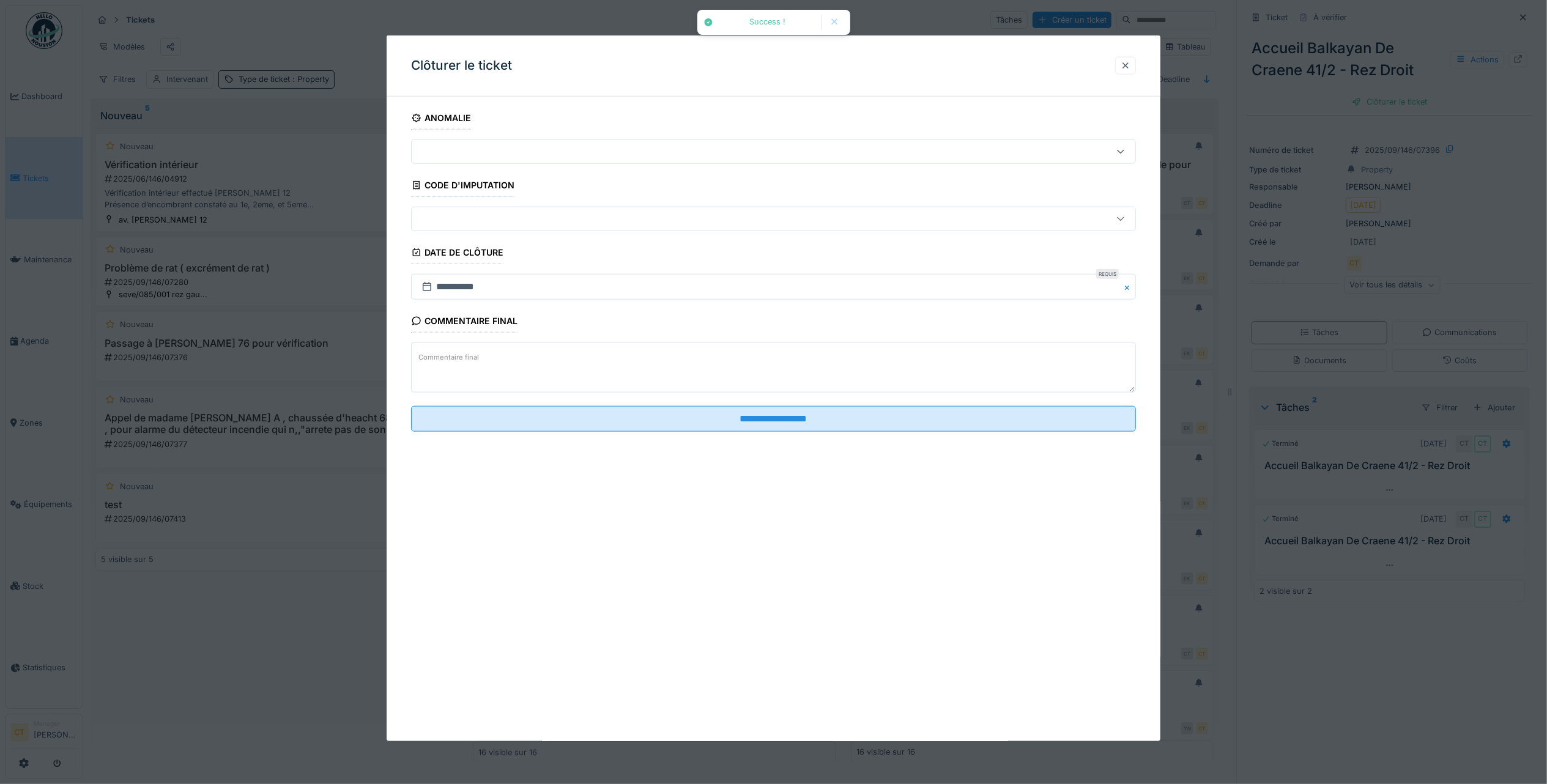
click at [1130, 60] on div at bounding box center [1125, 65] width 10 height 12
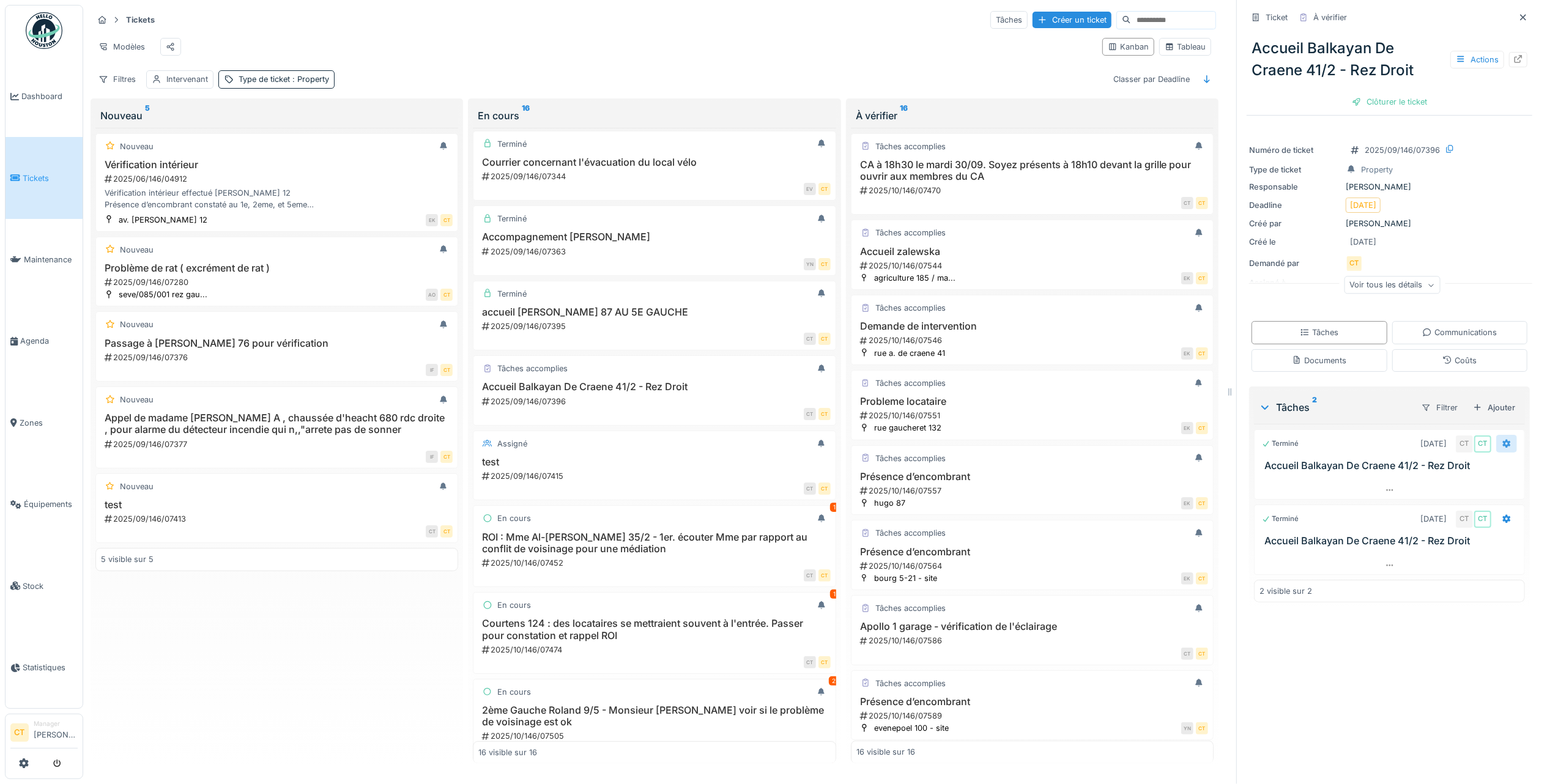
click at [1501, 440] on icon at bounding box center [1506, 444] width 10 height 8
click at [1409, 580] on div "Supprimer" at bounding box center [1411, 589] width 130 height 19
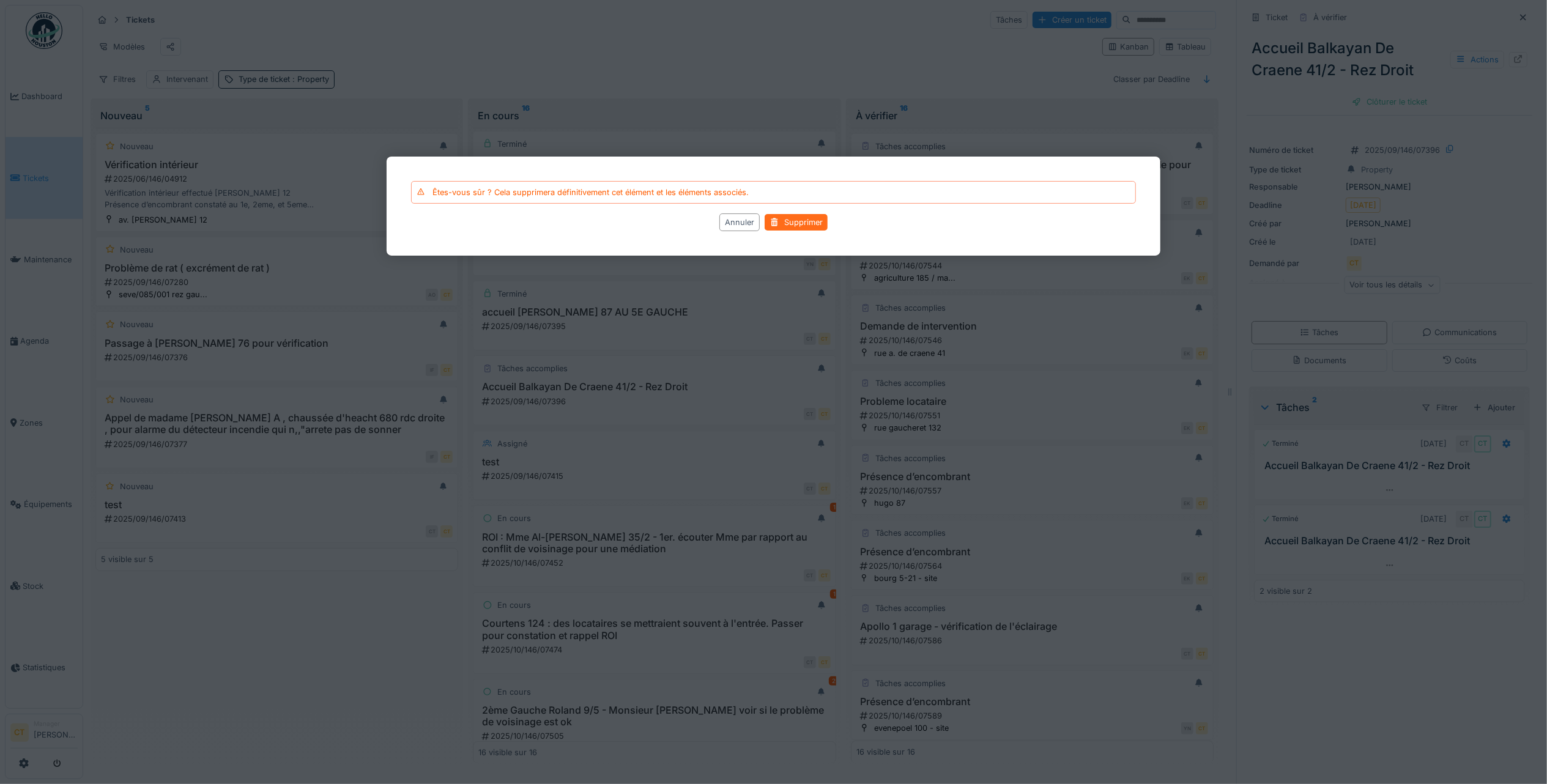
click at [808, 221] on div "Supprimer" at bounding box center [796, 223] width 63 height 17
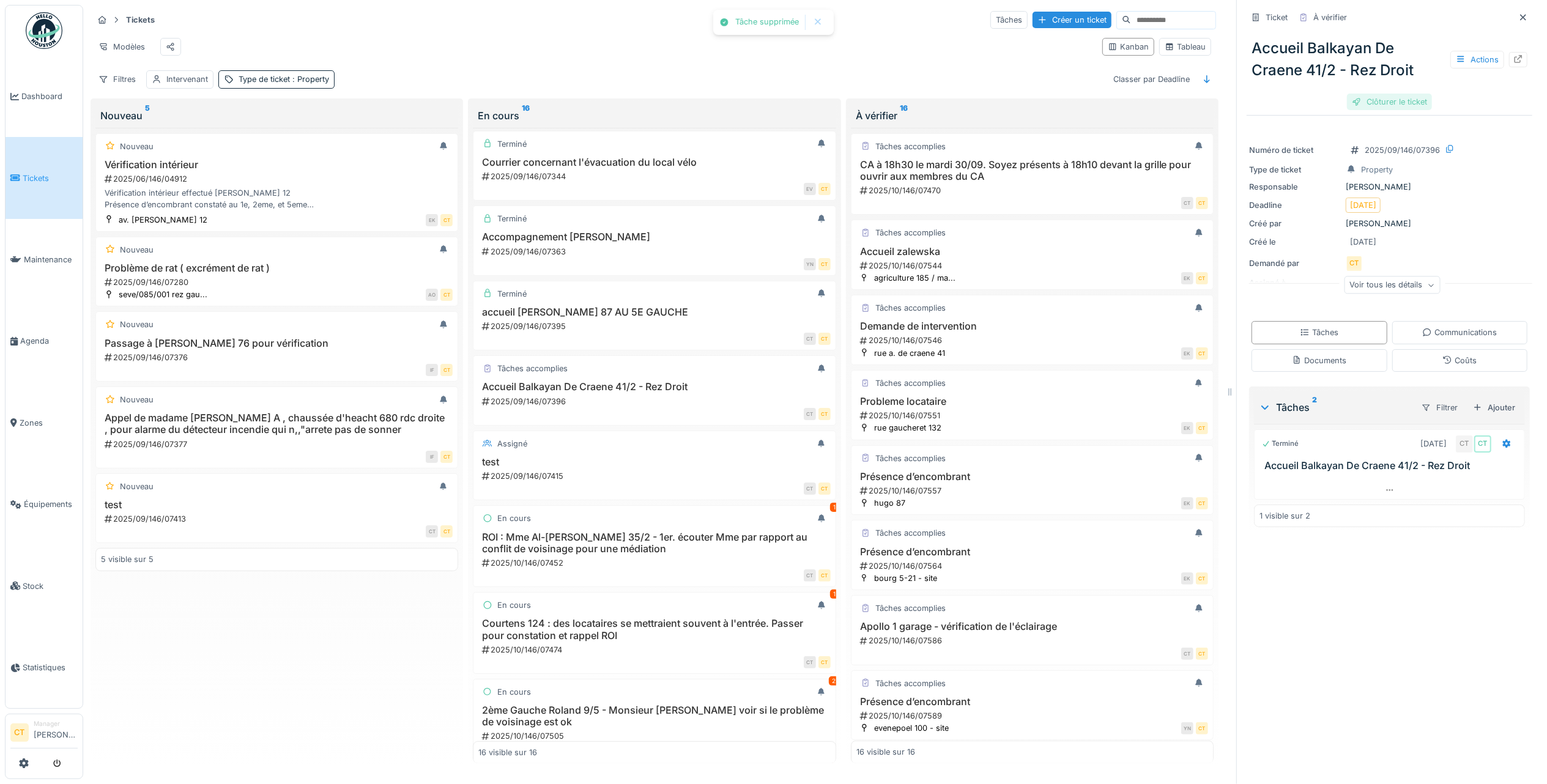
click at [1377, 94] on div "Clôturer le ticket" at bounding box center [1389, 102] width 85 height 17
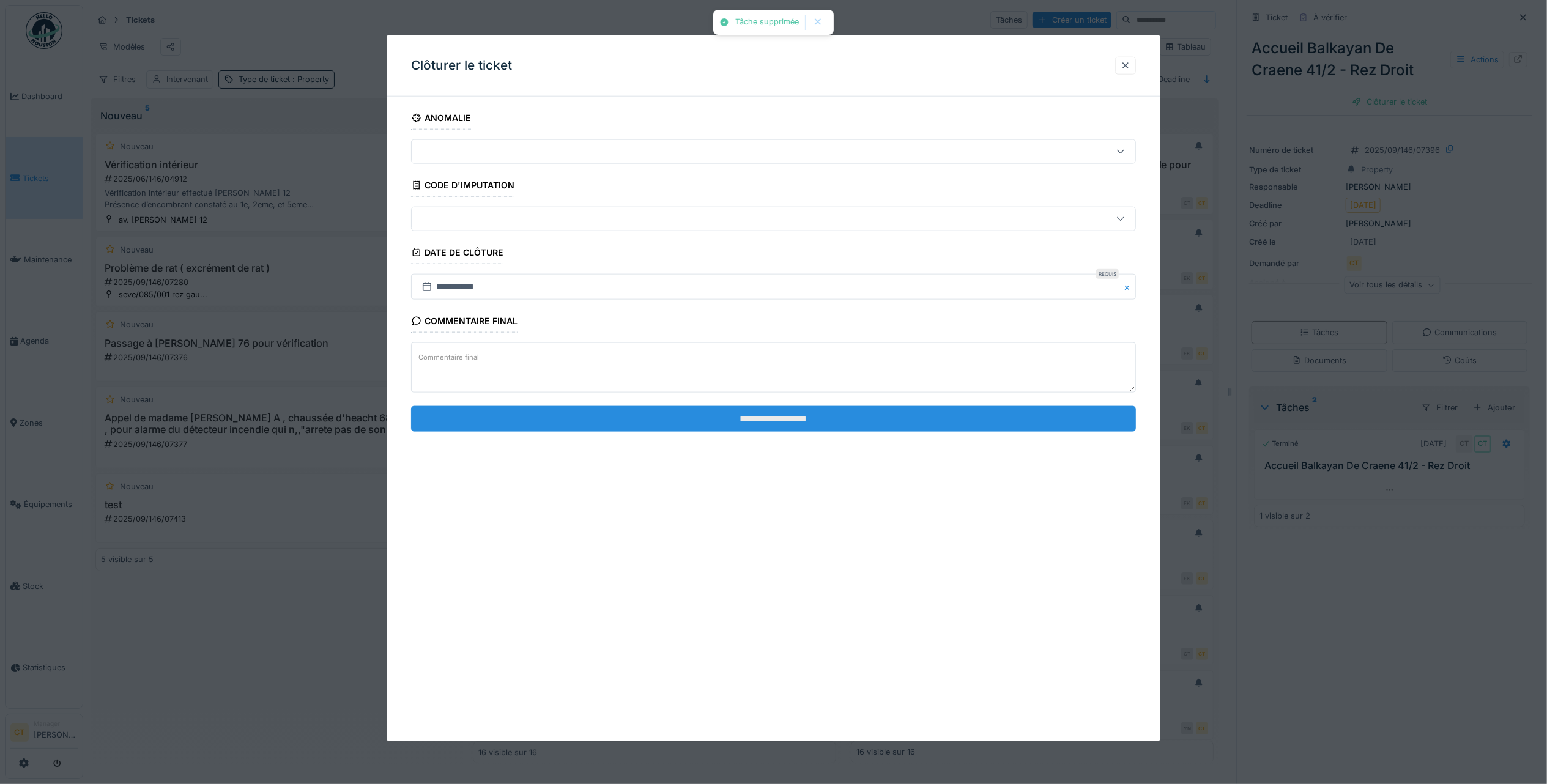
click at [751, 419] on input "**********" at bounding box center [773, 418] width 725 height 26
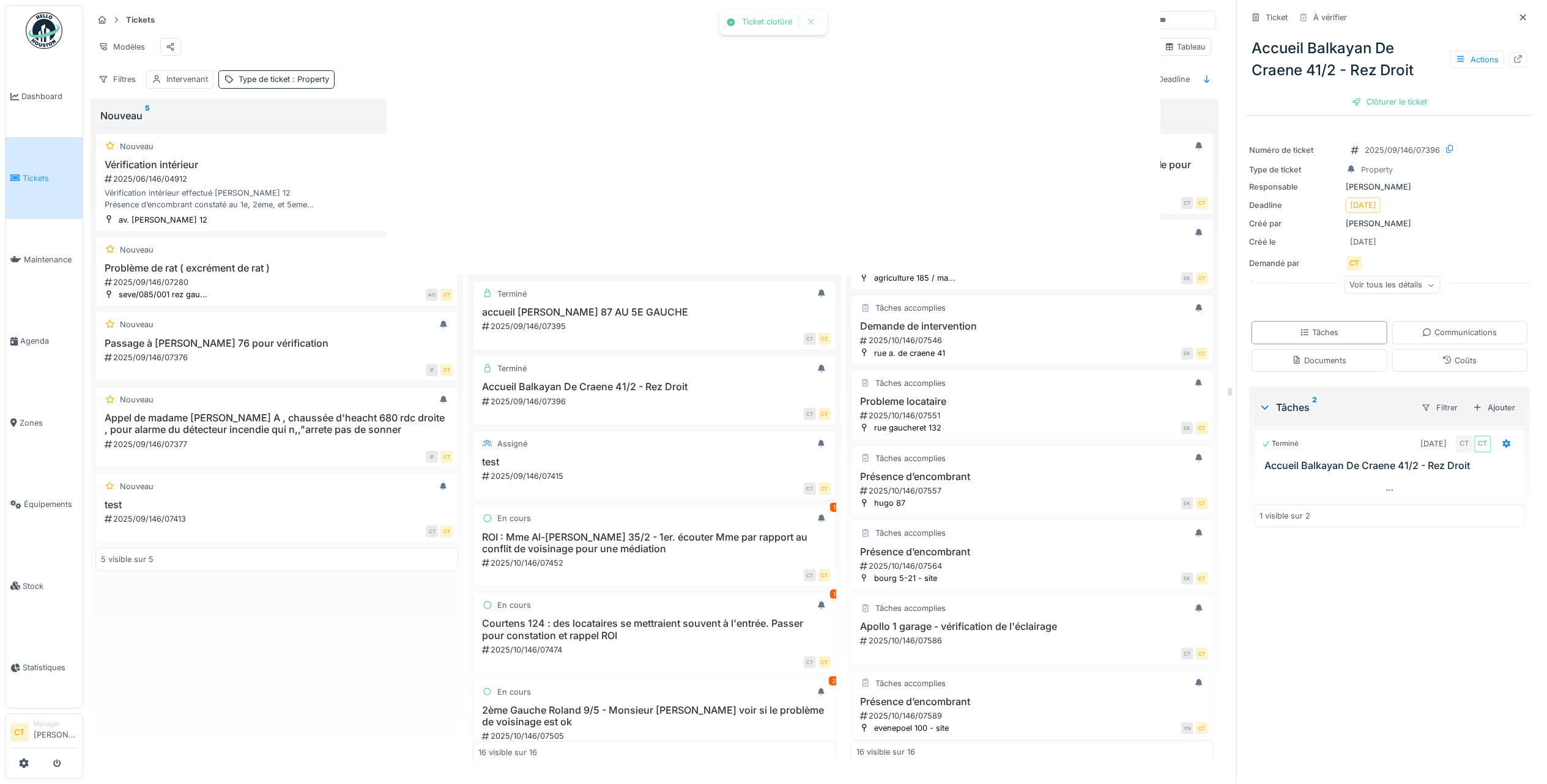
click at [850, 421] on div "Ticket clotûré Annuler Tickets Tâches Créer un ticket Modèles Kanban Tableau Fi…" at bounding box center [815, 392] width 1464 height 784
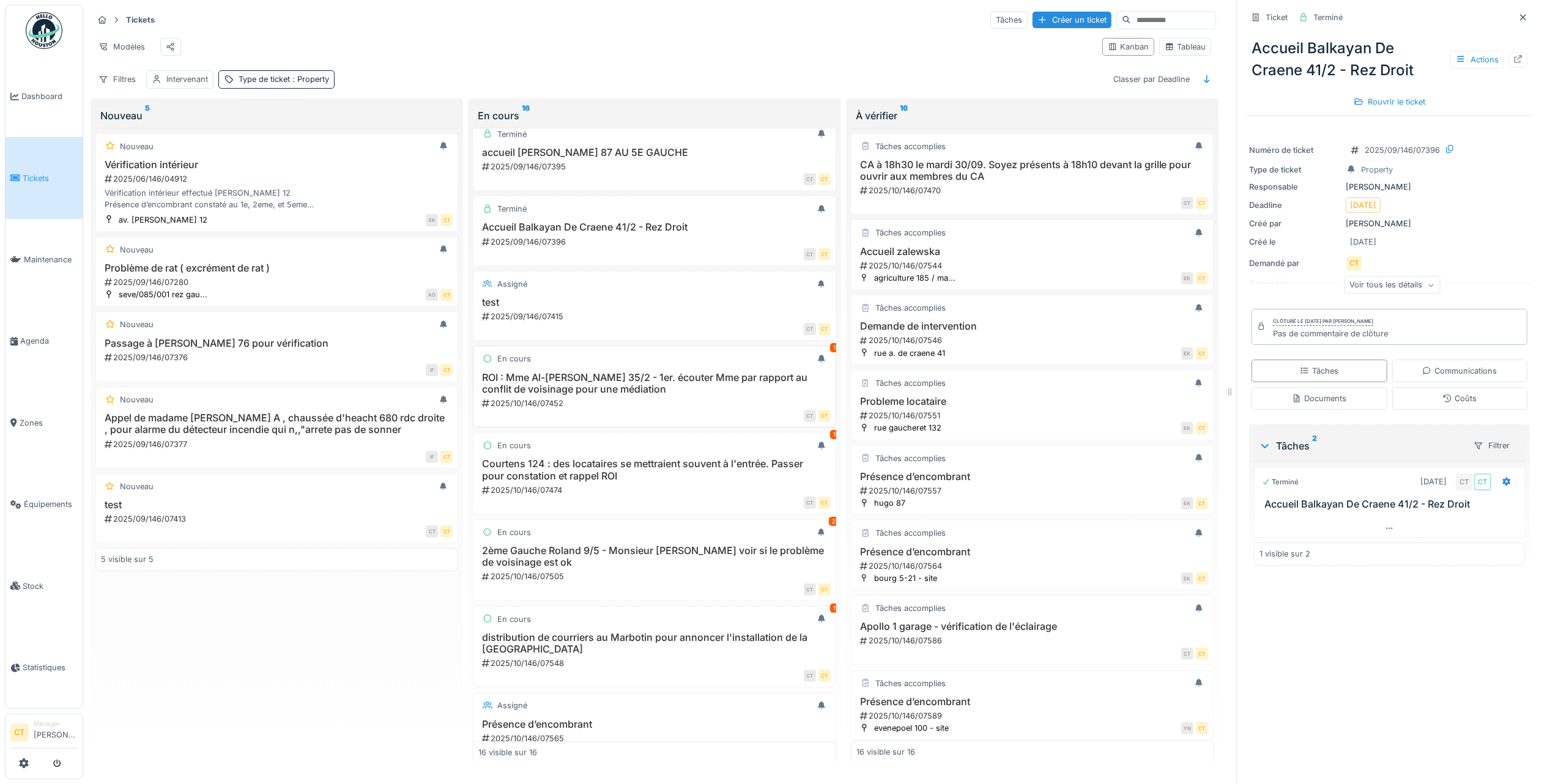
scroll to position [489, 0]
click at [675, 390] on h3 "ROI : Mme Al-azhari Yasmine Potter 35/2 - 1er. écouter Mme par rapport au confl…" at bounding box center [654, 379] width 352 height 23
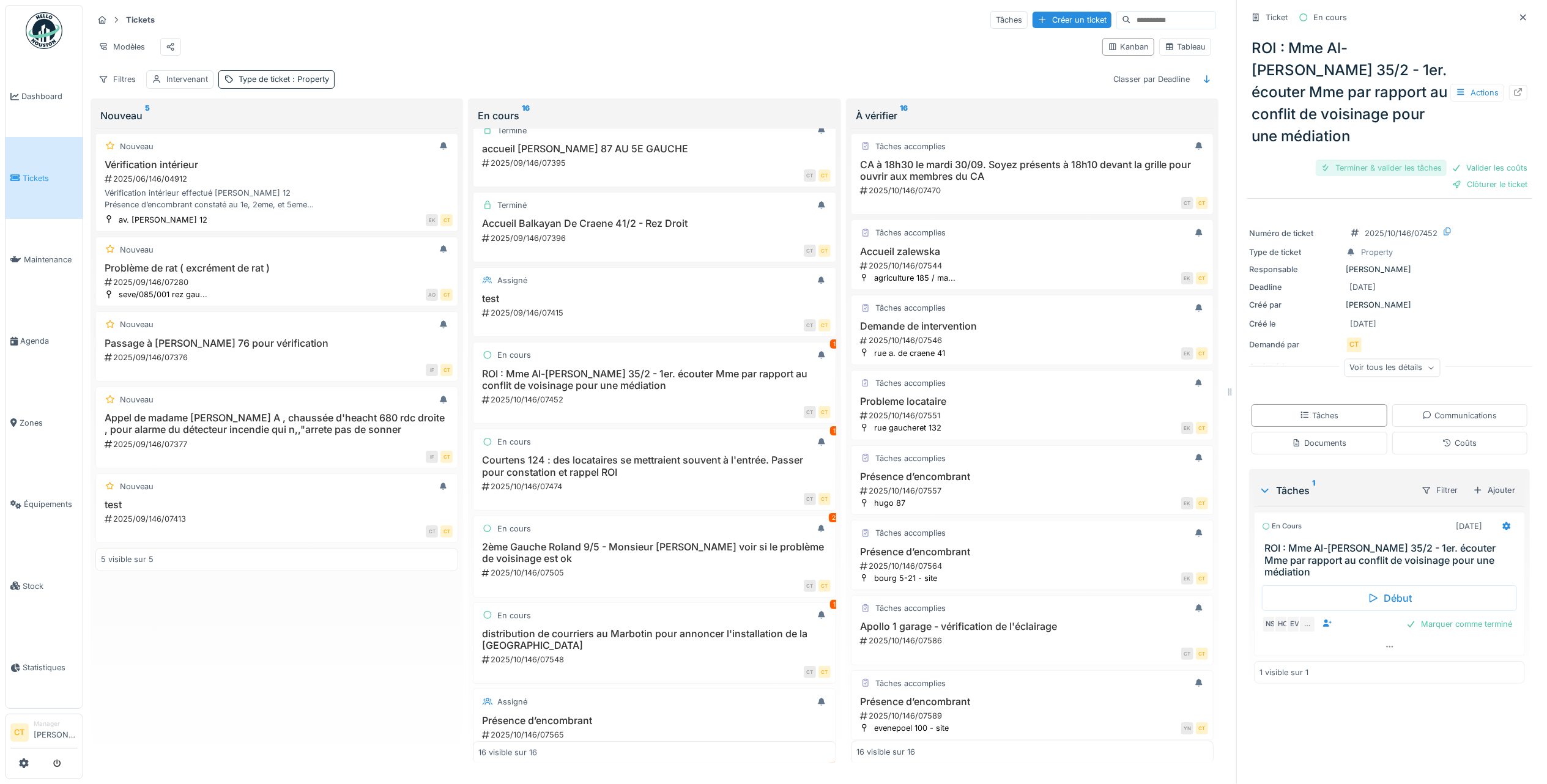
click at [1354, 160] on div "Terminer & valider les tâches" at bounding box center [1381, 168] width 131 height 17
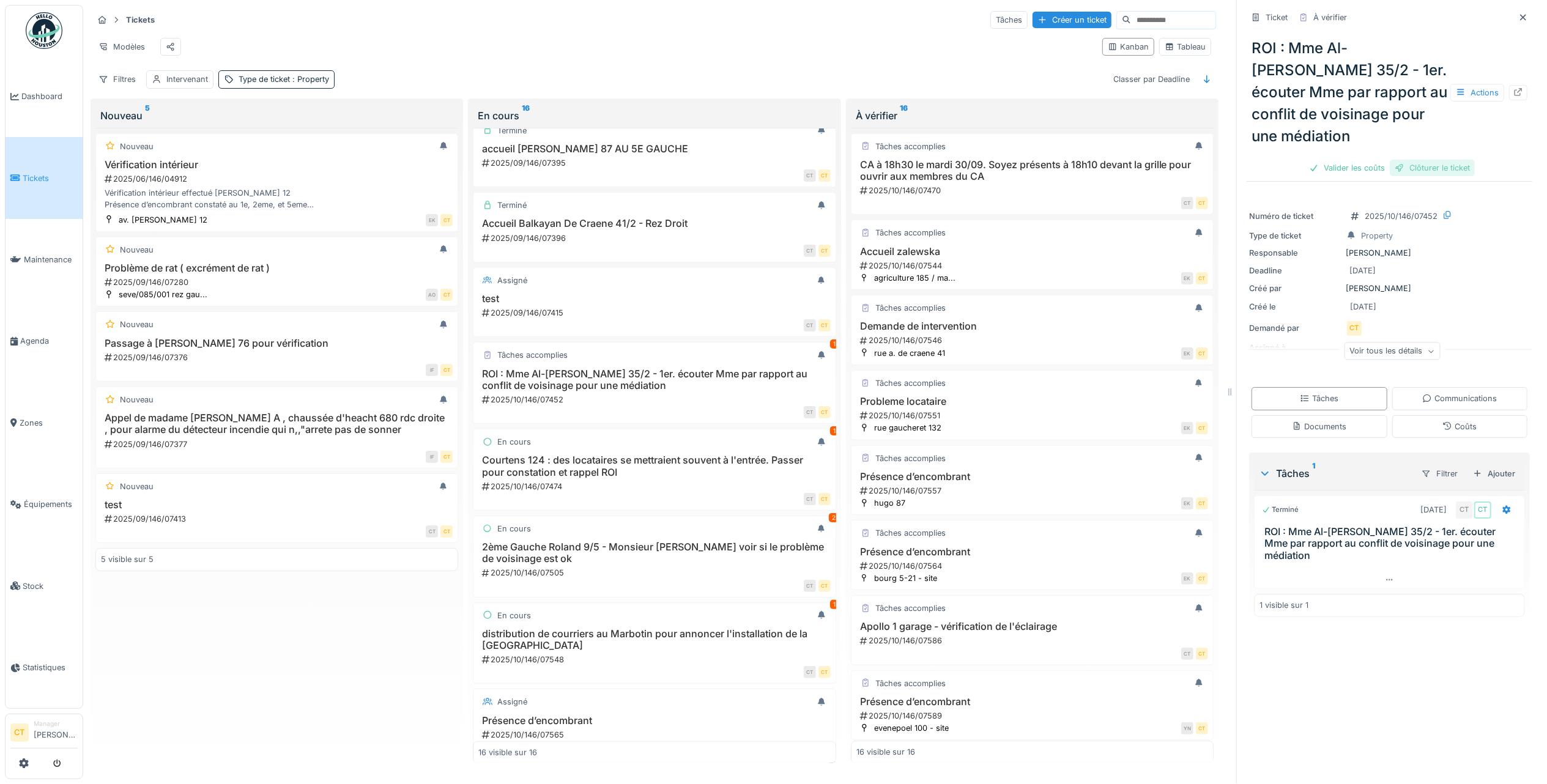
click at [1435, 160] on div "Clôturer le ticket" at bounding box center [1432, 168] width 85 height 17
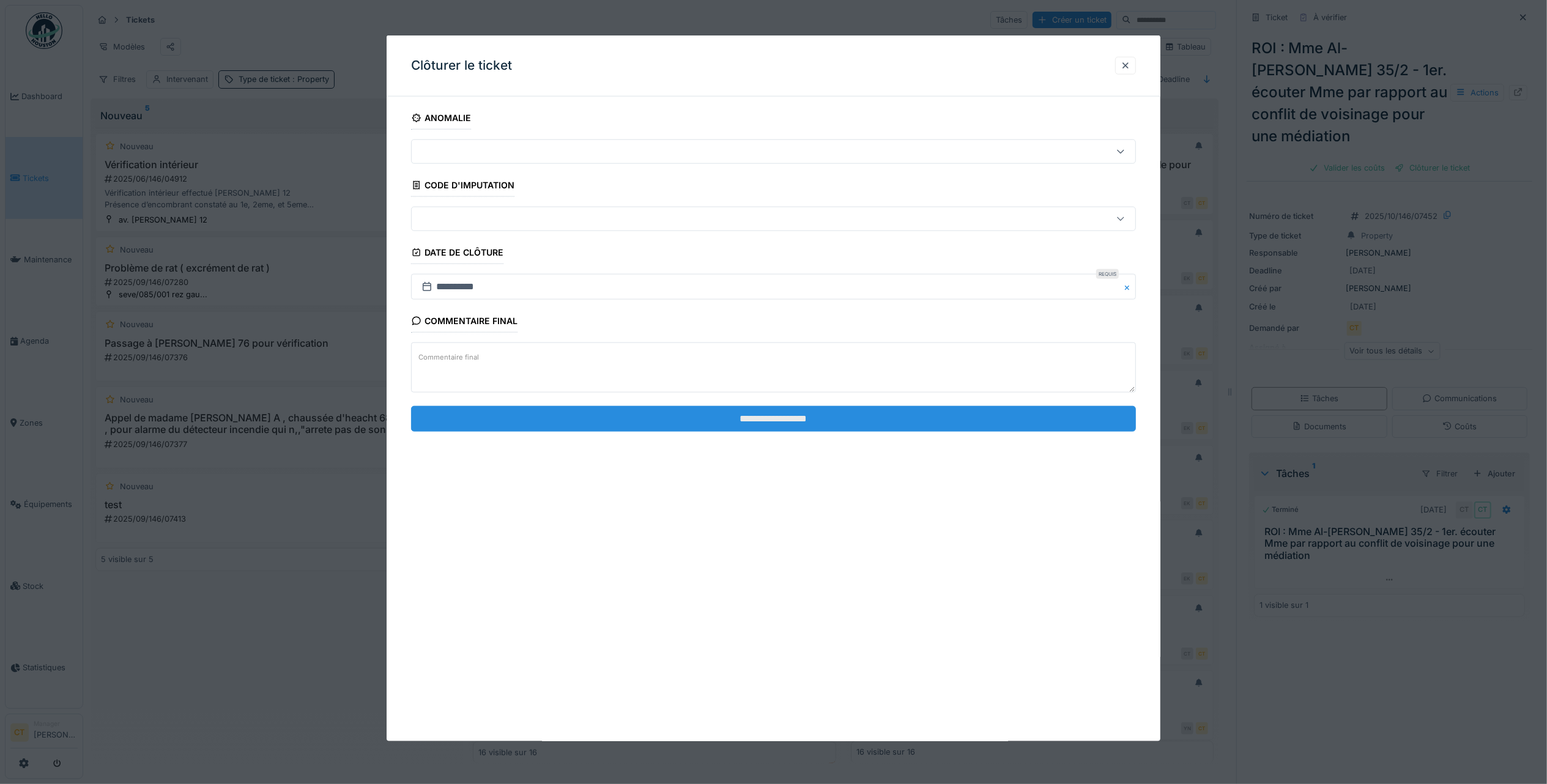
click at [904, 418] on input "**********" at bounding box center [773, 418] width 725 height 26
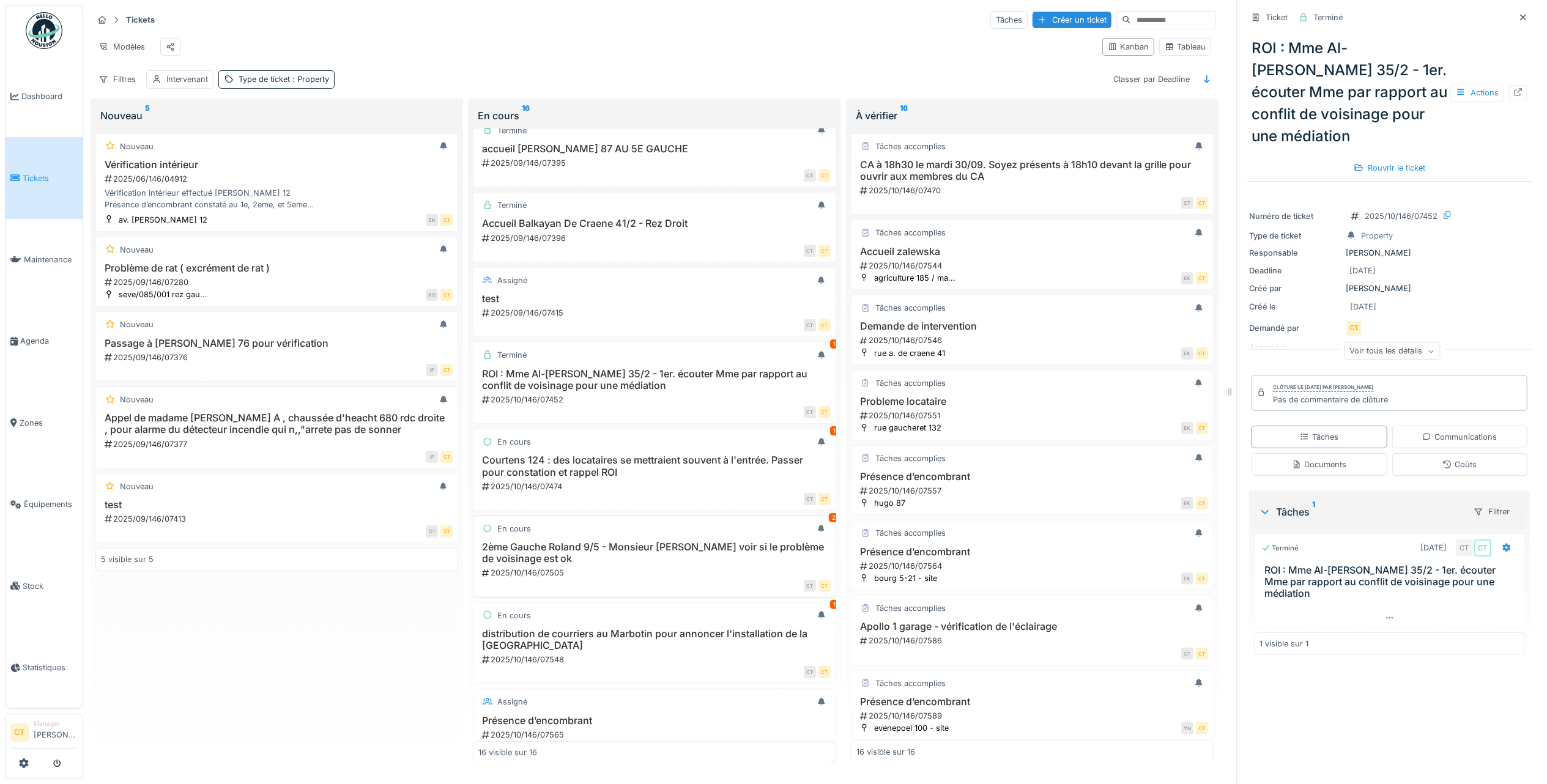
click at [673, 553] on h3 "2ème Gauche Roland 9/5 - Monsieur [PERSON_NAME] voir si le problème de voisinag…" at bounding box center [654, 553] width 352 height 23
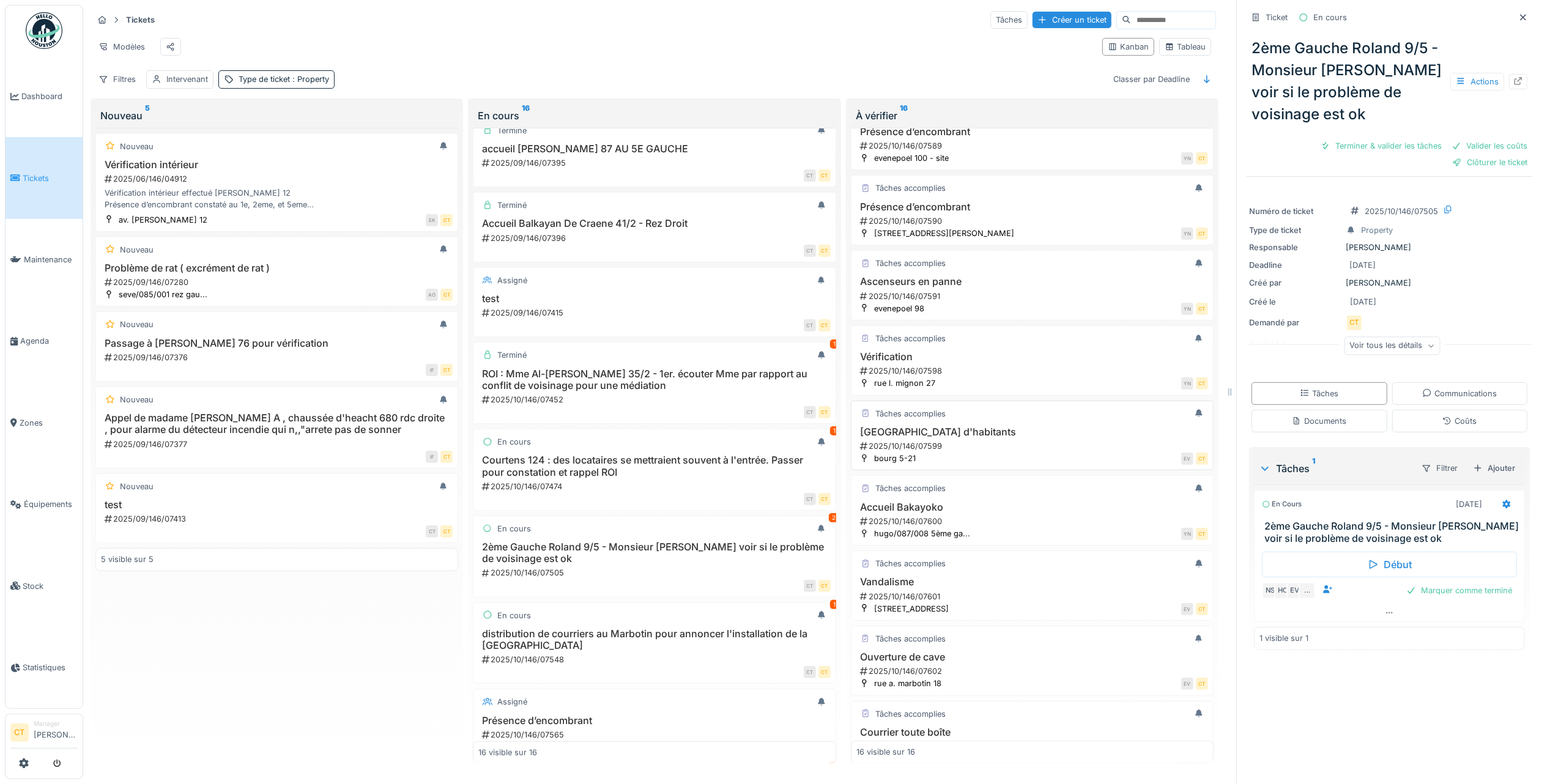
scroll to position [636, 0]
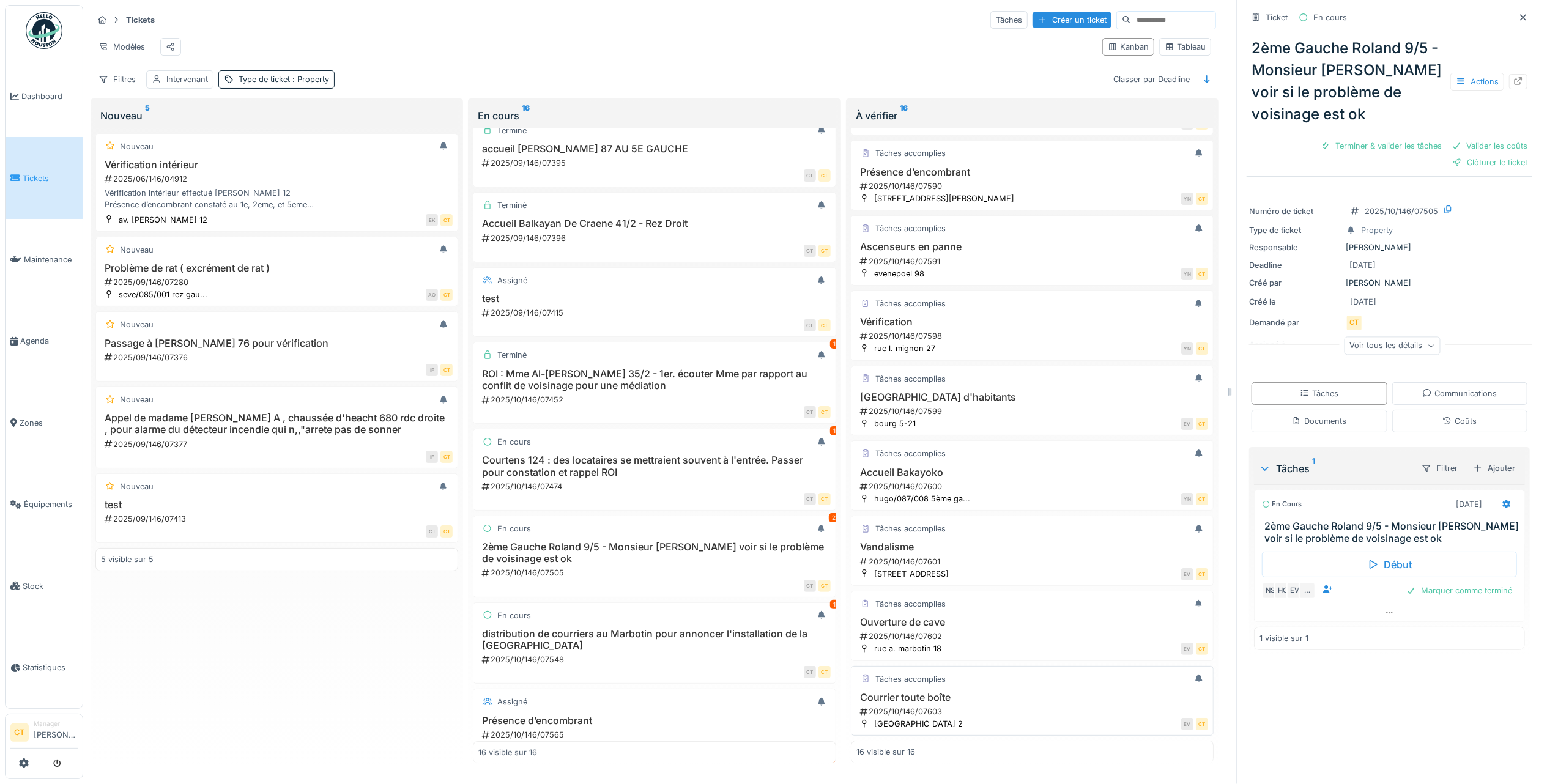
click at [971, 706] on div "2025/10/146/07603" at bounding box center [1033, 711] width 349 height 12
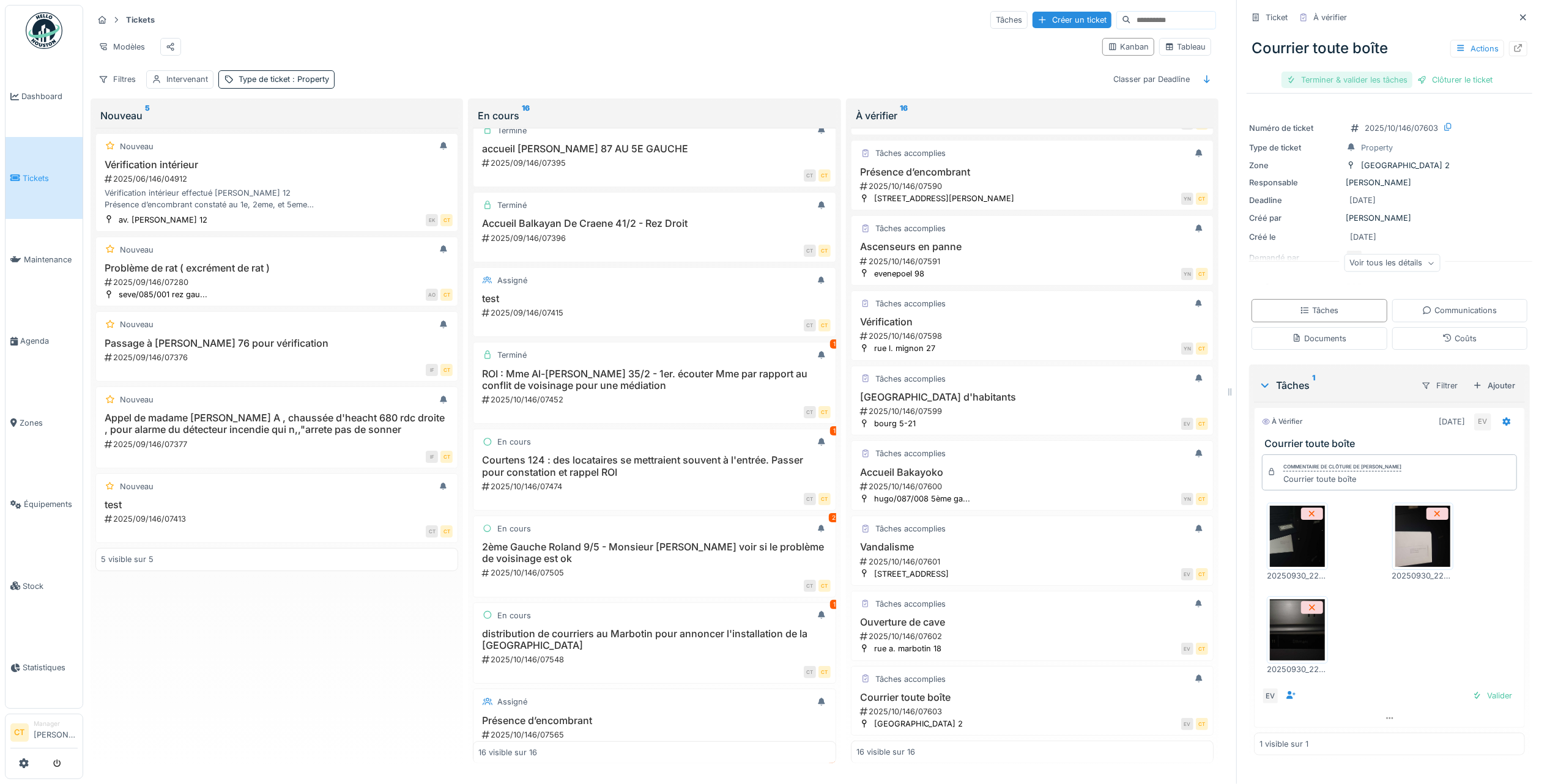
click at [1300, 71] on div "Terminer & valider les tâches" at bounding box center [1347, 80] width 131 height 17
click at [1376, 71] on div "Clôturer le ticket" at bounding box center [1389, 80] width 85 height 17
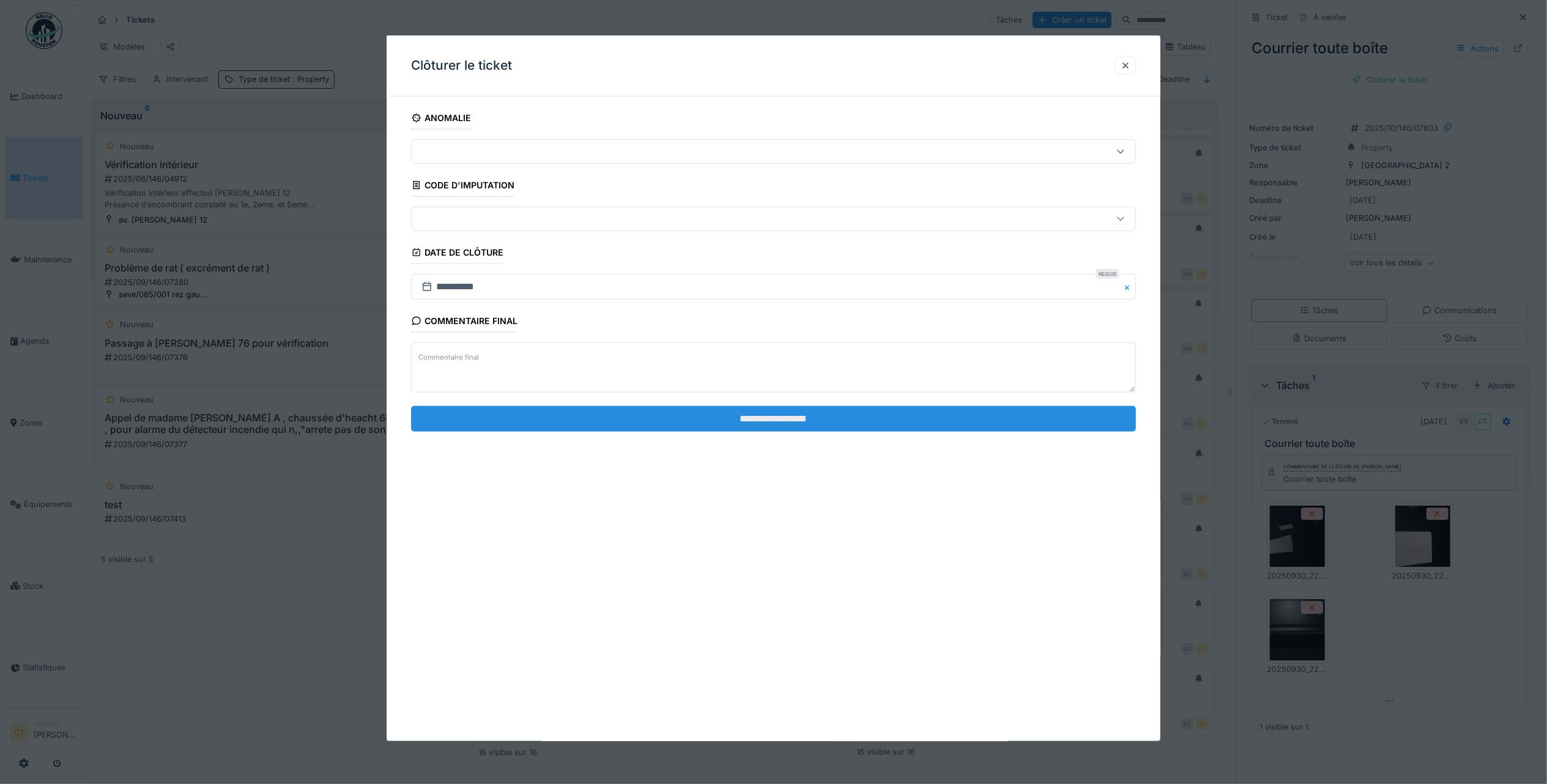
click at [891, 419] on input "**********" at bounding box center [773, 418] width 725 height 26
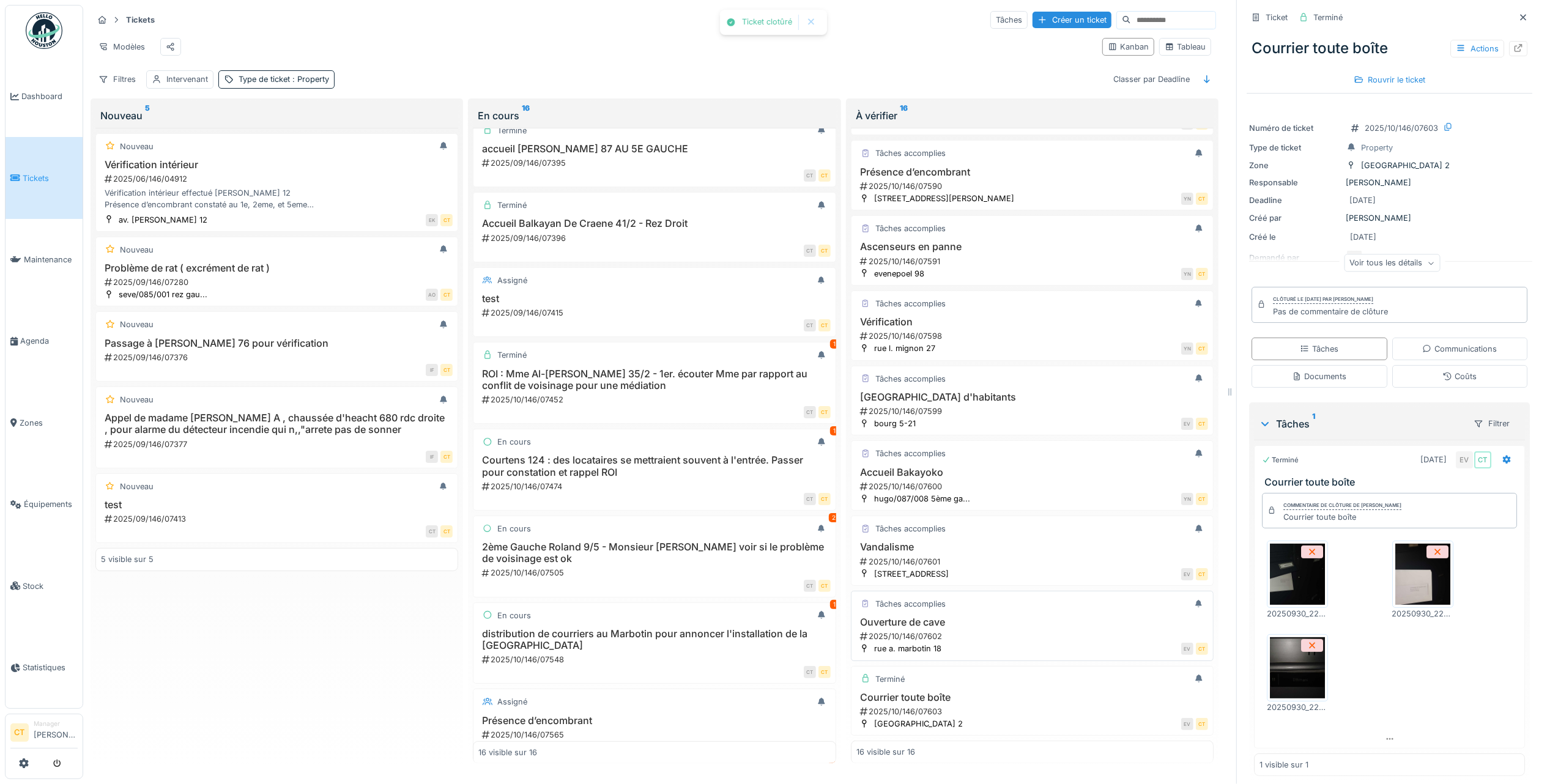
click at [947, 631] on div "2025/10/146/07602" at bounding box center [1033, 636] width 349 height 12
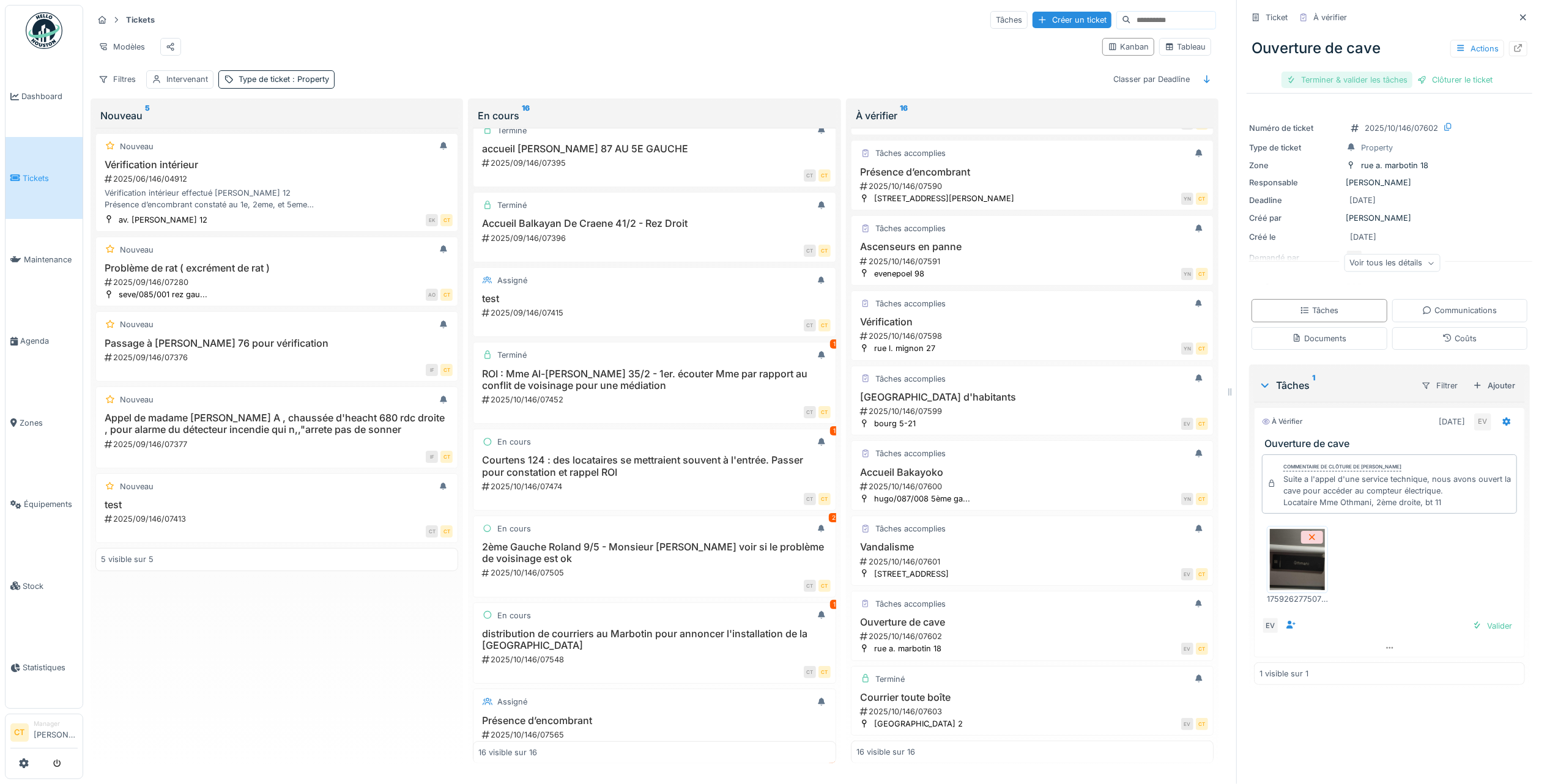
click at [1322, 71] on div "Terminer & valider les tâches" at bounding box center [1347, 80] width 131 height 17
click at [1385, 71] on div "Clôturer le ticket" at bounding box center [1389, 80] width 85 height 17
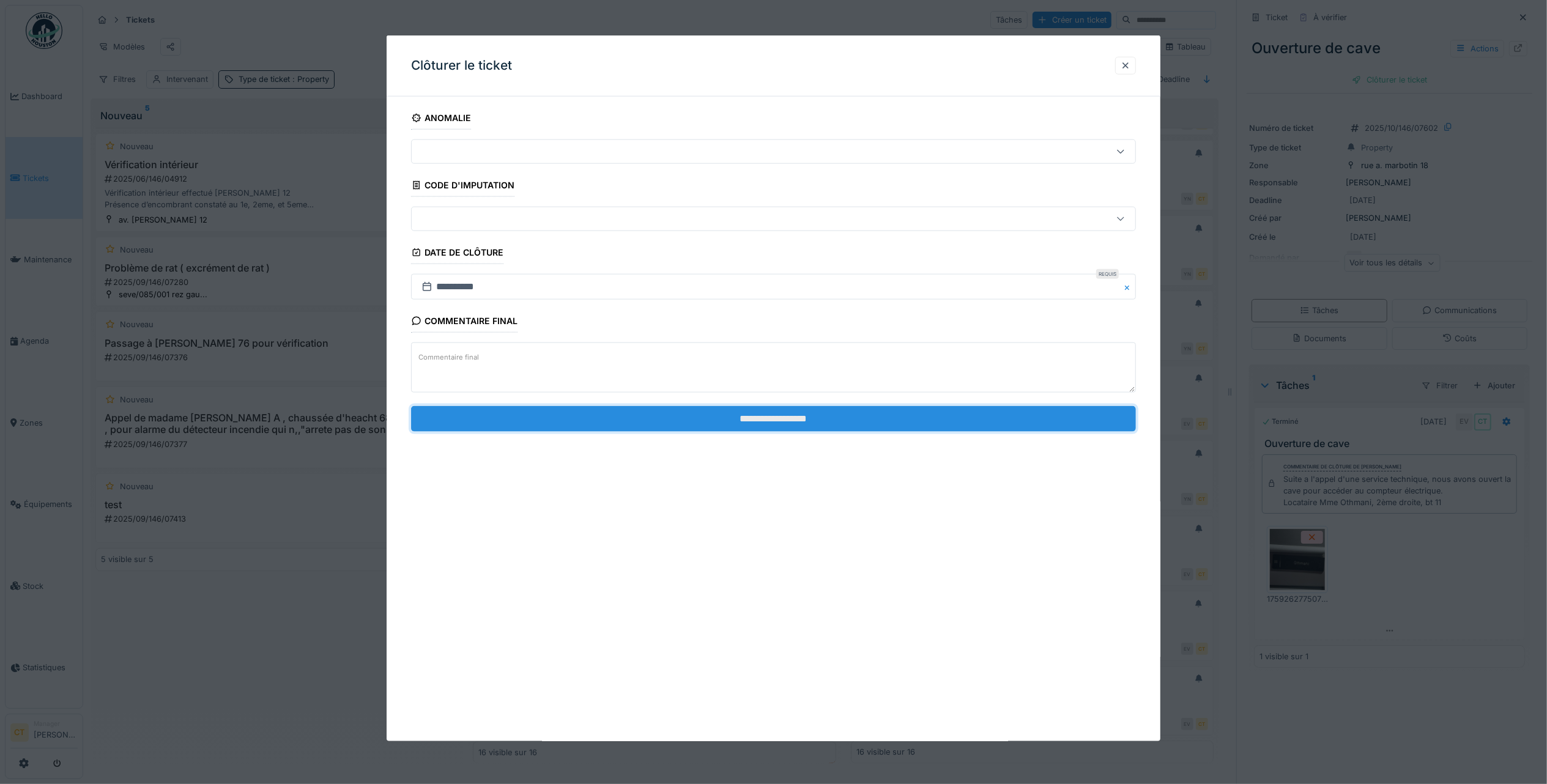
click at [1018, 426] on input "**********" at bounding box center [773, 418] width 725 height 26
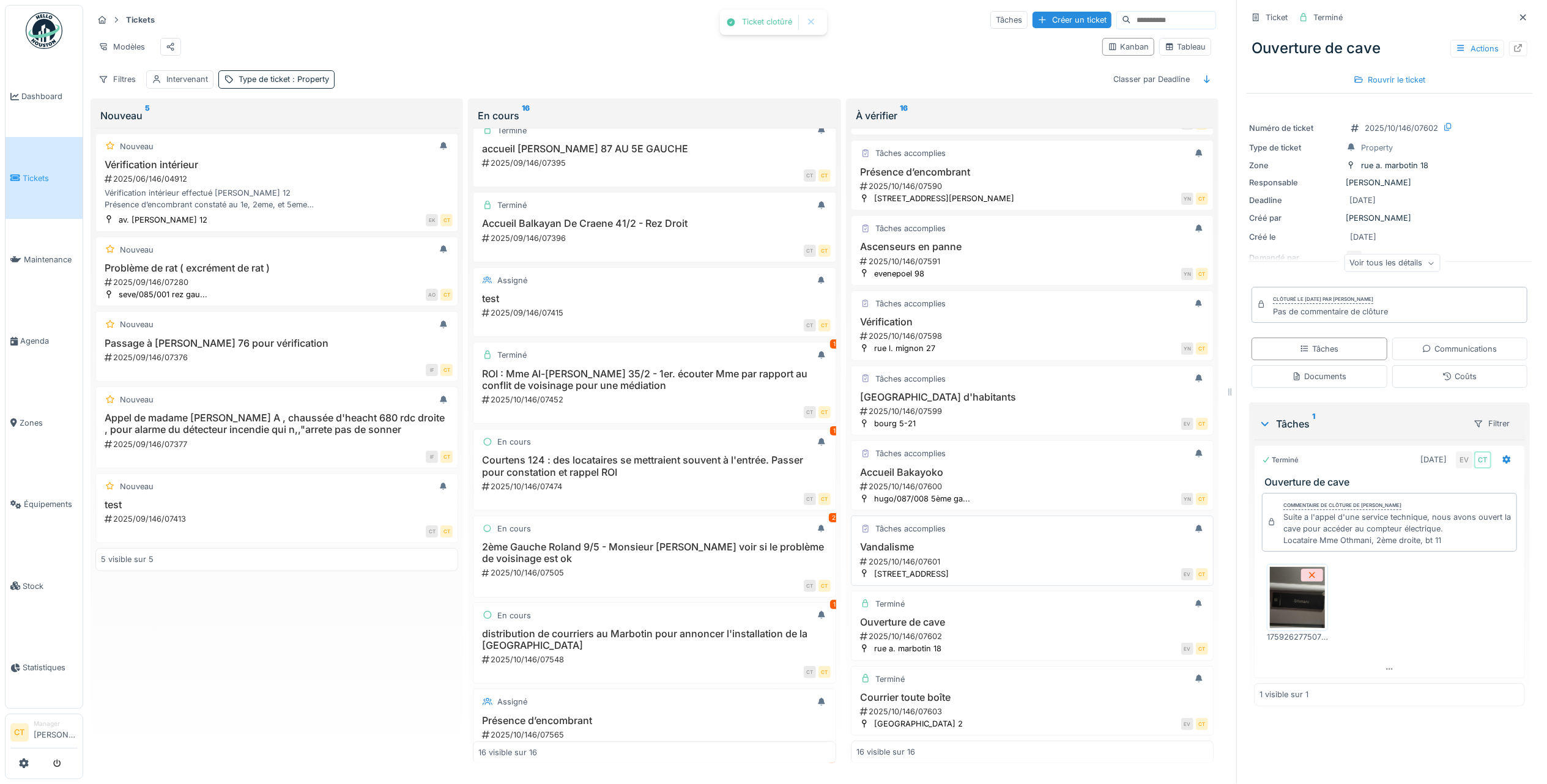
click at [928, 541] on h3 "Vandalisme" at bounding box center [1032, 547] width 352 height 12
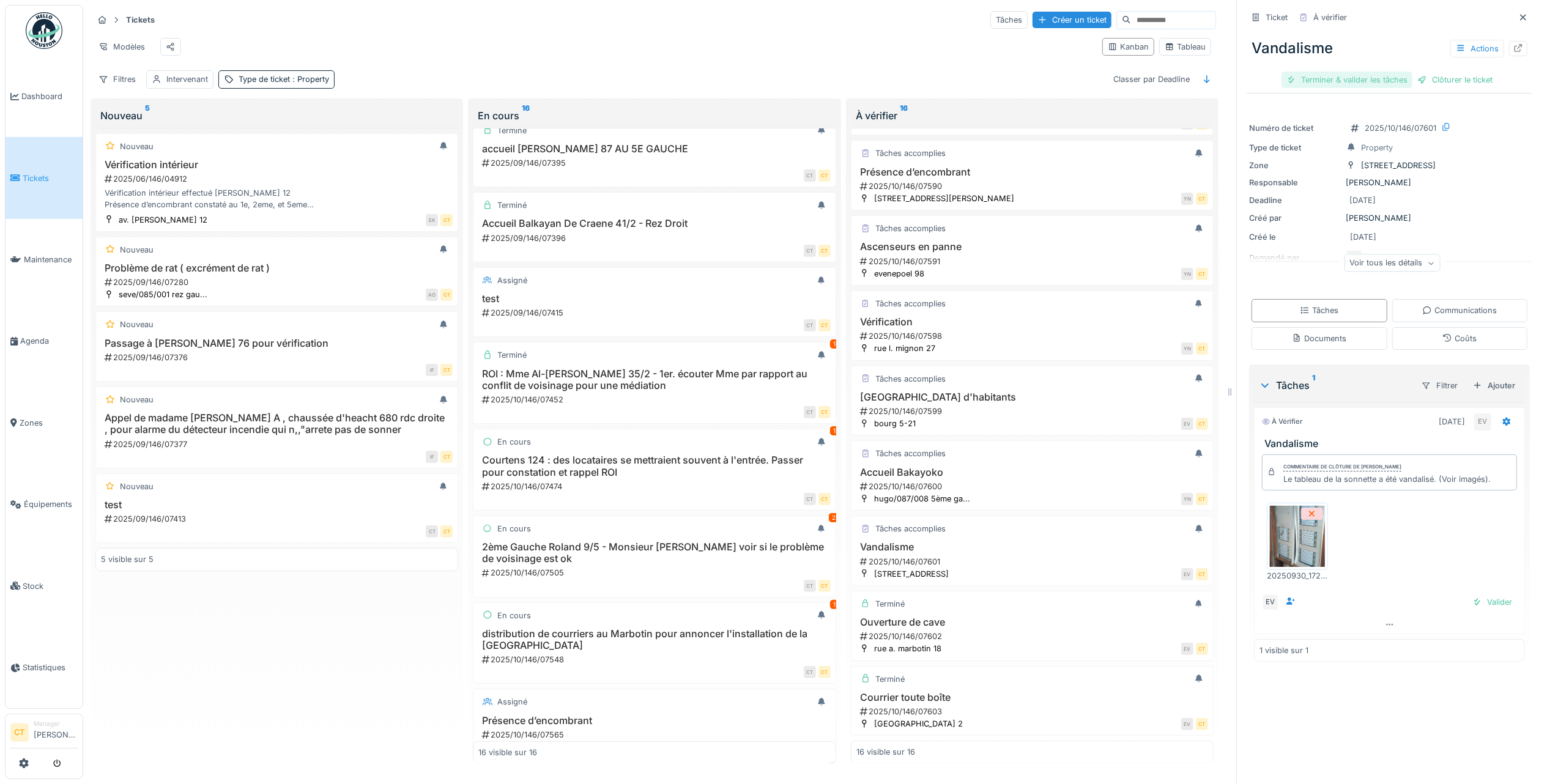
click at [1321, 71] on div "Terminer & valider les tâches" at bounding box center [1347, 80] width 131 height 17
click at [1387, 71] on div "Clôturer le ticket" at bounding box center [1389, 80] width 85 height 17
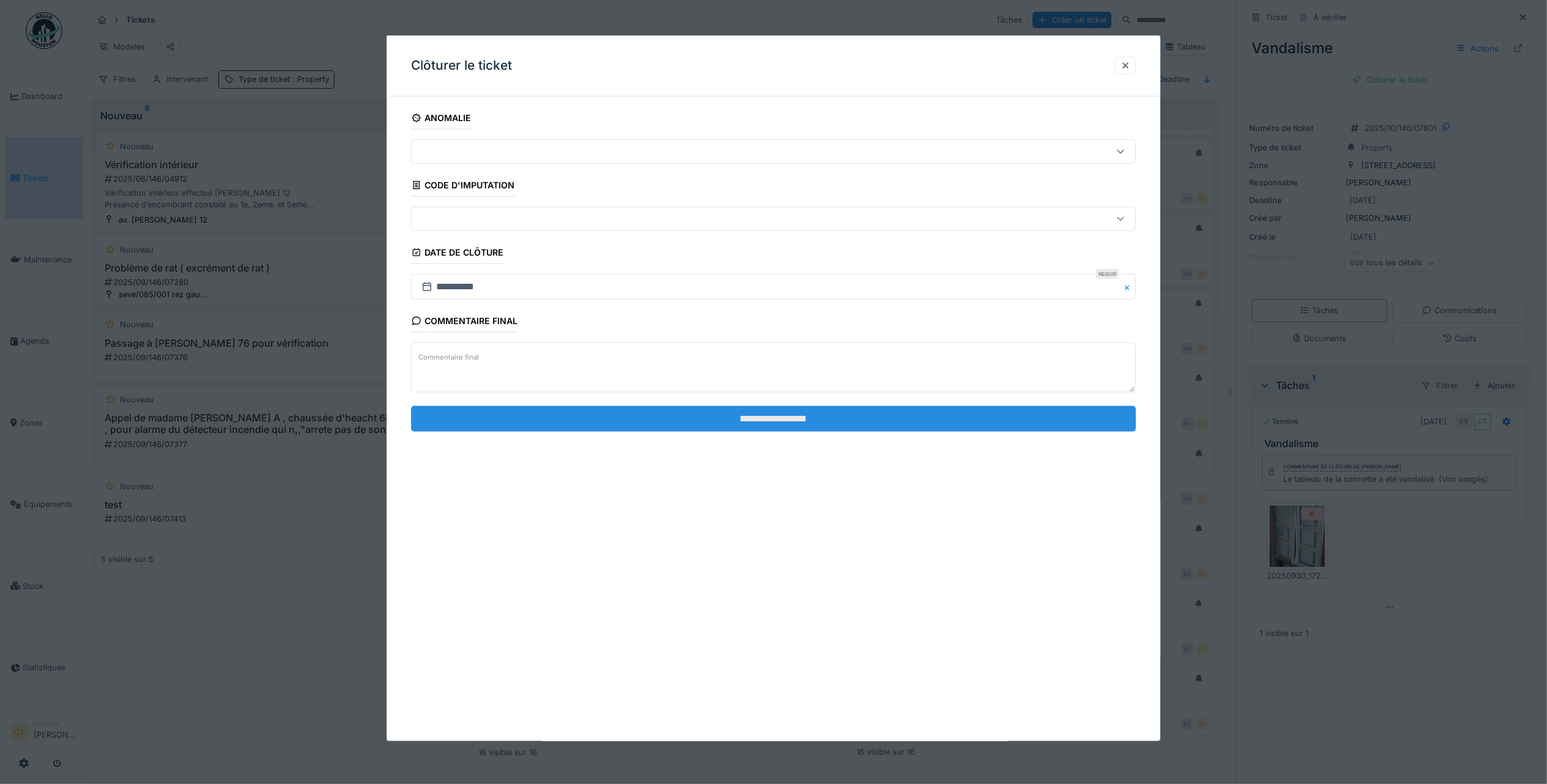
click at [910, 418] on input "**********" at bounding box center [773, 418] width 725 height 26
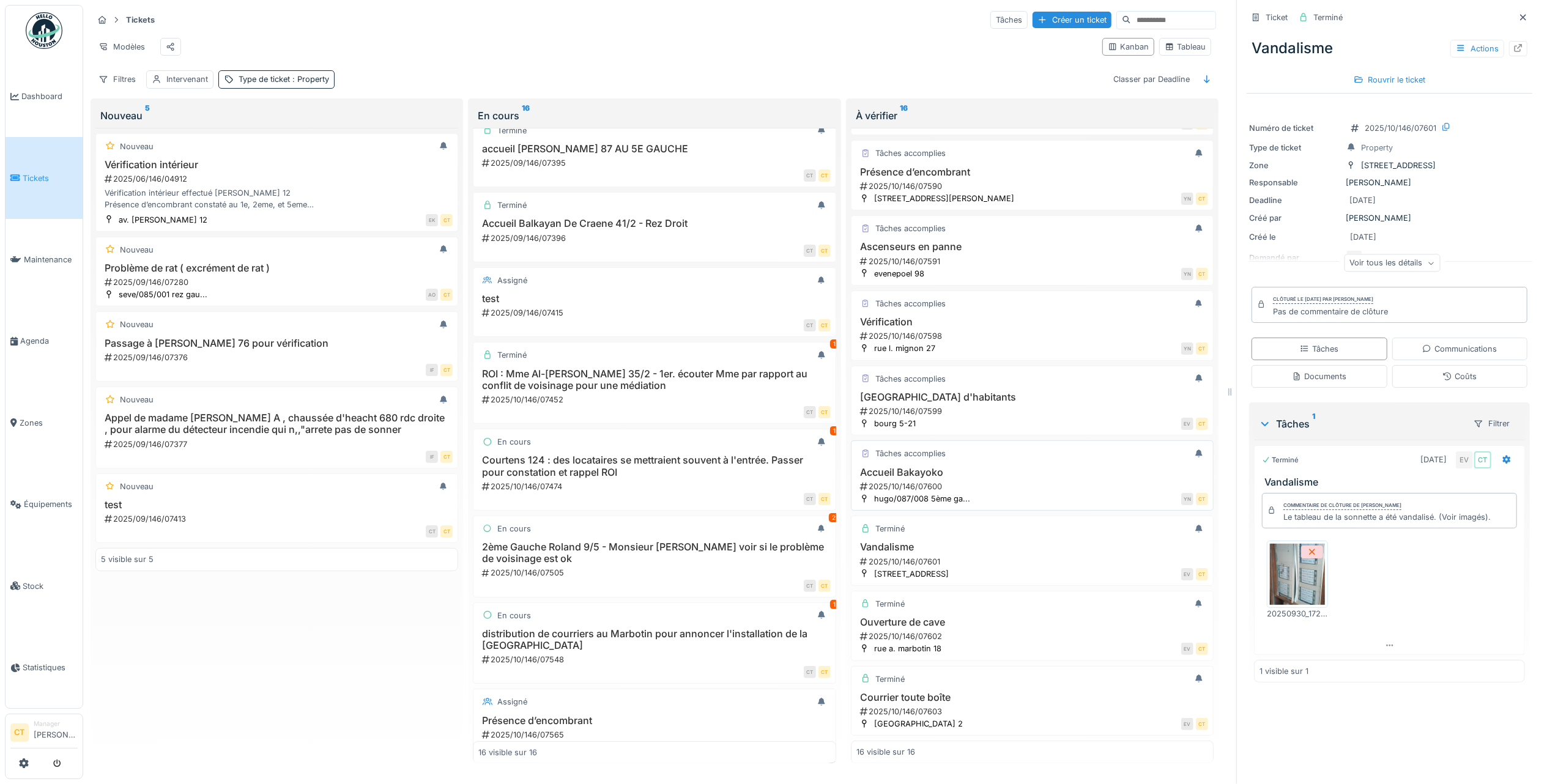
click at [967, 481] on div "2025/10/146/07600" at bounding box center [1033, 487] width 349 height 12
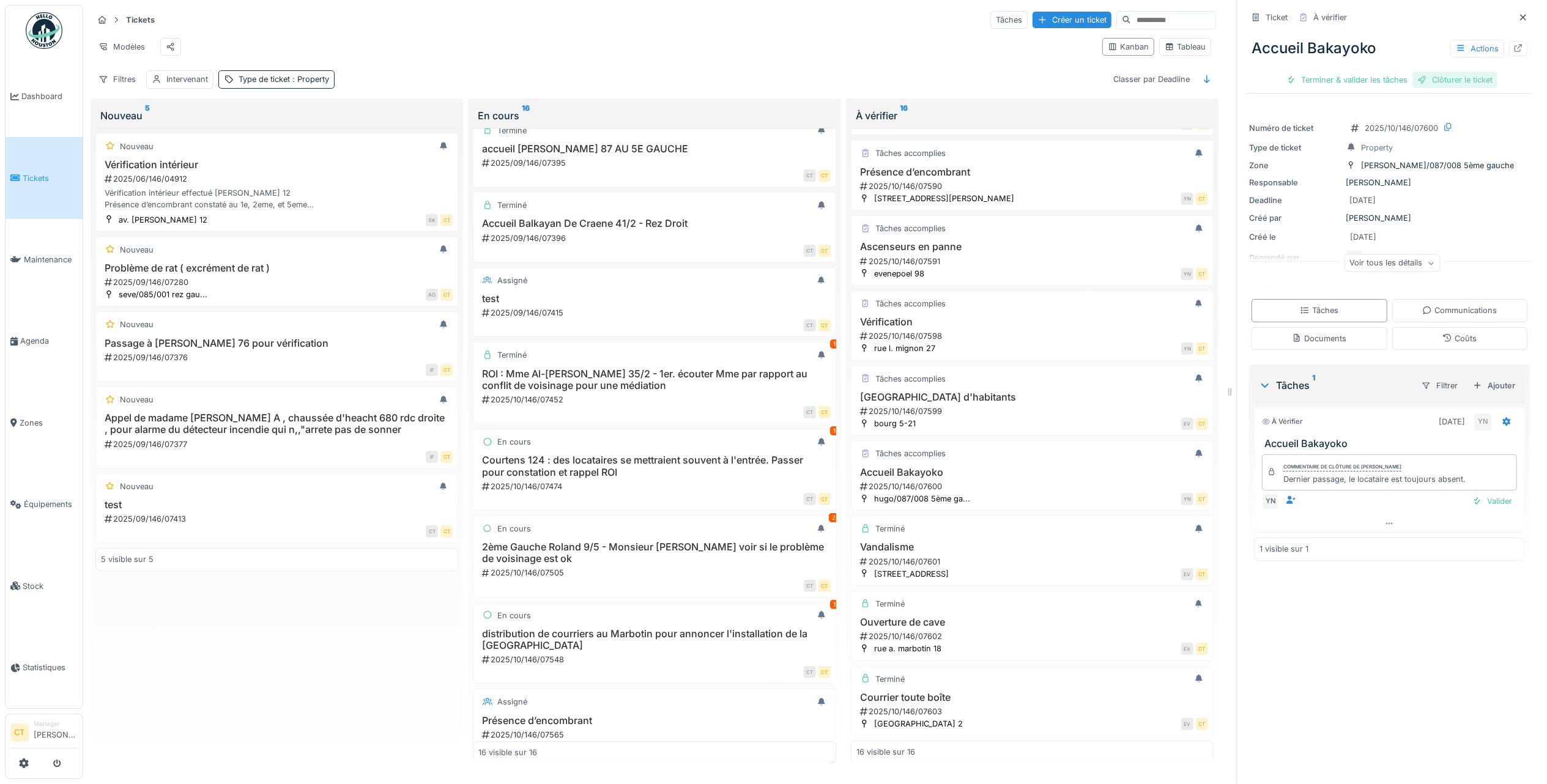
click at [1444, 71] on div "Clôturer le ticket" at bounding box center [1455, 80] width 85 height 17
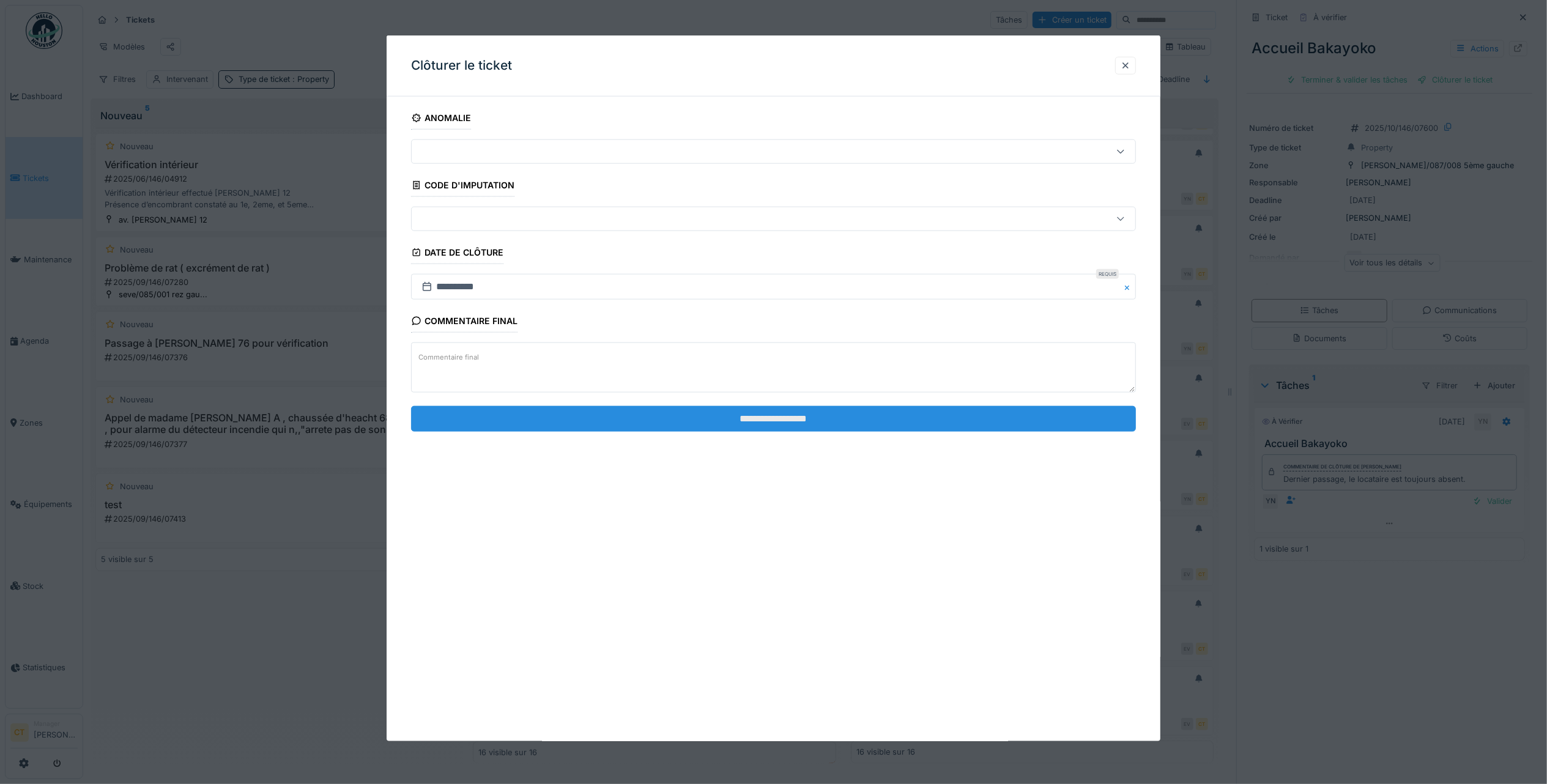
click at [988, 414] on input "**********" at bounding box center [773, 418] width 725 height 26
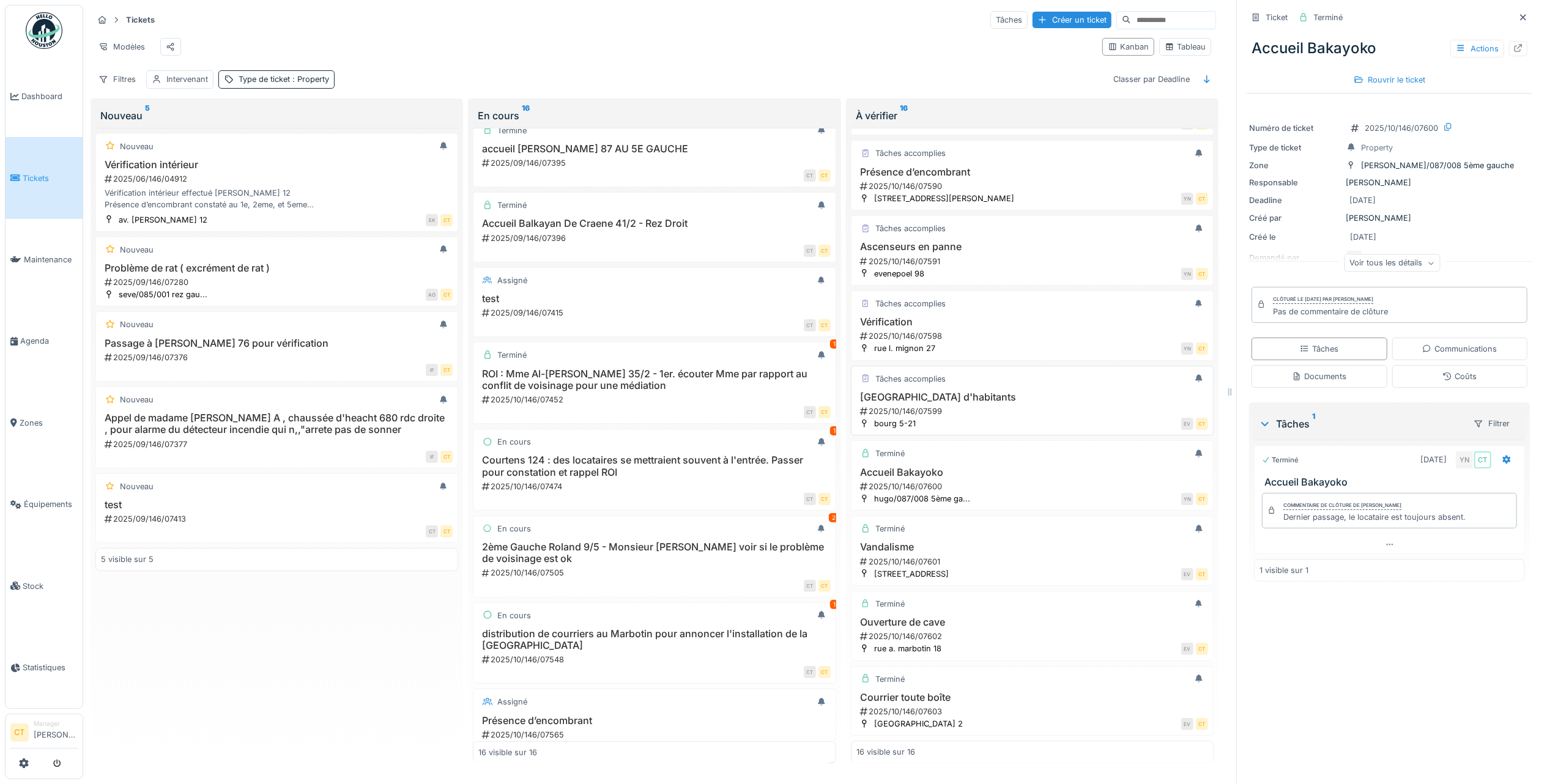
click at [931, 392] on div "Réunion d'habitants 2025/10/146/07599" at bounding box center [1032, 405] width 352 height 26
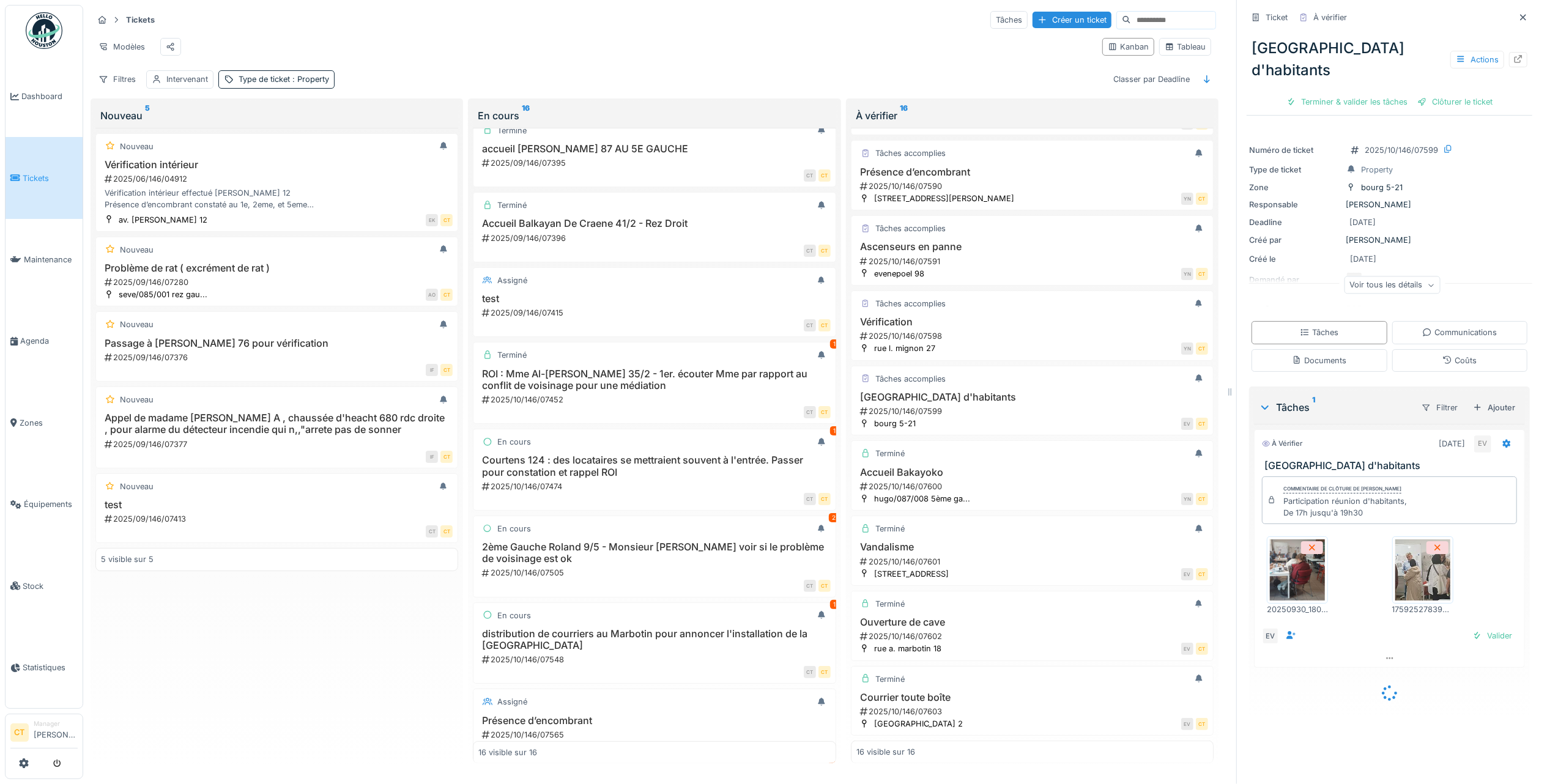
click at [1282, 539] on img at bounding box center [1297, 570] width 55 height 61
click at [1410, 544] on img at bounding box center [1422, 570] width 55 height 61
click at [1331, 94] on div "Terminer & valider les tâches" at bounding box center [1347, 102] width 131 height 17
drag, startPoint x: 1391, startPoint y: 82, endPoint x: 1346, endPoint y: 112, distance: 54.1
click at [1393, 94] on div "Clôturer le ticket" at bounding box center [1389, 102] width 85 height 17
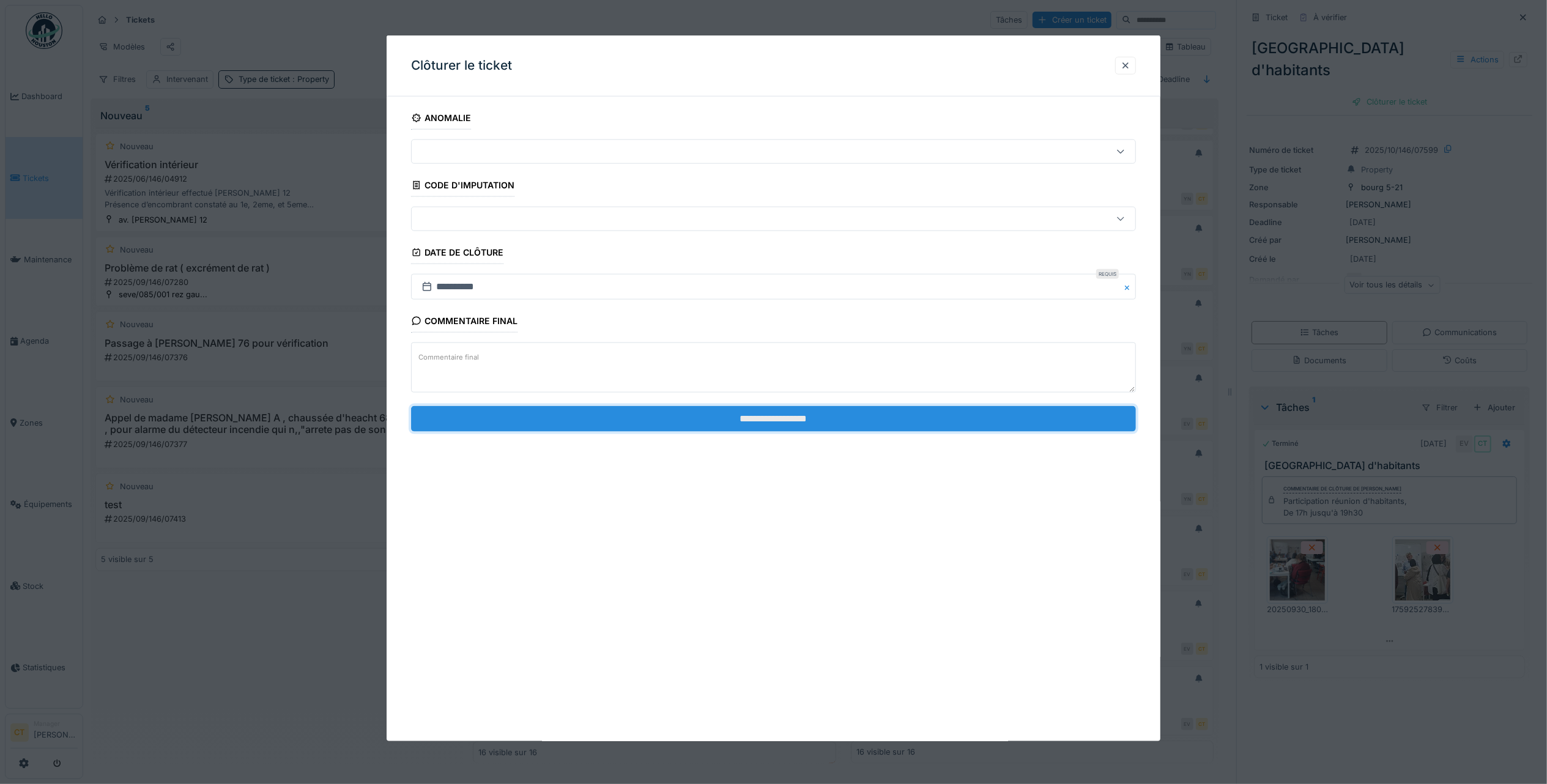
click at [862, 419] on input "**********" at bounding box center [773, 418] width 725 height 26
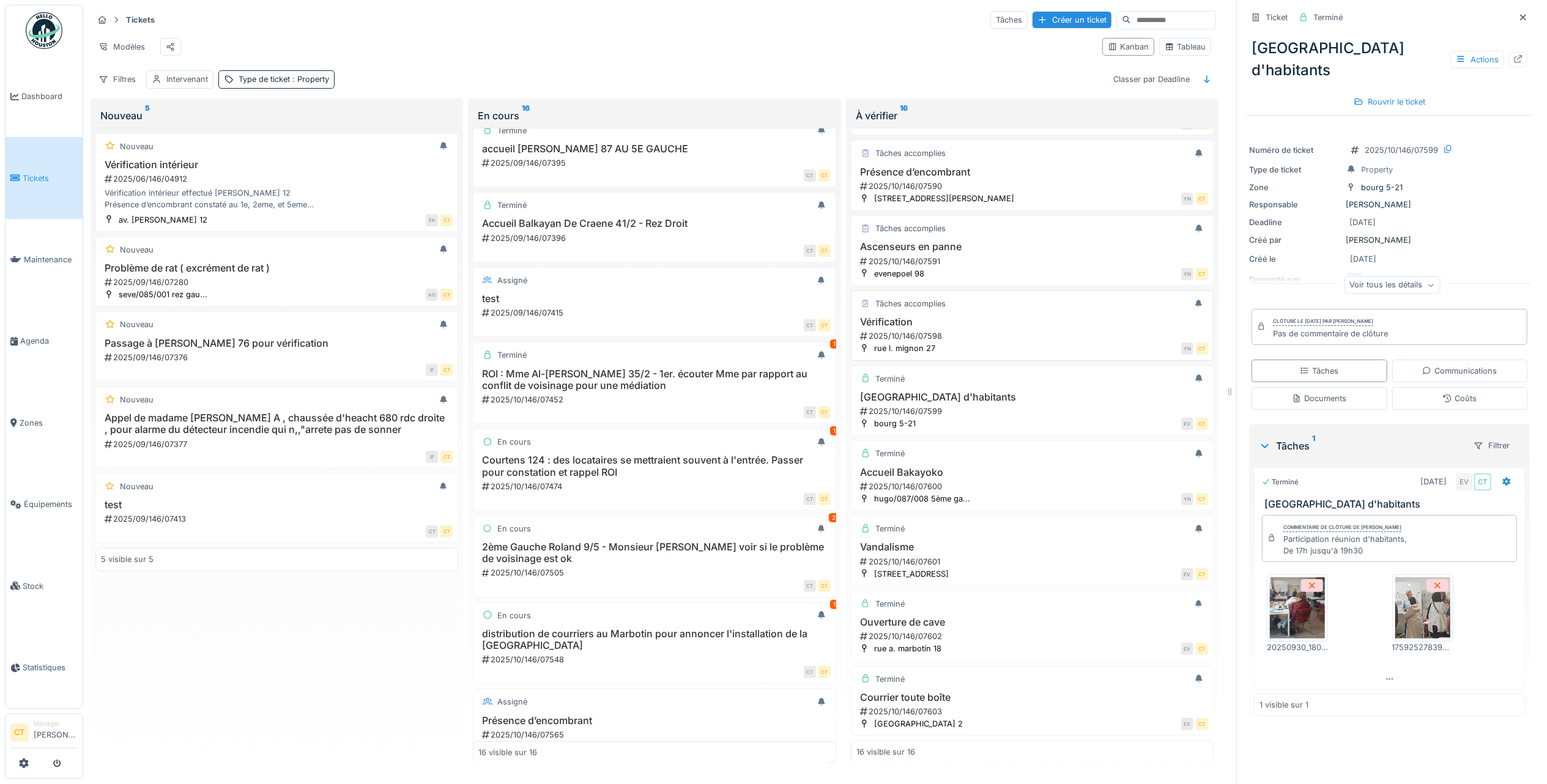
click at [1001, 330] on div "2025/10/146/07598" at bounding box center [1033, 336] width 349 height 12
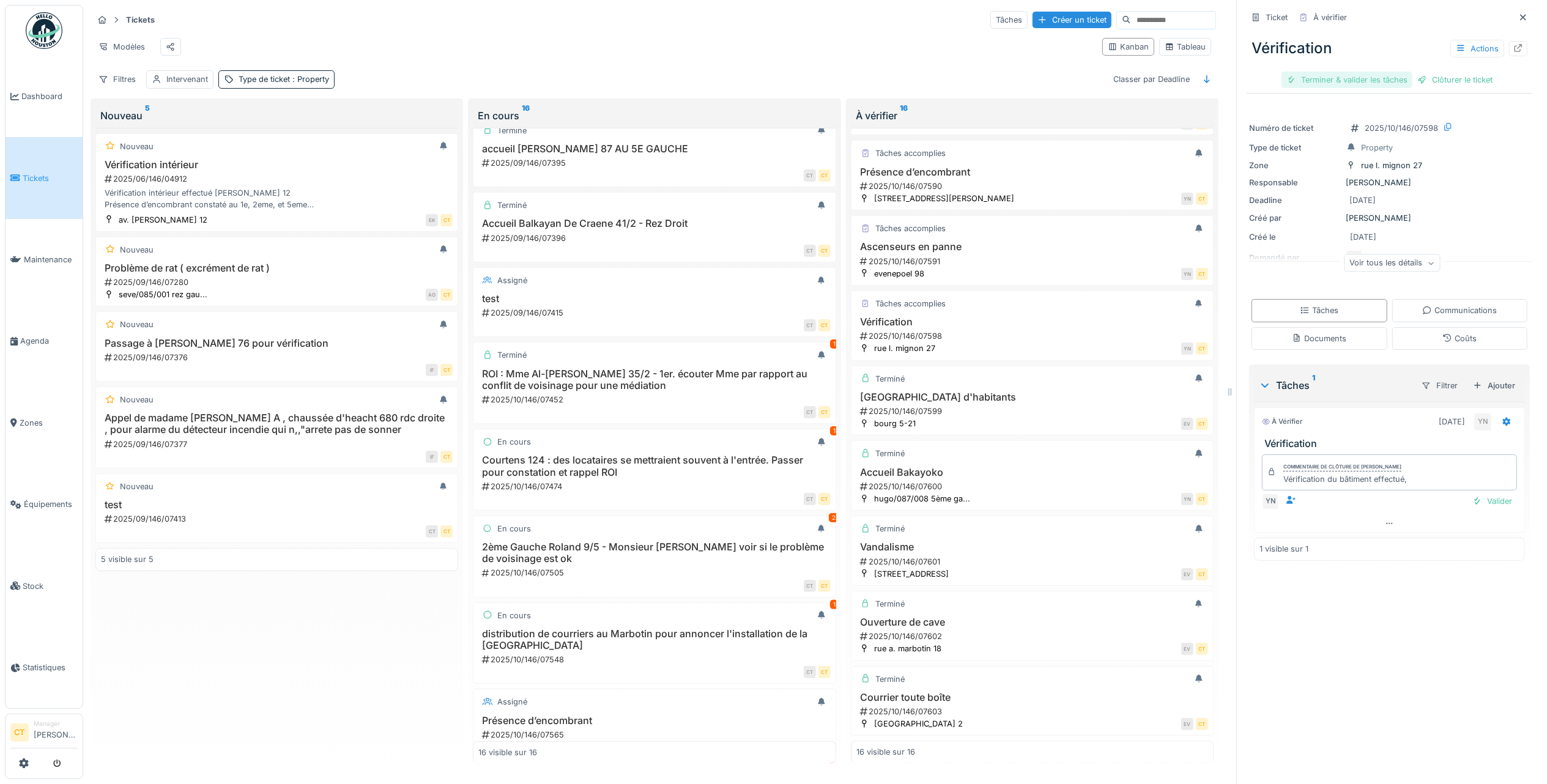
click at [1311, 77] on div "Terminer & valider les tâches" at bounding box center [1347, 80] width 131 height 17
drag, startPoint x: 1380, startPoint y: 76, endPoint x: 1378, endPoint y: 91, distance: 15.1
click at [1381, 74] on div "Clôturer le ticket" at bounding box center [1389, 80] width 85 height 17
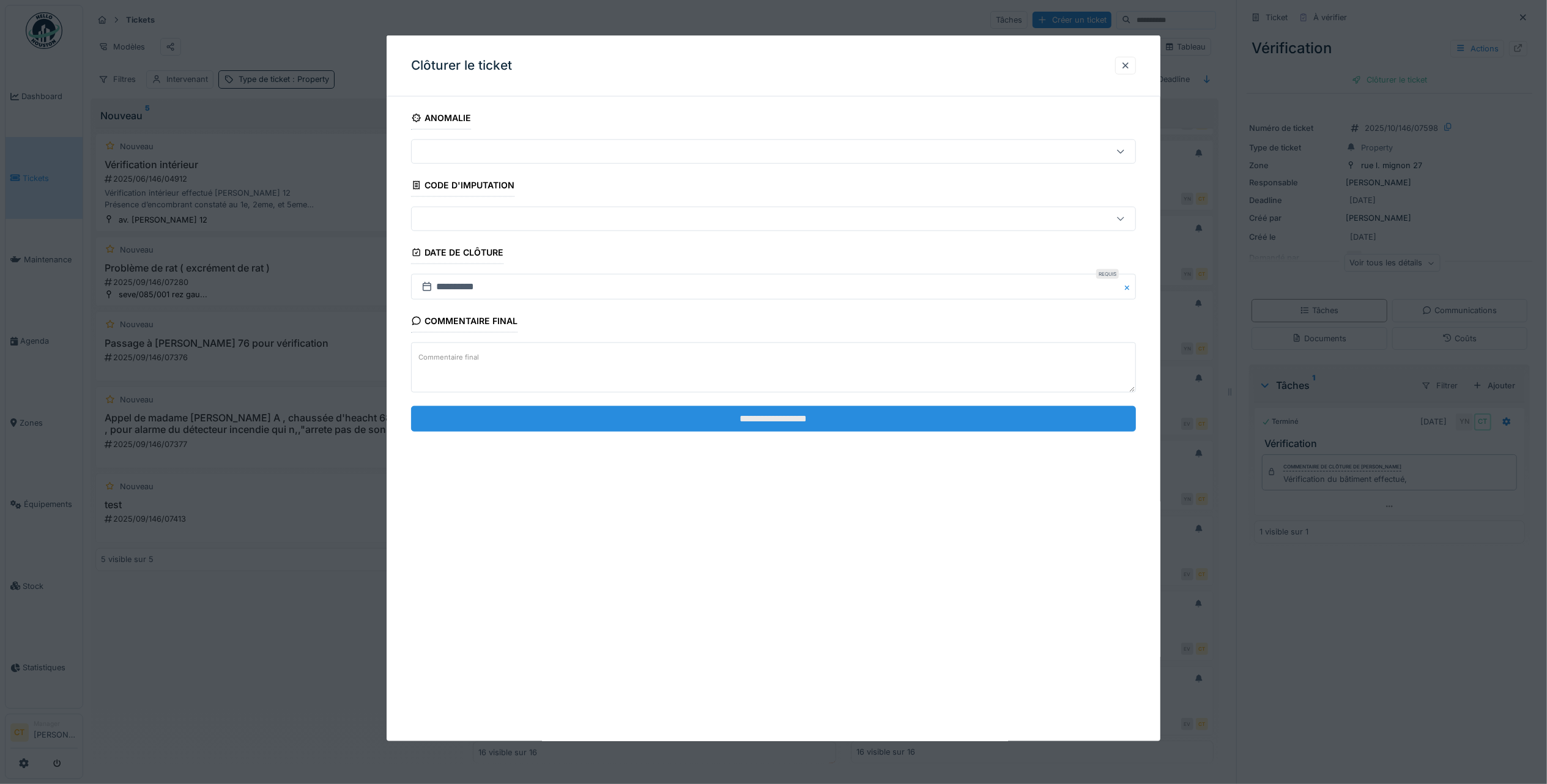
click at [1036, 412] on input "**********" at bounding box center [773, 418] width 725 height 26
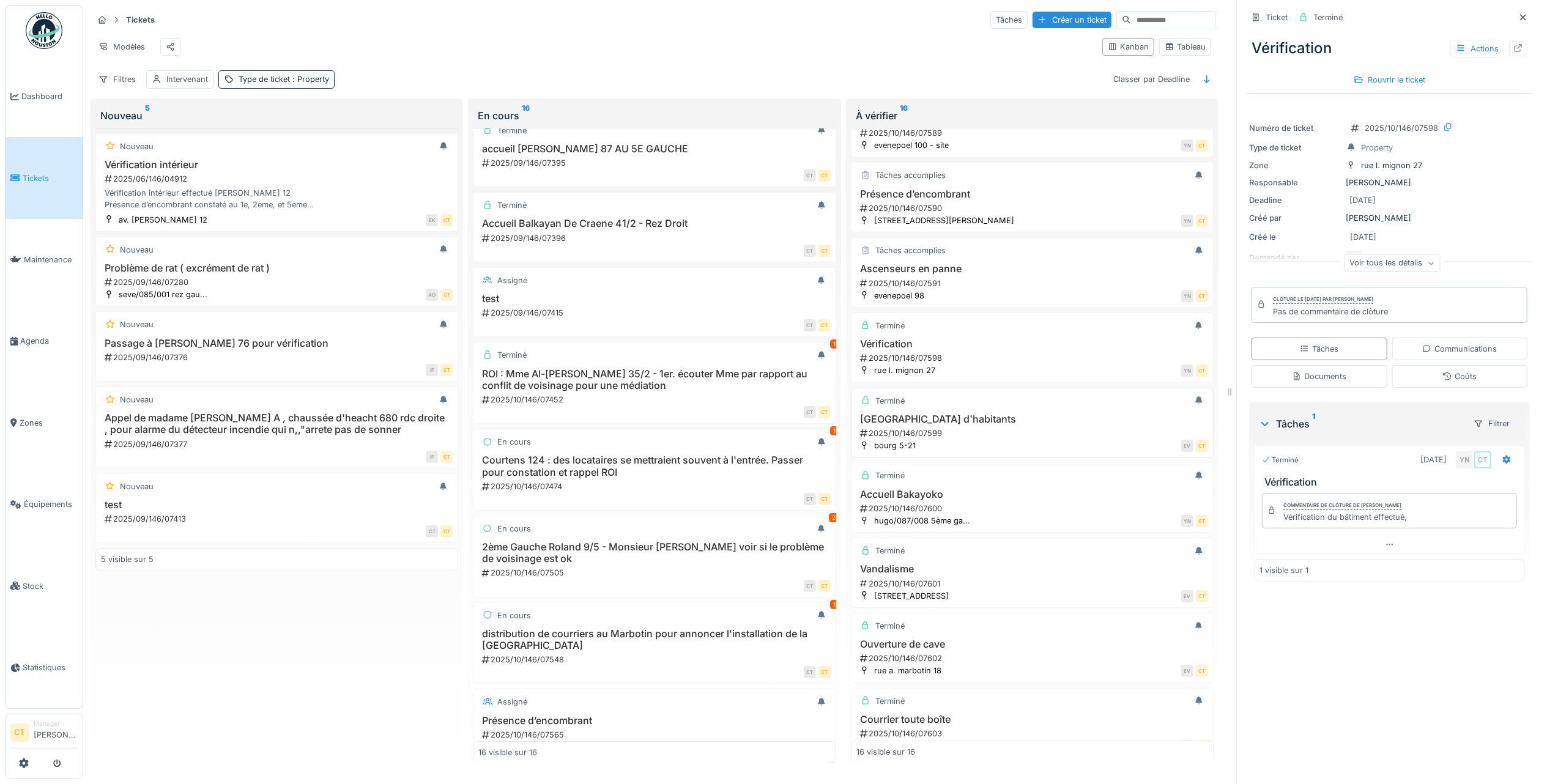
scroll to position [554, 0]
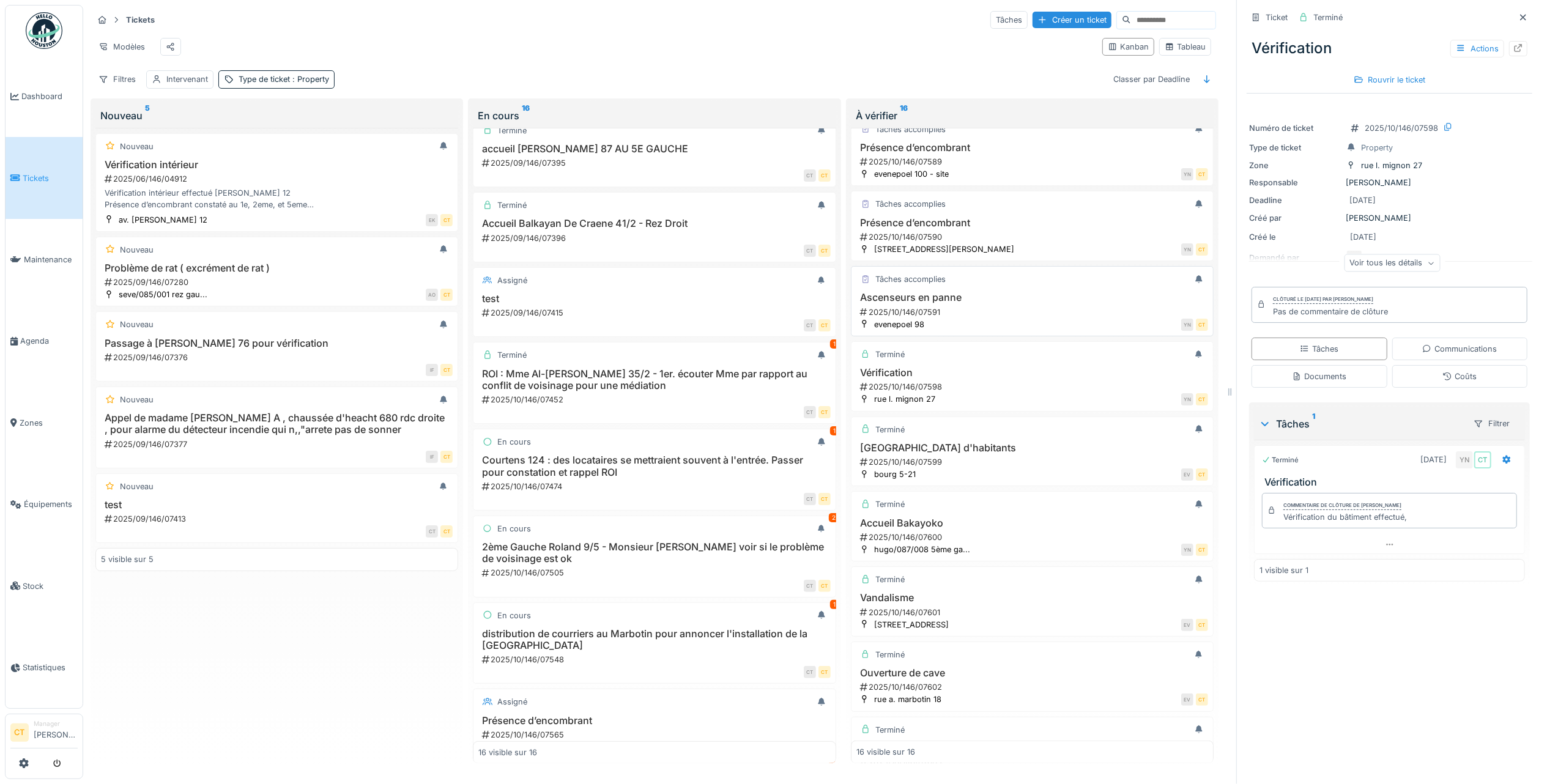
click at [995, 318] on div "2025/10/146/07591" at bounding box center [1033, 312] width 349 height 12
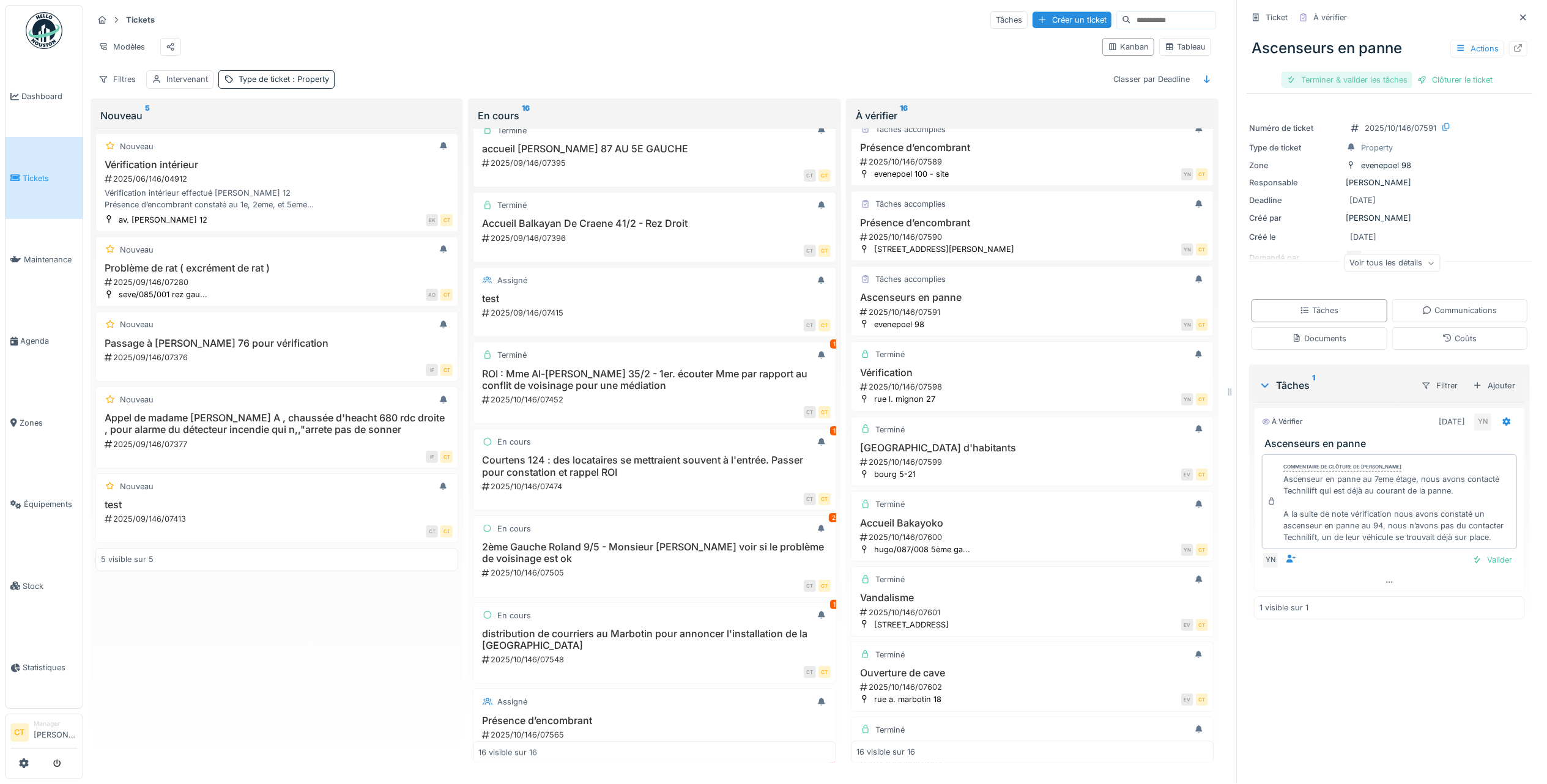
click at [1322, 83] on div "Terminer & valider les tâches" at bounding box center [1347, 80] width 131 height 17
click at [1372, 81] on div "Clôturer le ticket" at bounding box center [1389, 80] width 85 height 17
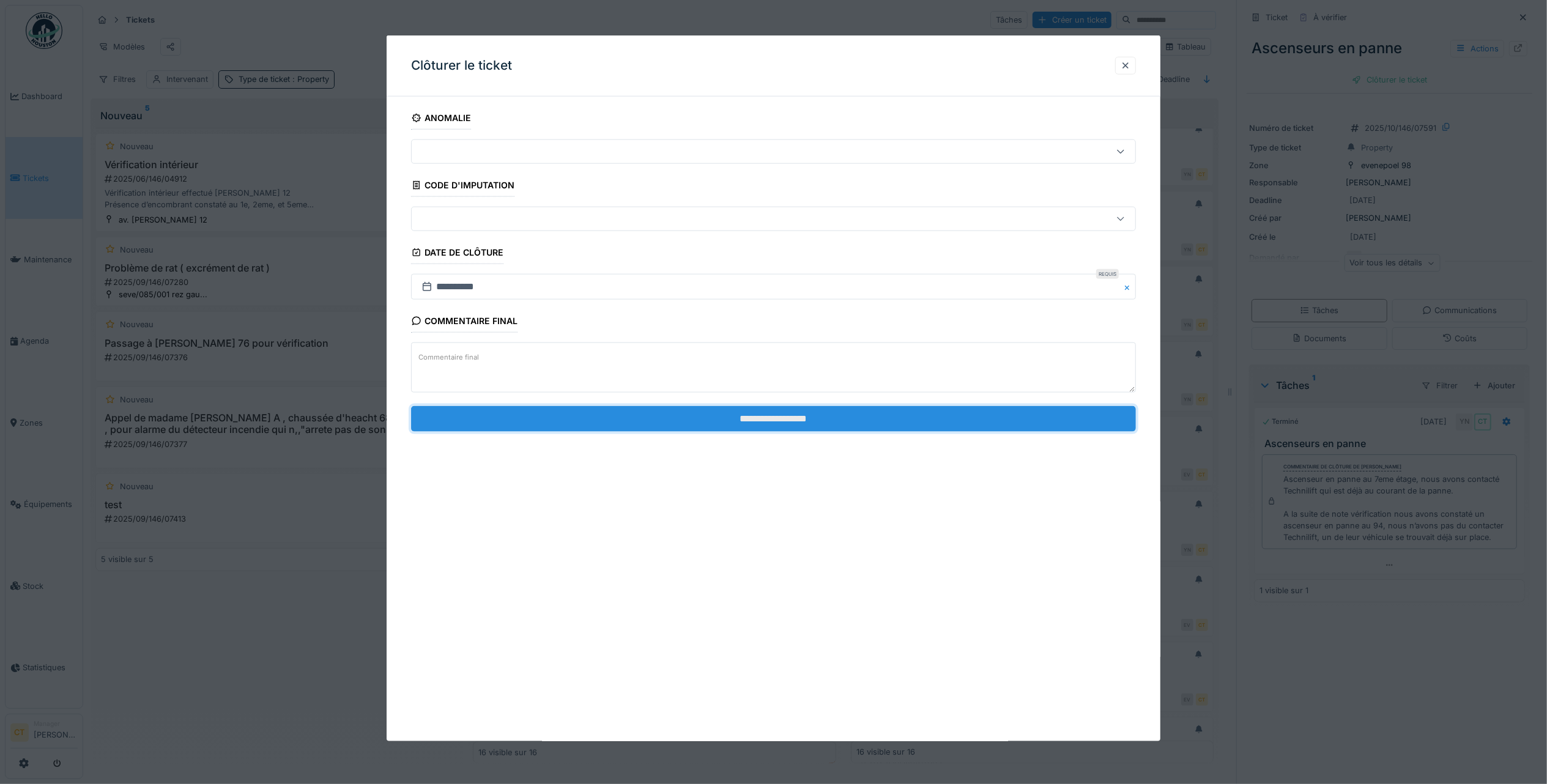
click at [864, 421] on input "**********" at bounding box center [773, 418] width 725 height 26
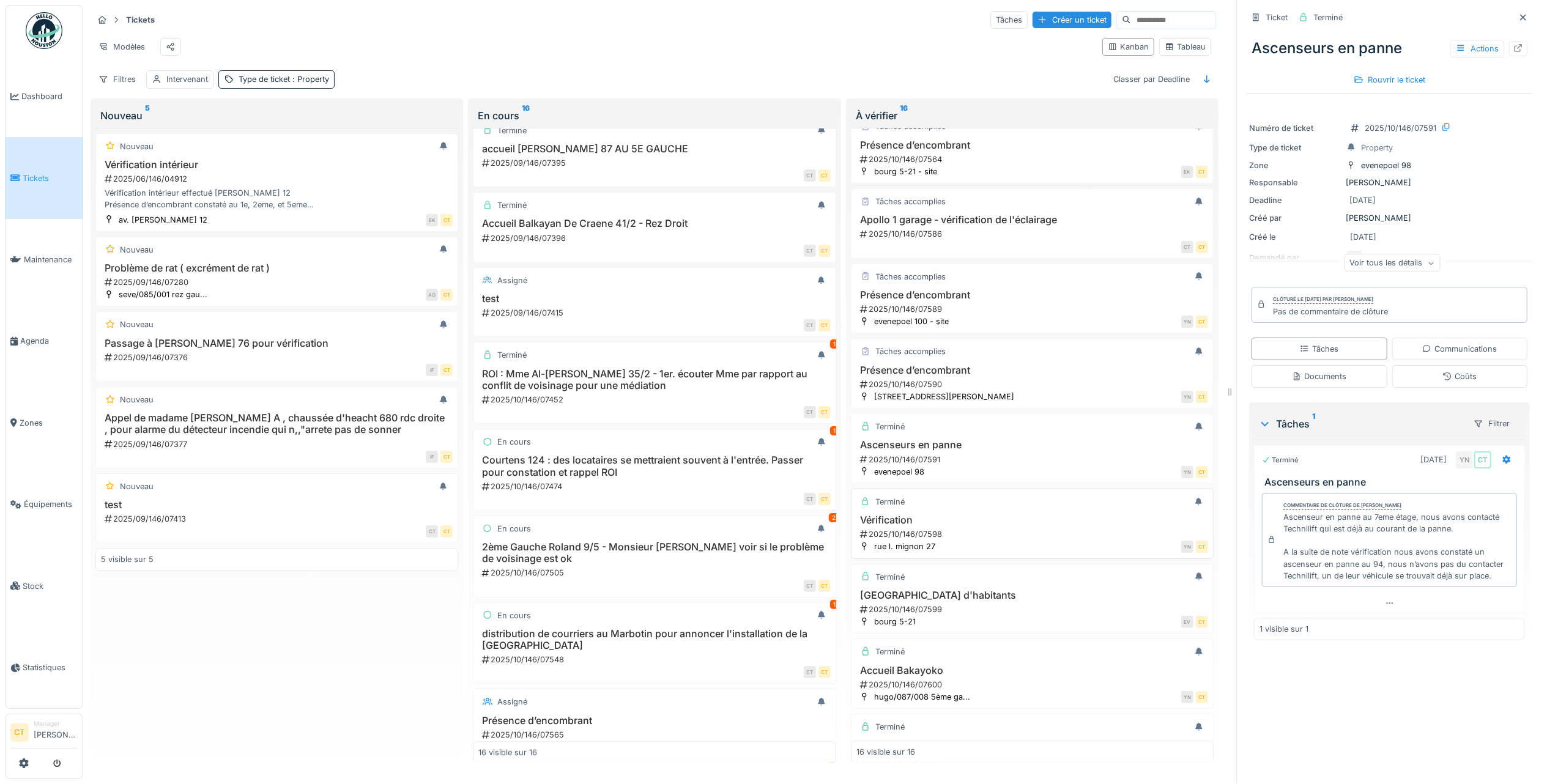
scroll to position [392, 0]
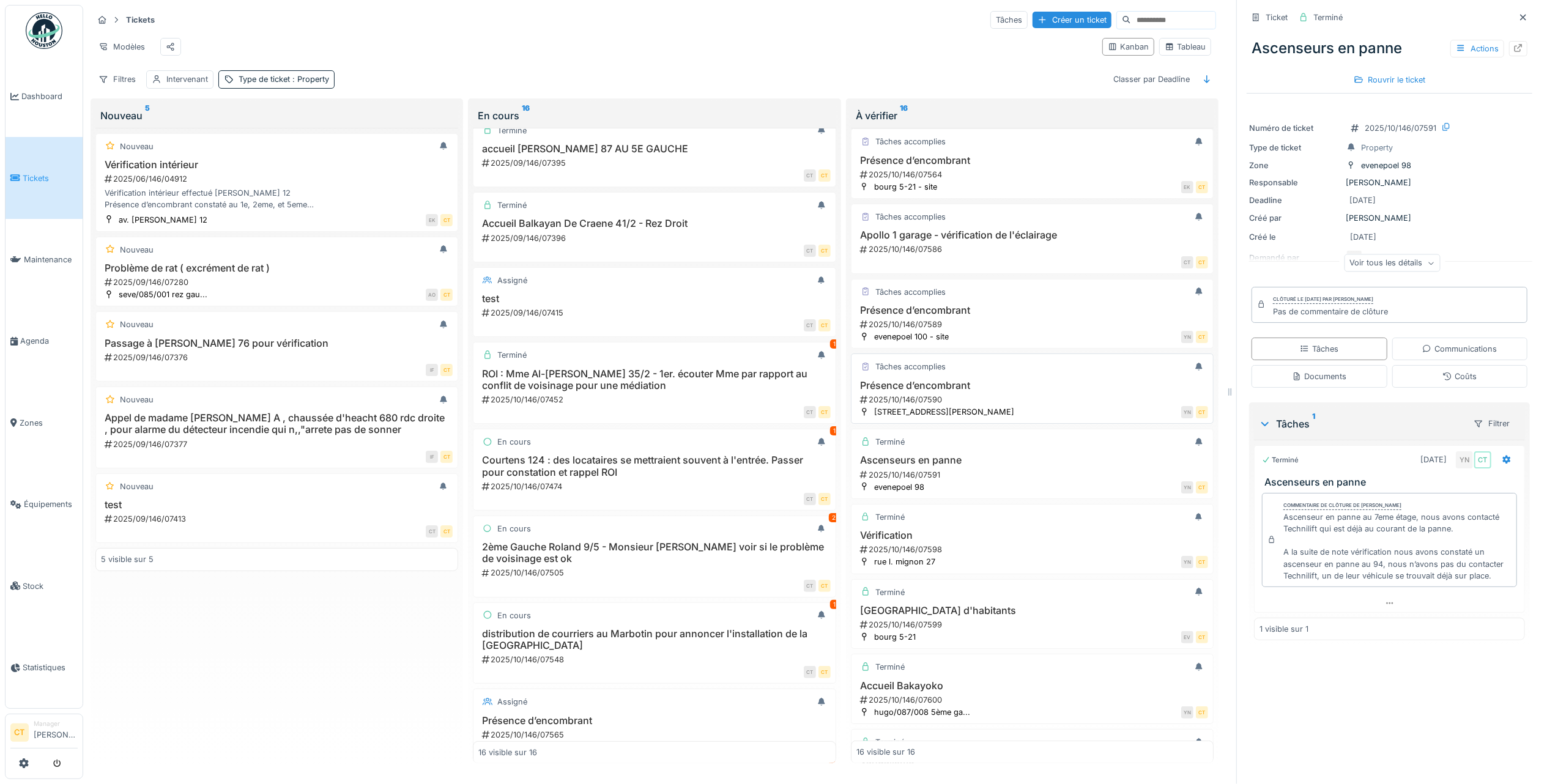
click at [979, 405] on div "2025/10/146/07590" at bounding box center [1033, 399] width 349 height 12
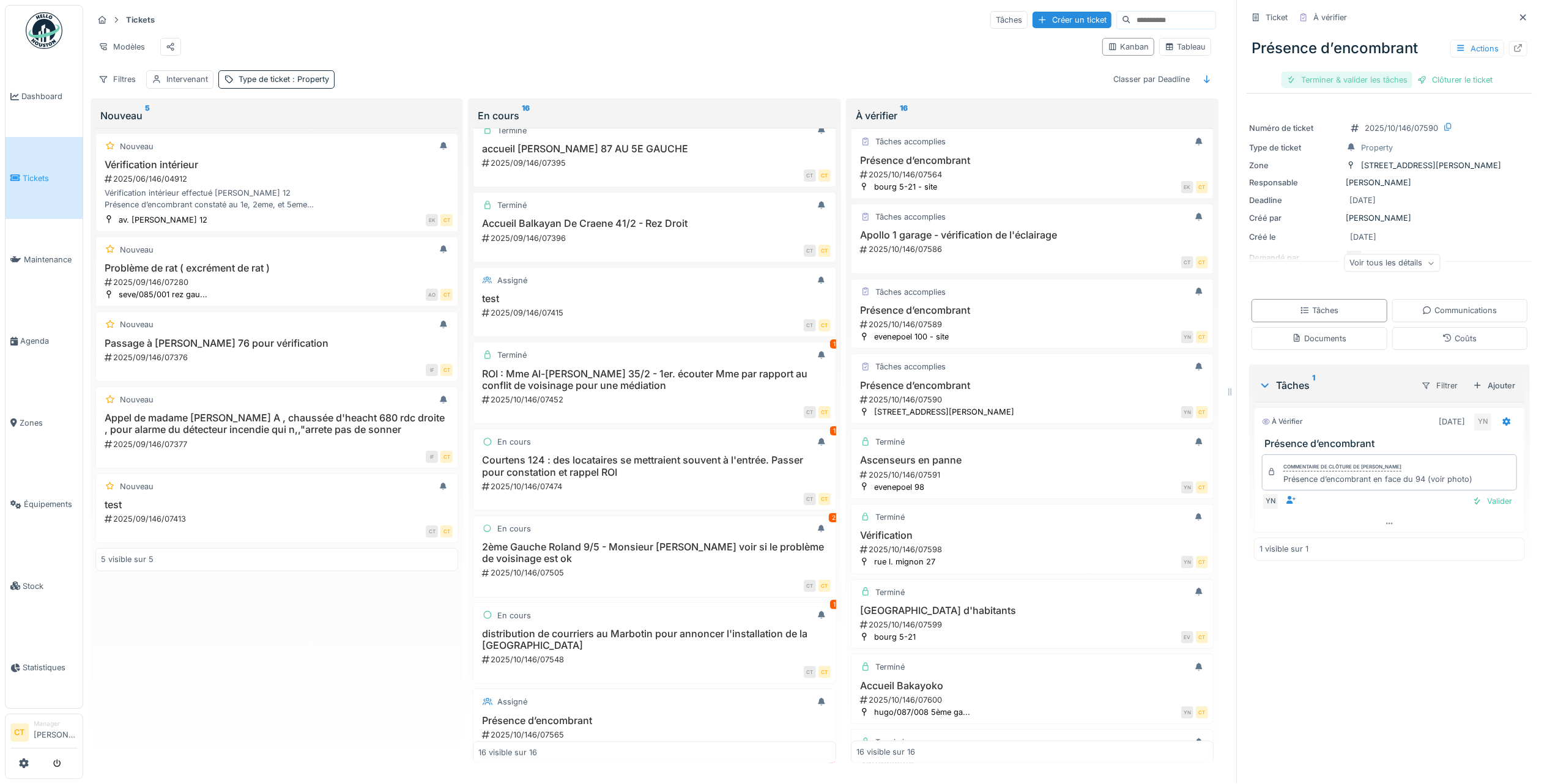
click at [1325, 80] on div "Terminer & valider les tâches" at bounding box center [1347, 80] width 131 height 17
click at [1397, 82] on div "Clôturer le ticket" at bounding box center [1389, 80] width 85 height 17
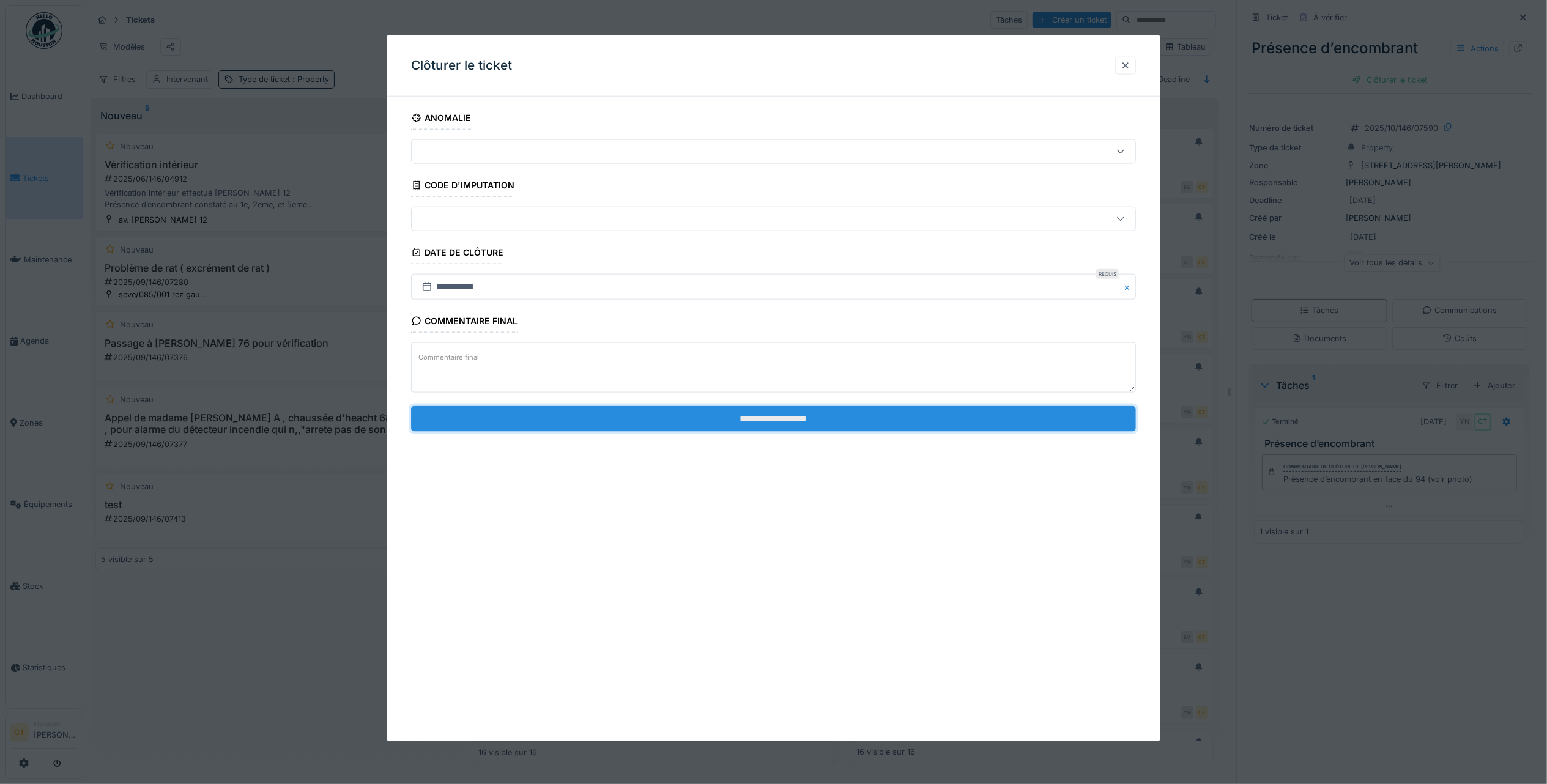
click at [717, 416] on input "**********" at bounding box center [773, 418] width 725 height 26
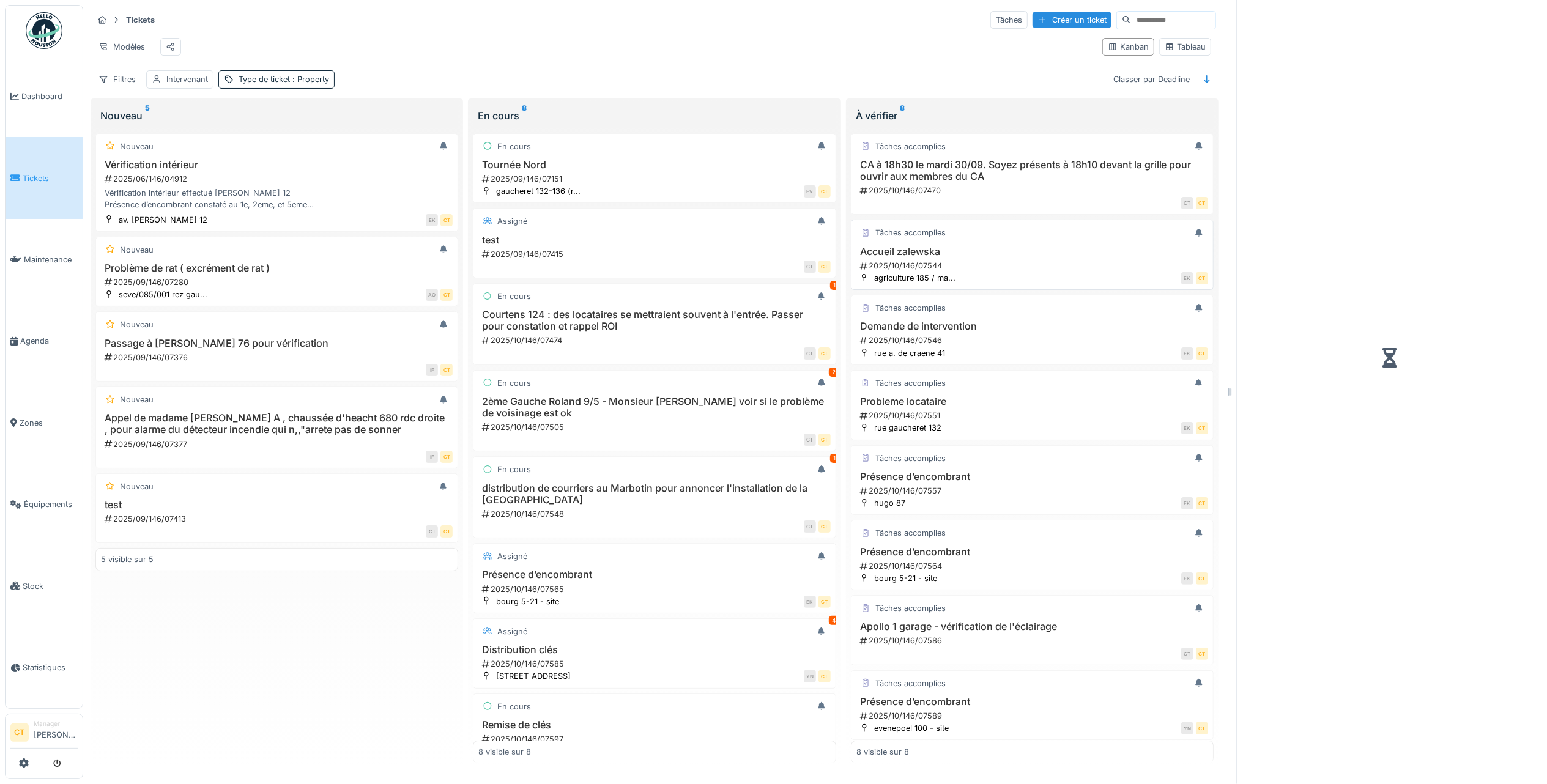
click at [961, 272] on div "2025/10/146/07544" at bounding box center [1033, 266] width 349 height 12
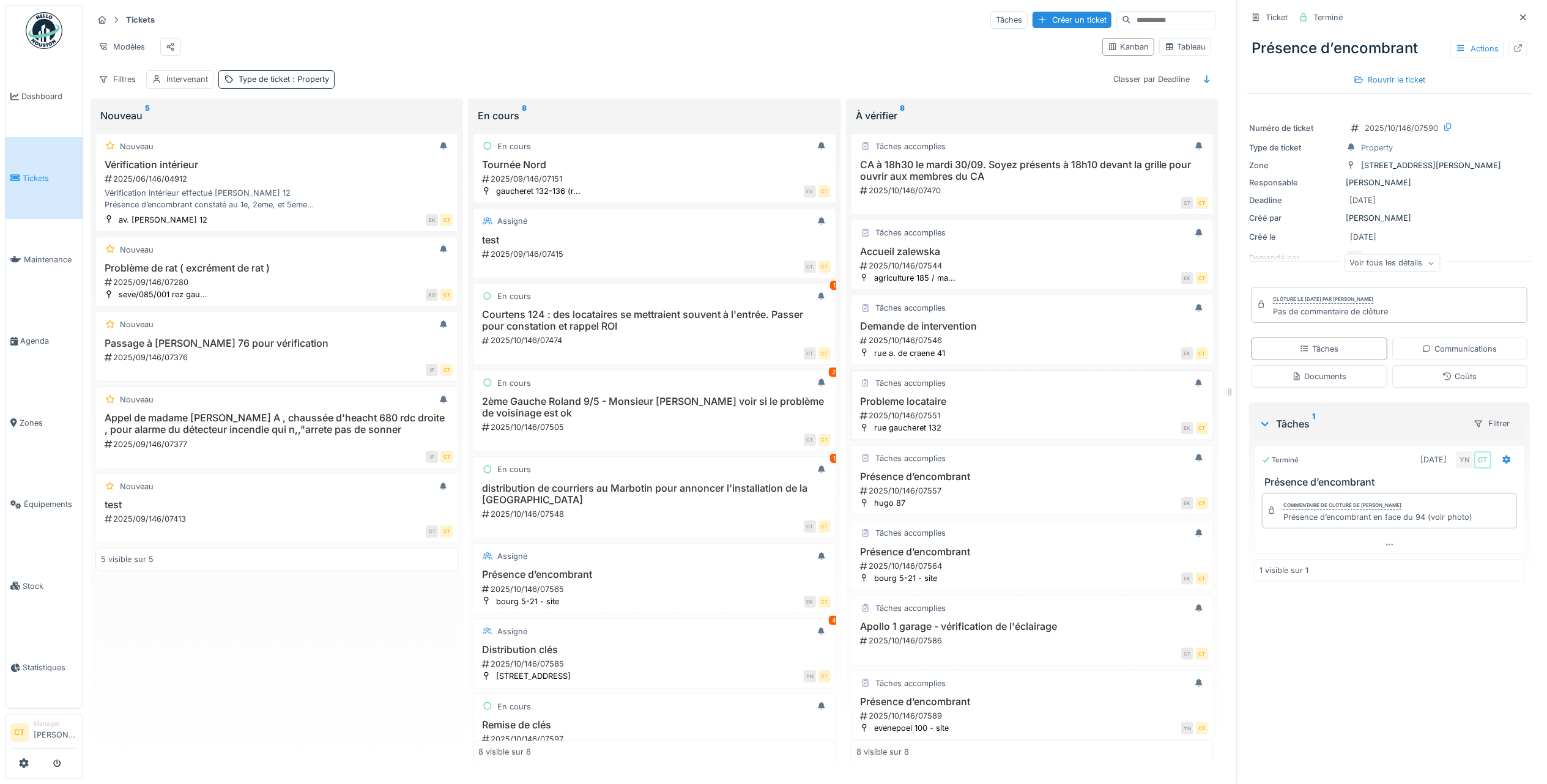
click at [979, 407] on h3 "Probleme locataire" at bounding box center [1032, 401] width 352 height 12
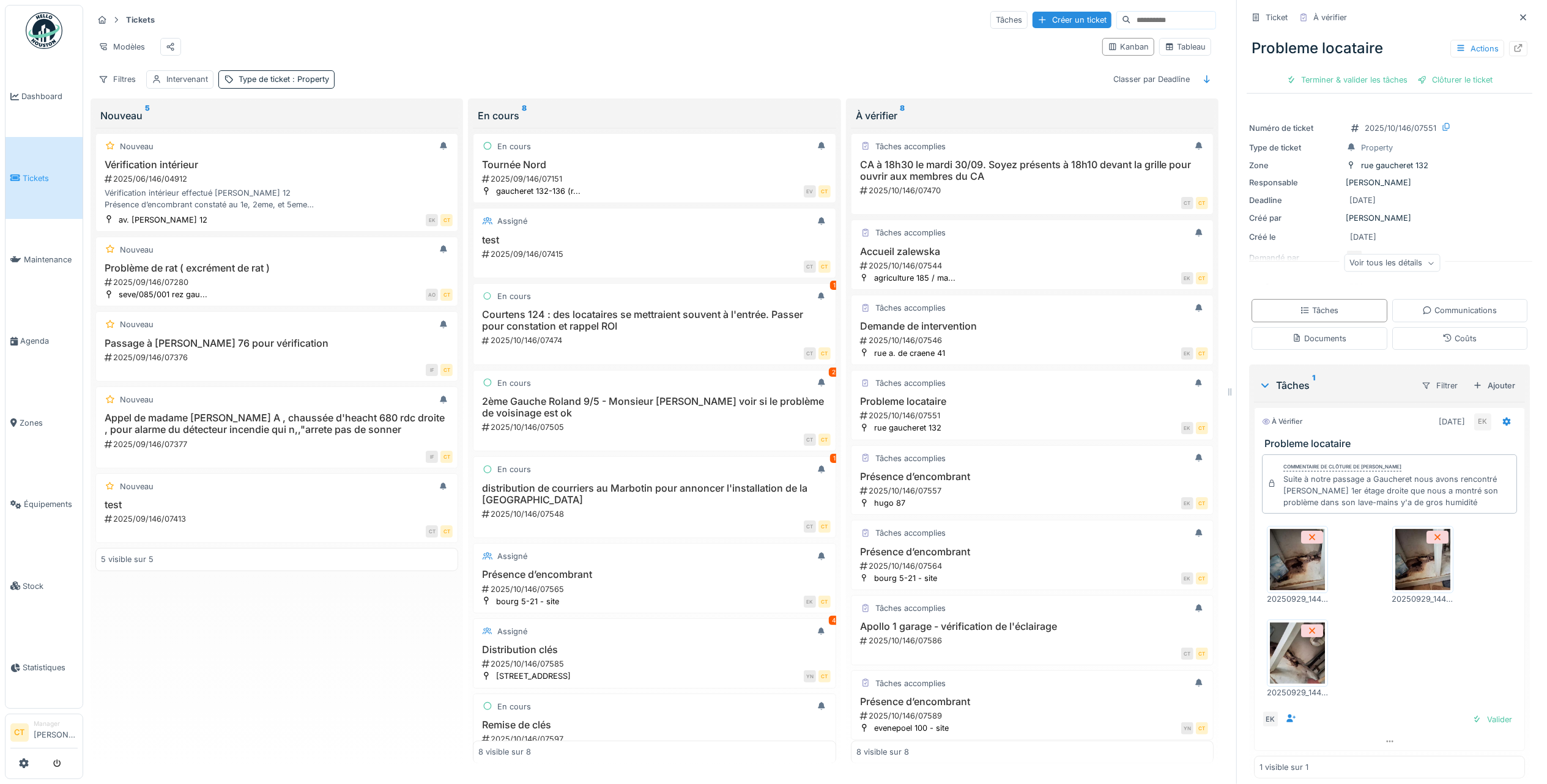
click at [1284, 559] on img at bounding box center [1297, 559] width 55 height 61
click at [1407, 570] on img at bounding box center [1422, 559] width 55 height 61
click at [1272, 661] on img at bounding box center [1297, 653] width 55 height 61
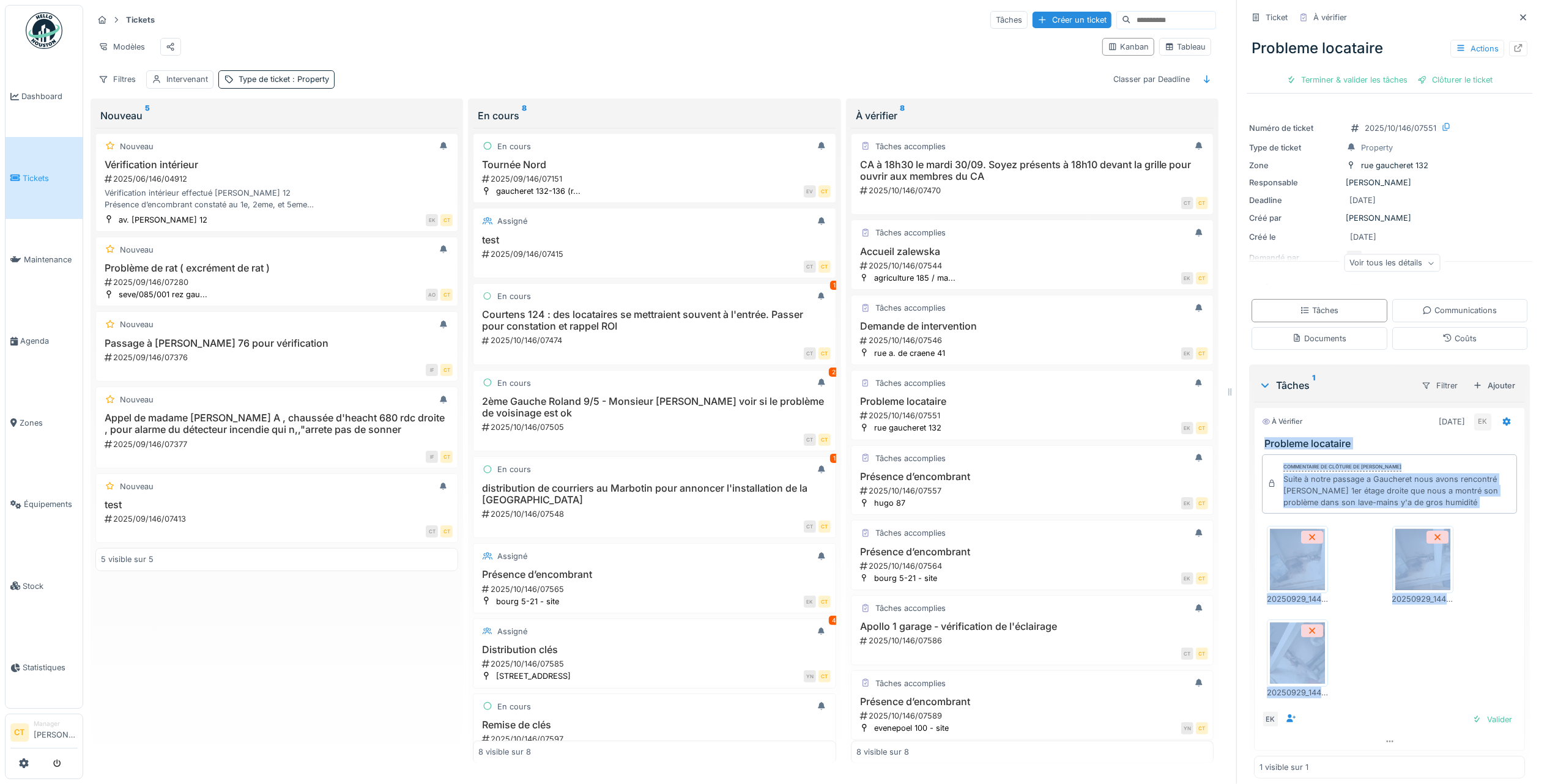
drag, startPoint x: 1400, startPoint y: 717, endPoint x: 1243, endPoint y: 439, distance: 319.3
click at [1254, 439] on div "À vérifier [DATE] EK Probleme locataire Commentaire de clôture de [PERSON_NAME]…" at bounding box center [1389, 579] width 271 height 344
copy div "Probleme locataire Commentaire de clôture de [PERSON_NAME] Suite à notre passag…"
drag, startPoint x: 1336, startPoint y: 79, endPoint x: 1341, endPoint y: 72, distance: 8.6
click at [1336, 76] on div "Terminer & valider les tâches" at bounding box center [1347, 80] width 131 height 17
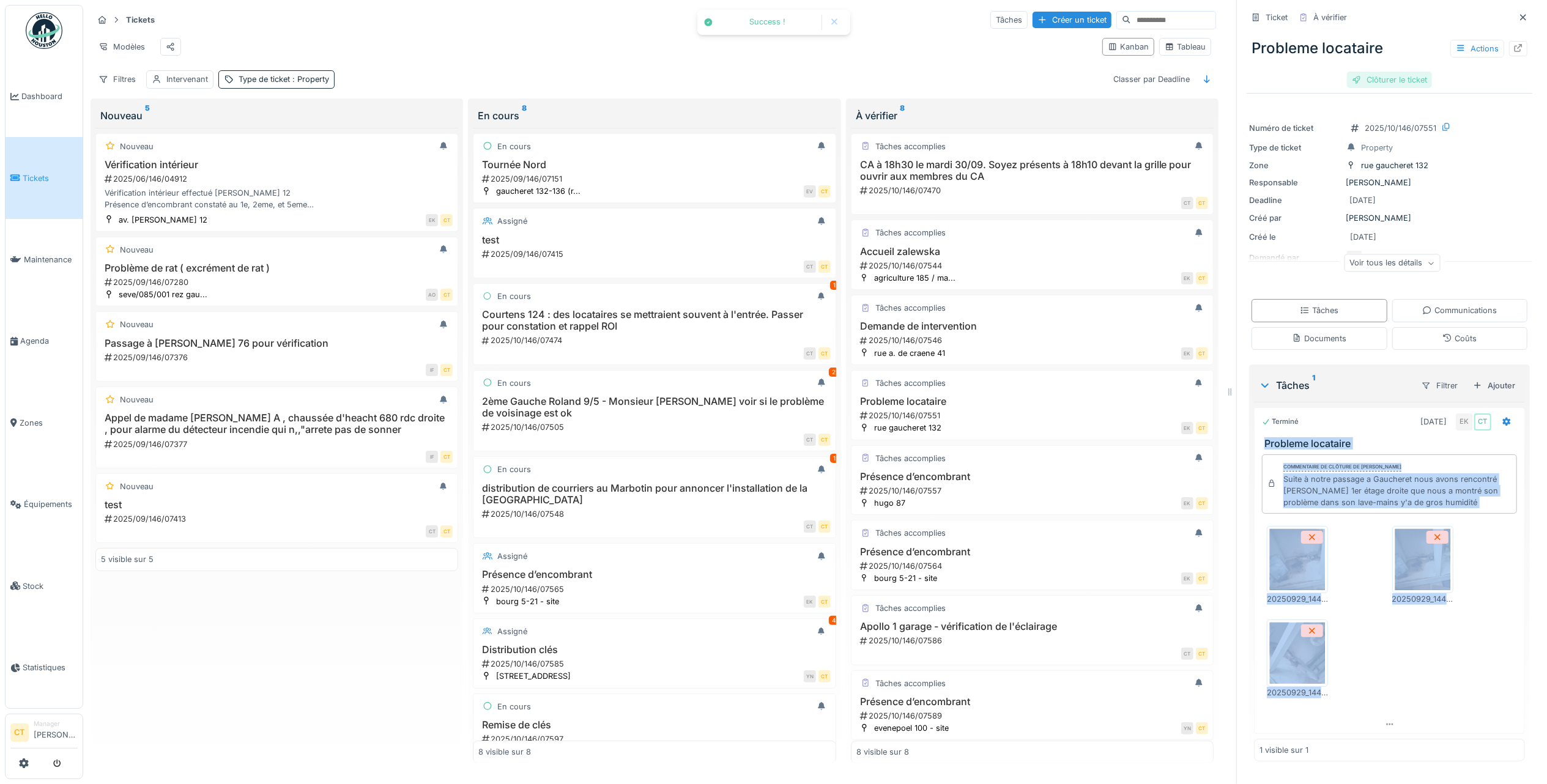
click at [1359, 76] on div "Clôturer le ticket" at bounding box center [1389, 80] width 85 height 17
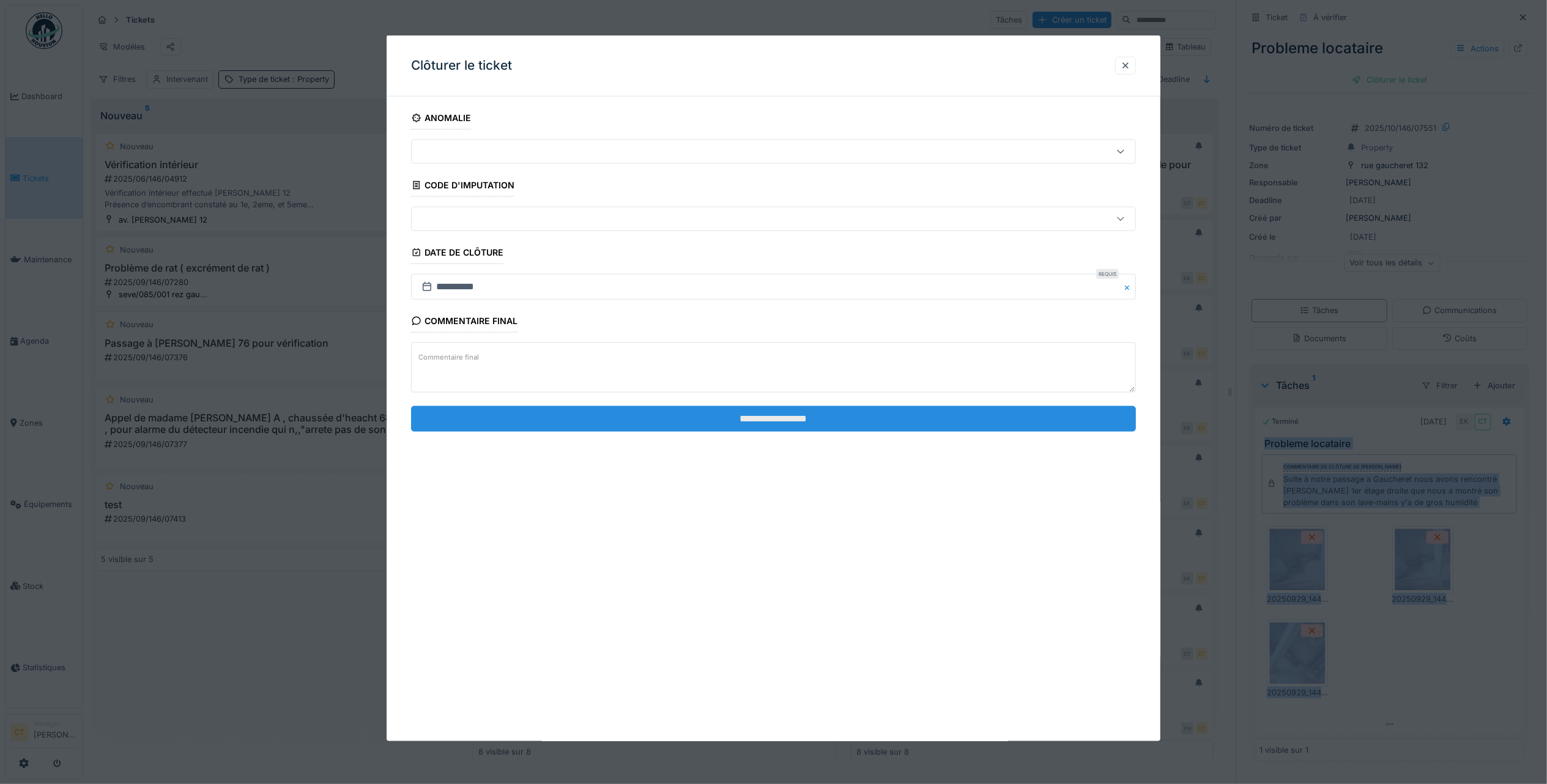
click at [984, 419] on input "**********" at bounding box center [773, 418] width 725 height 26
